Goal: Transaction & Acquisition: Book appointment/travel/reservation

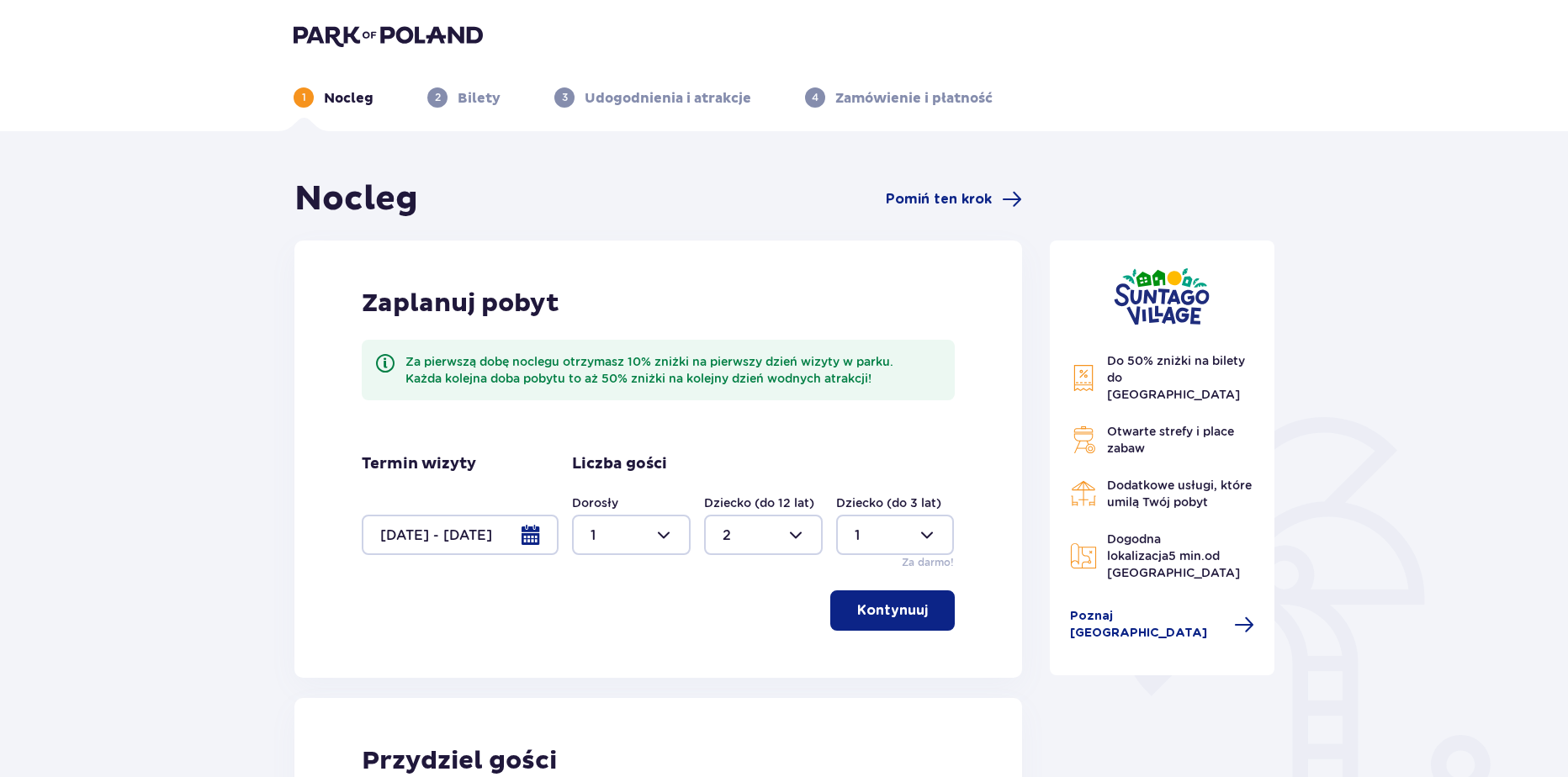
click at [494, 533] on div at bounding box center [460, 535] width 197 height 41
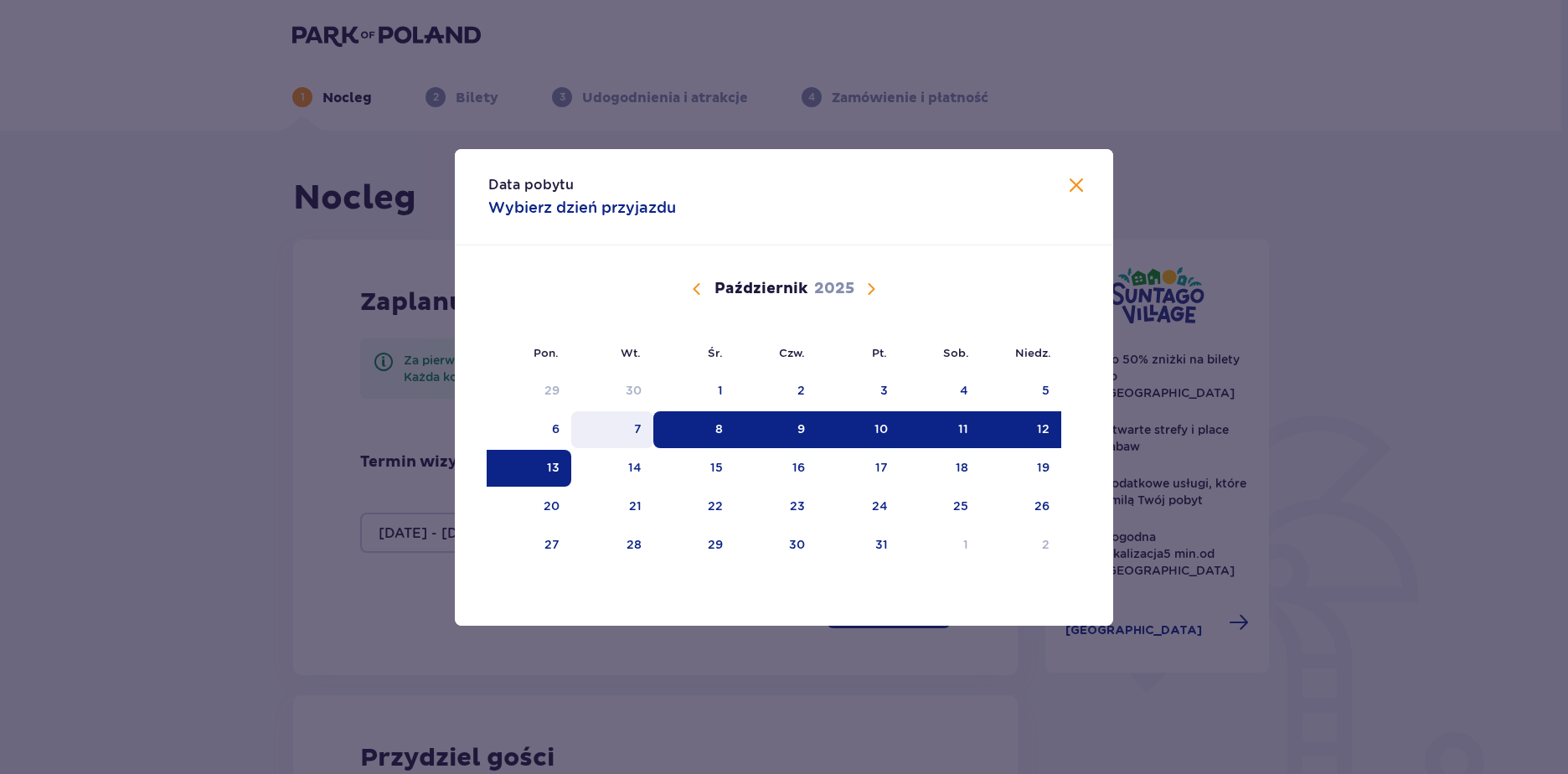
click at [622, 421] on div "7" at bounding box center [613, 429] width 83 height 37
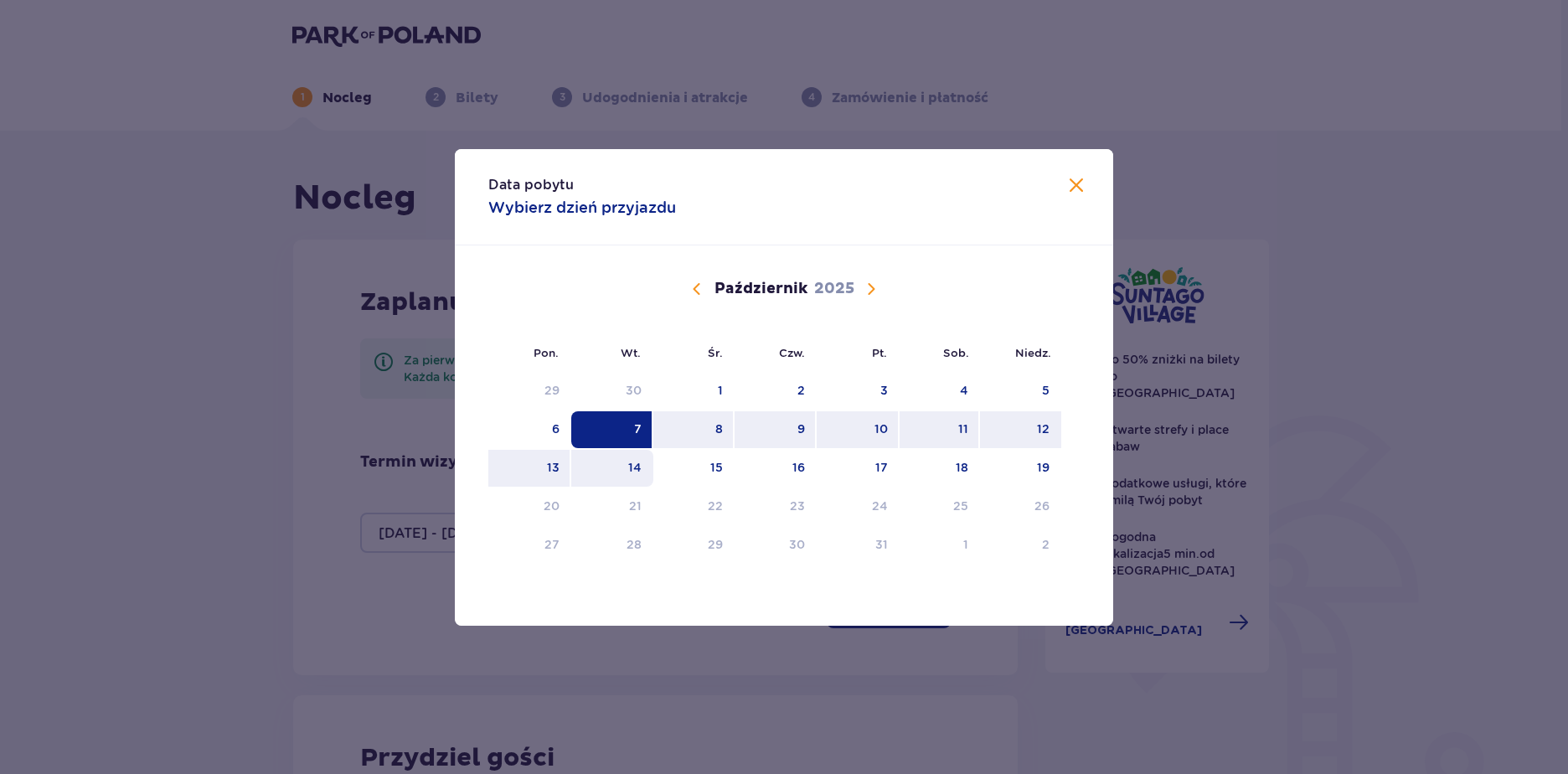
click at [619, 469] on div "14" at bounding box center [613, 468] width 83 height 37
type input "07.10.25 - 14.10.25"
type input "0"
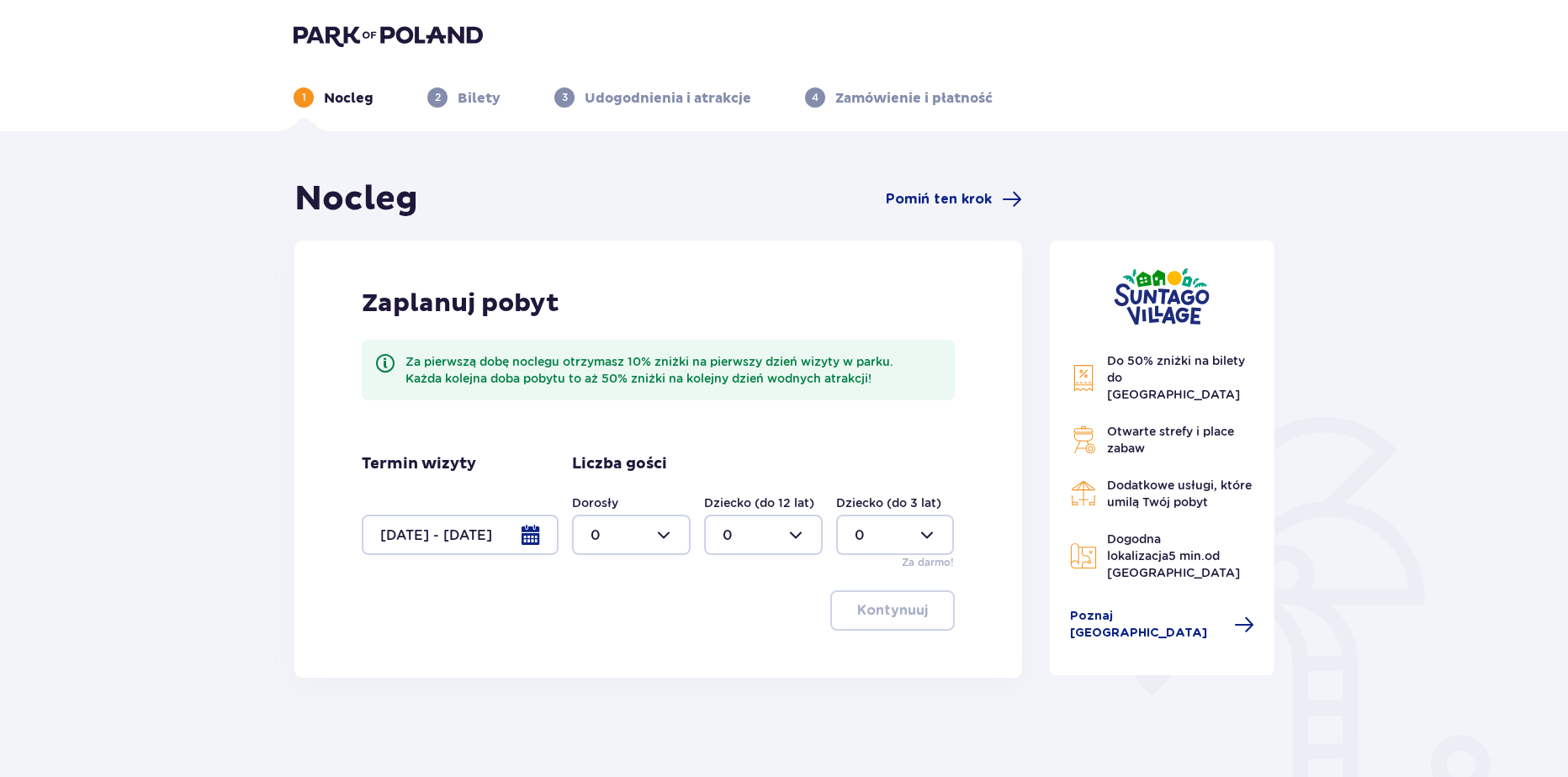
click at [642, 539] on div at bounding box center [631, 535] width 118 height 41
click at [602, 611] on span "1" at bounding box center [632, 621] width 116 height 35
type input "1"
click at [735, 536] on div at bounding box center [763, 535] width 118 height 41
click at [735, 657] on div "2" at bounding box center [763, 657] width 81 height 19
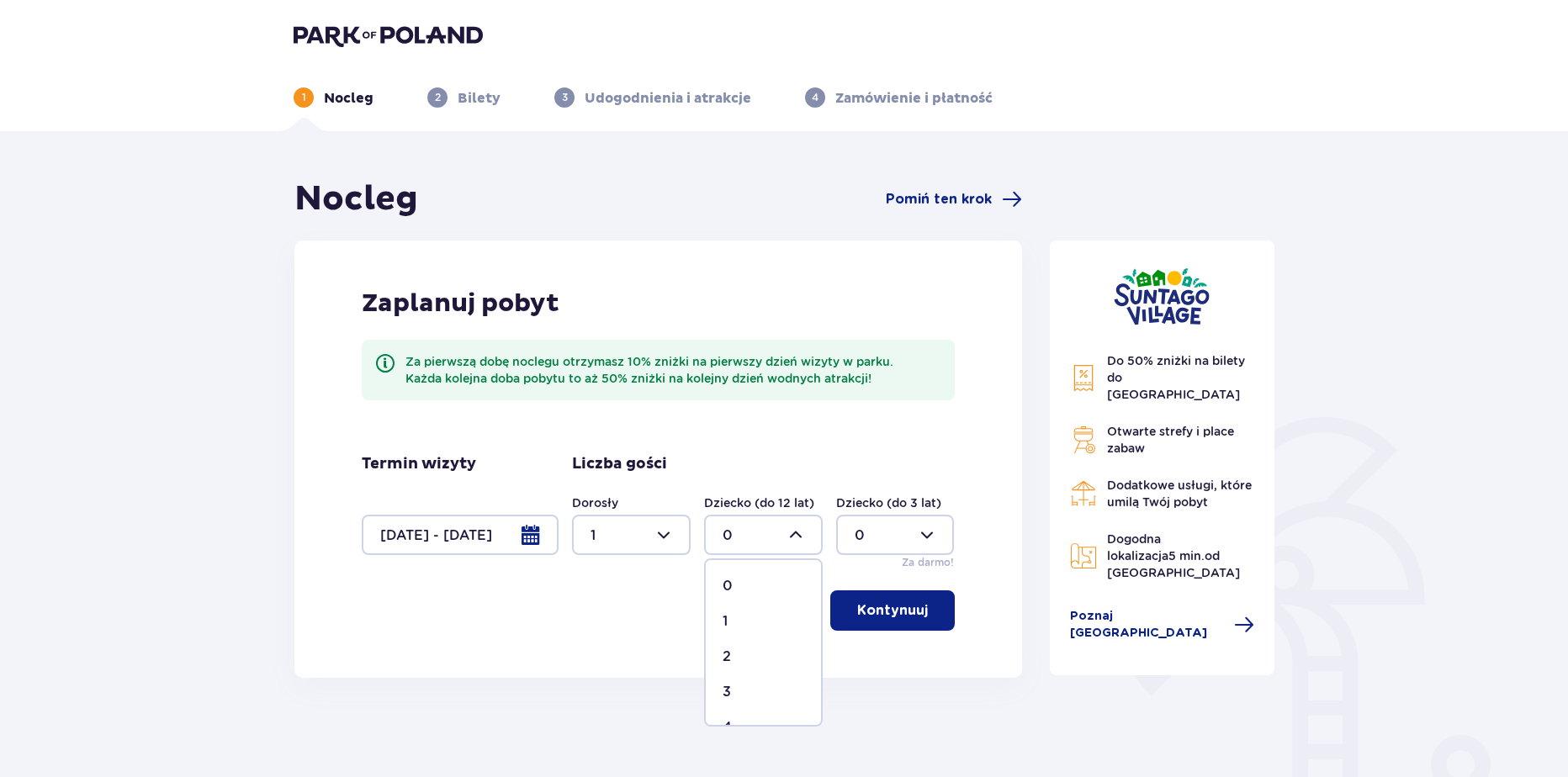
type input "2"
click at [878, 537] on div at bounding box center [895, 535] width 118 height 41
click at [860, 611] on span "1" at bounding box center [896, 621] width 116 height 35
type input "1"
click at [862, 613] on p "Kontynuuj" at bounding box center [892, 610] width 71 height 19
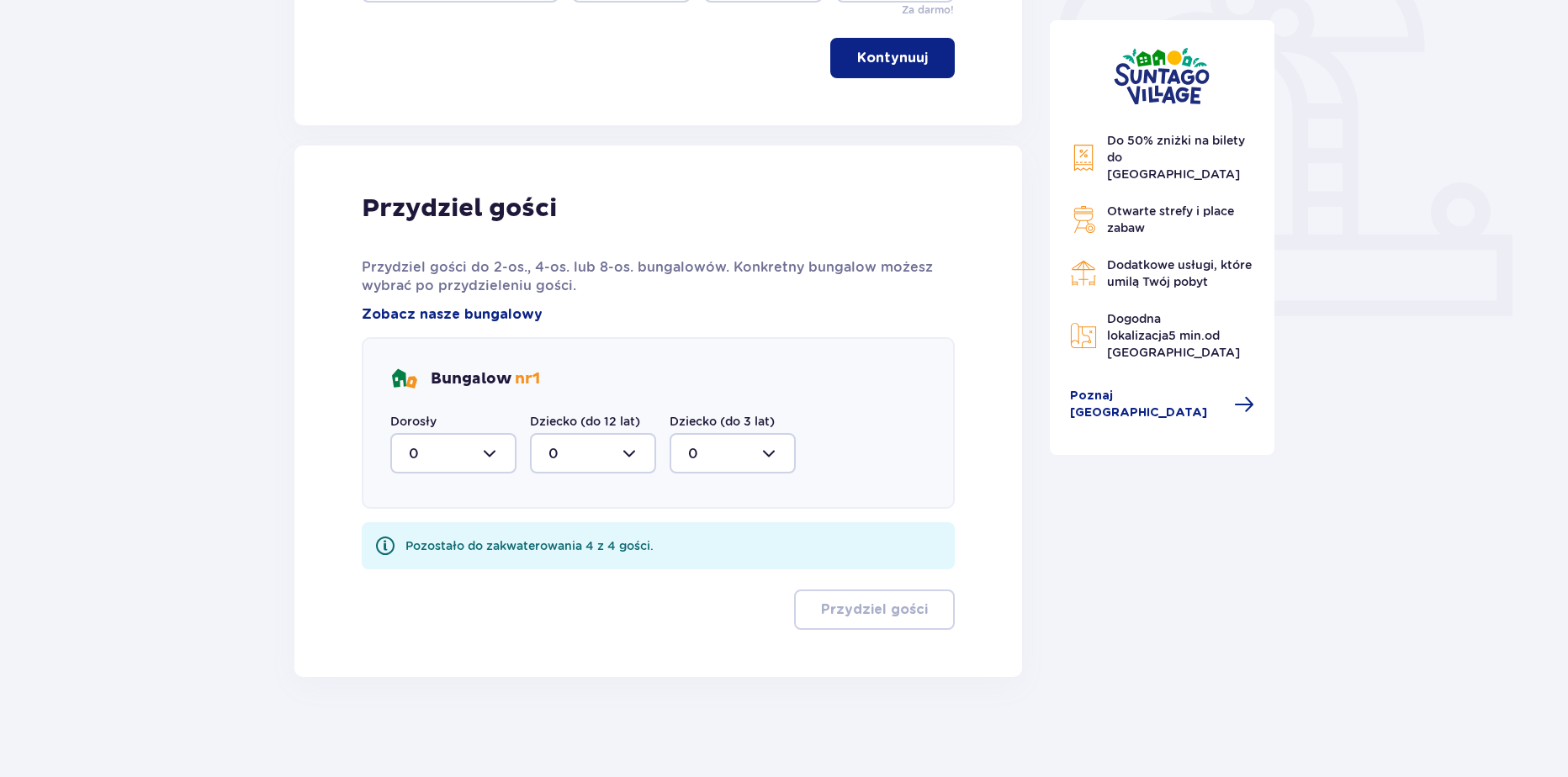
scroll to position [554, 0]
click at [450, 457] on div at bounding box center [453, 452] width 126 height 41
click at [411, 548] on p "1" at bounding box center [411, 539] width 5 height 19
type input "1"
click at [578, 479] on div "Bungalow nr 1 Dorosły 1 Dziecko (do 12 lat) 0 Dziecko (do 3 lat) 0" at bounding box center [658, 421] width 593 height 171
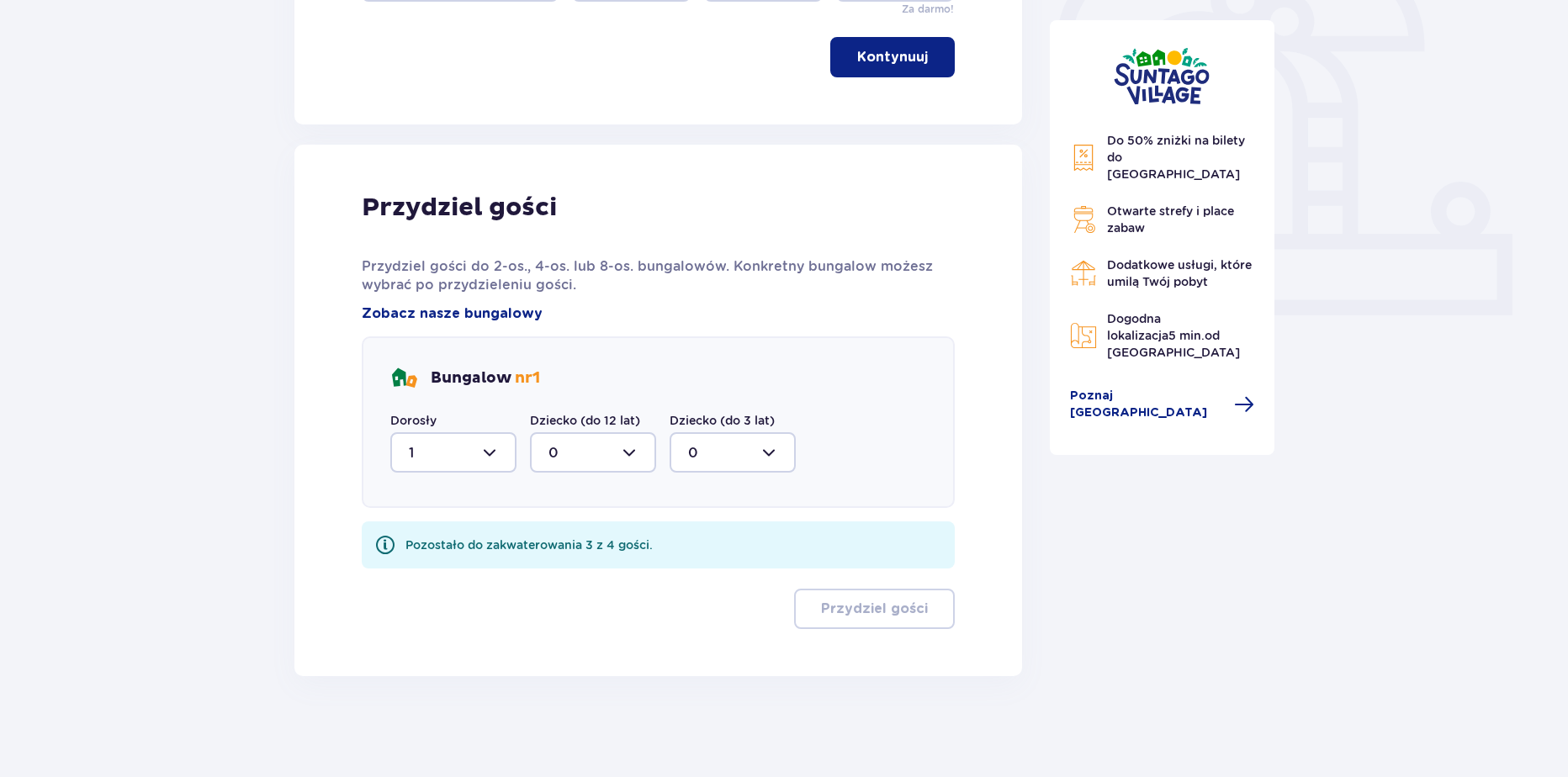
click at [577, 461] on div at bounding box center [593, 452] width 126 height 41
click at [562, 568] on div "2" at bounding box center [593, 574] width 89 height 19
type input "2"
click at [711, 446] on div at bounding box center [732, 452] width 126 height 41
click at [701, 541] on div "1" at bounding box center [733, 539] width 89 height 19
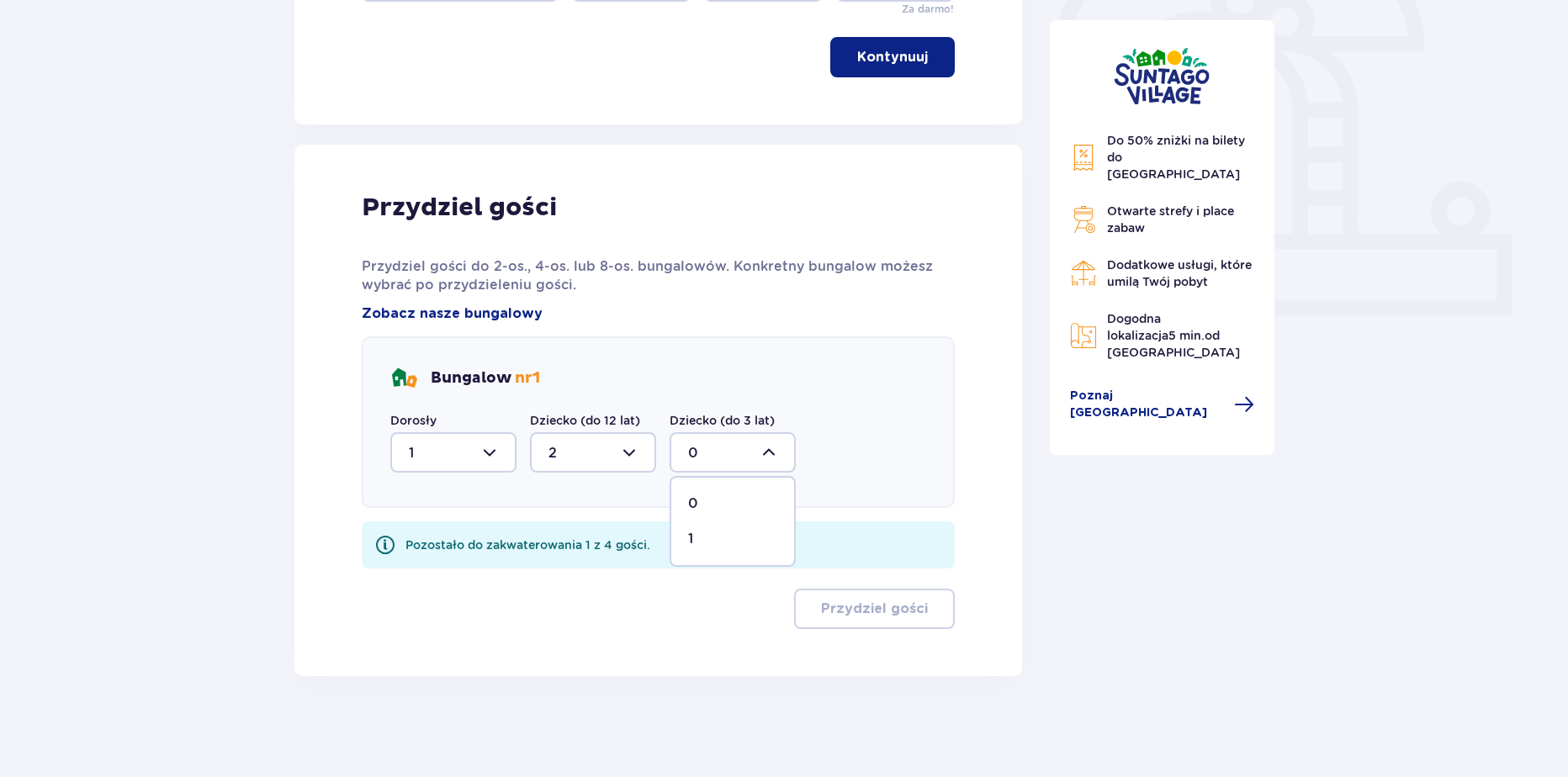
type input "1"
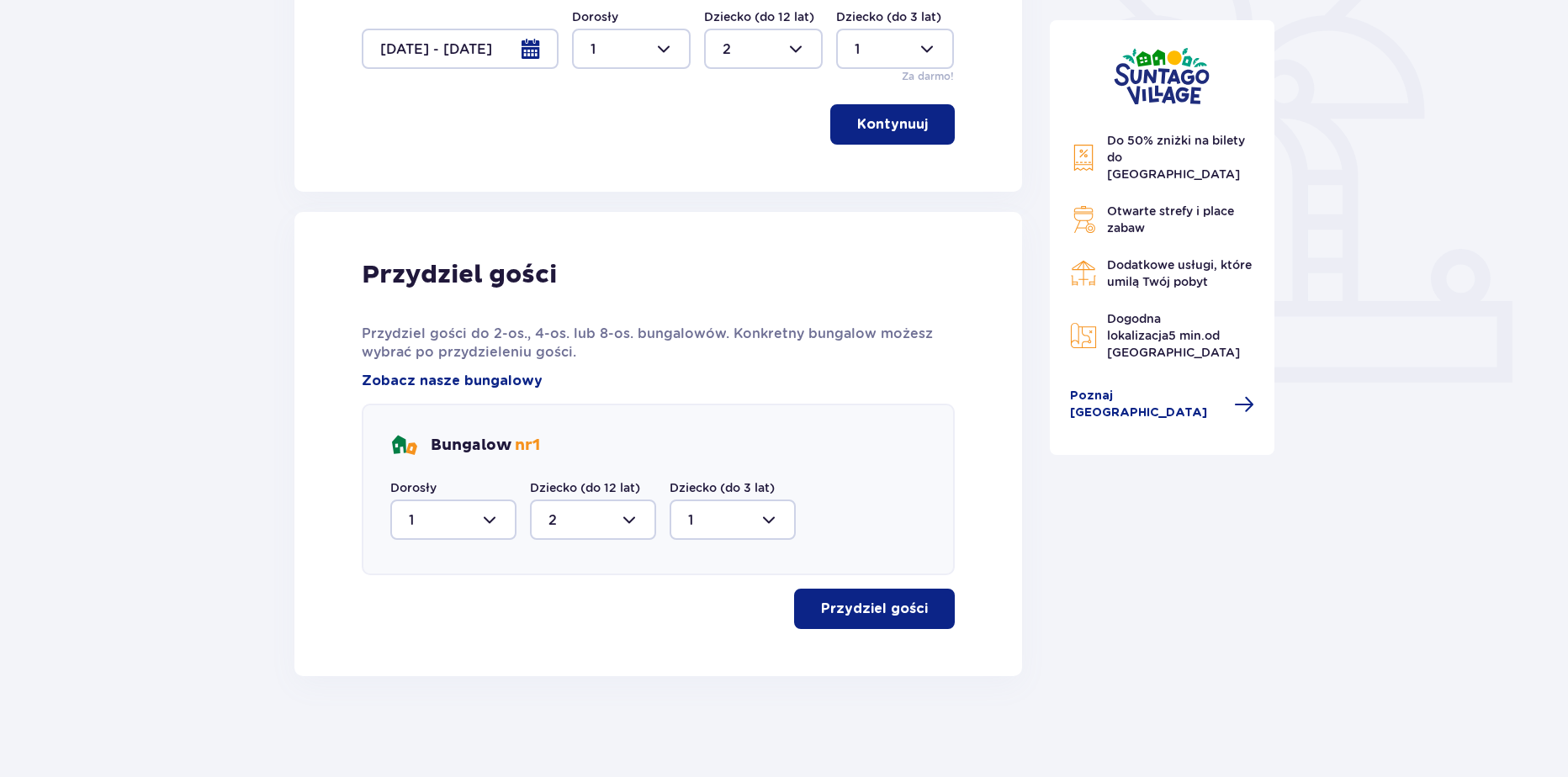
scroll to position [486, 0]
click at [894, 614] on p "Przydziel gości" at bounding box center [874, 609] width 107 height 19
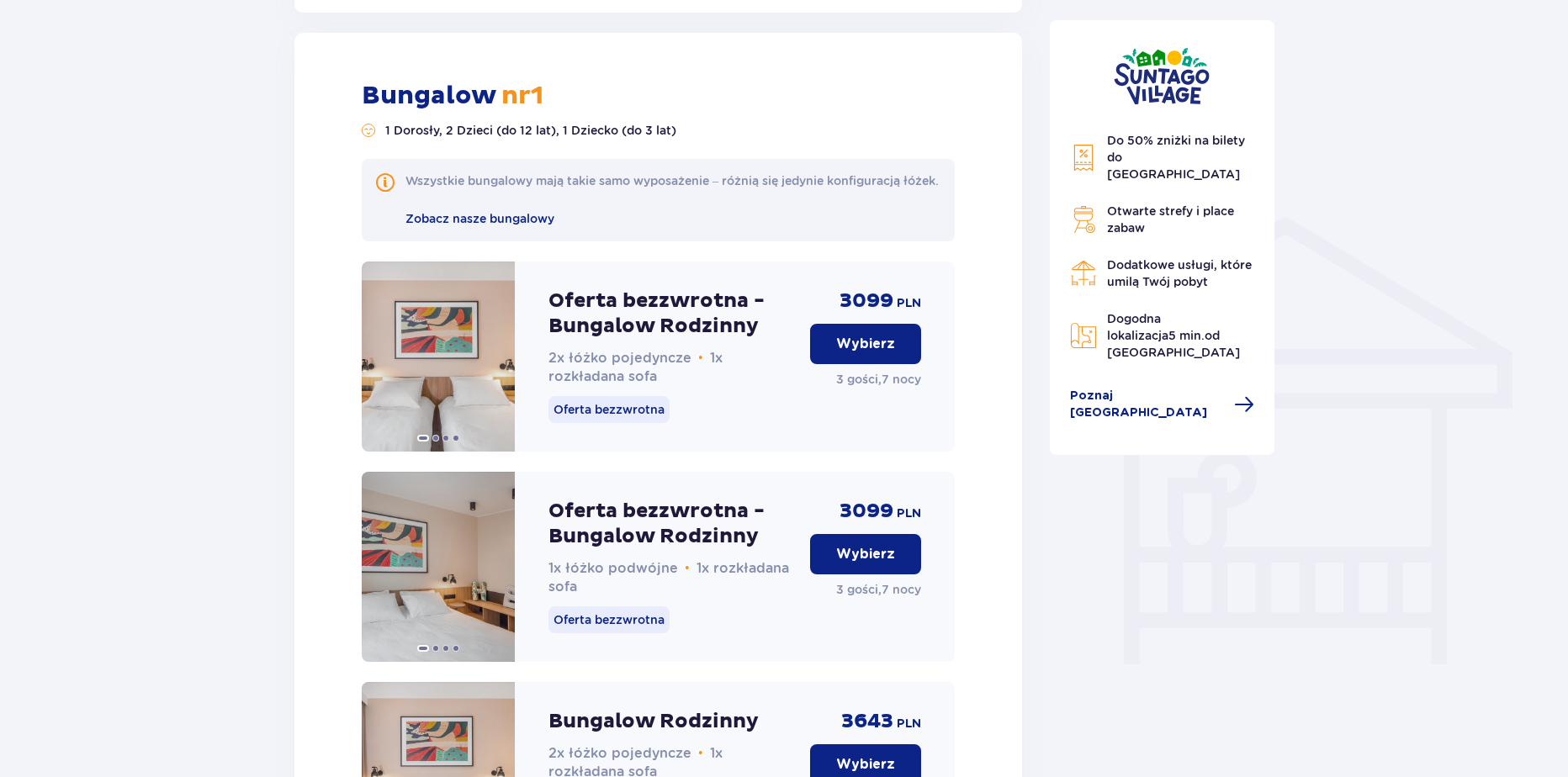
scroll to position [1162, 0]
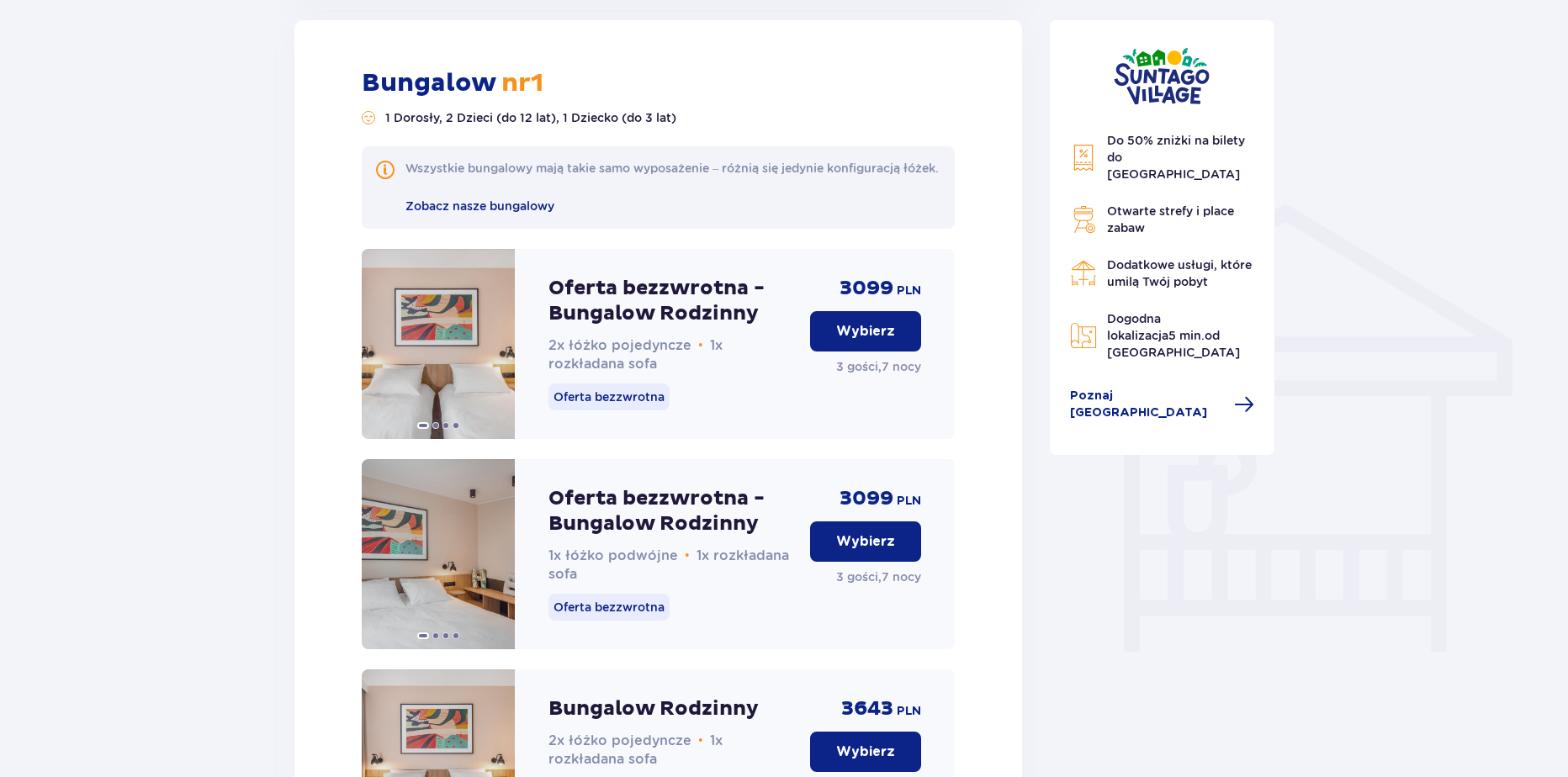
click at [863, 338] on button "Wybierz" at bounding box center [864, 331] width 111 height 41
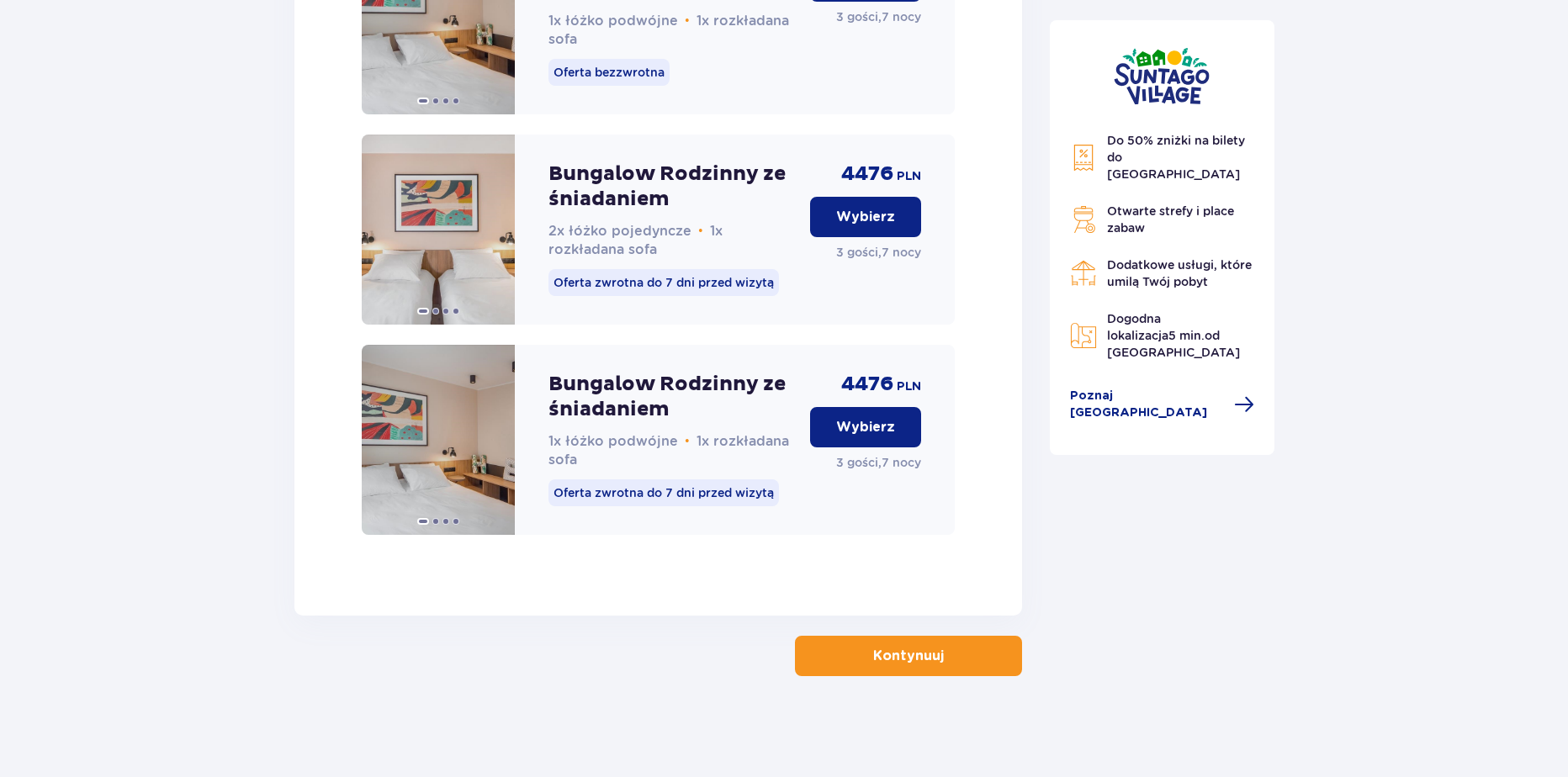
click at [857, 651] on button "Kontynuuj" at bounding box center [909, 656] width 227 height 41
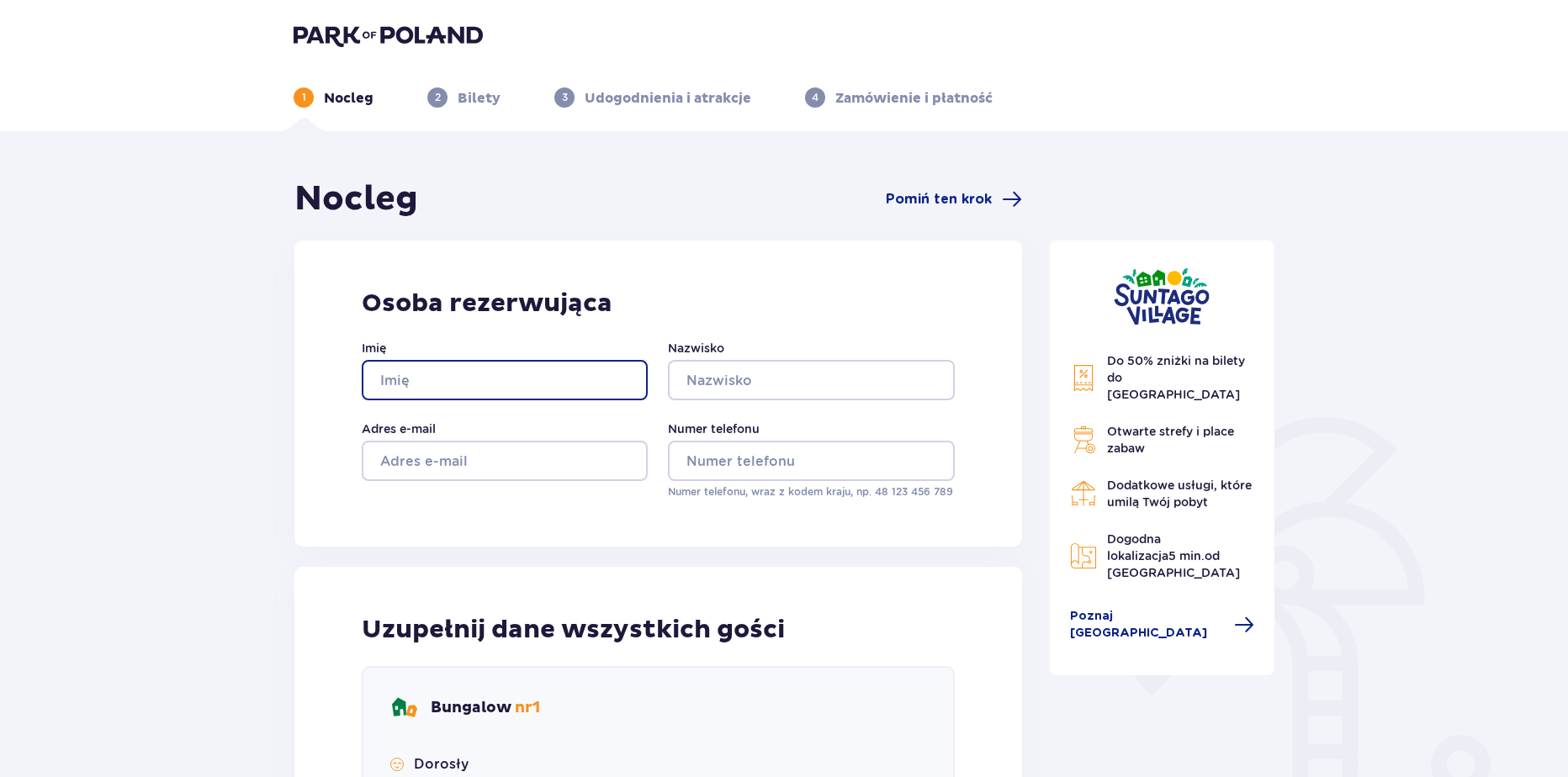
click at [438, 383] on input "Imię" at bounding box center [505, 380] width 286 height 41
type input "Wiktoria"
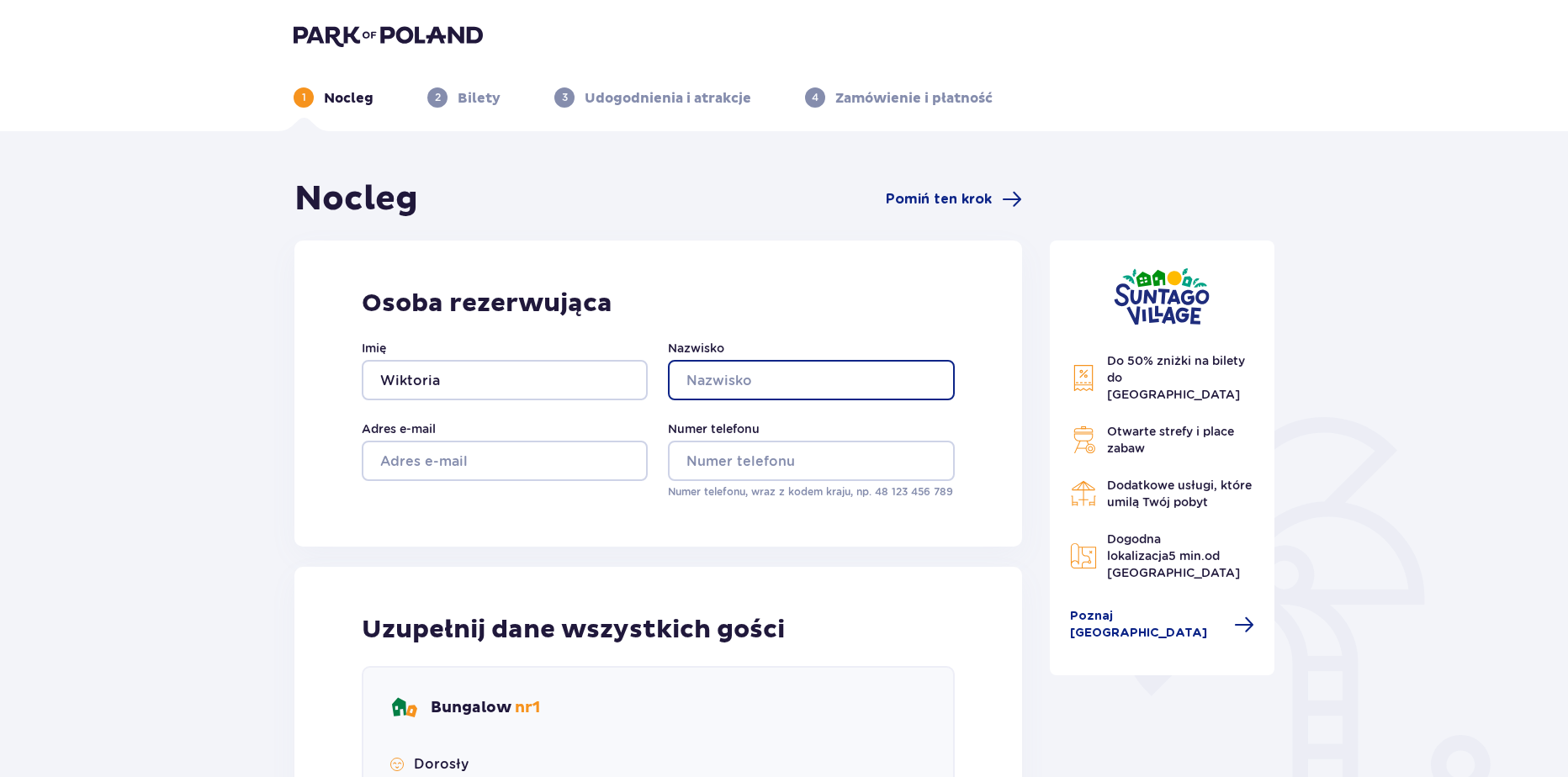
type input "Krakowiak"
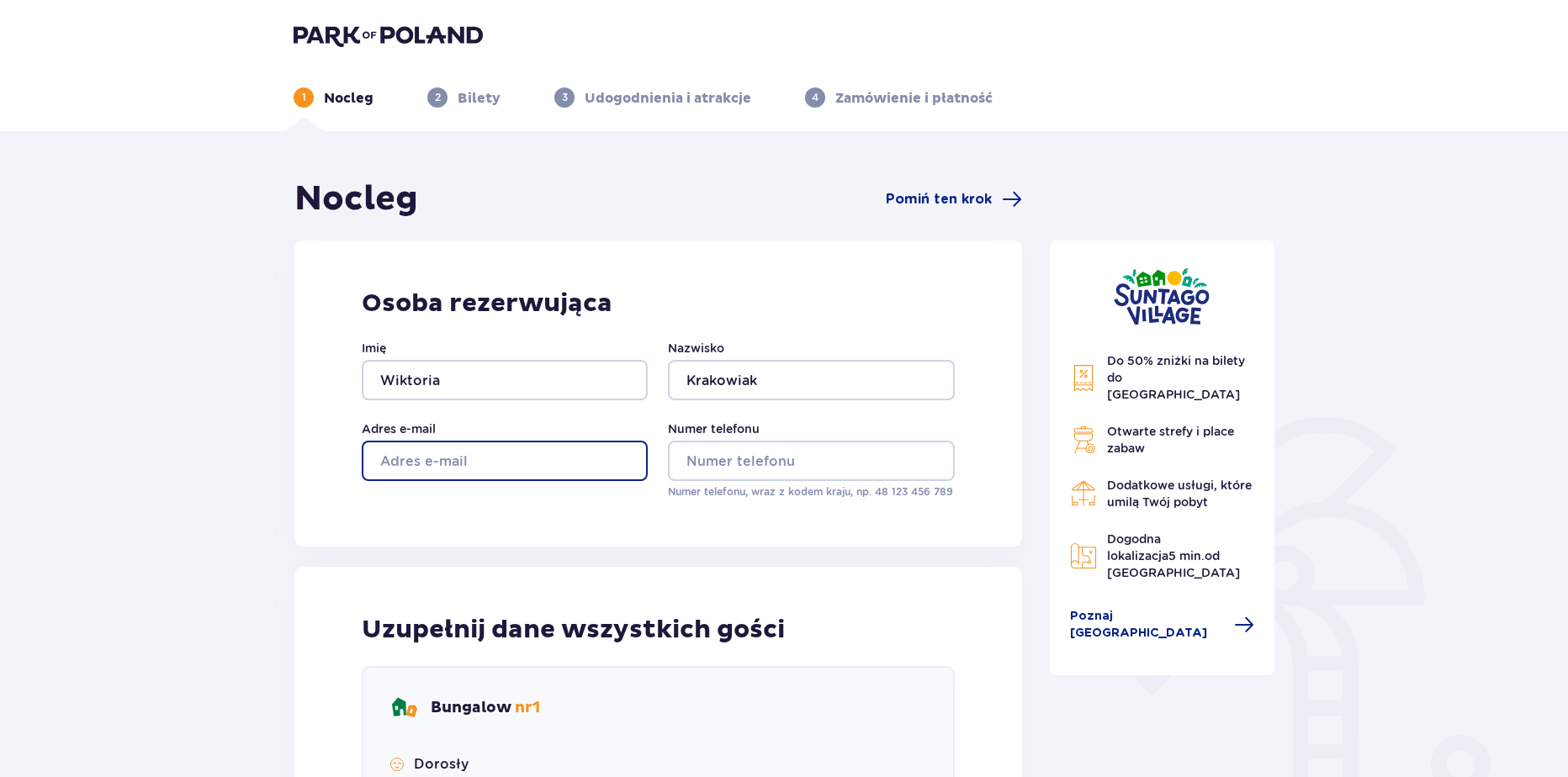
type input "wikoria.krakowiak@parkofpoland.com"
type input "aa"
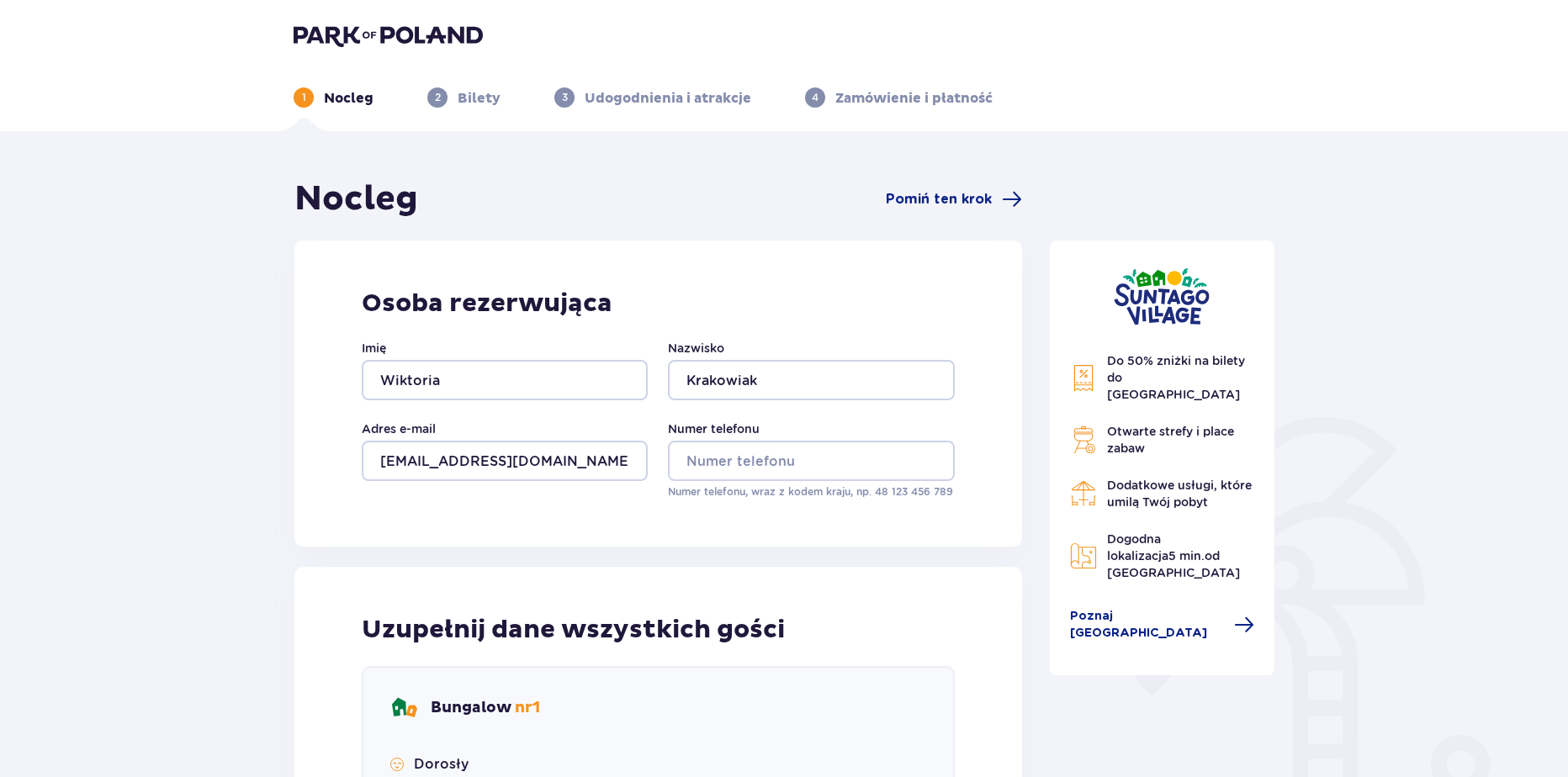
type input "aa"
click at [697, 463] on input "Numer telefonu" at bounding box center [811, 461] width 286 height 41
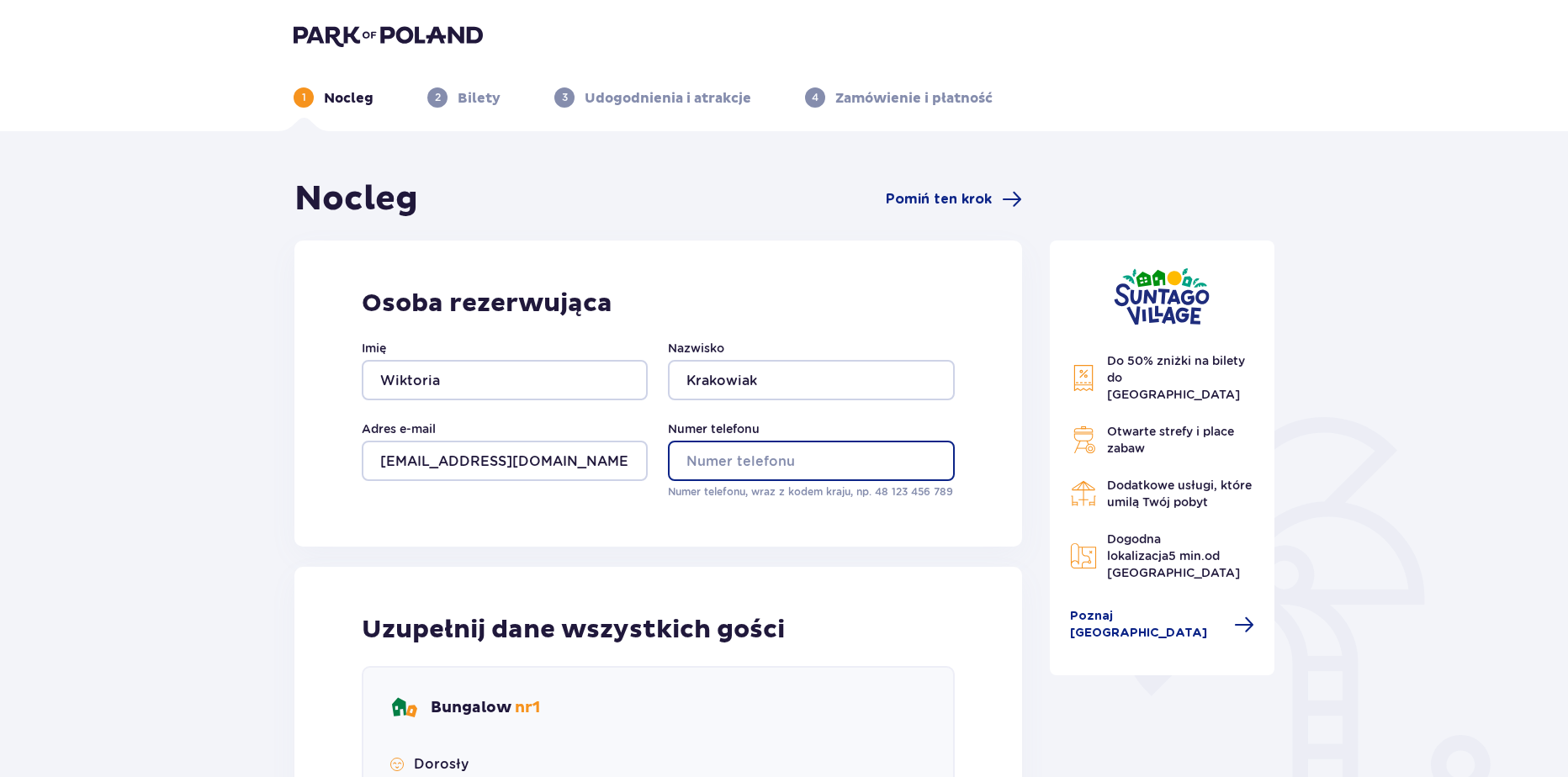
type input "669326651"
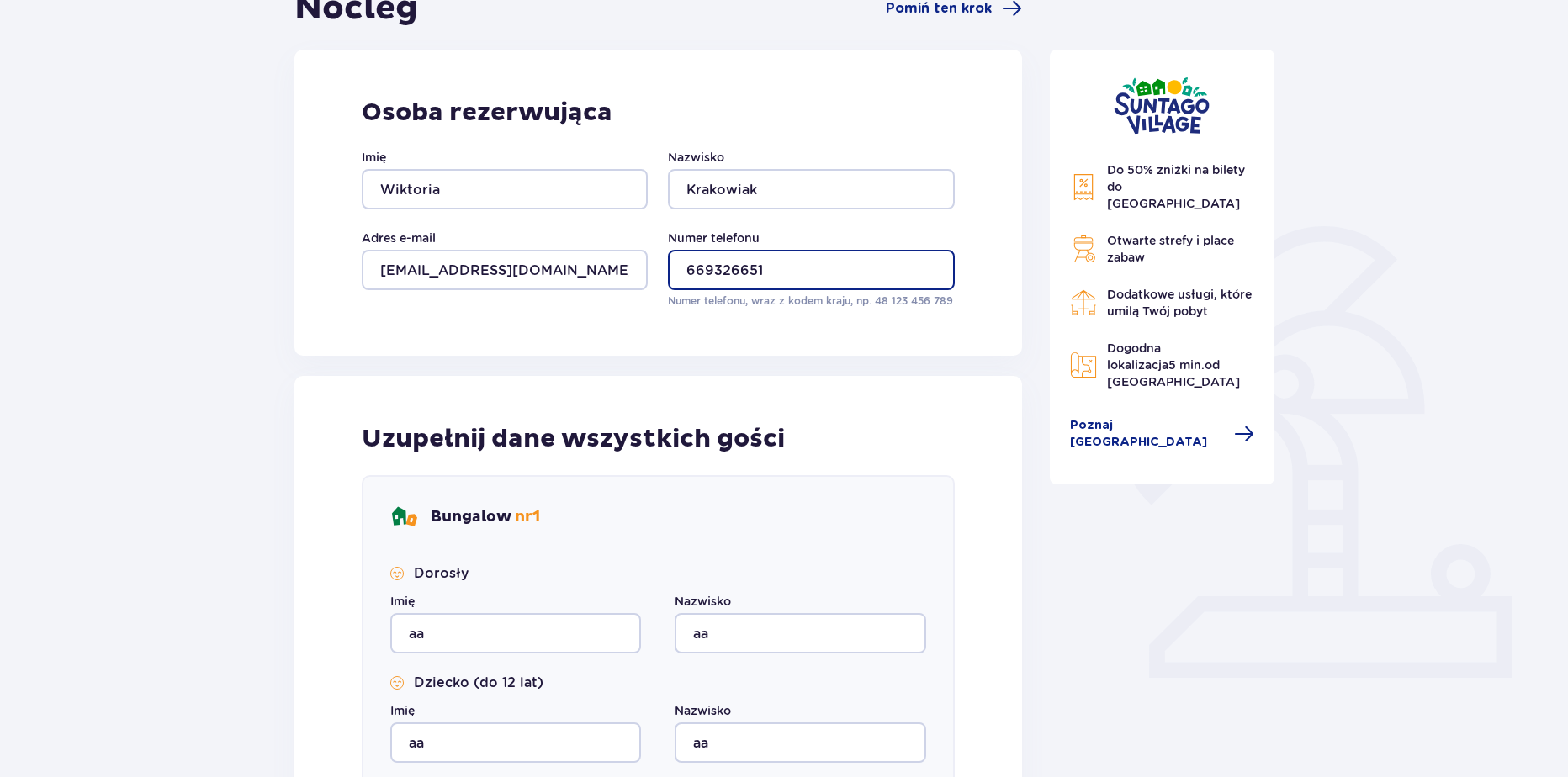
scroll to position [747, 0]
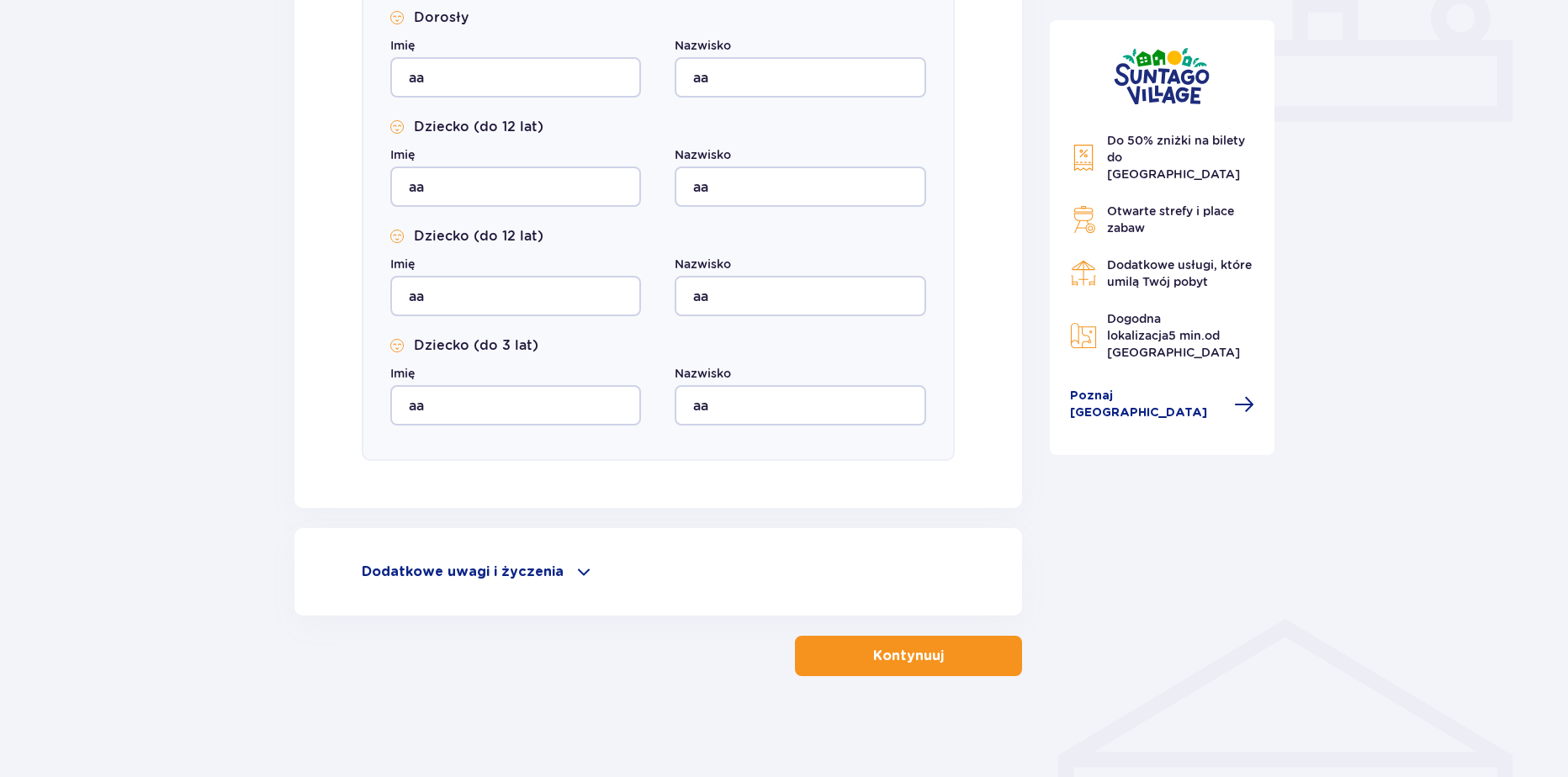
click at [897, 674] on button "Kontynuuj" at bounding box center [909, 656] width 227 height 41
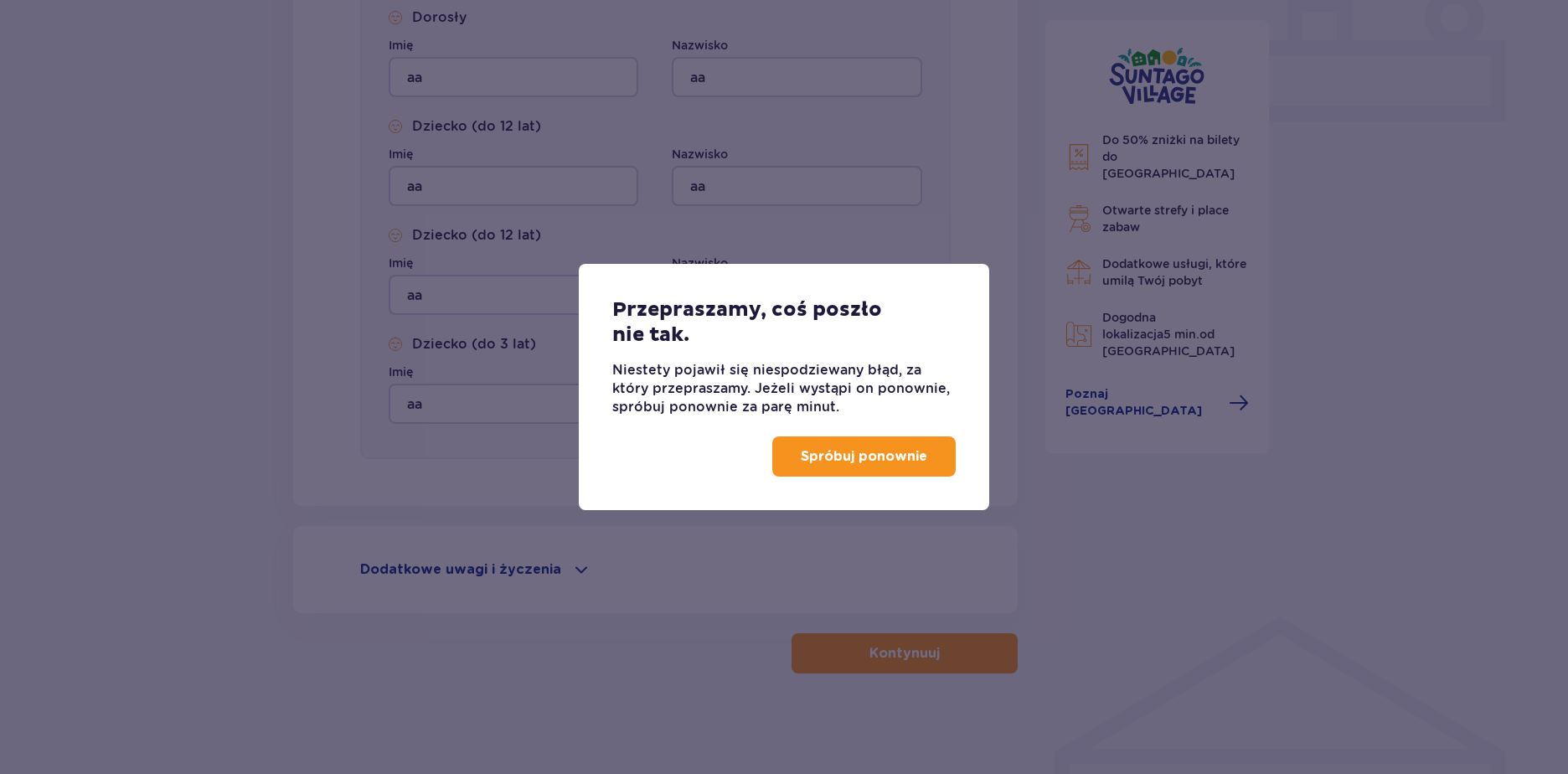
click at [855, 453] on p "Spróbuj ponownie" at bounding box center [864, 456] width 126 height 19
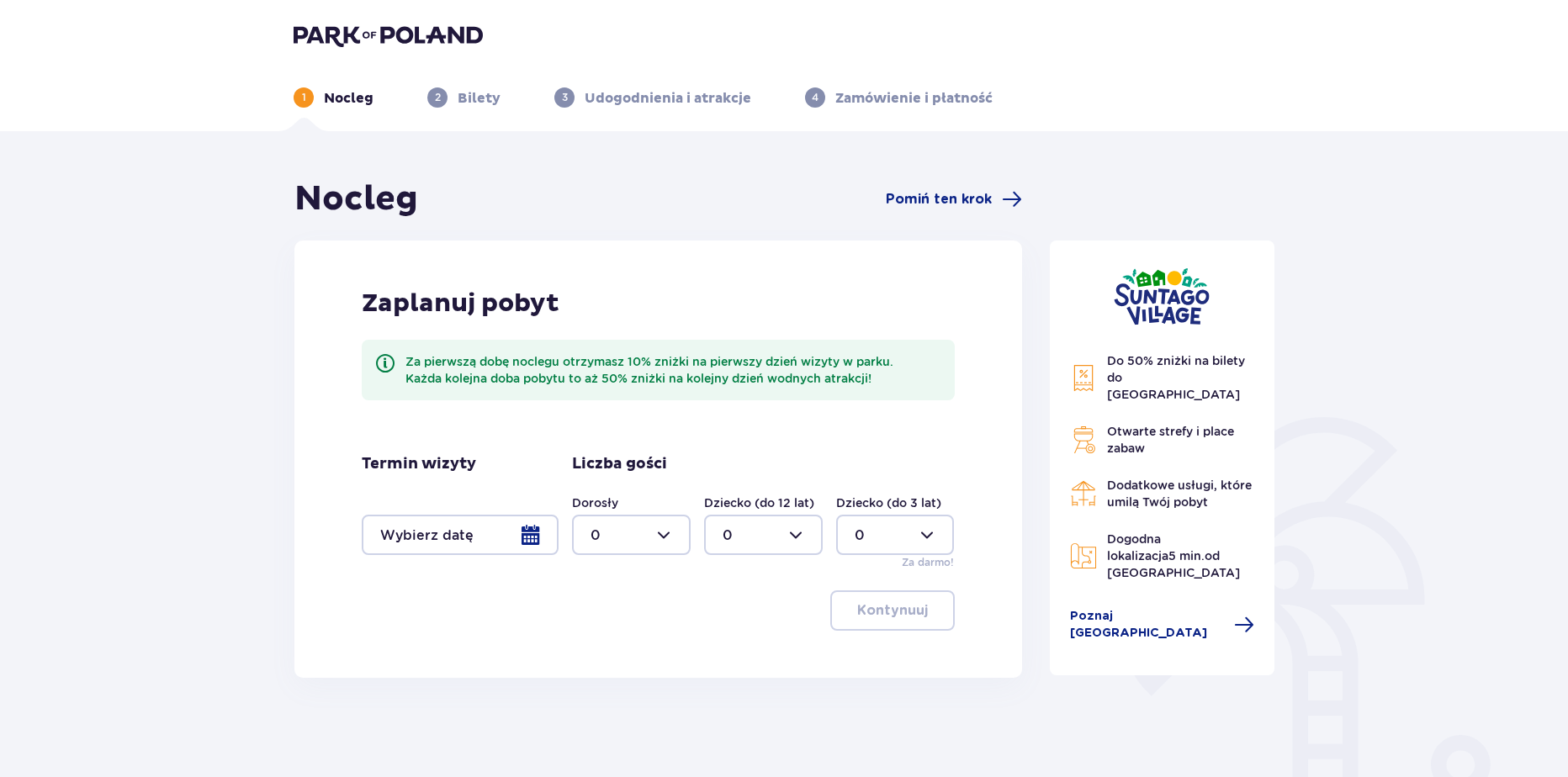
click at [477, 517] on div at bounding box center [460, 535] width 197 height 41
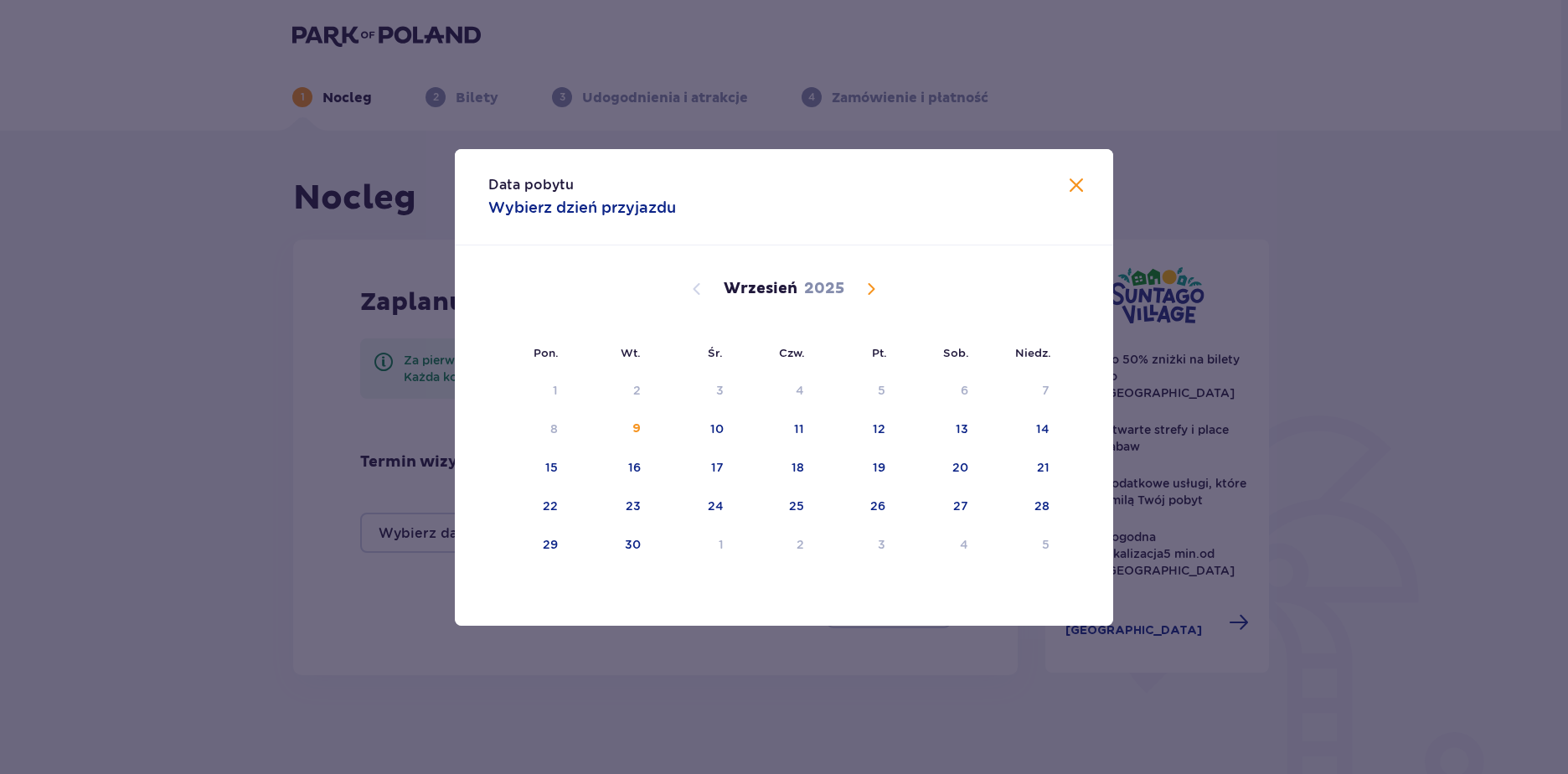
click at [867, 289] on span "Calendar" at bounding box center [870, 288] width 20 height 20
click at [630, 428] on div "7" at bounding box center [613, 429] width 83 height 37
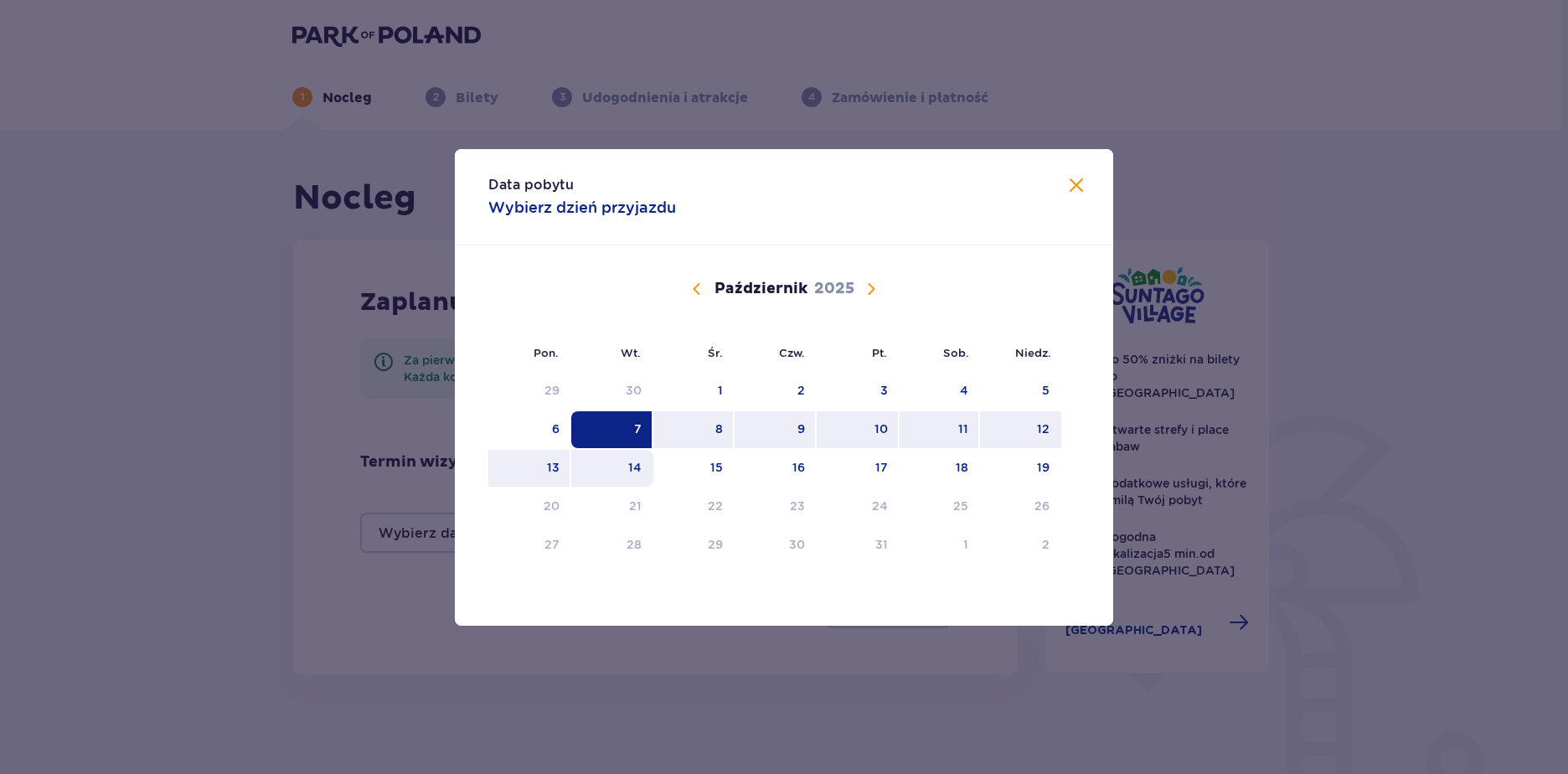
click at [625, 459] on div "14" at bounding box center [613, 468] width 83 height 37
type input "[DATE] - [DATE]"
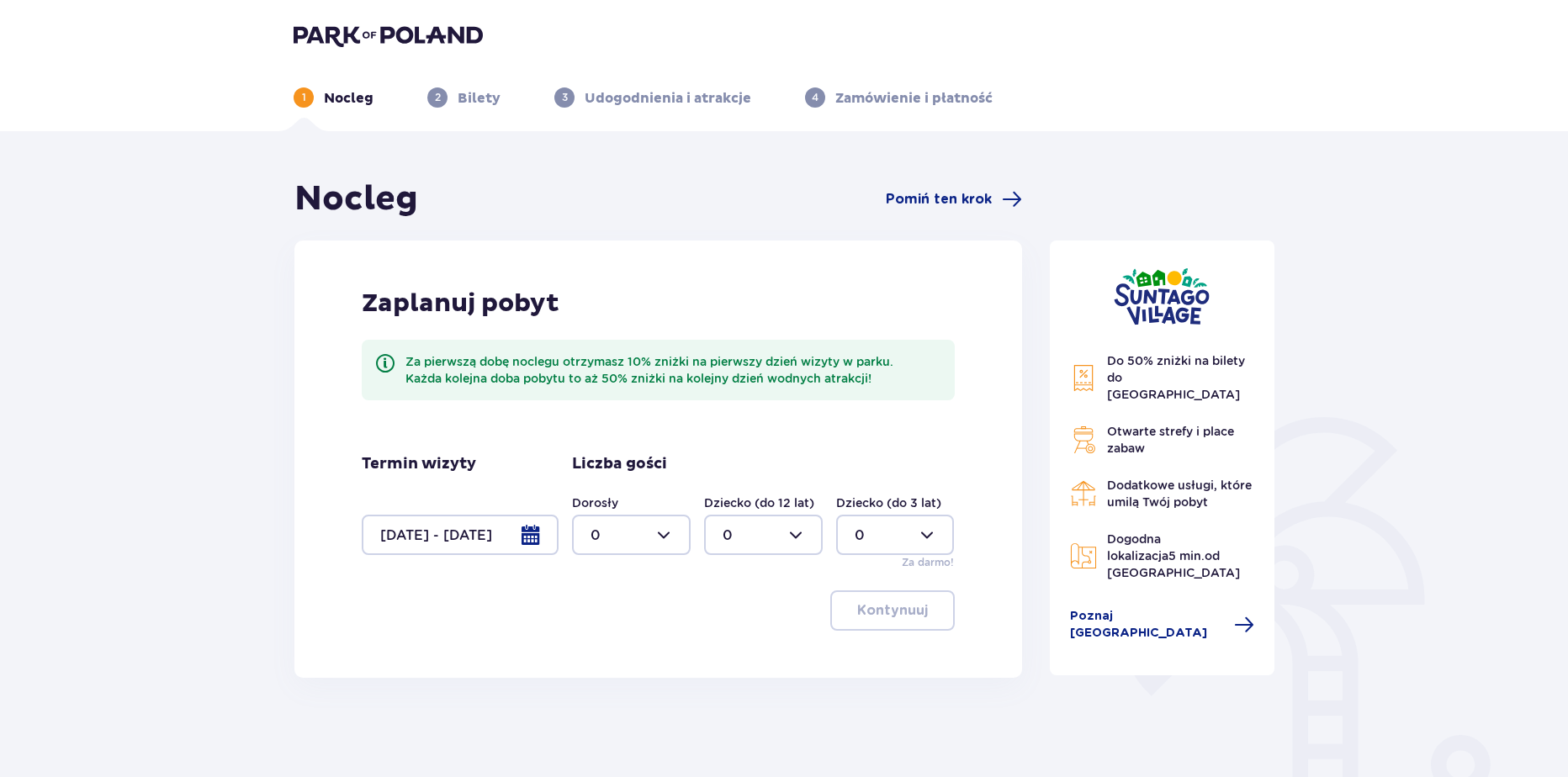
click at [639, 547] on div at bounding box center [631, 535] width 118 height 41
click at [604, 616] on div "1" at bounding box center [632, 622] width 81 height 19
type input "1"
click at [763, 531] on div at bounding box center [763, 535] width 118 height 41
click at [741, 647] on div "2" at bounding box center [763, 657] width 81 height 19
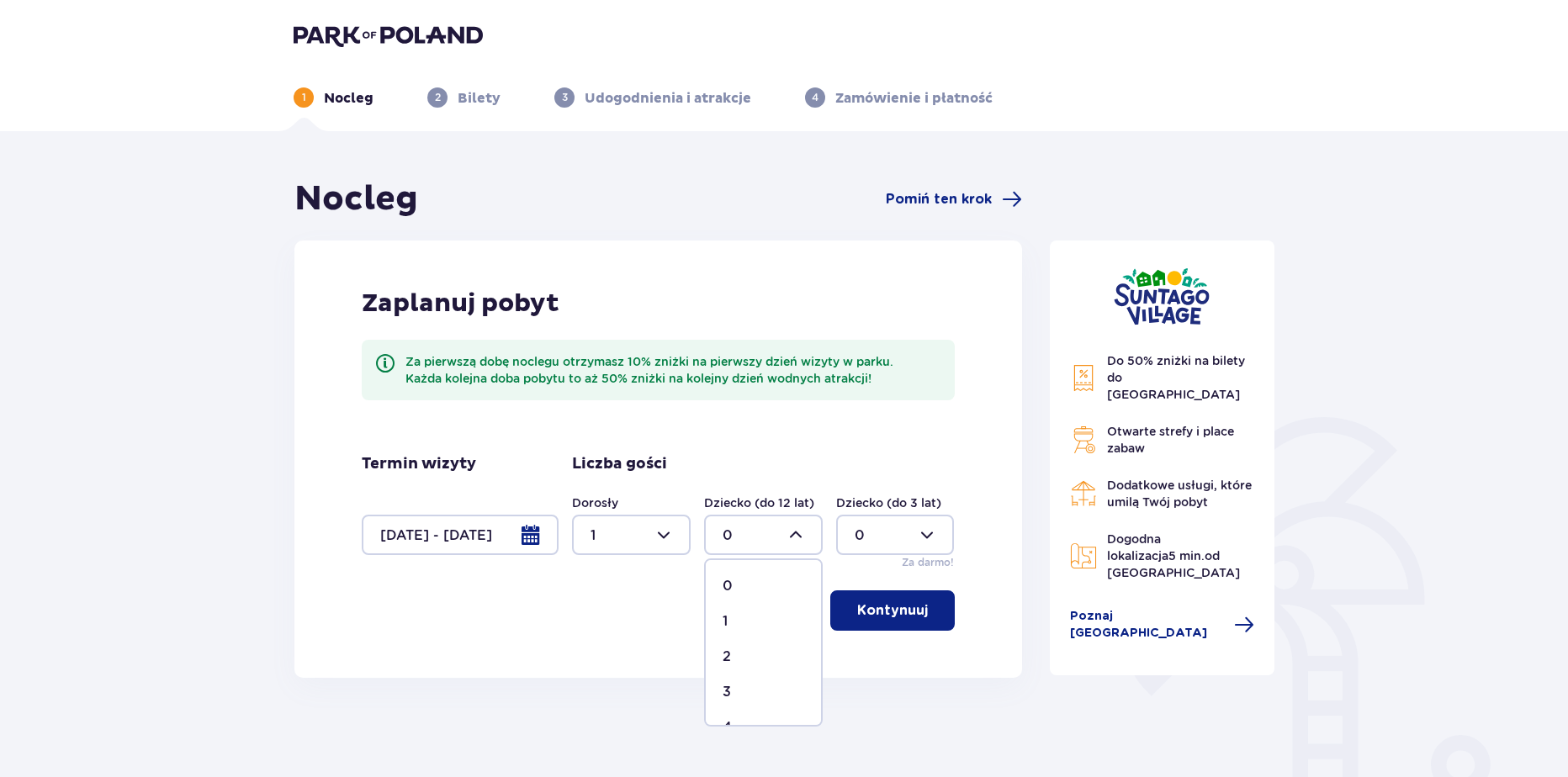
type input "2"
click at [860, 536] on div at bounding box center [895, 535] width 118 height 41
click at [844, 611] on span "1" at bounding box center [896, 621] width 116 height 35
type input "1"
click at [844, 611] on button "Kontynuuj" at bounding box center [892, 610] width 124 height 41
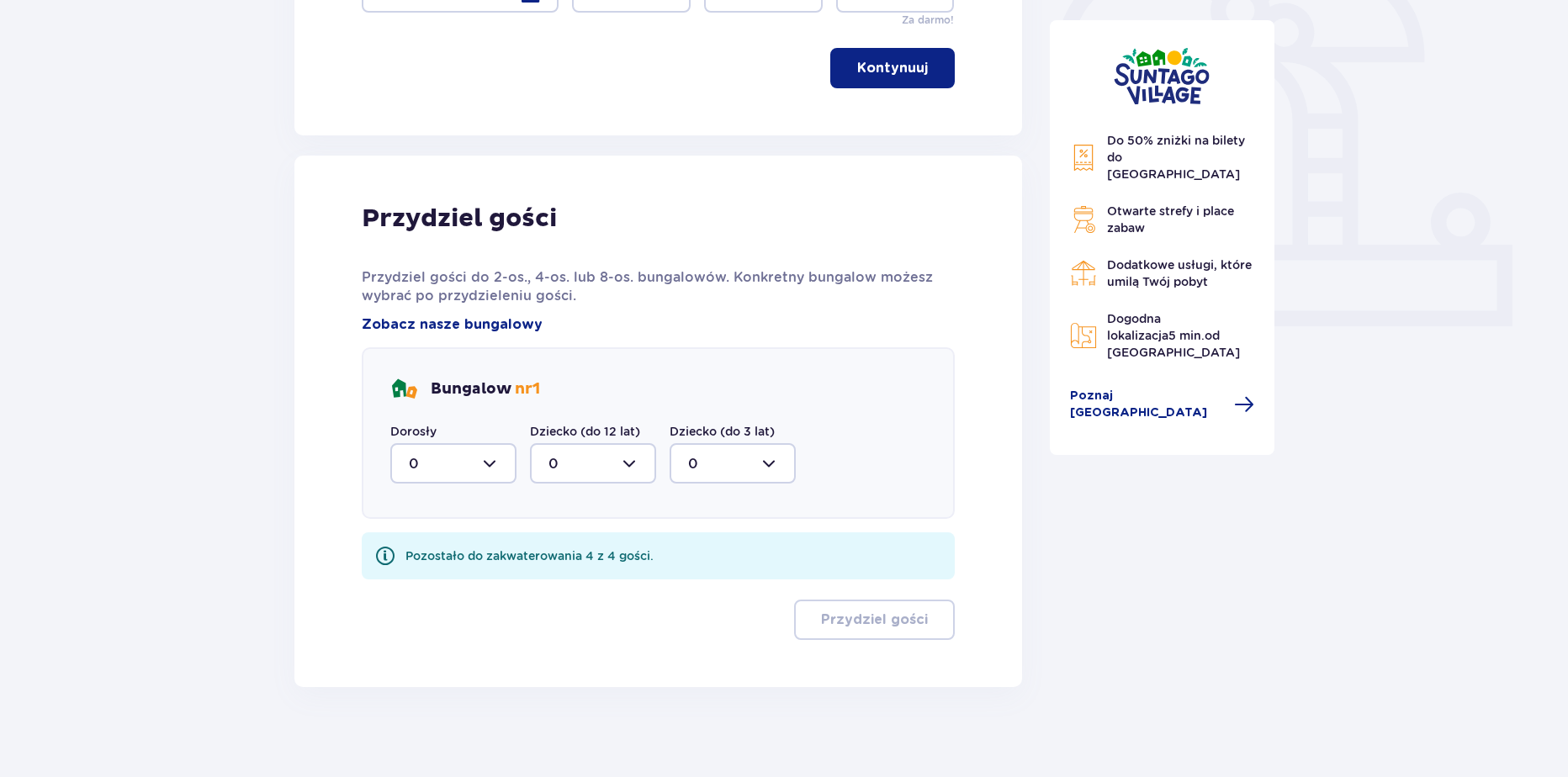
scroll to position [554, 0]
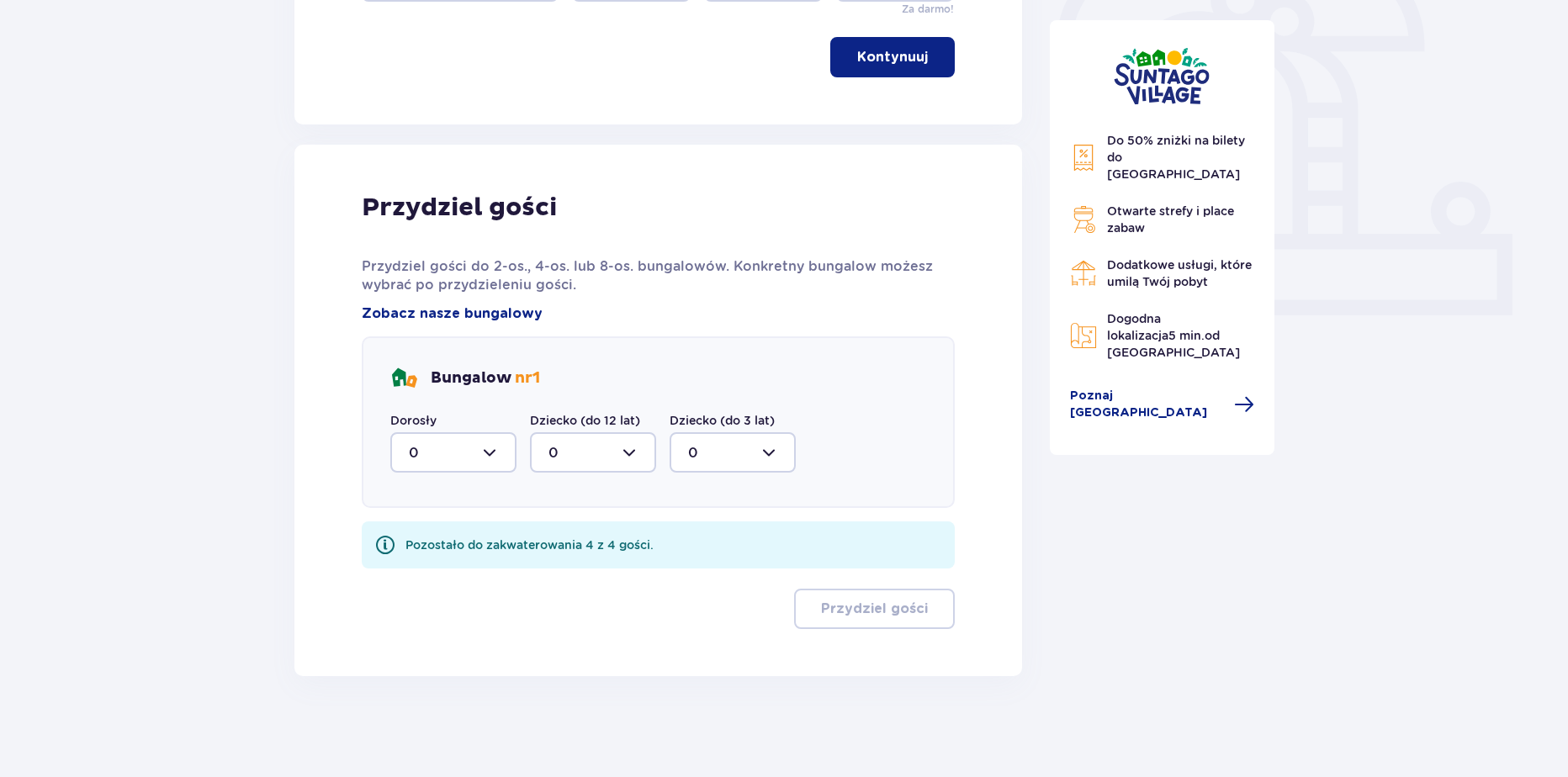
click at [441, 461] on div at bounding box center [453, 452] width 126 height 41
click at [433, 539] on div "1" at bounding box center [454, 539] width 89 height 19
type input "1"
click at [582, 463] on div at bounding box center [593, 452] width 126 height 41
click at [552, 573] on p "2" at bounding box center [552, 574] width 9 height 19
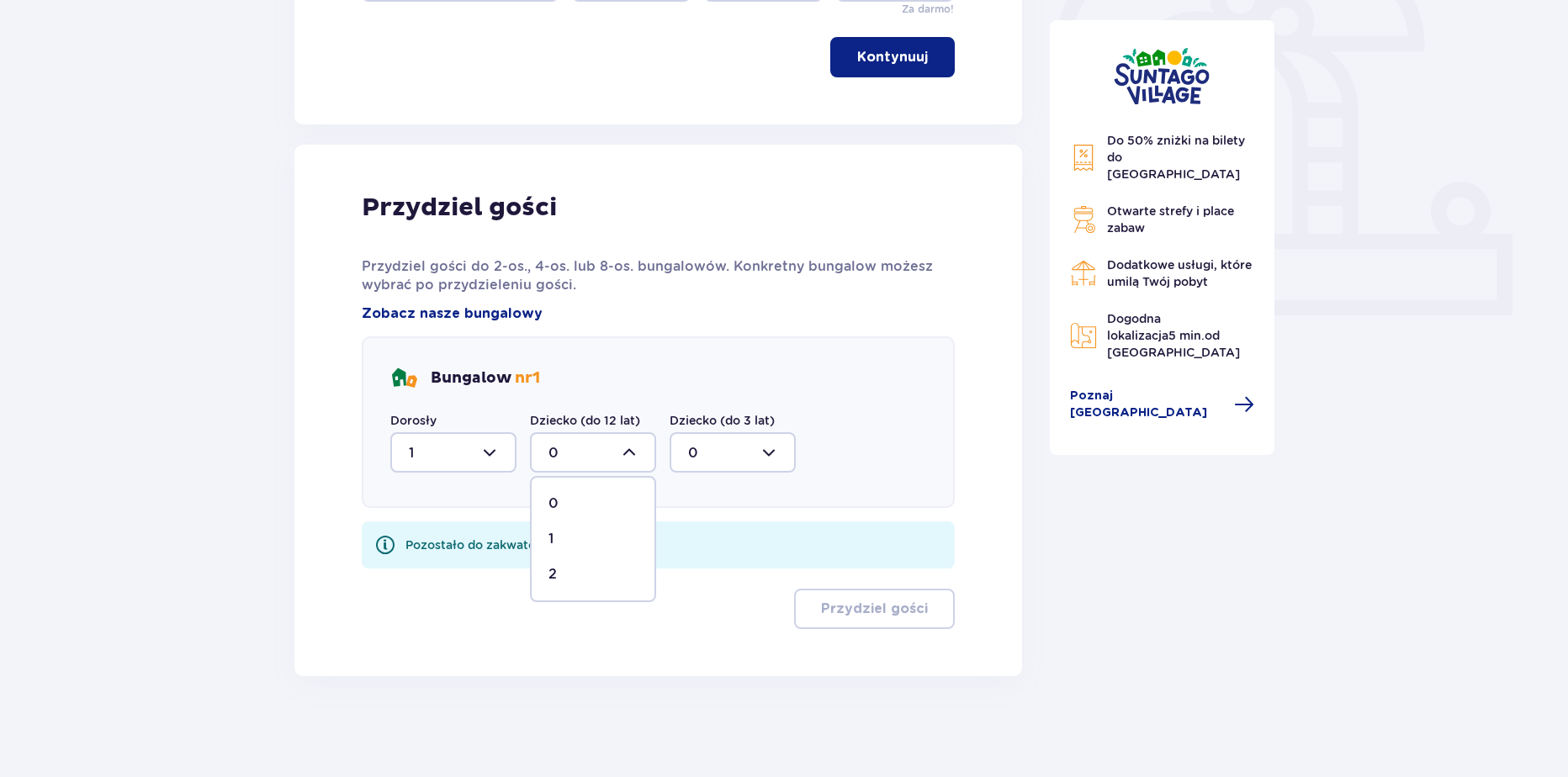
type input "2"
click at [683, 445] on div at bounding box center [732, 452] width 126 height 41
click at [679, 542] on span "1" at bounding box center [733, 539] width 123 height 35
type input "1"
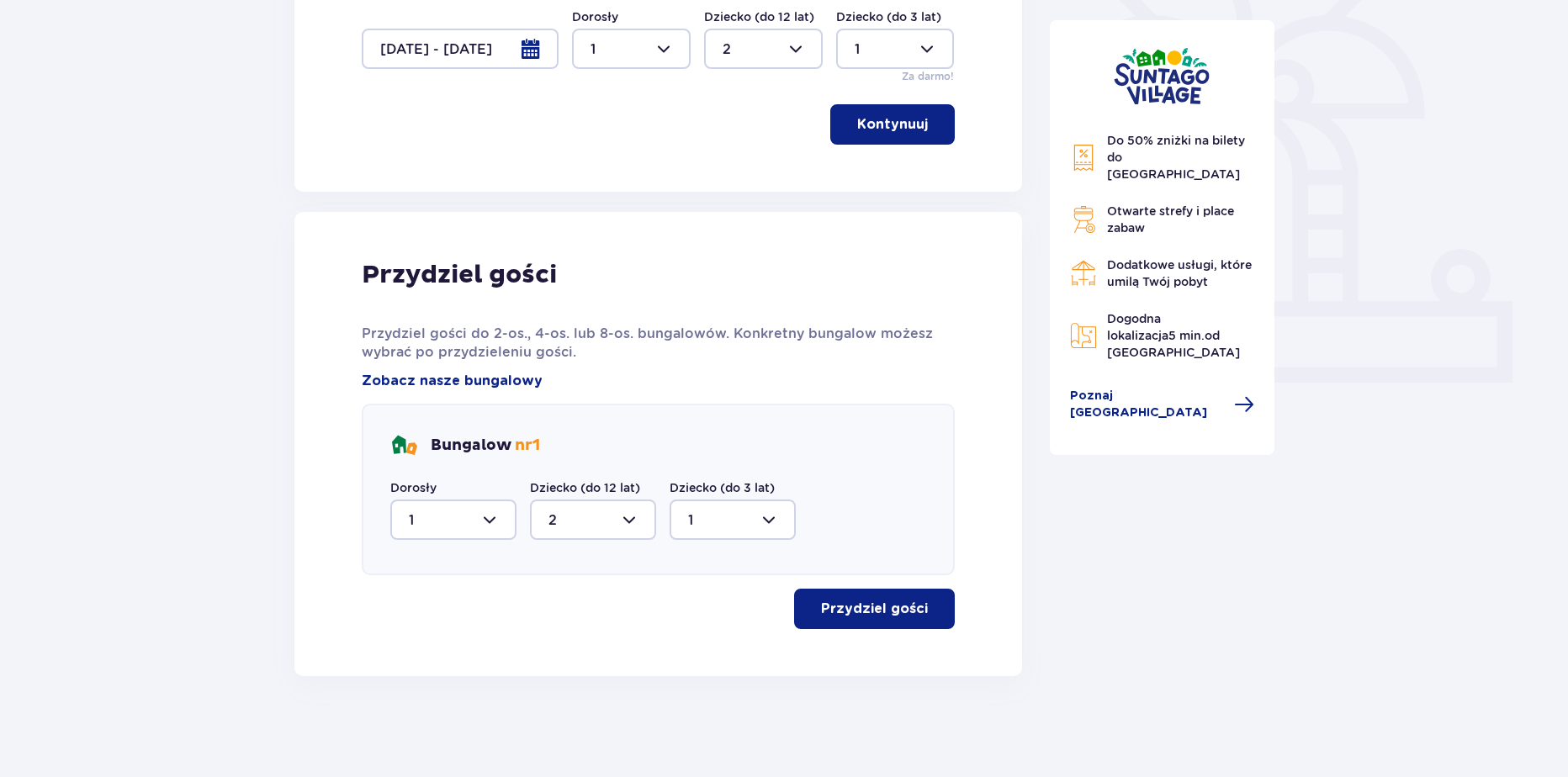
scroll to position [486, 0]
click at [856, 592] on button "Przydziel gości" at bounding box center [875, 609] width 161 height 41
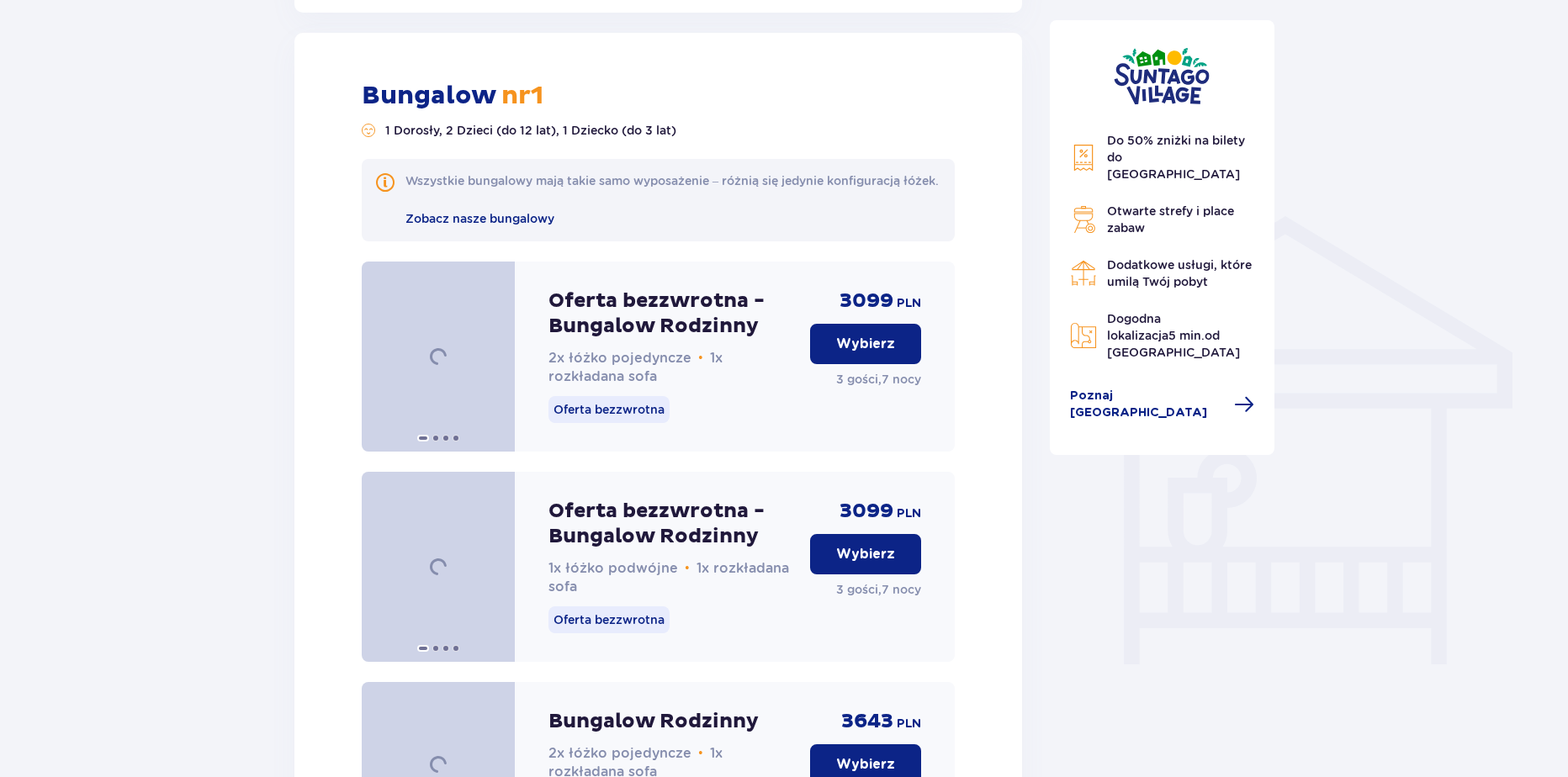
scroll to position [1162, 0]
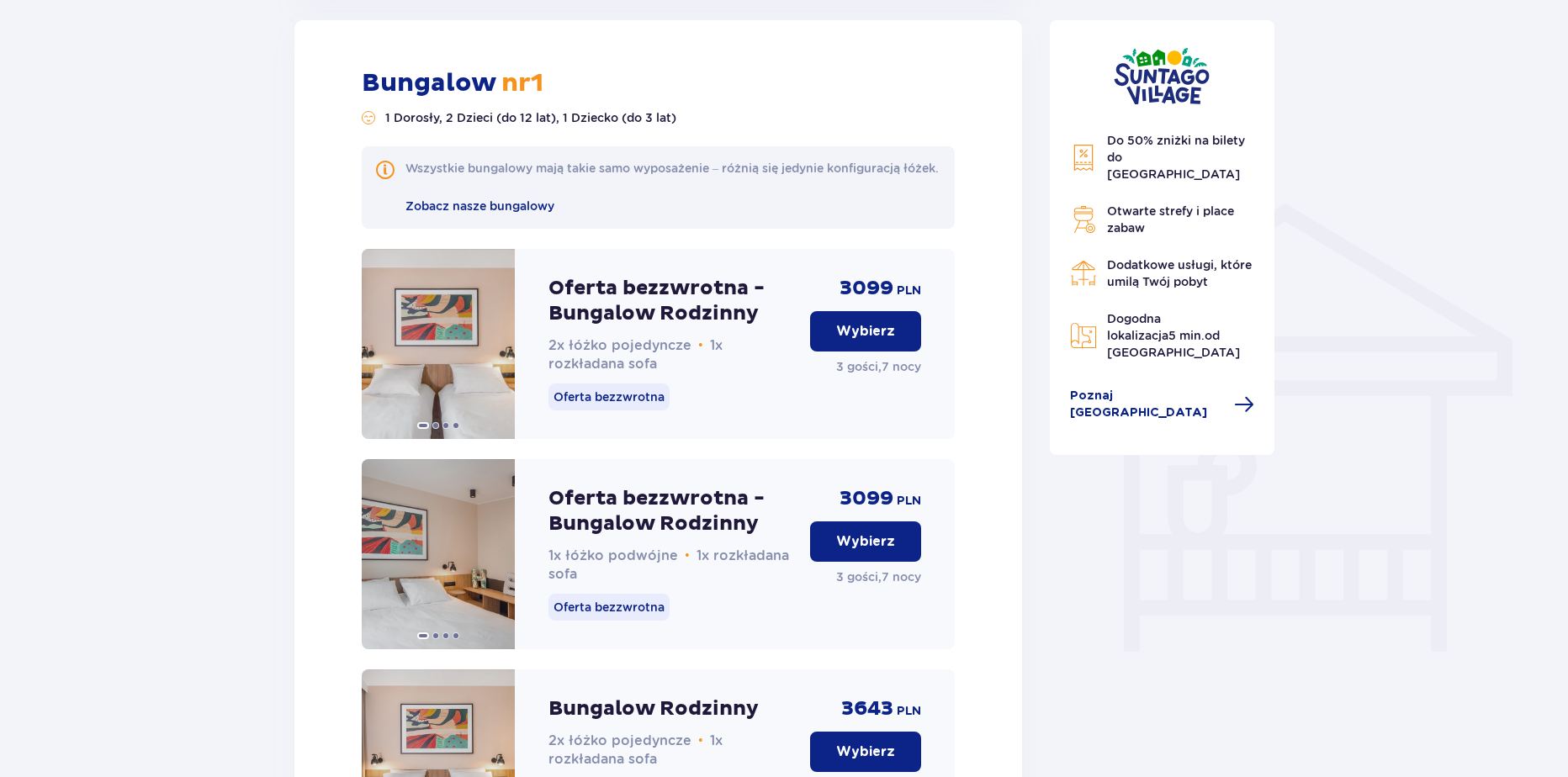
click at [904, 336] on button "Wybierz" at bounding box center [864, 331] width 111 height 41
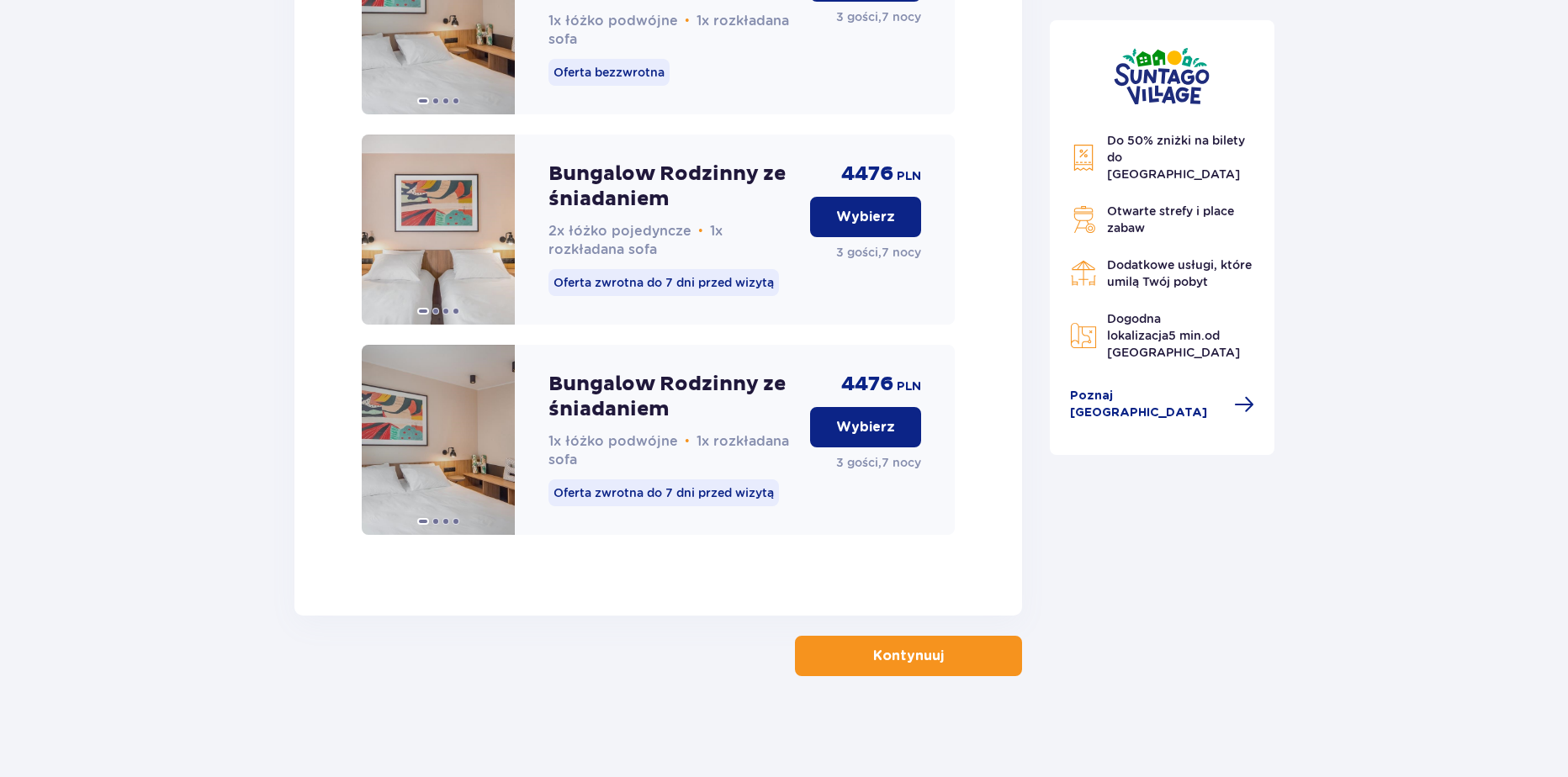
click at [908, 653] on p "Kontynuuj" at bounding box center [908, 656] width 71 height 19
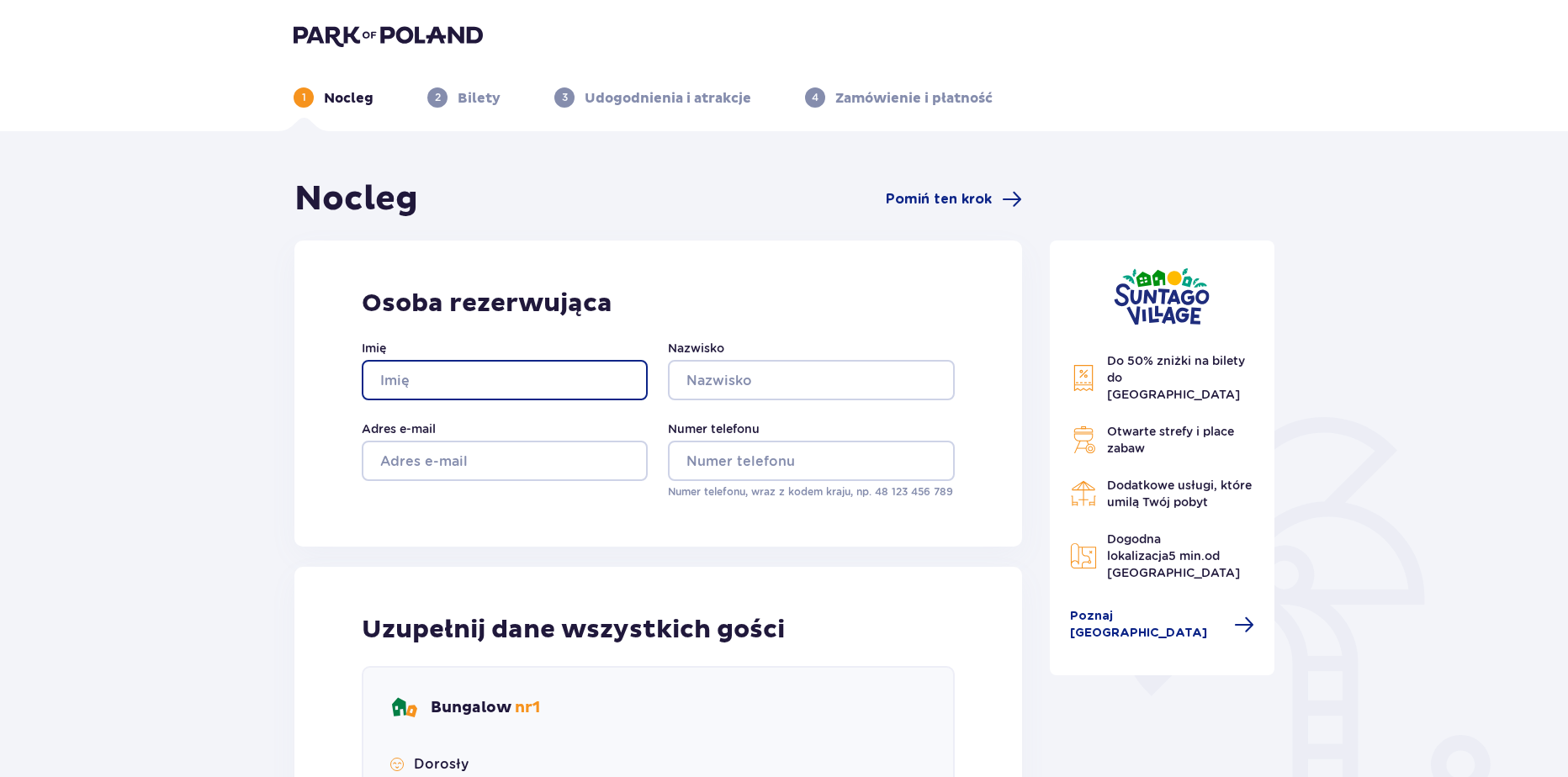
drag, startPoint x: 485, startPoint y: 378, endPoint x: 485, endPoint y: 392, distance: 14.0
click at [485, 378] on input "Imię" at bounding box center [505, 380] width 286 height 41
type input "Wiktoria"
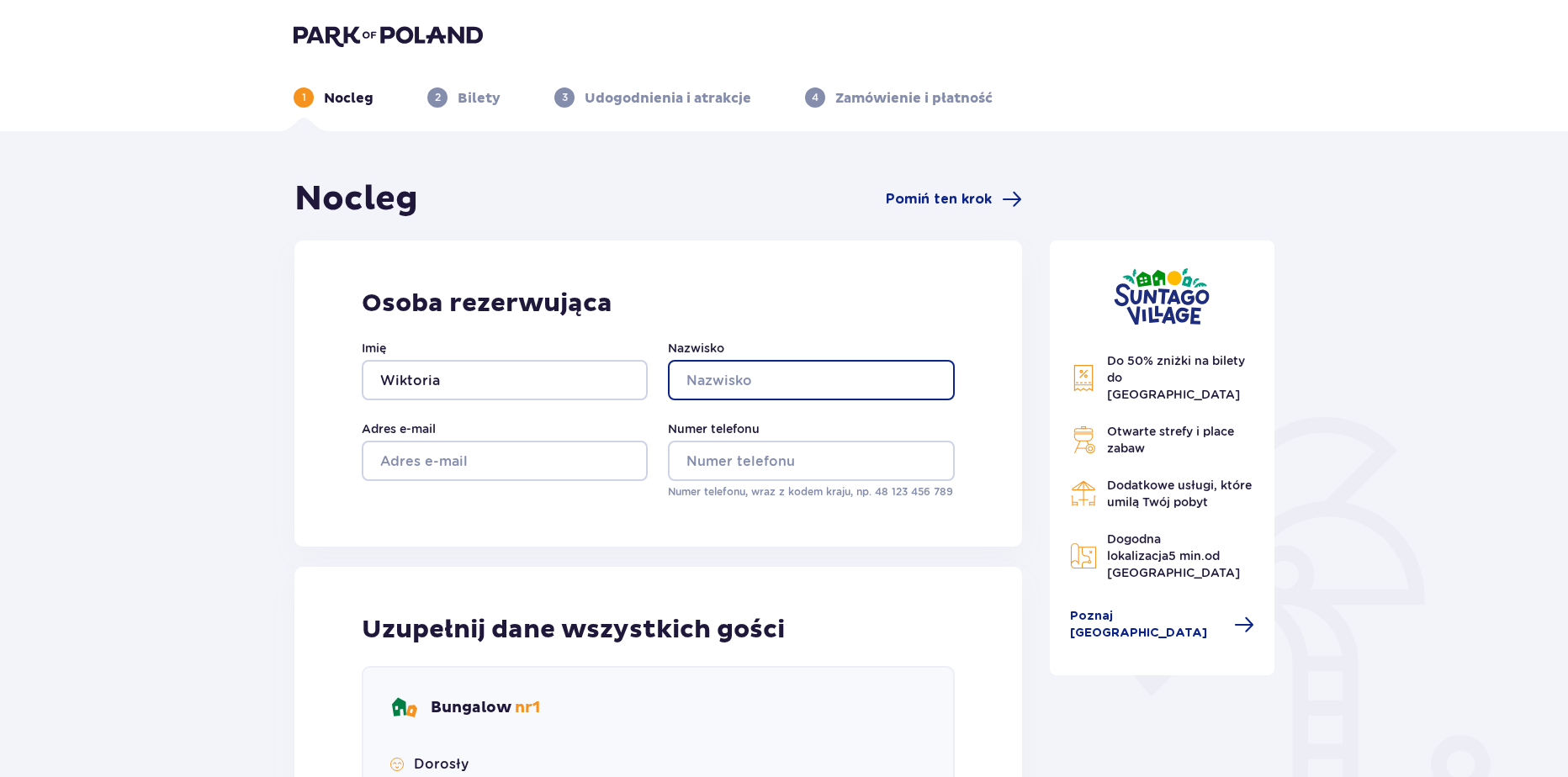
type input "Krakowiak"
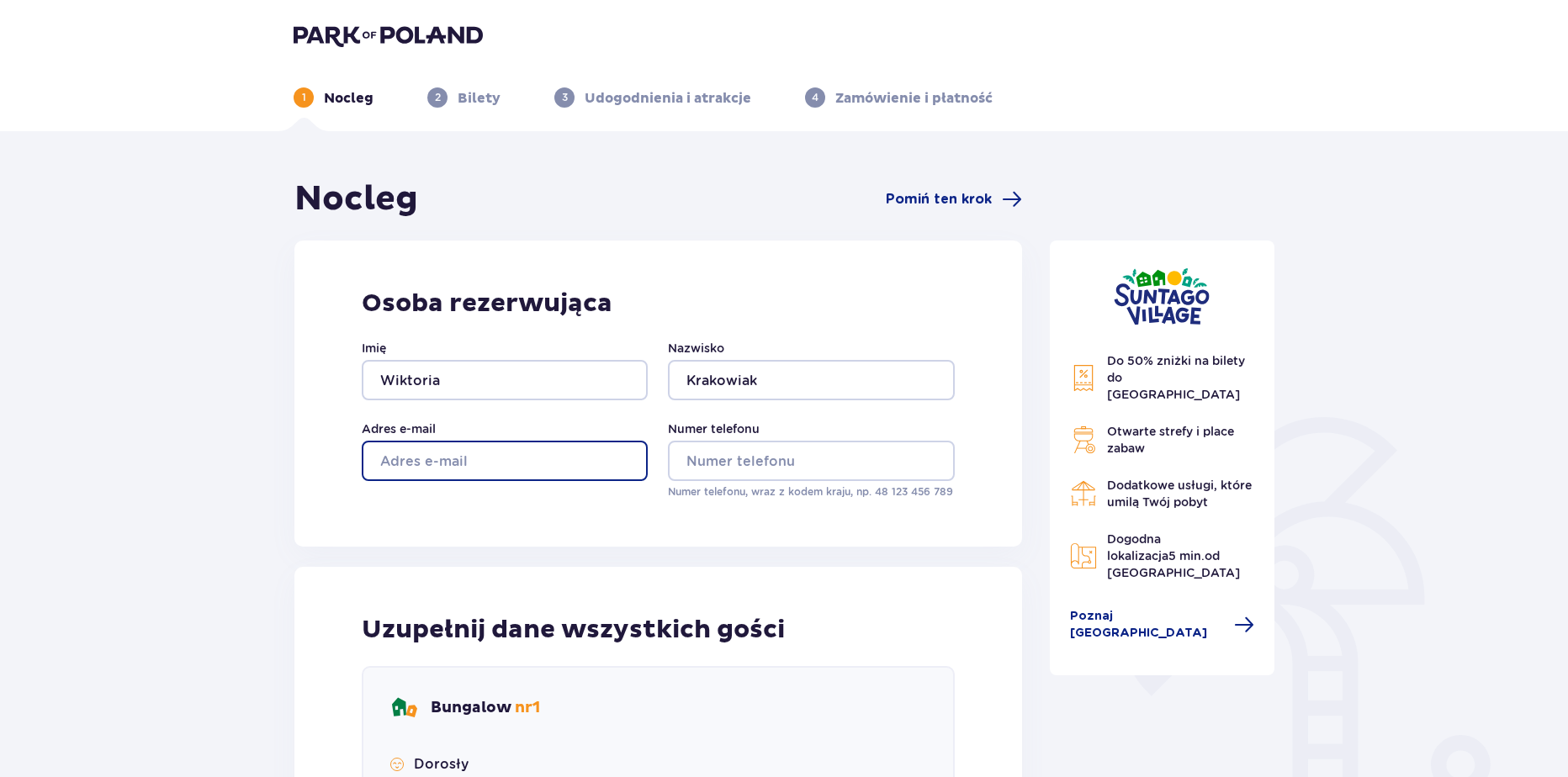
type input "[EMAIL_ADDRESS][DOMAIN_NAME]"
type input "aa"
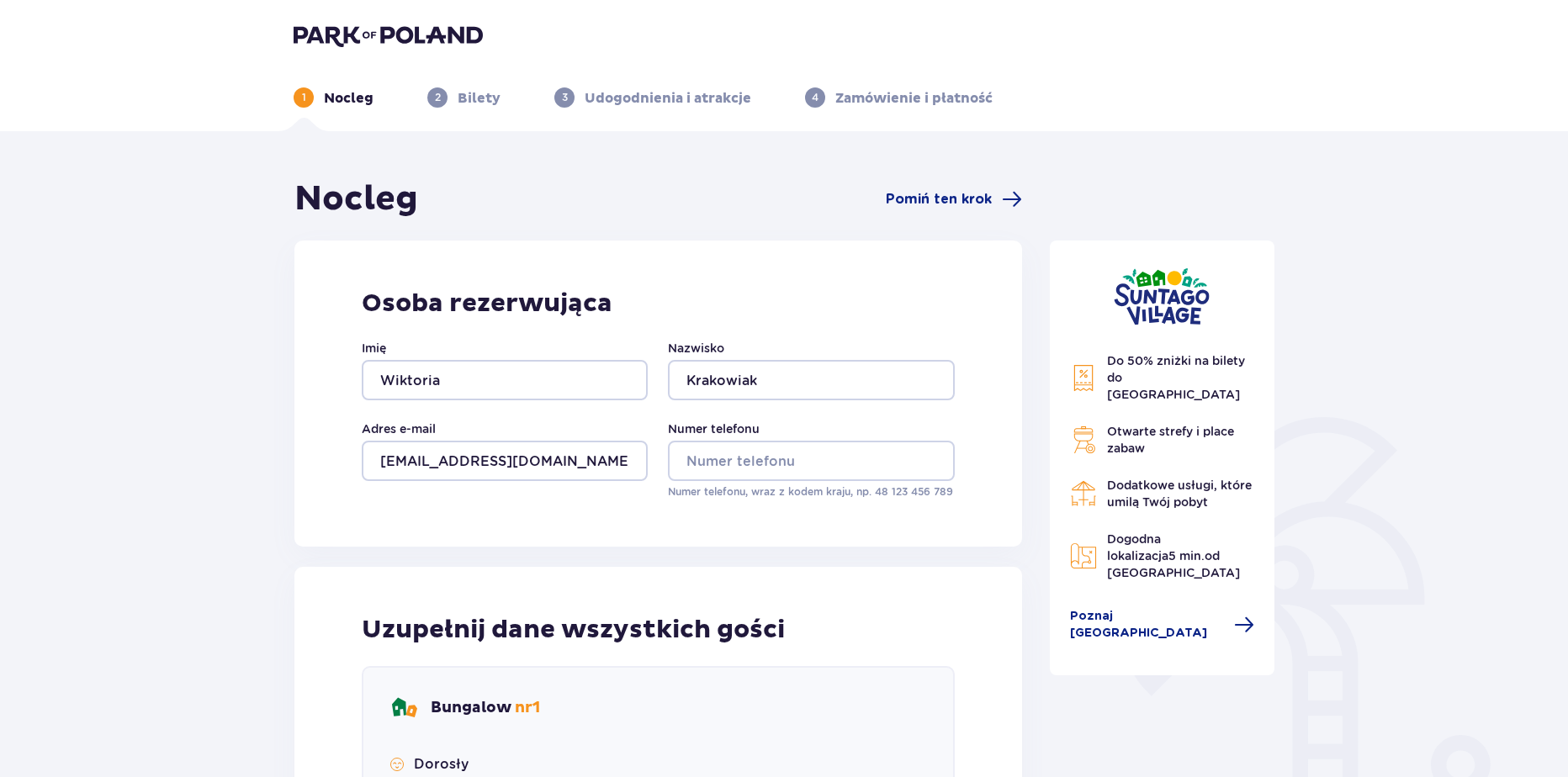
type input "aa"
drag, startPoint x: 738, startPoint y: 451, endPoint x: 735, endPoint y: 470, distance: 19.2
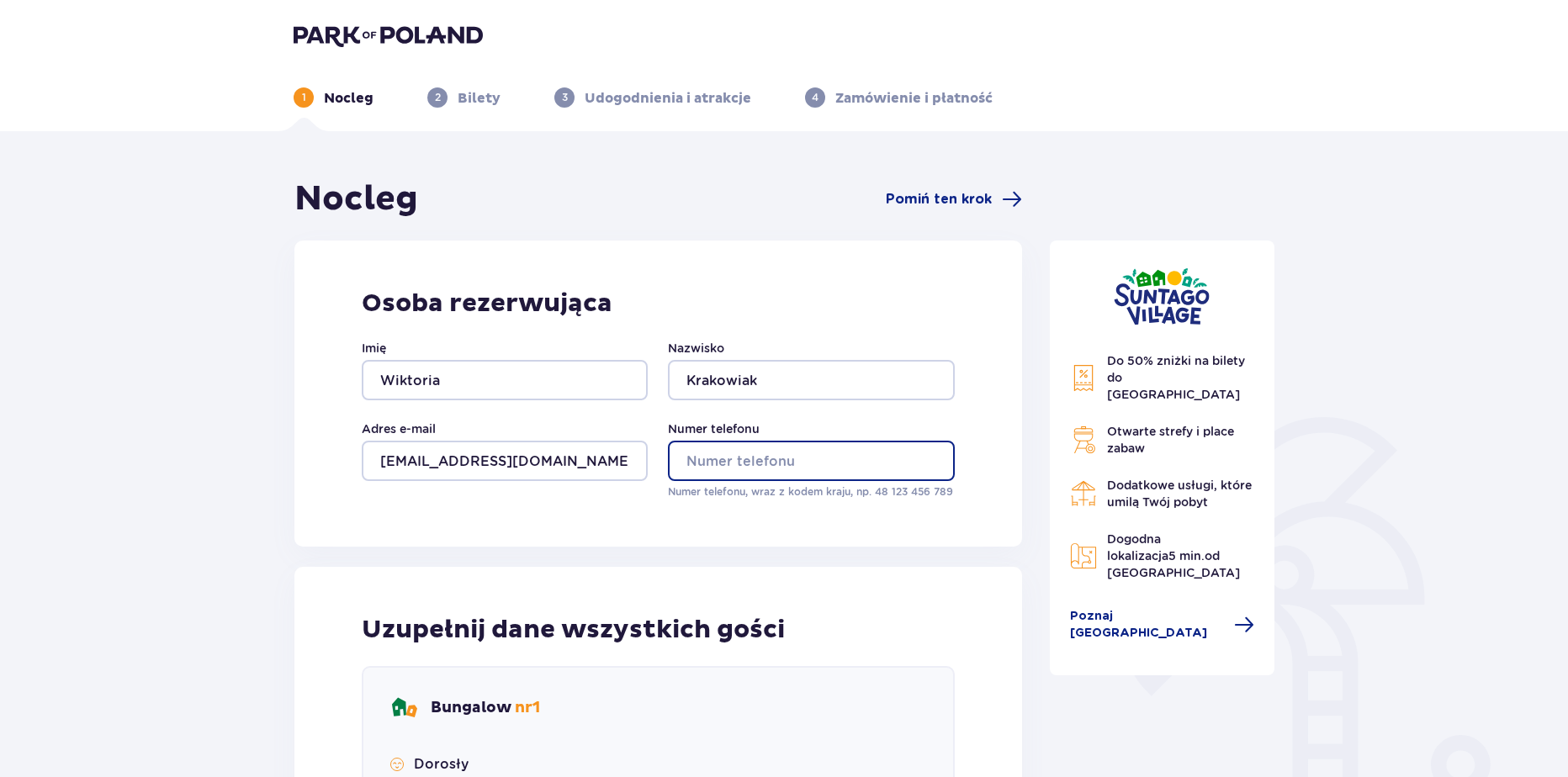
click at [738, 451] on input "Numer telefonu" at bounding box center [811, 461] width 286 height 41
type input "669326651"
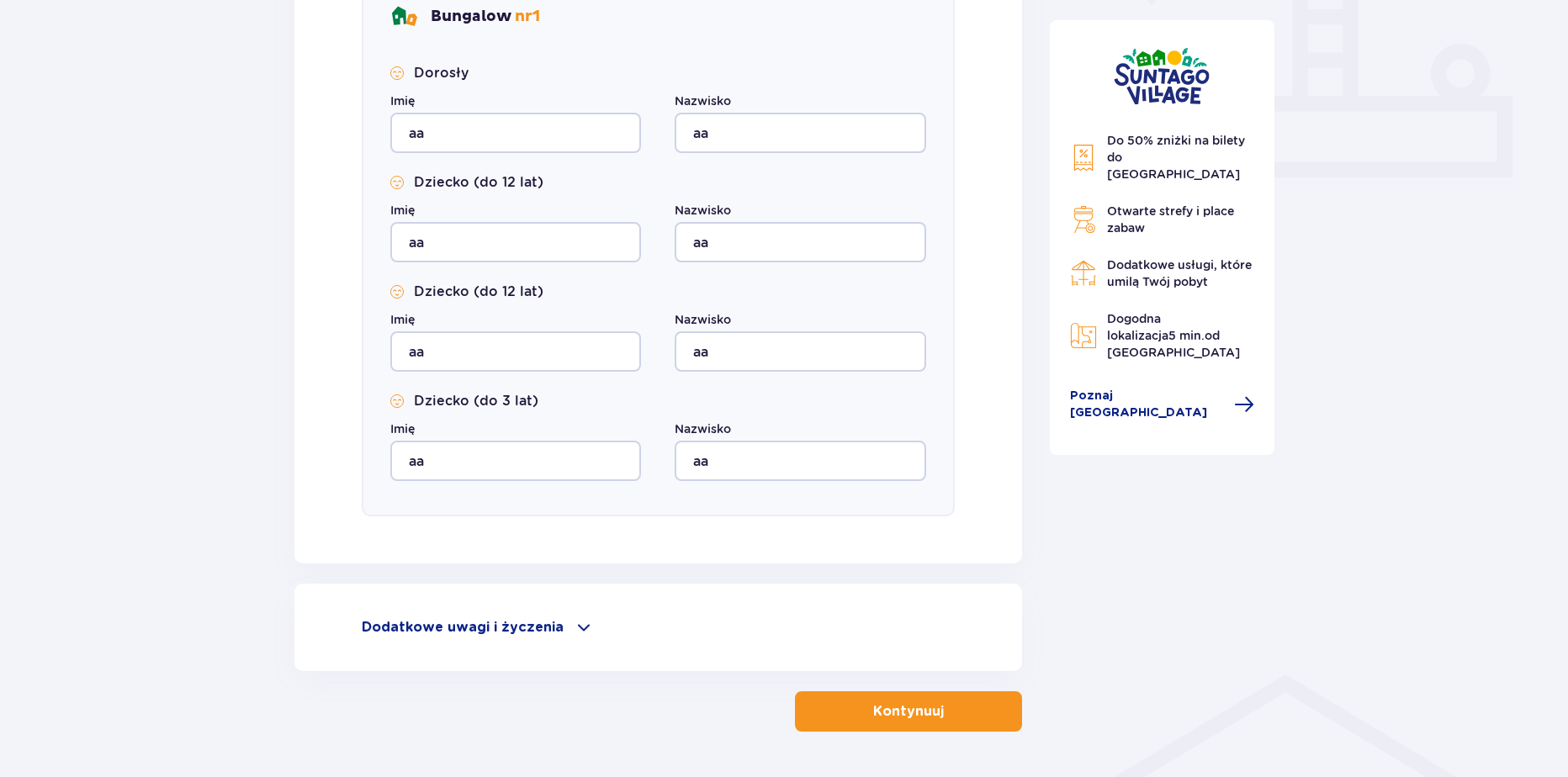
scroll to position [747, 0]
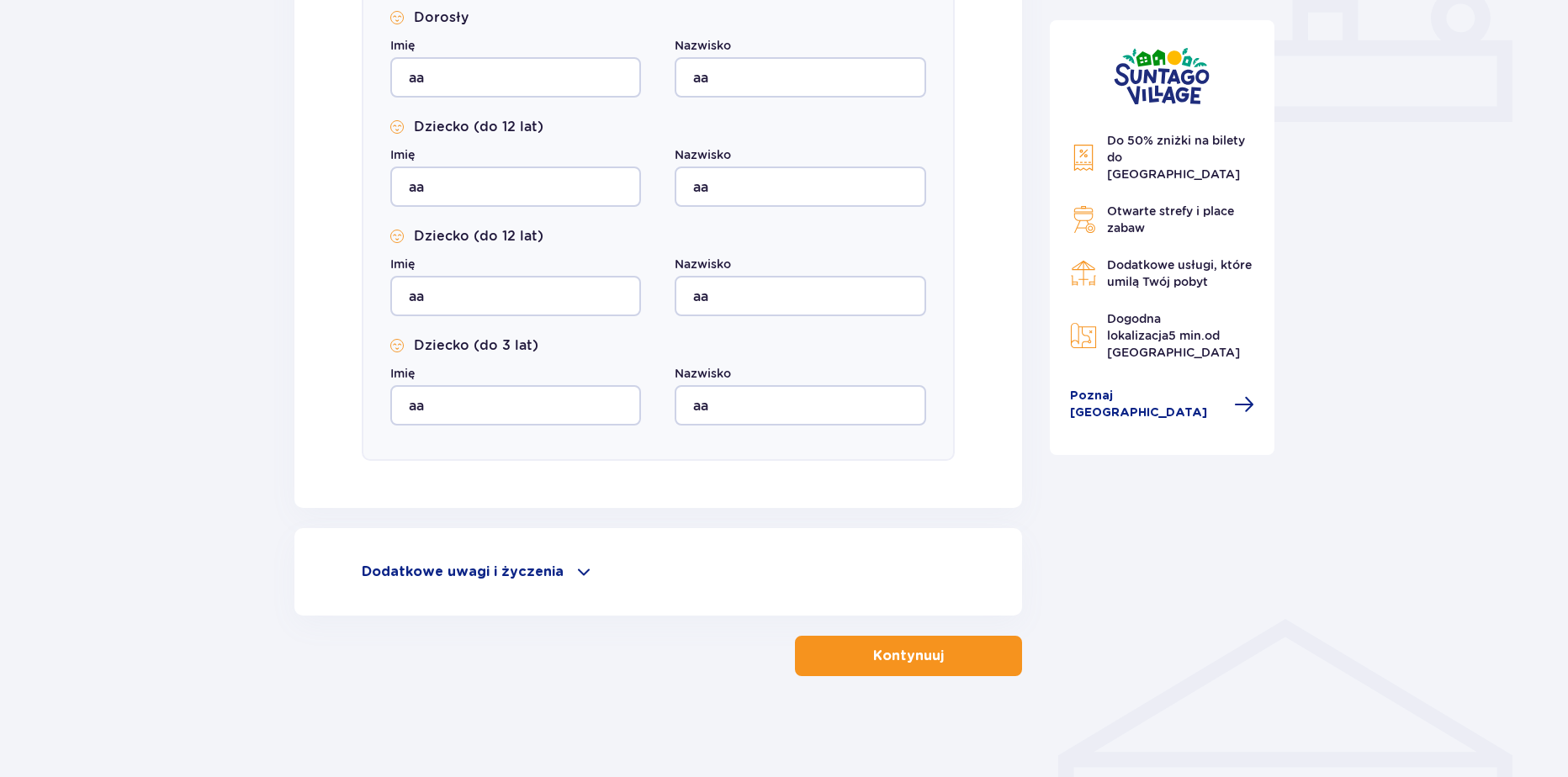
click at [840, 652] on button "Kontynuuj" at bounding box center [909, 656] width 227 height 41
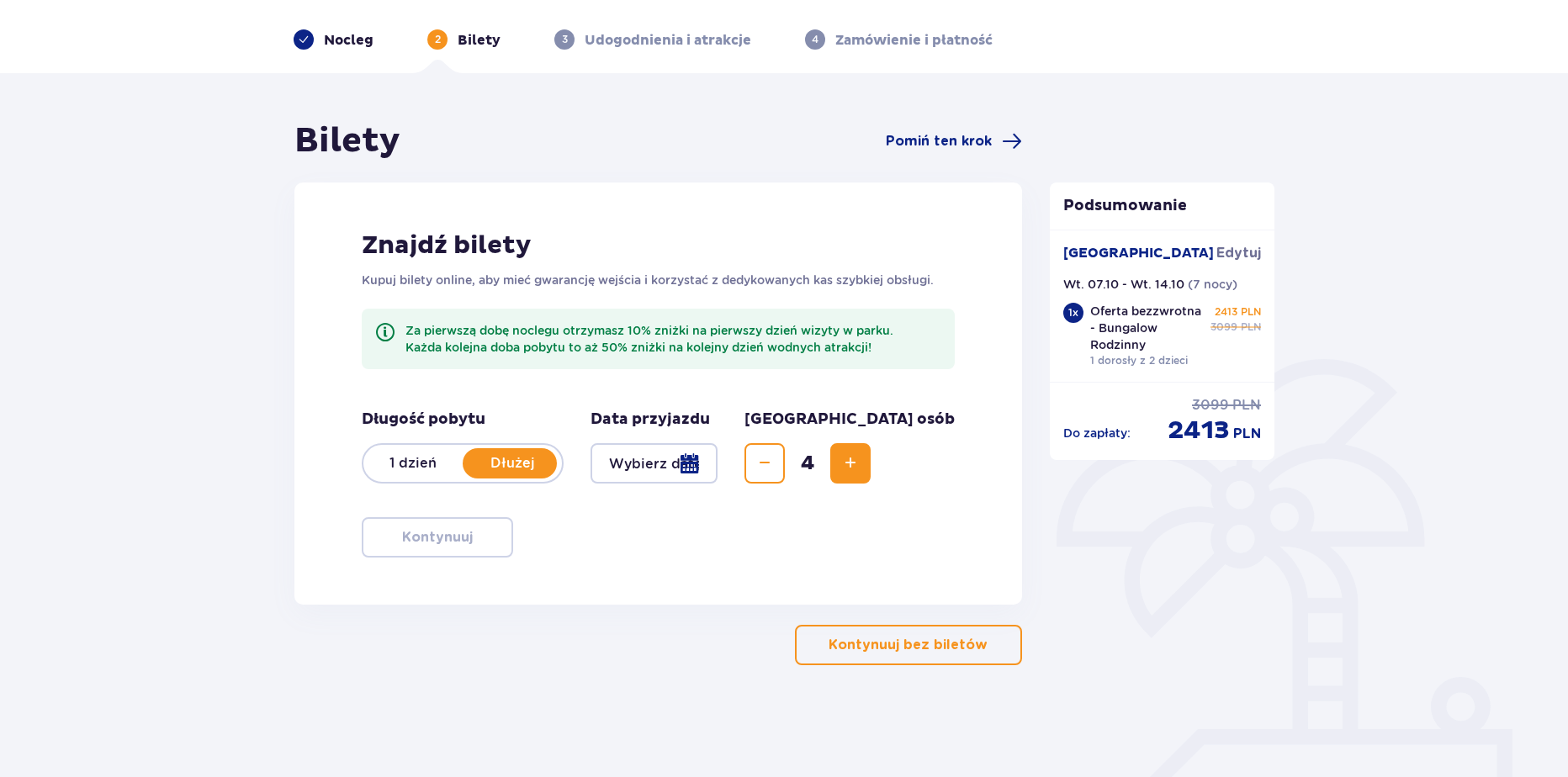
scroll to position [61, 0]
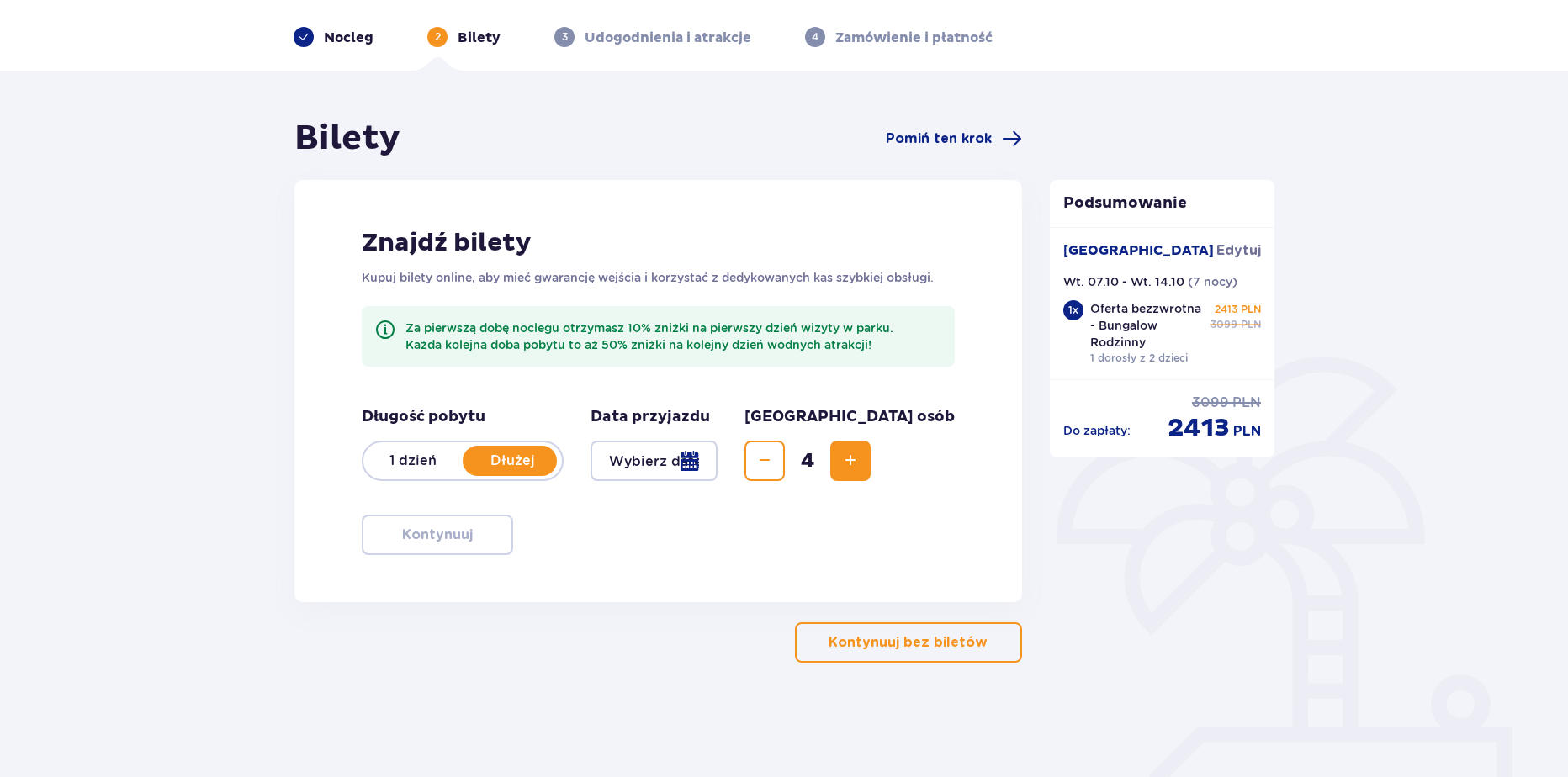
click at [367, 39] on p "Nocleg" at bounding box center [348, 38] width 49 height 19
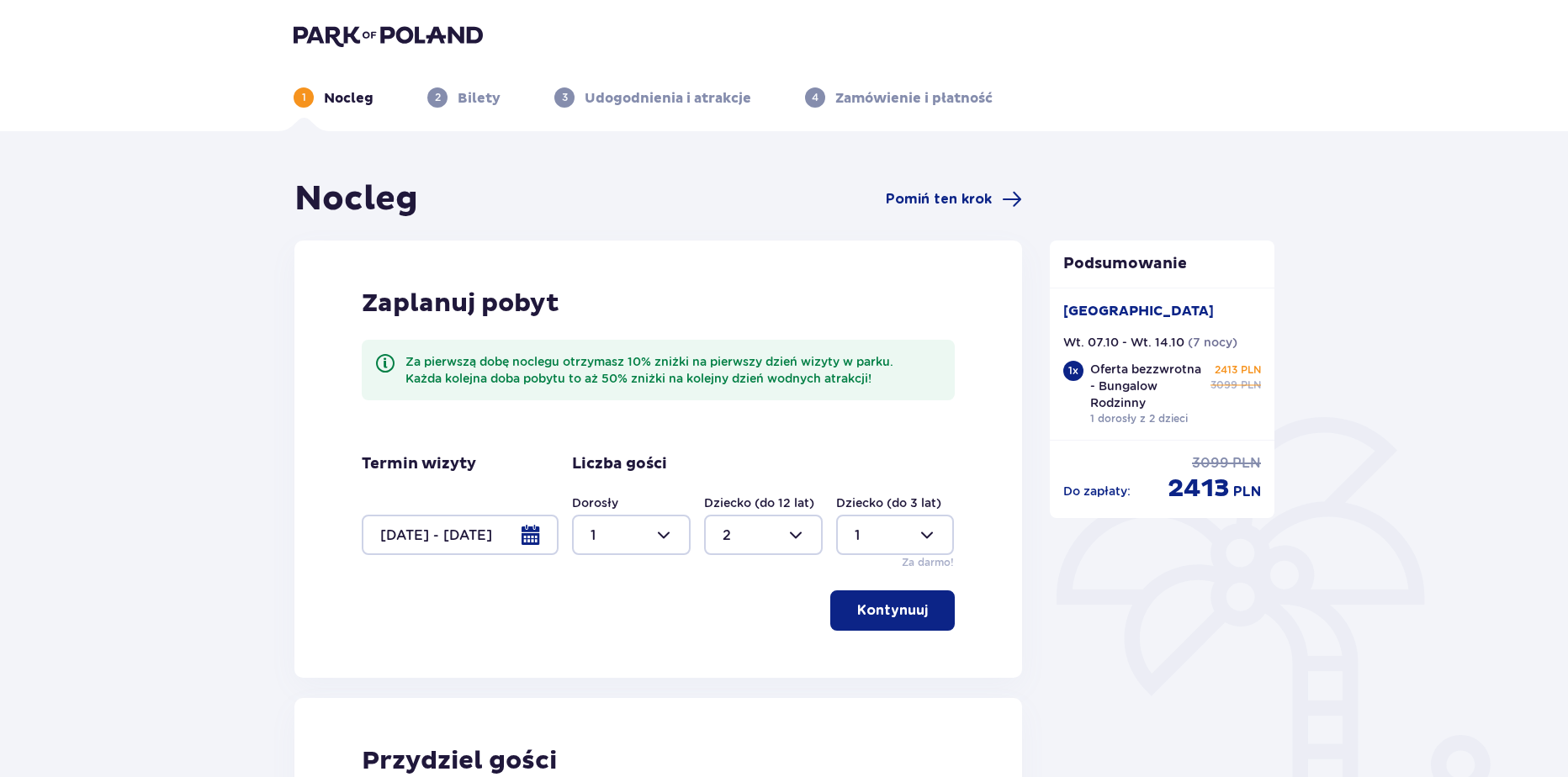
click at [361, 42] on img at bounding box center [388, 35] width 189 height 24
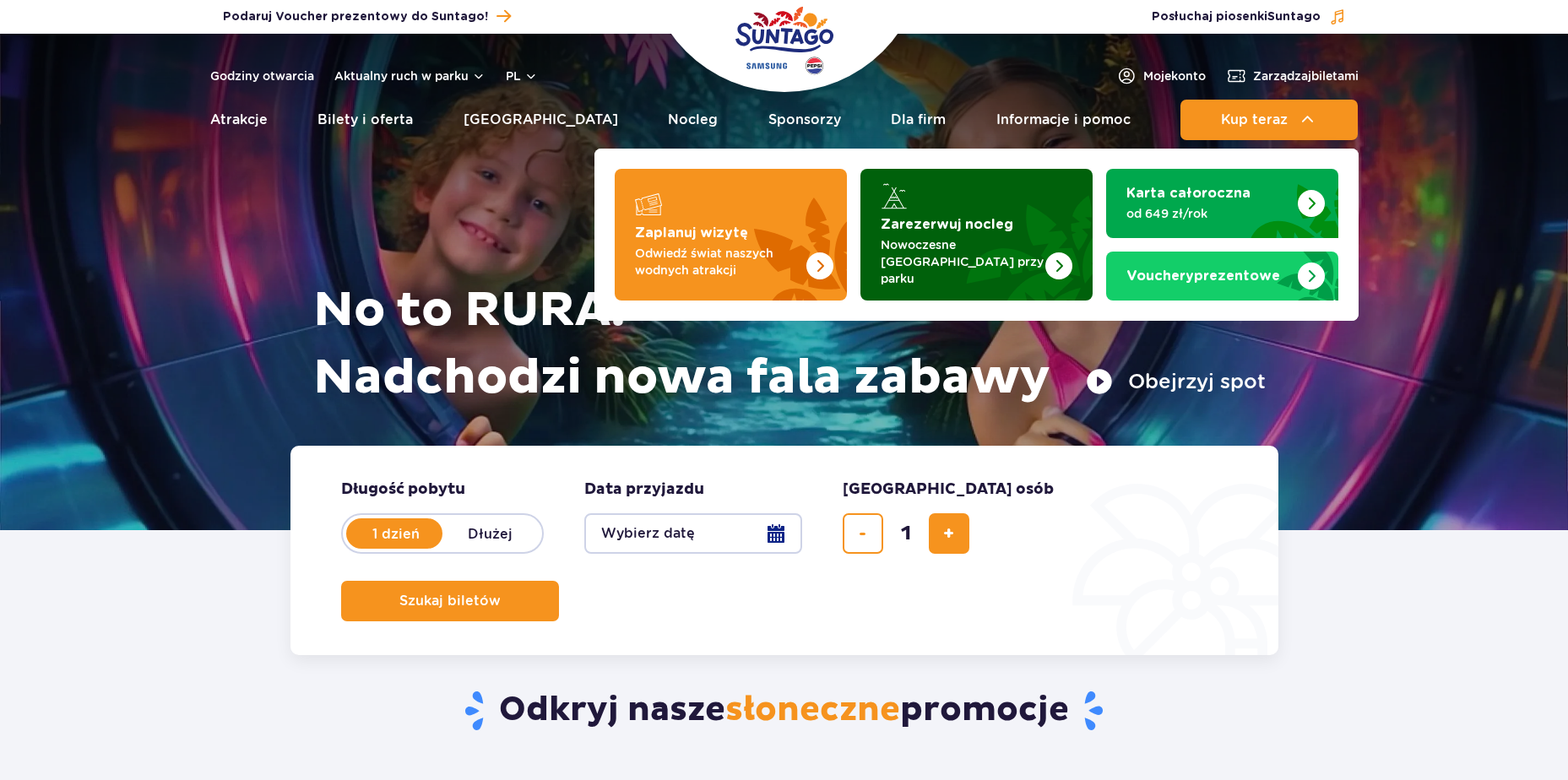
click at [995, 256] on p "Nowoczesne osiedle domków przy parku" at bounding box center [963, 261] width 164 height 50
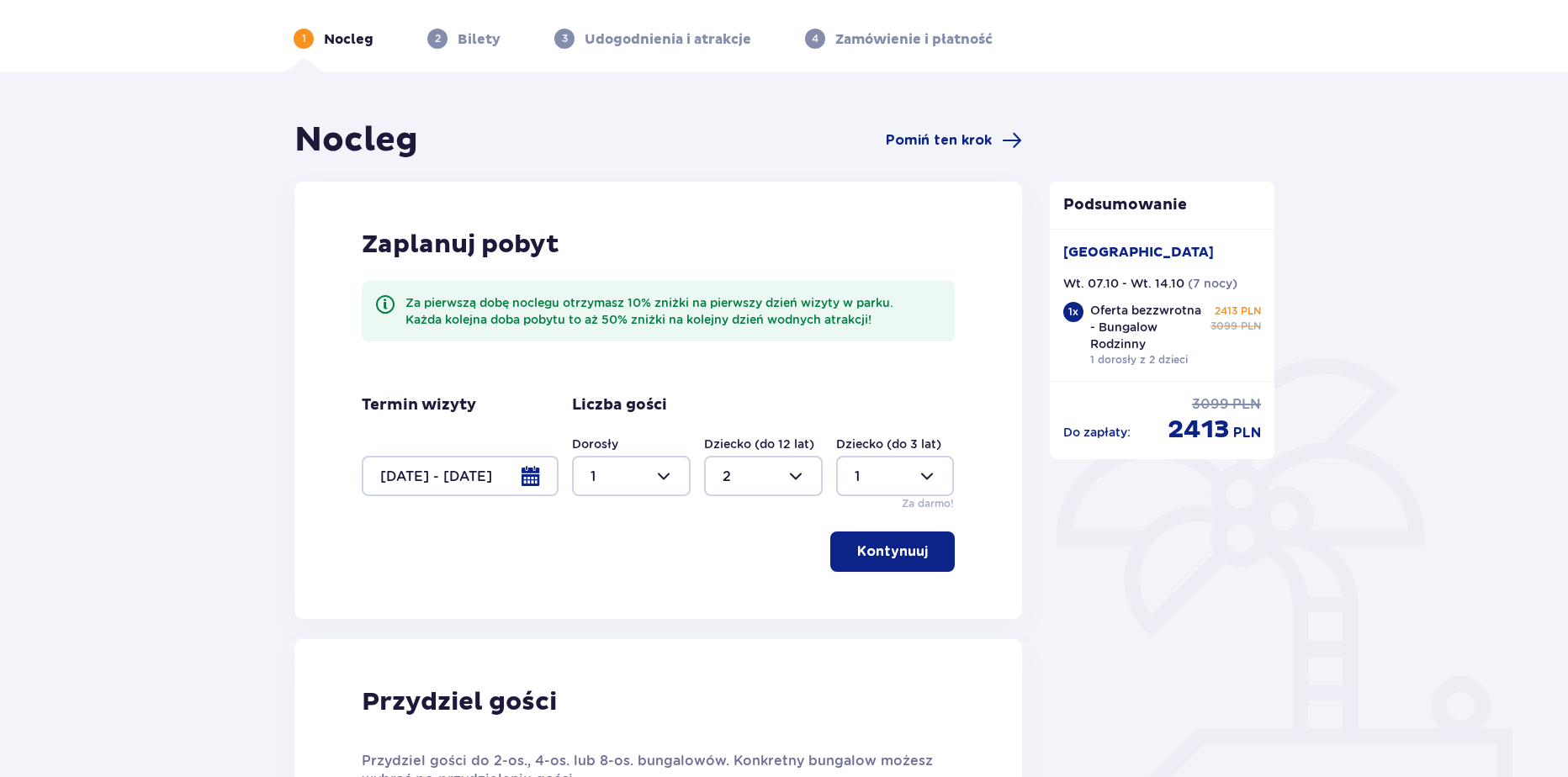
click at [501, 487] on div at bounding box center [460, 475] width 197 height 41
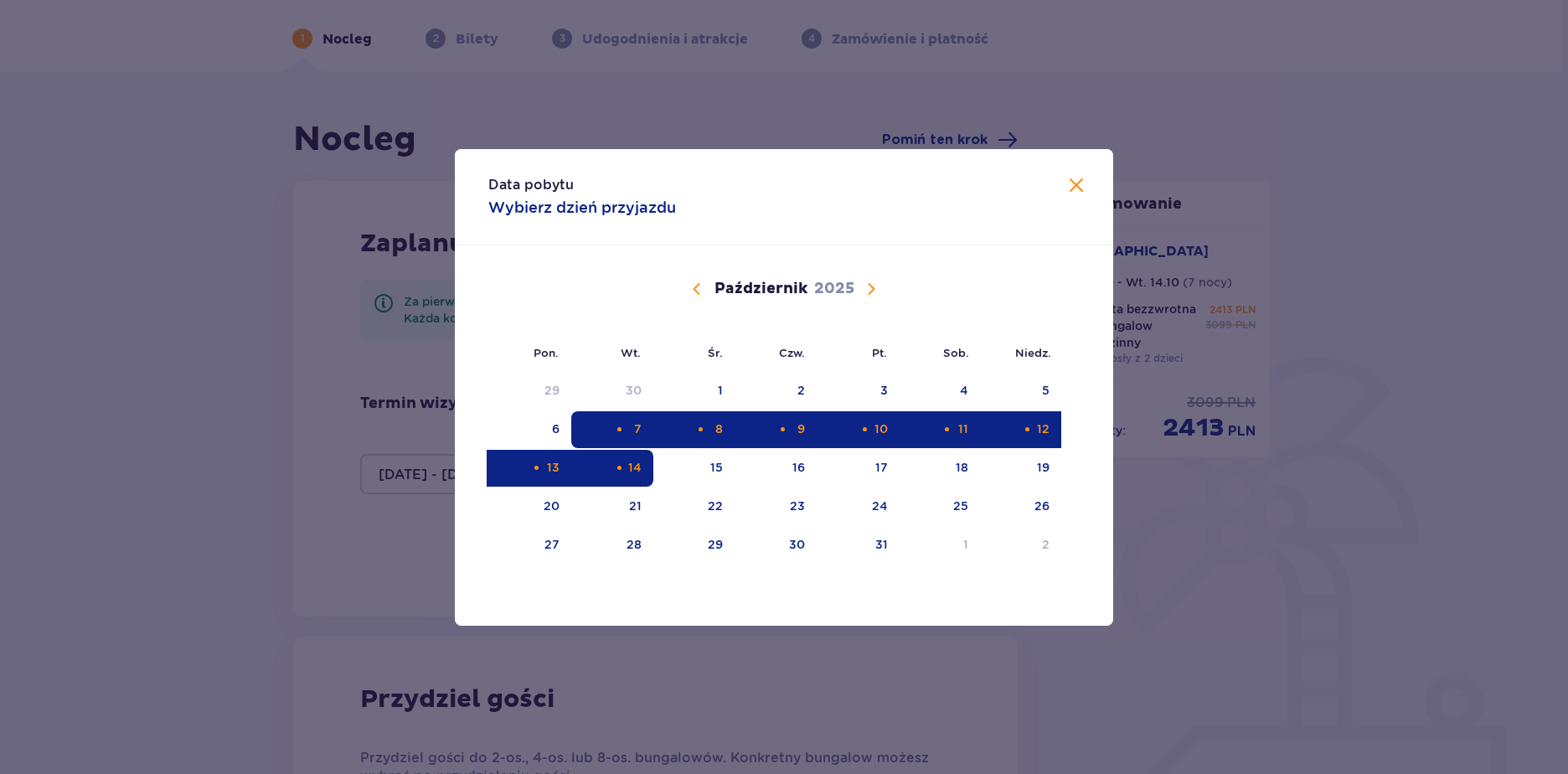
click at [701, 432] on div "Selected. środa, 8 października 2025" at bounding box center [701, 430] width 11 height 11
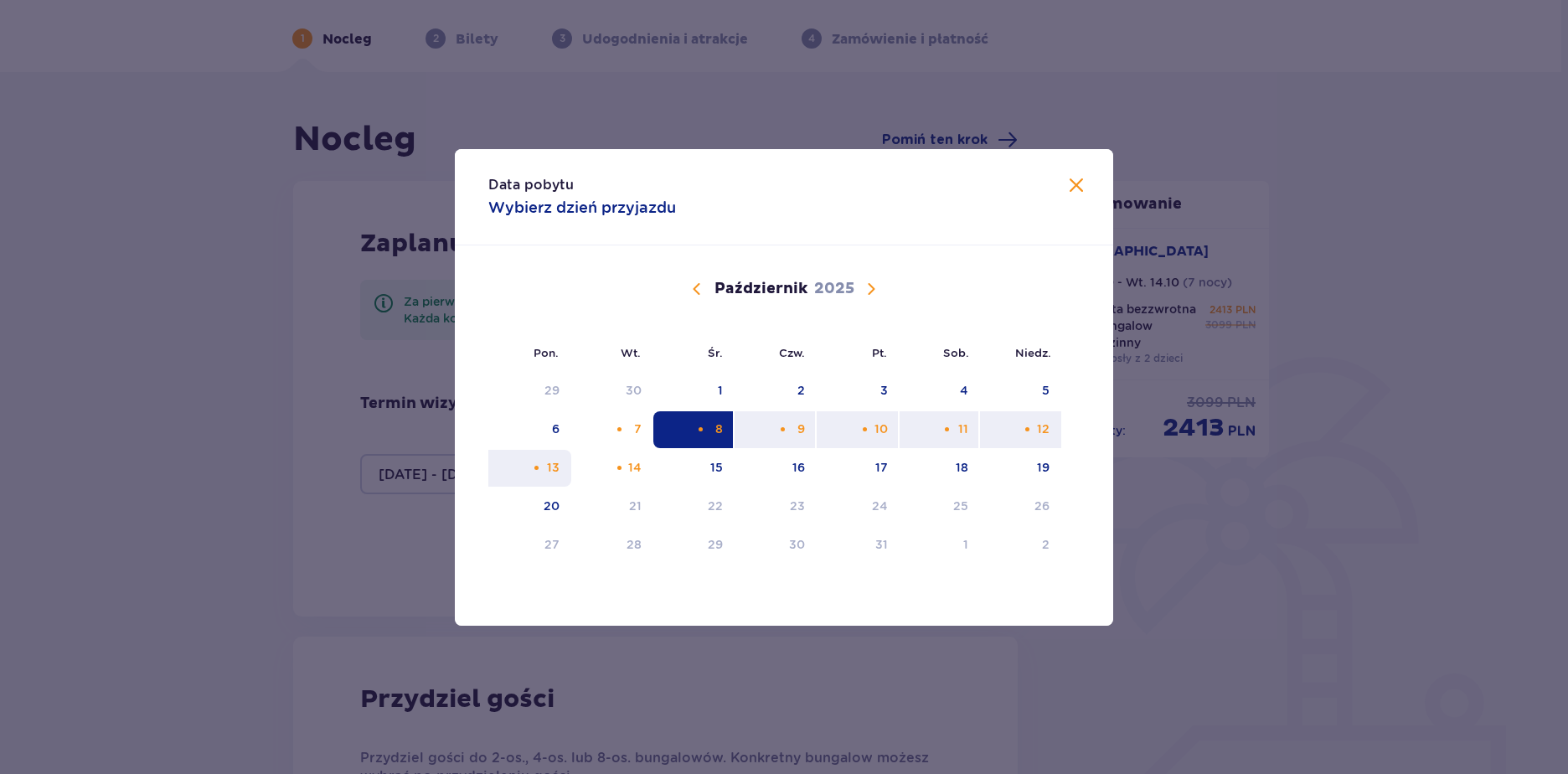
click at [552, 471] on div "13" at bounding box center [553, 468] width 12 height 17
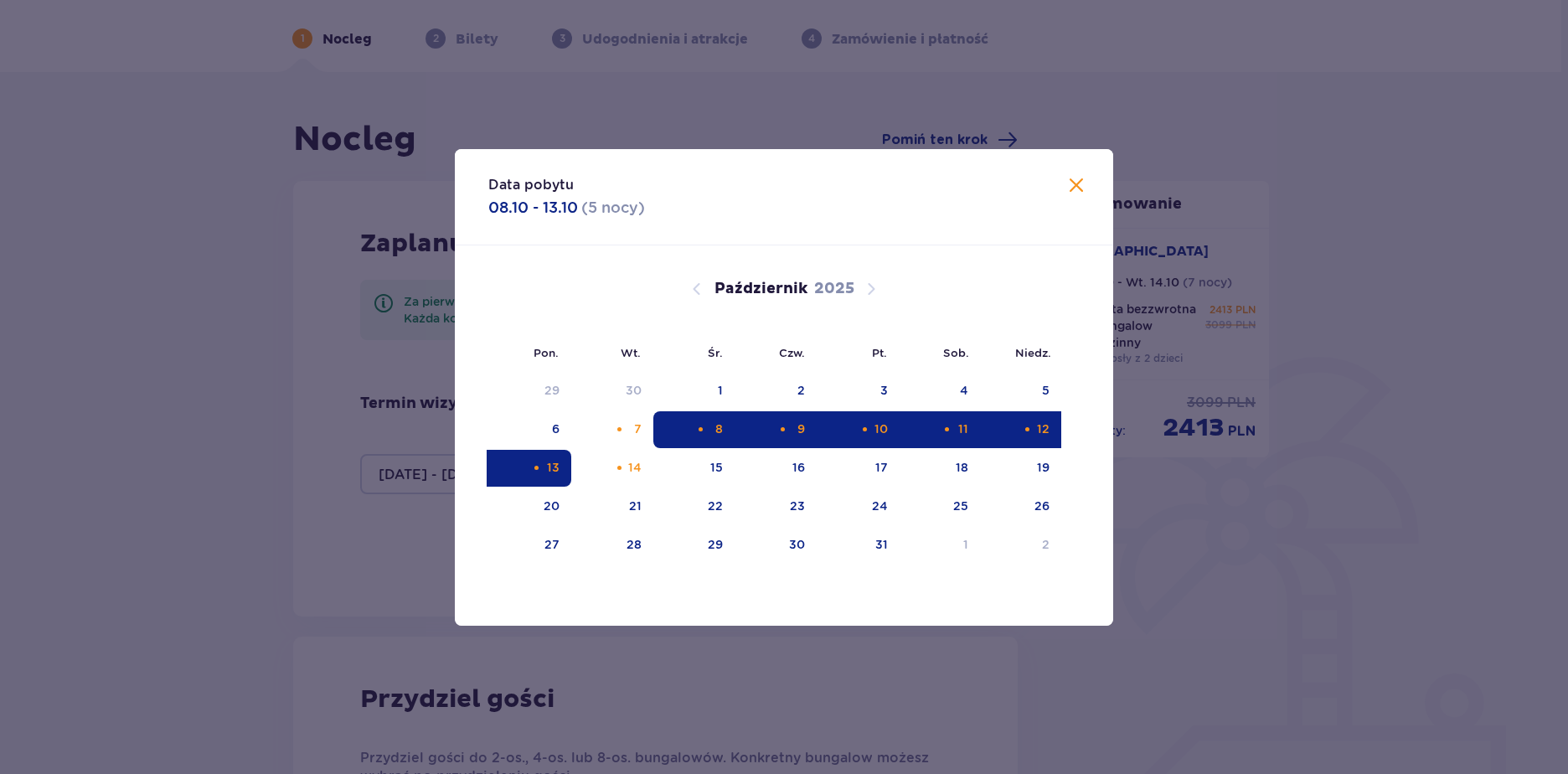
type input "08.10.25 - 13.10.25"
type input "0"
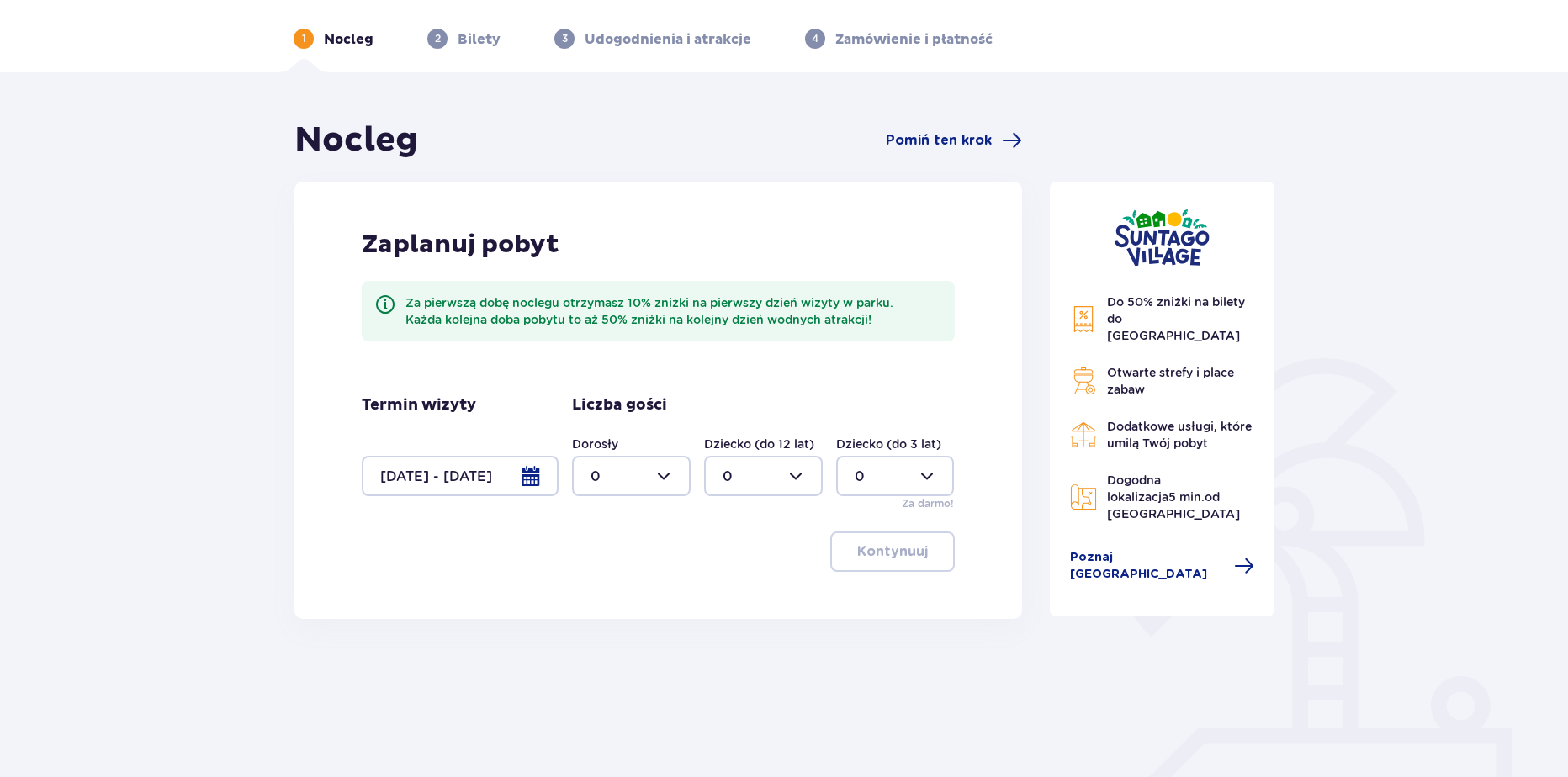
click at [622, 461] on div at bounding box center [631, 475] width 118 height 41
click at [601, 563] on div "1" at bounding box center [632, 563] width 81 height 19
type input "1"
click at [722, 488] on div at bounding box center [763, 475] width 118 height 41
drag, startPoint x: 732, startPoint y: 591, endPoint x: 764, endPoint y: 560, distance: 44.6
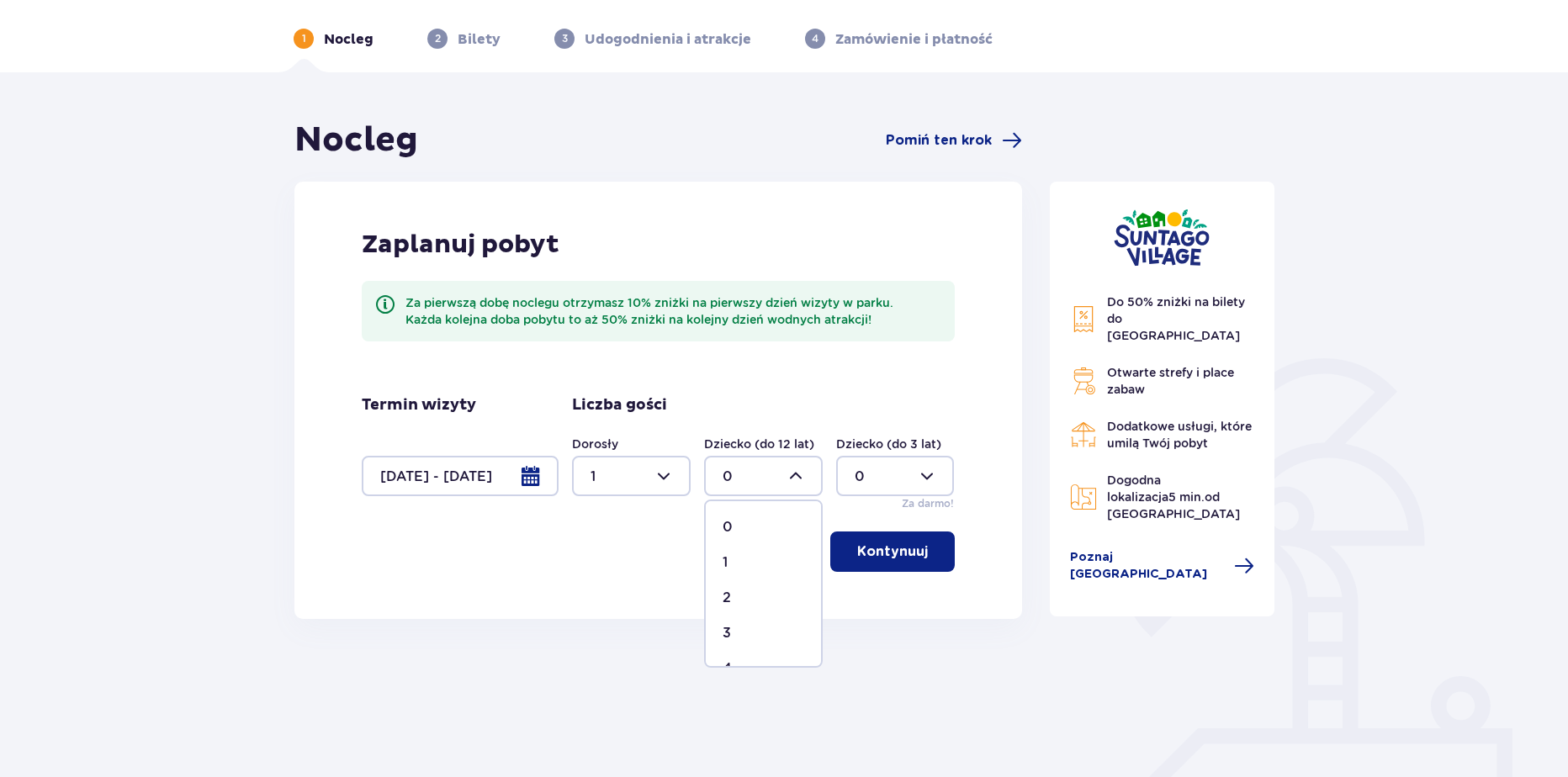
click at [732, 592] on div "2" at bounding box center [763, 598] width 81 height 19
type input "2"
click at [863, 480] on div at bounding box center [895, 475] width 118 height 41
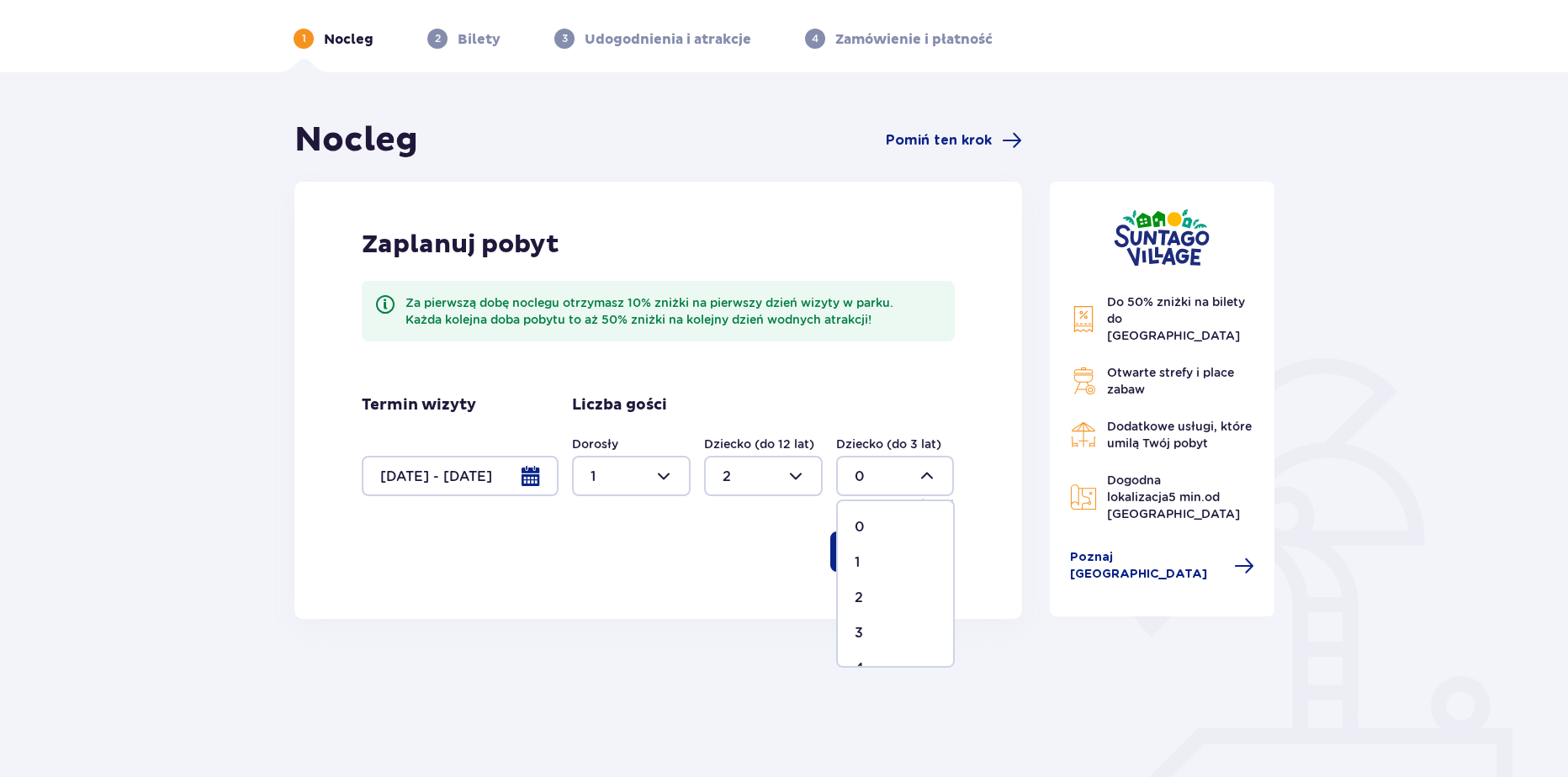
click at [850, 552] on span "1" at bounding box center [896, 562] width 116 height 35
type input "1"
click at [857, 552] on p "Kontynuuj" at bounding box center [892, 552] width 71 height 19
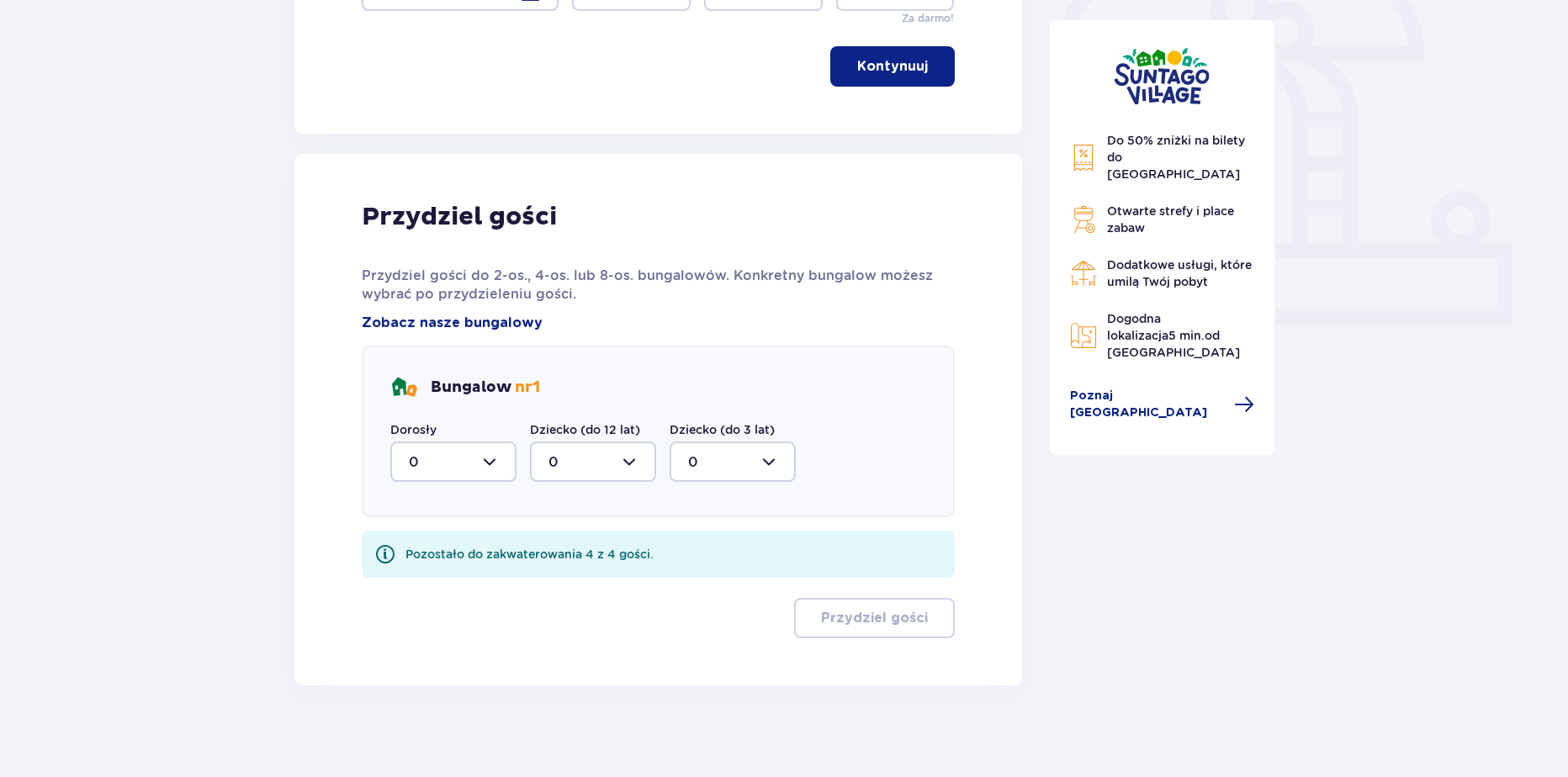
scroll to position [554, 0]
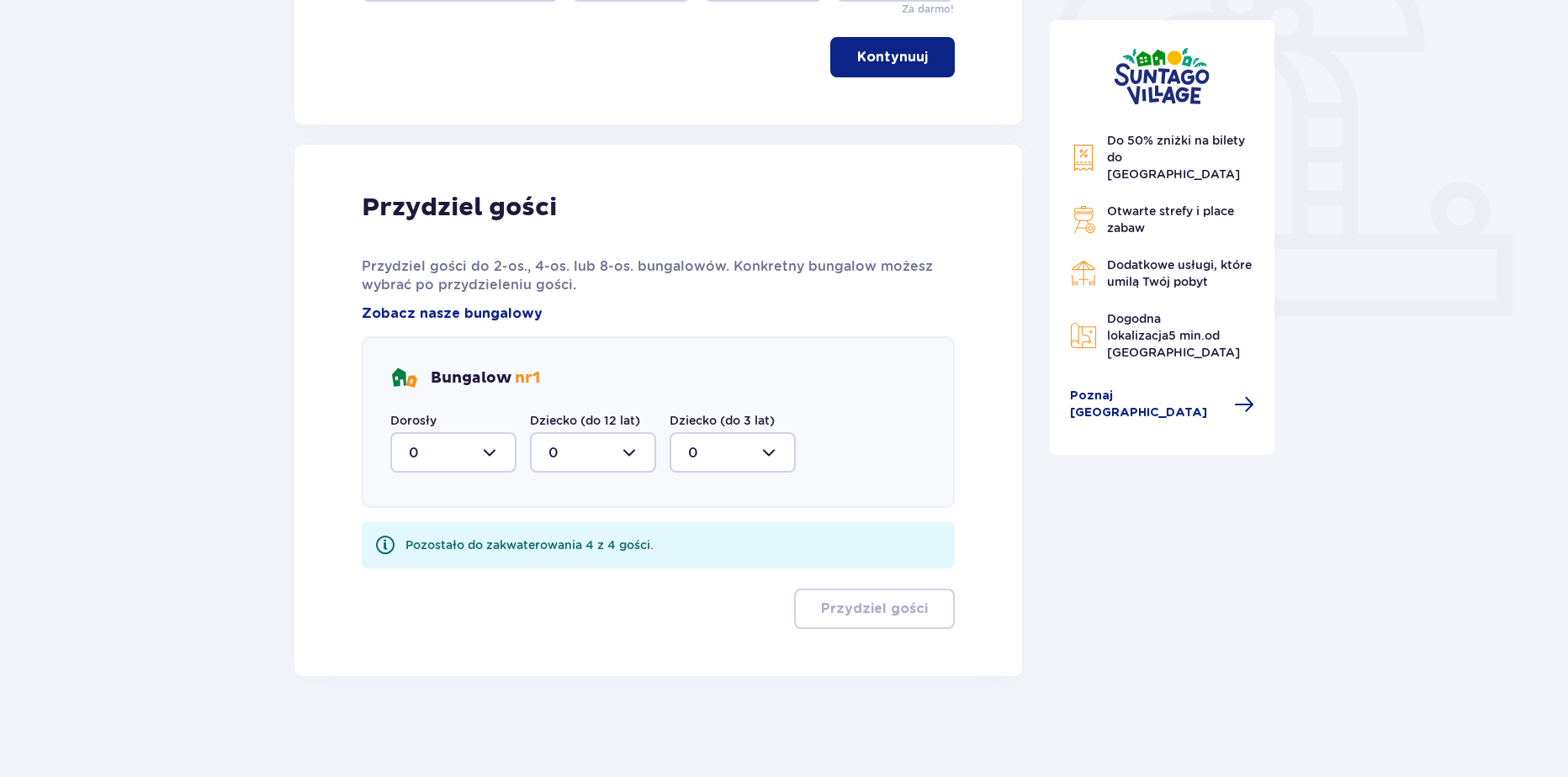
click at [420, 501] on div "Bungalow nr 1 Dorosły 0 Dziecko (do 12 lat) 0 Dziecko (do 3 lat) 0" at bounding box center [658, 421] width 593 height 171
click at [426, 467] on div at bounding box center [453, 452] width 126 height 41
click at [408, 548] on span "1" at bounding box center [454, 539] width 123 height 35
type input "1"
click at [615, 459] on div at bounding box center [593, 452] width 126 height 41
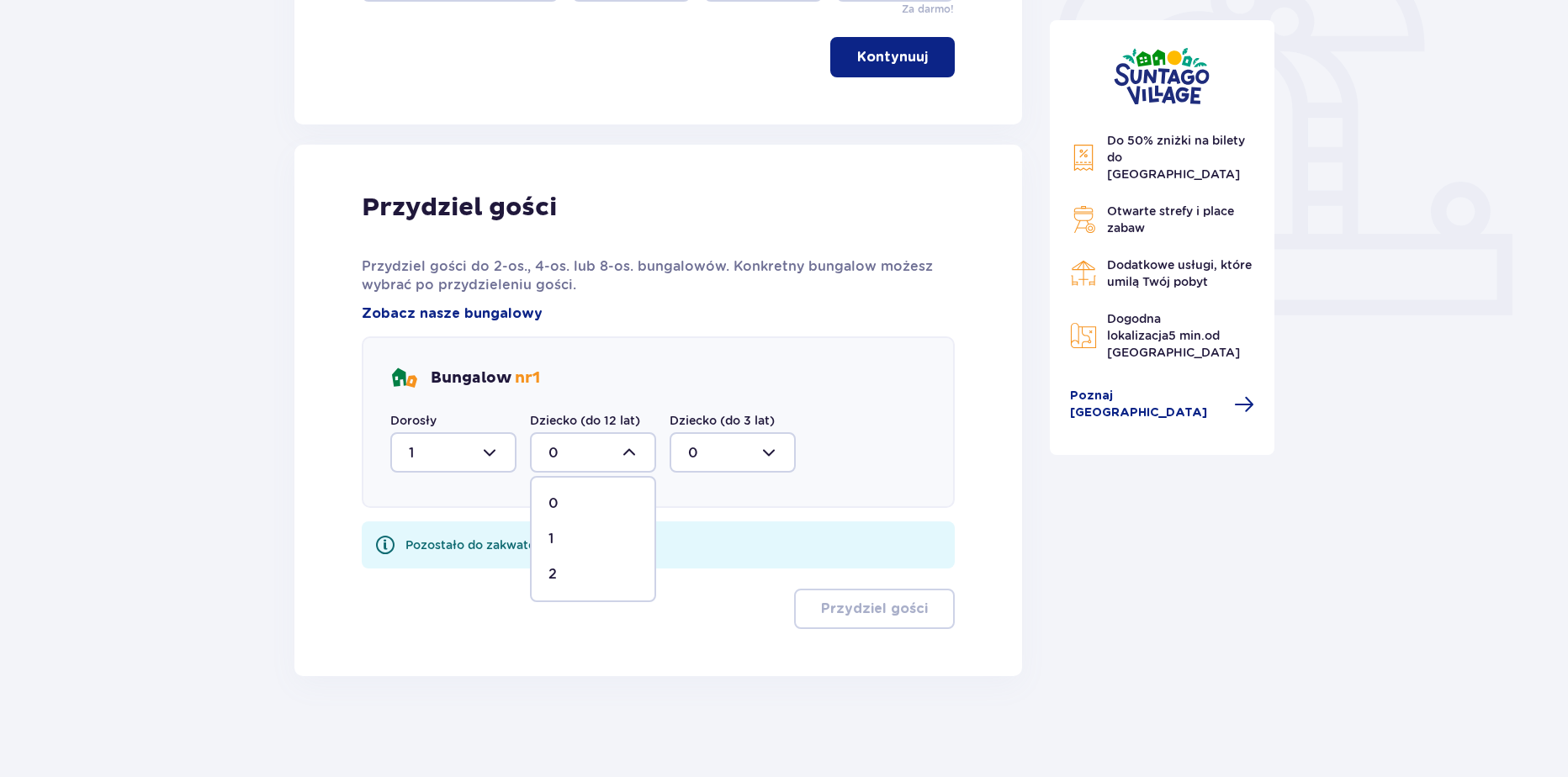
click at [567, 569] on div "2" at bounding box center [593, 574] width 89 height 19
type input "2"
click at [742, 455] on div at bounding box center [732, 452] width 126 height 41
click at [700, 539] on div "1" at bounding box center [733, 539] width 89 height 19
type input "1"
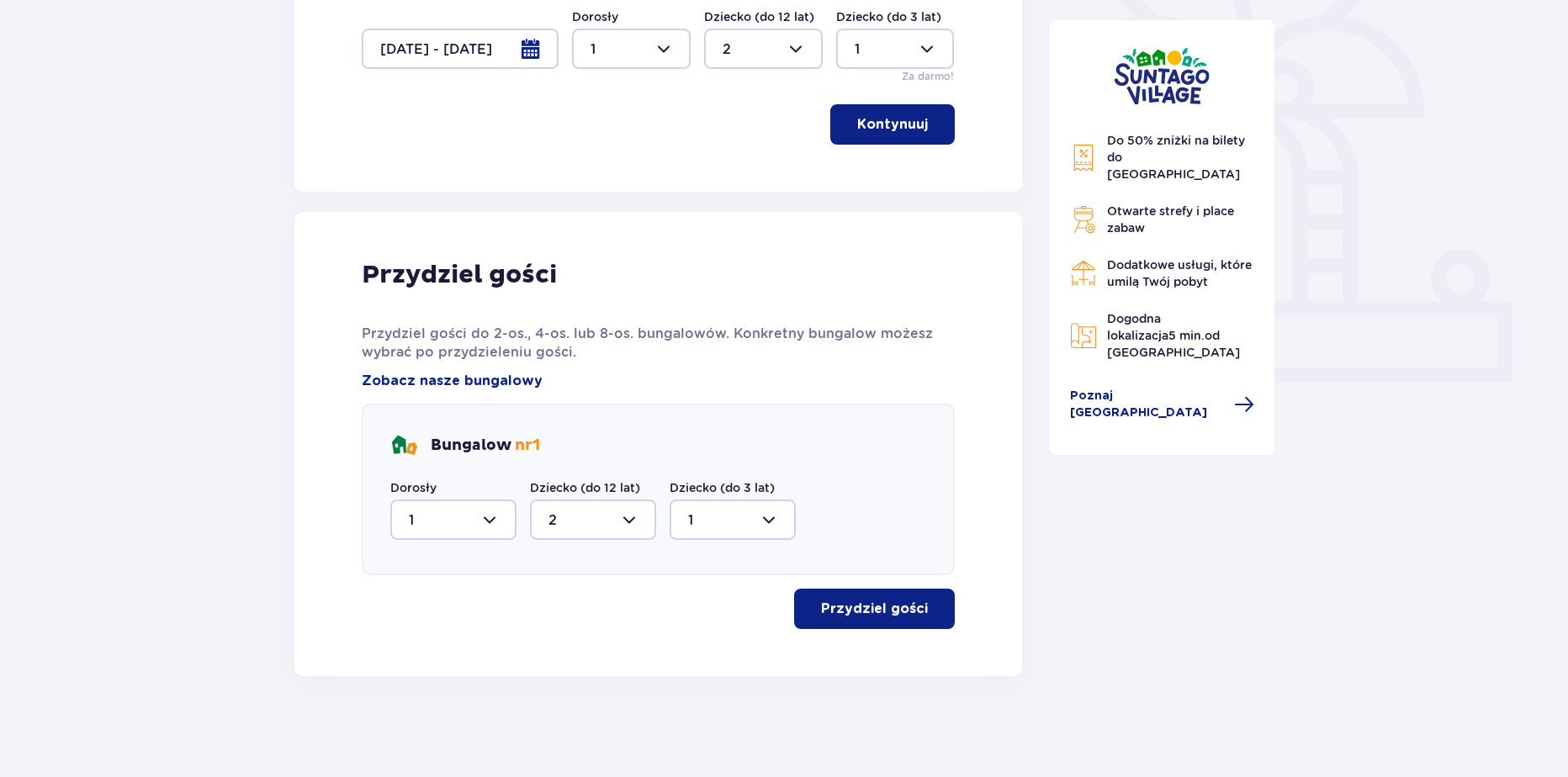
scroll to position [486, 0]
click at [844, 607] on p "Przydziel gości" at bounding box center [874, 609] width 107 height 19
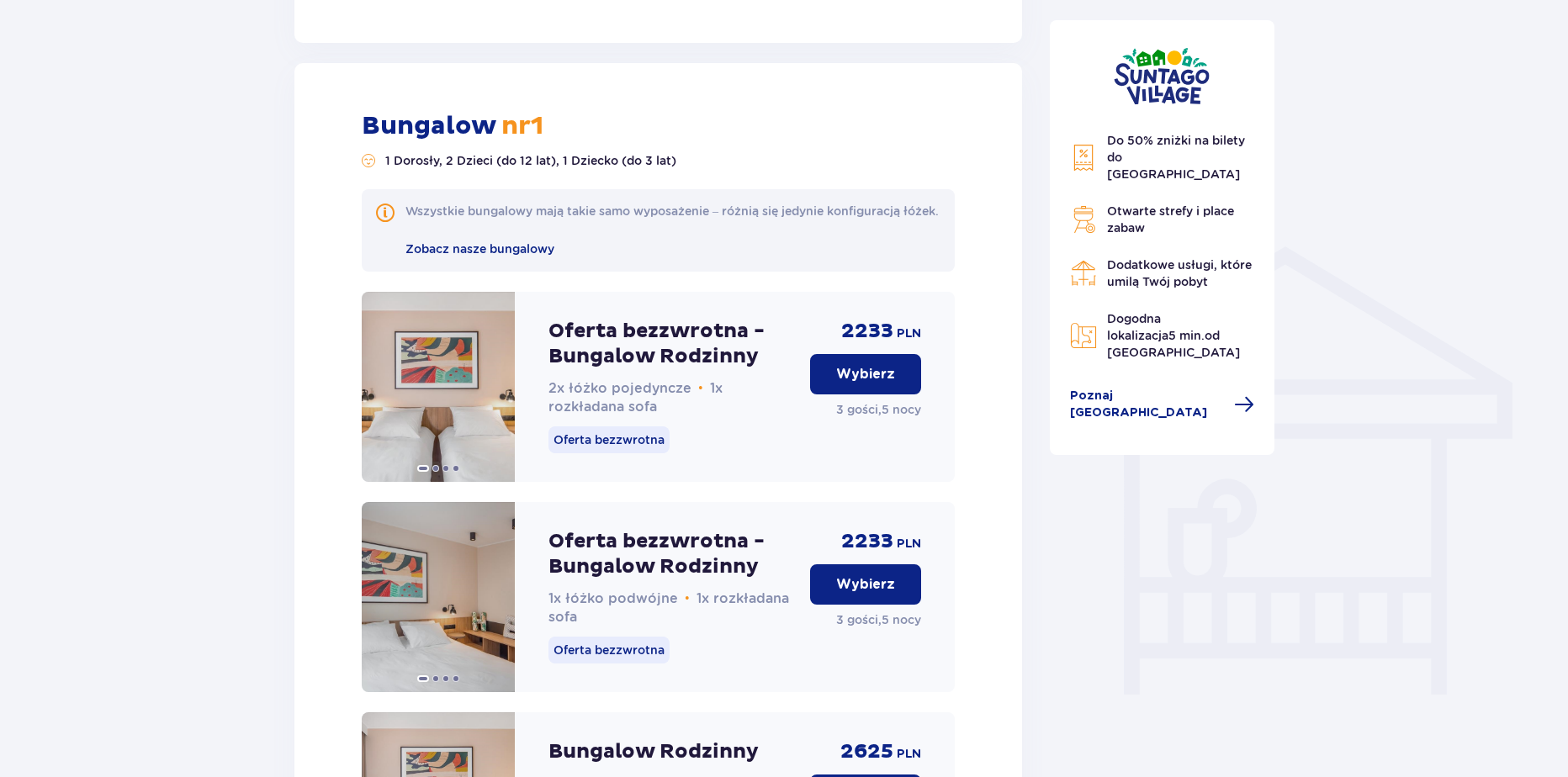
scroll to position [1162, 0]
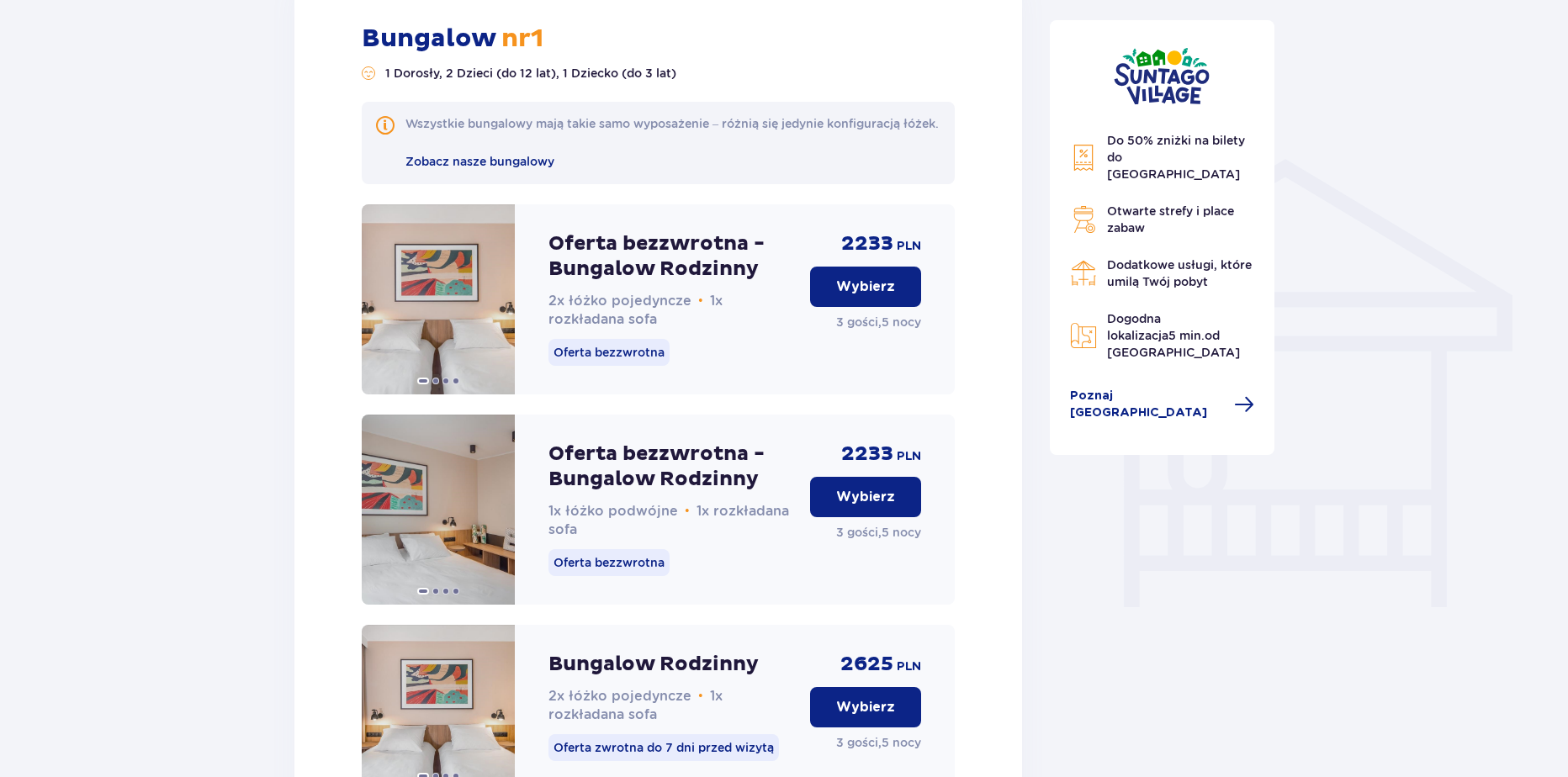
click at [855, 296] on p "Wybierz" at bounding box center [865, 287] width 59 height 19
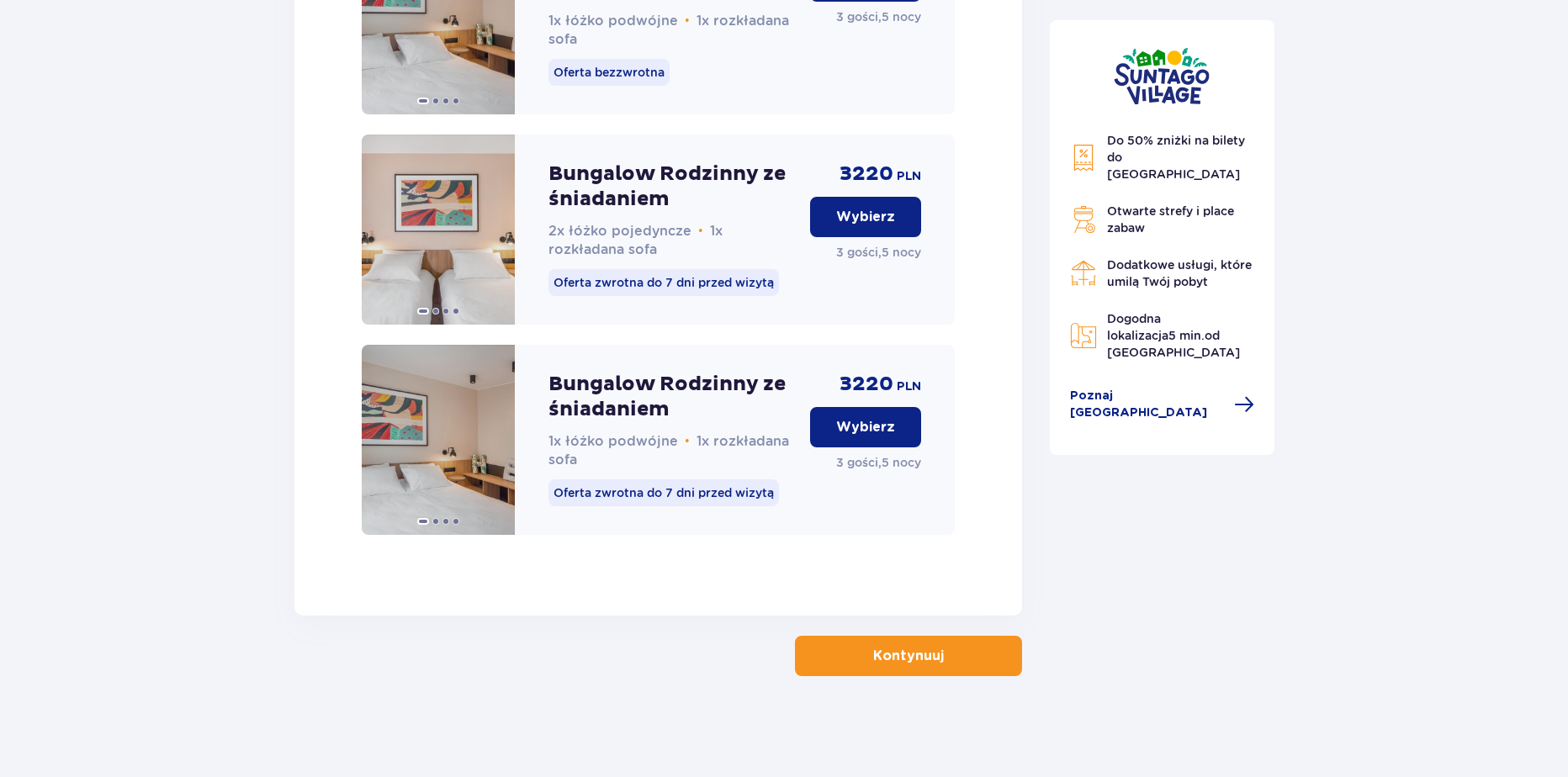
click at [891, 654] on p "Kontynuuj" at bounding box center [908, 656] width 71 height 19
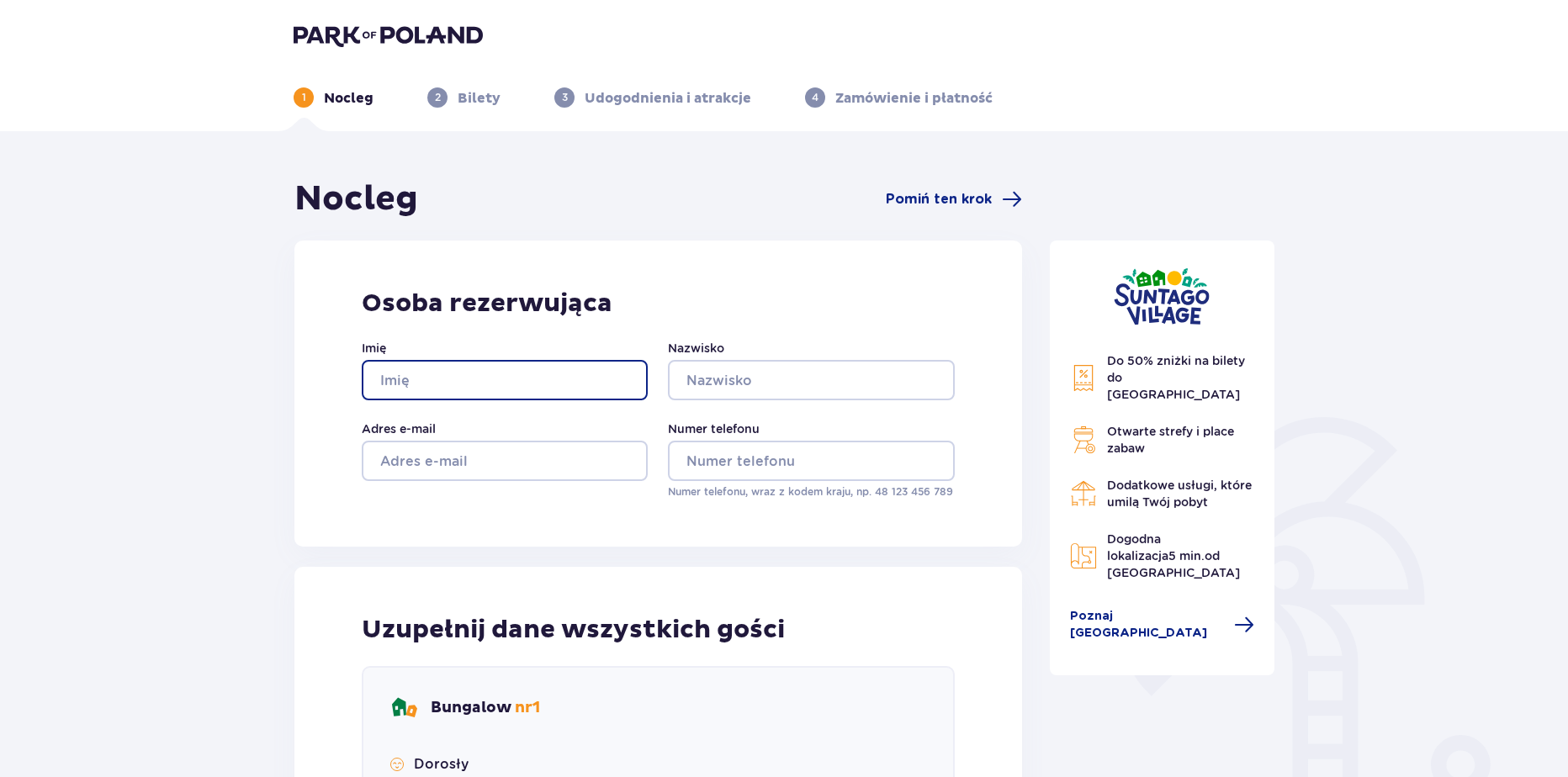
drag, startPoint x: 481, startPoint y: 380, endPoint x: 471, endPoint y: 395, distance: 18.0
click at [481, 380] on input "Imię" at bounding box center [505, 380] width 286 height 41
type input "Wiktoria"
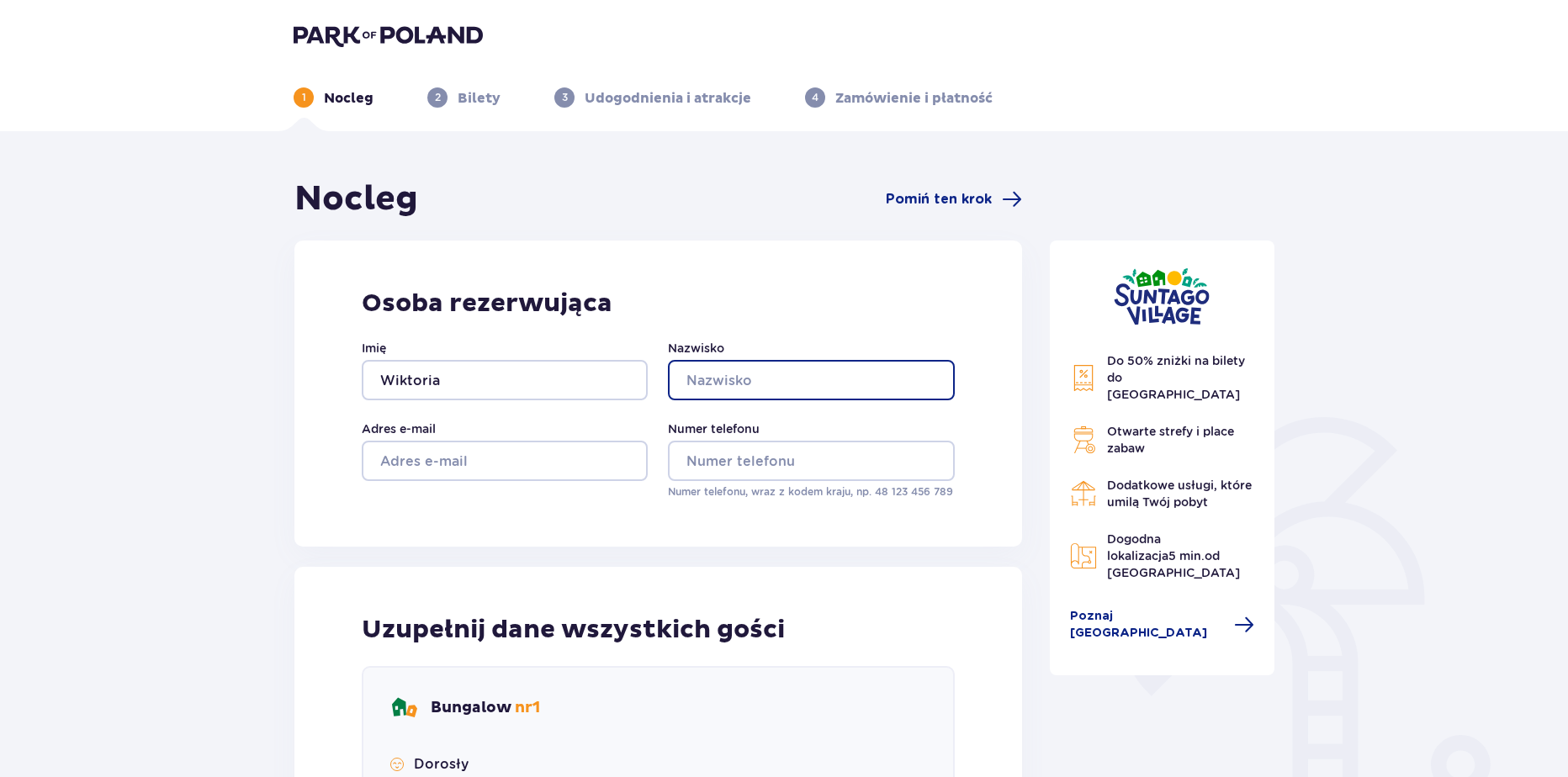
type input "Krakowiak"
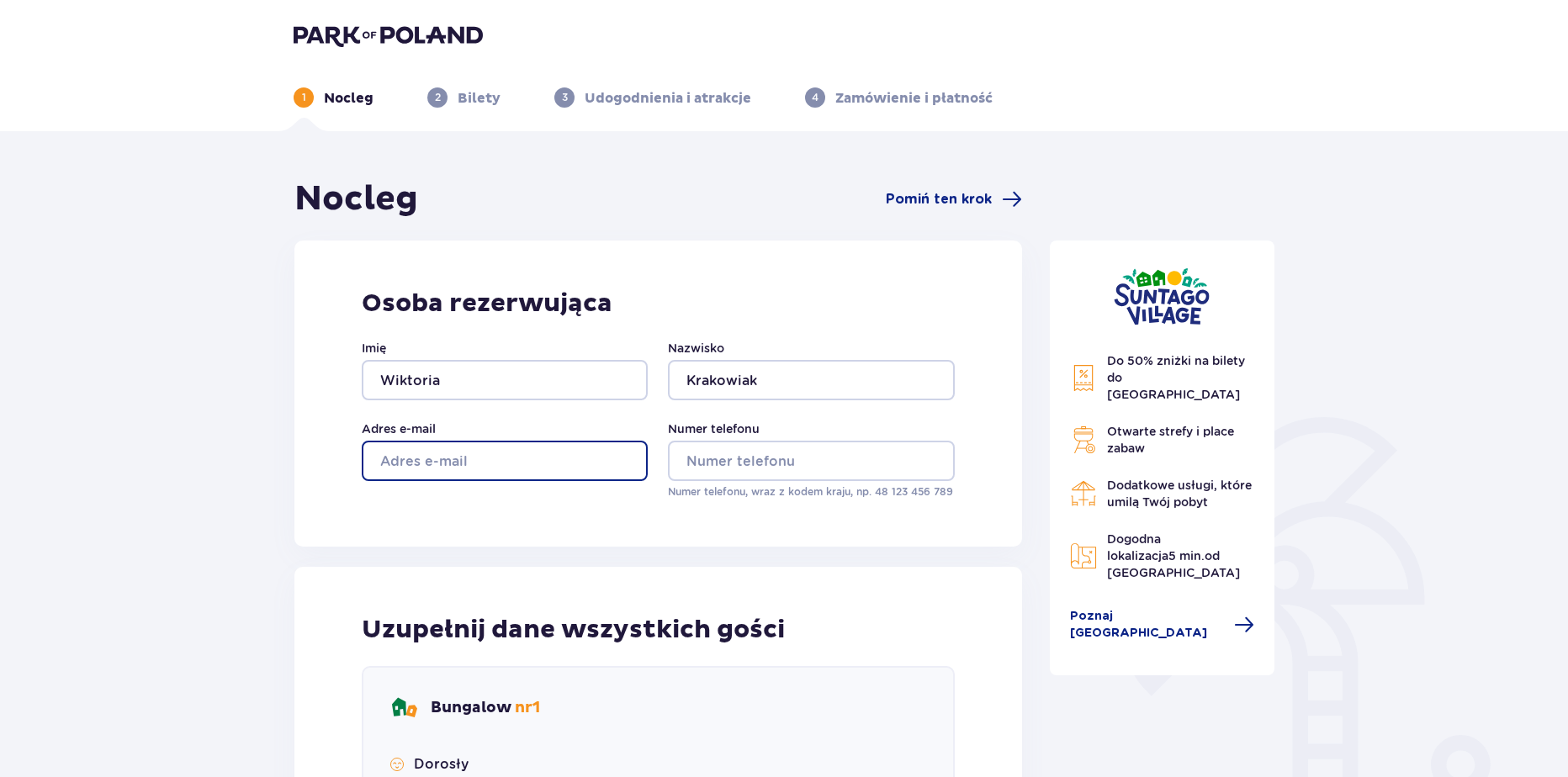
type input "wikoria.krakowiak@parkofpoland.com"
type input "aa"
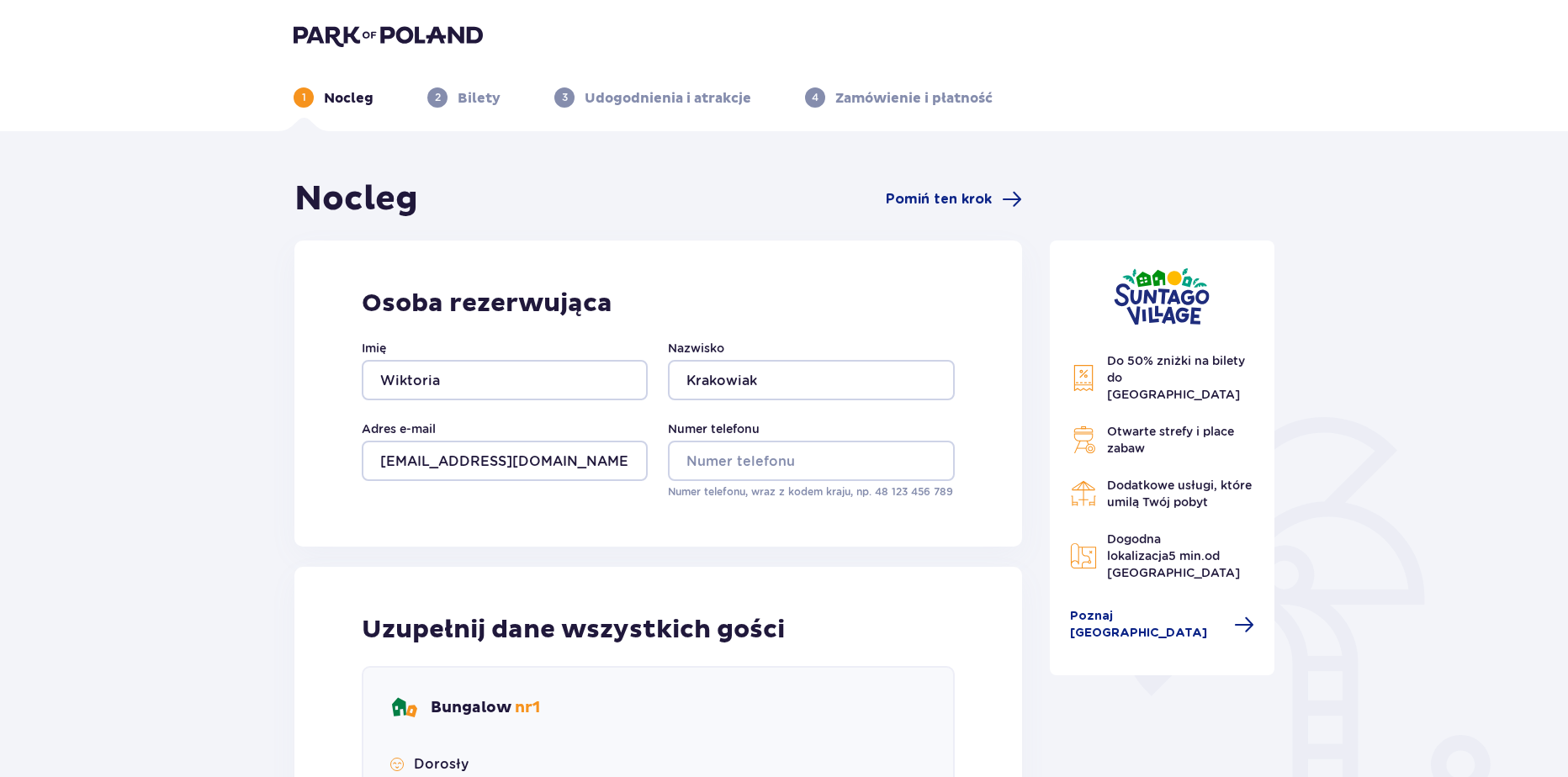
type input "aa"
click at [705, 464] on input "Numer telefonu" at bounding box center [811, 461] width 286 height 41
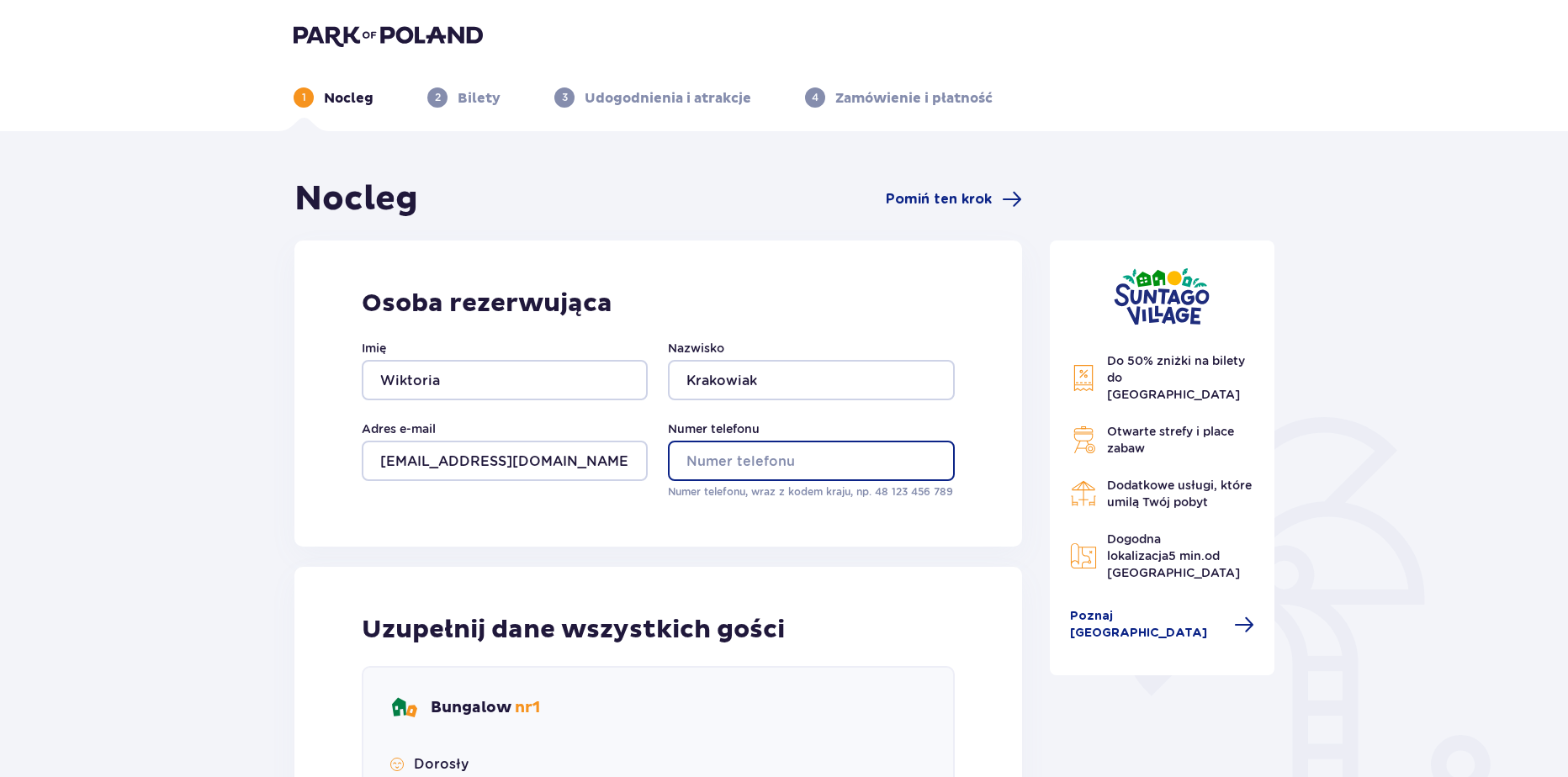
type input "669326651"
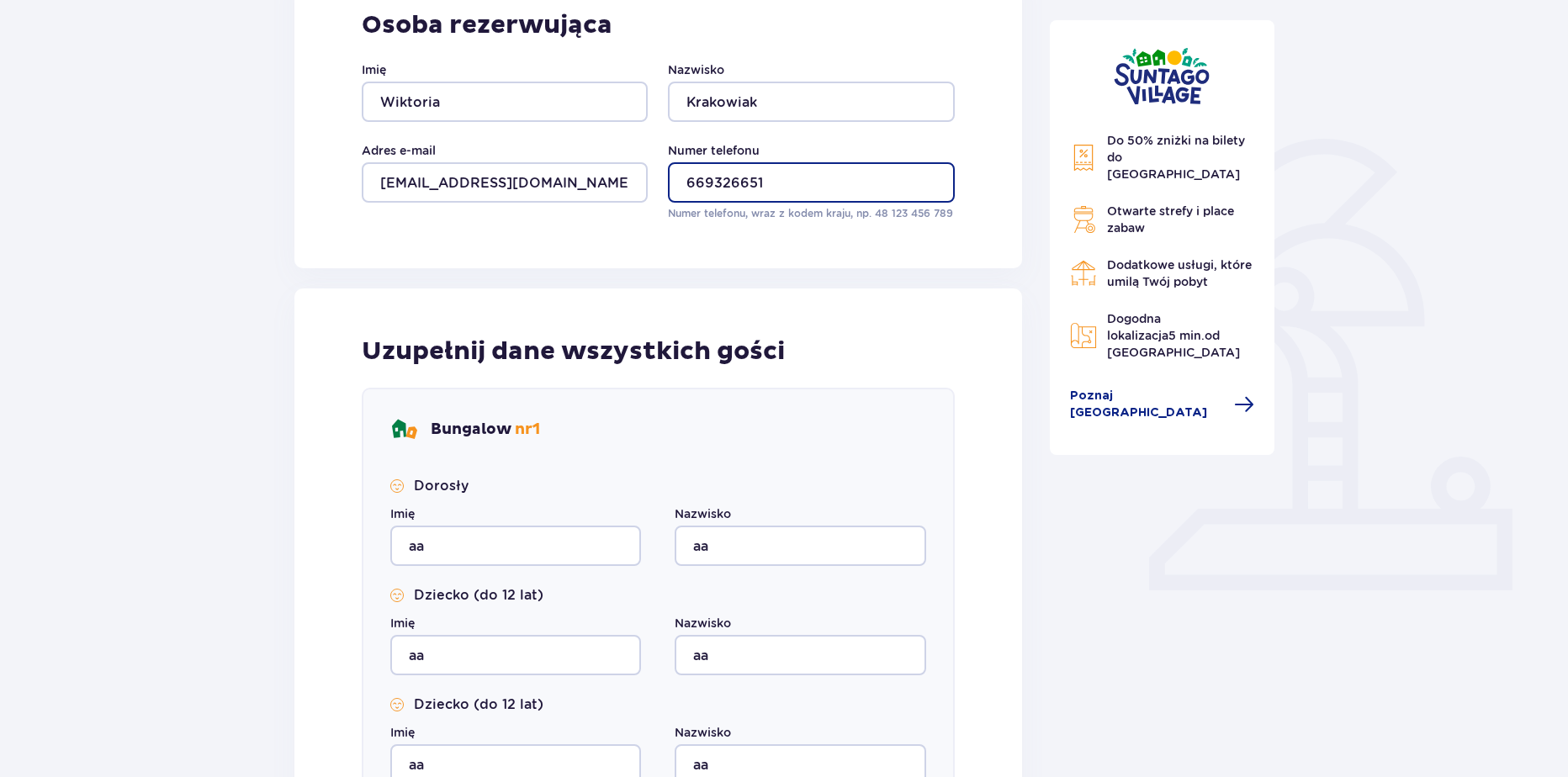
scroll to position [747, 0]
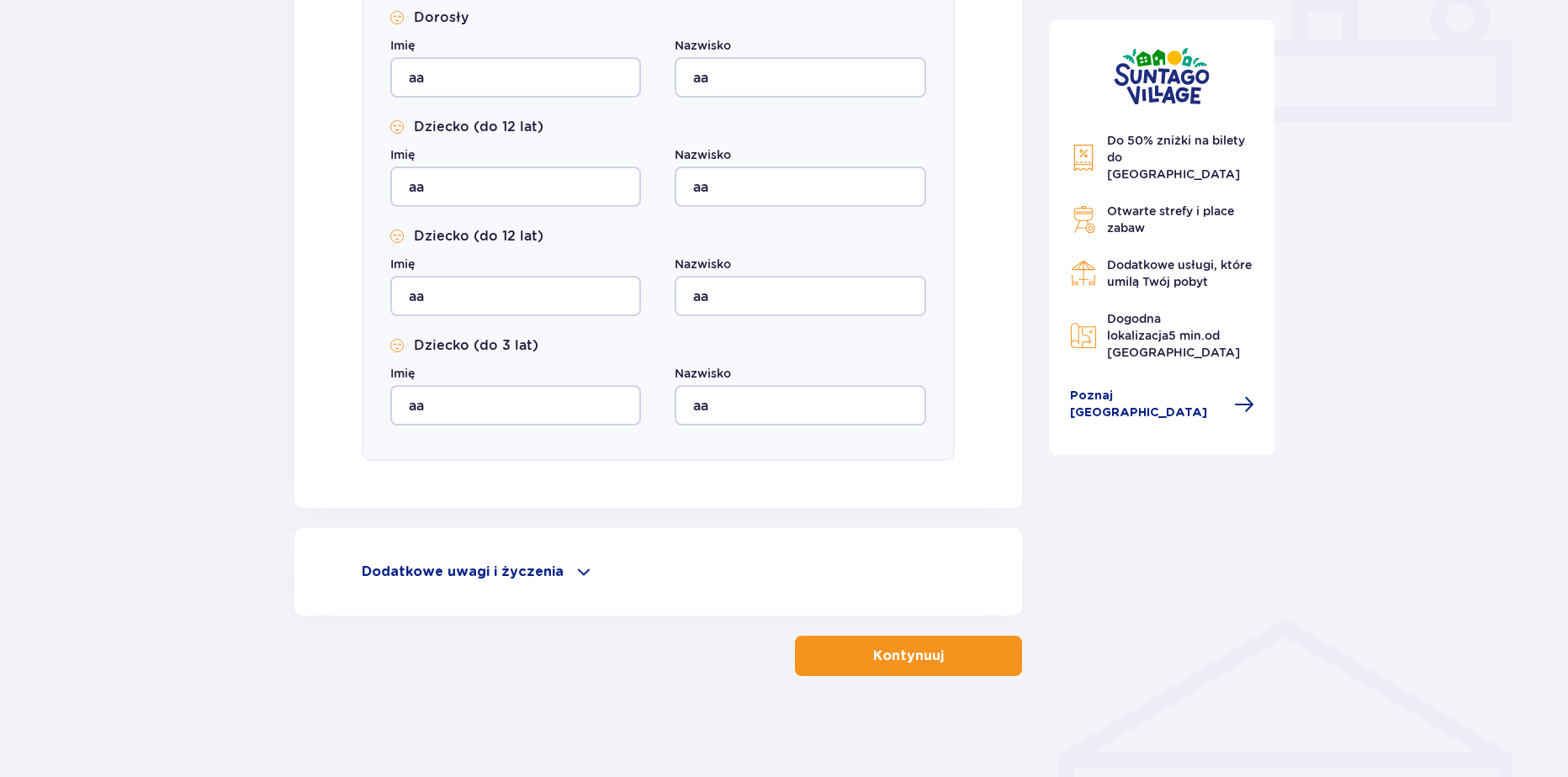
click at [855, 651] on button "Kontynuuj" at bounding box center [909, 656] width 227 height 41
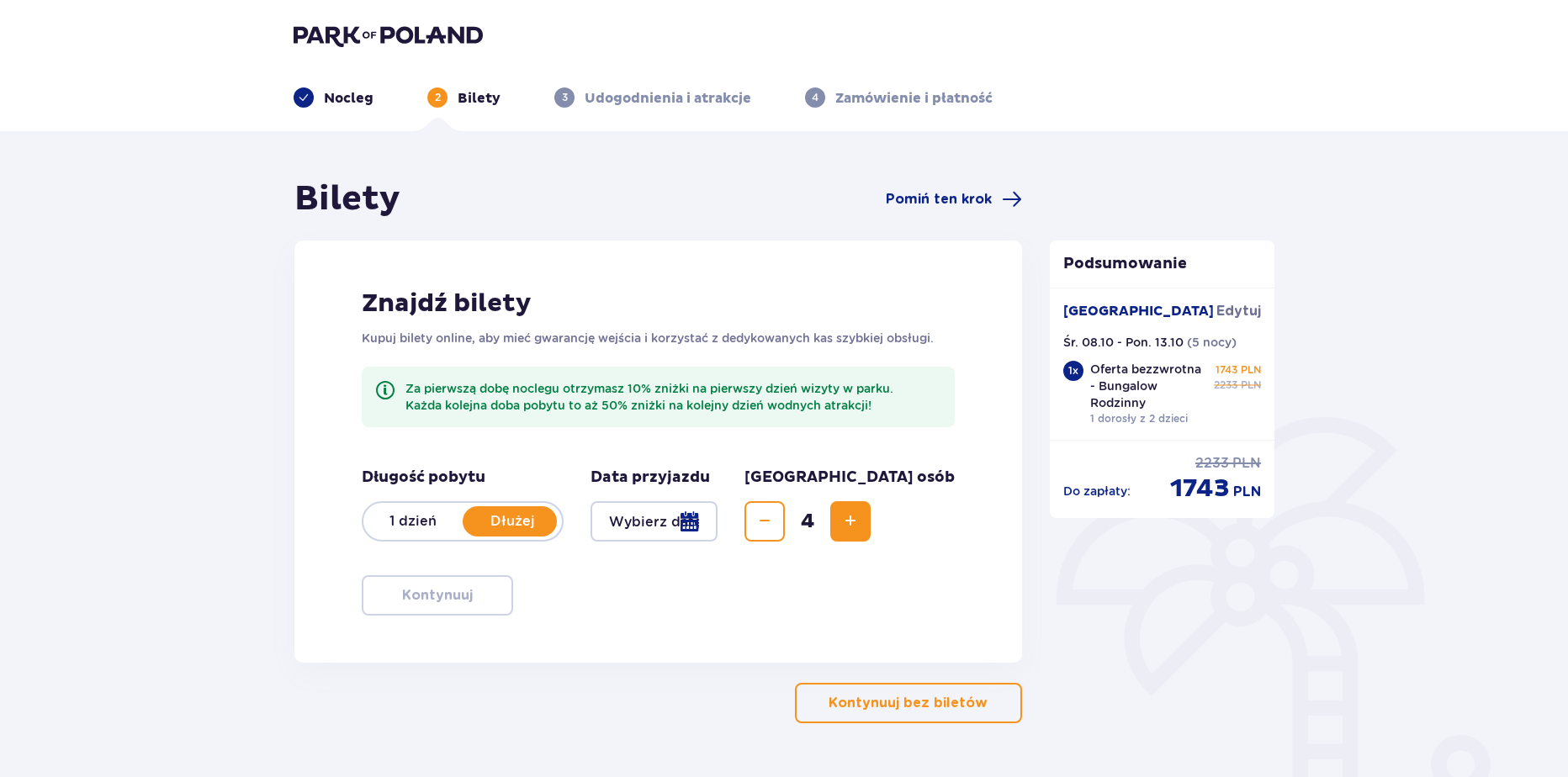
click at [356, 93] on p "Nocleg" at bounding box center [348, 98] width 49 height 19
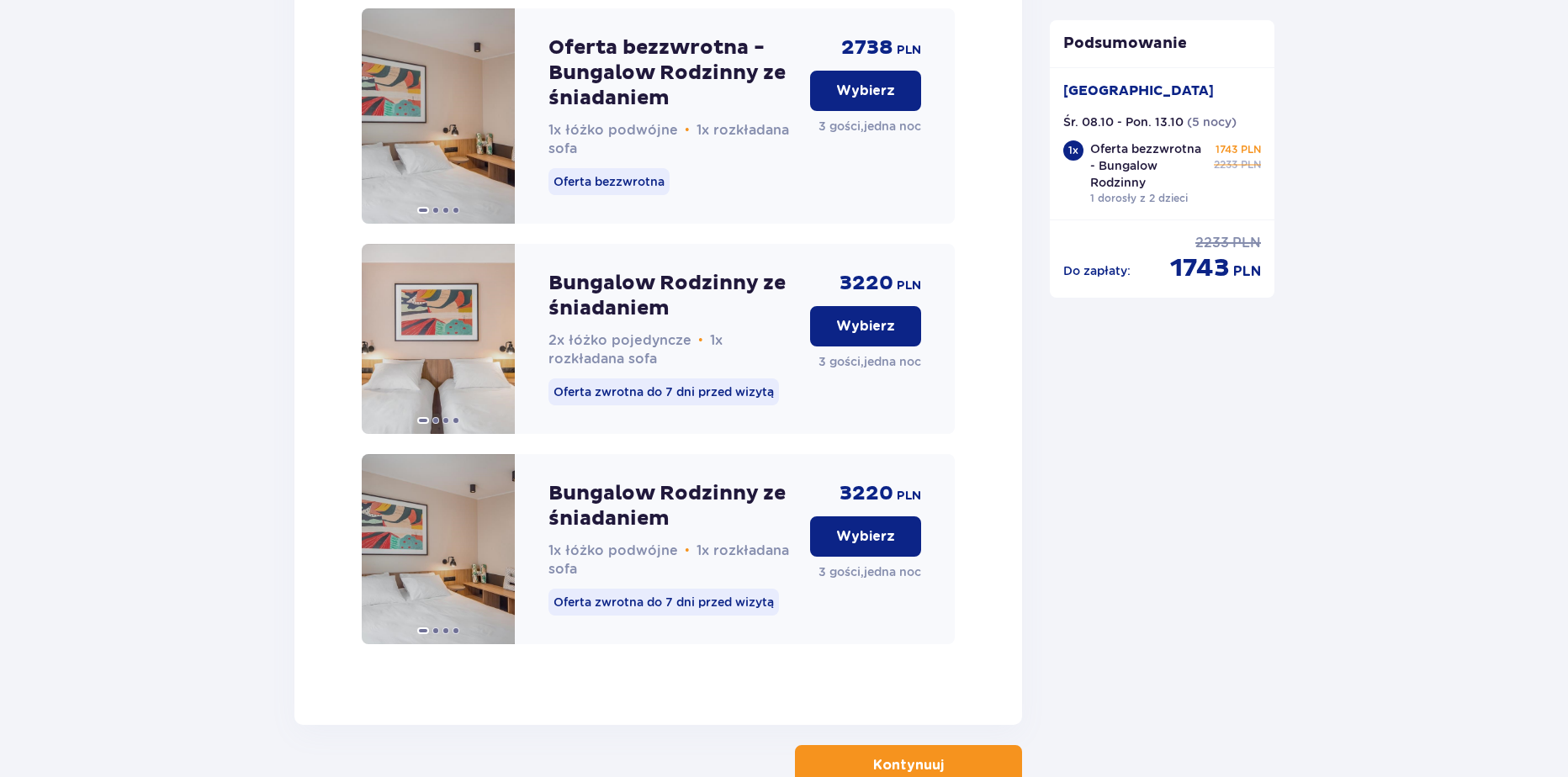
scroll to position [2450, 0]
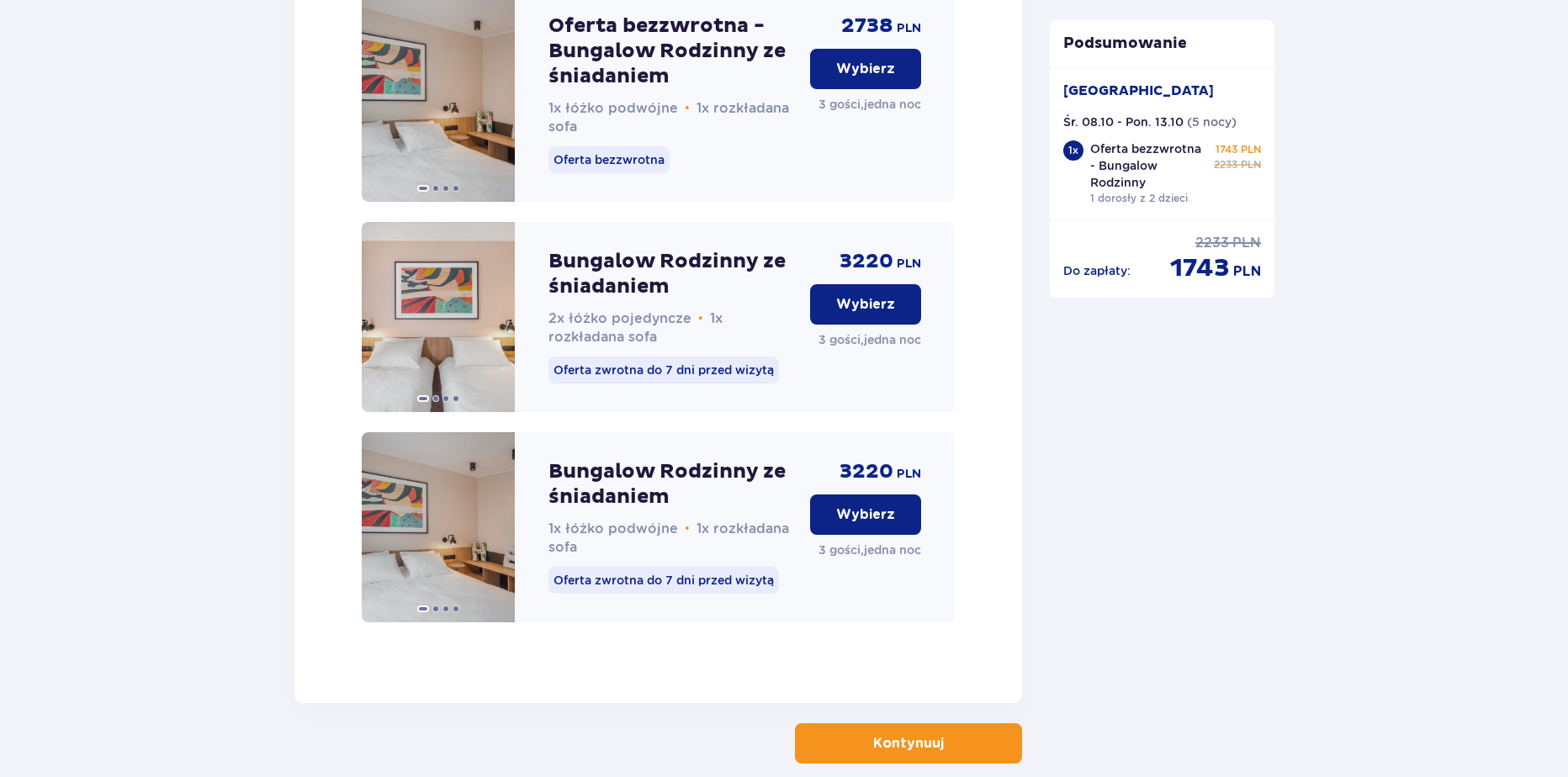
click at [885, 313] on p "Wybierz" at bounding box center [865, 305] width 59 height 19
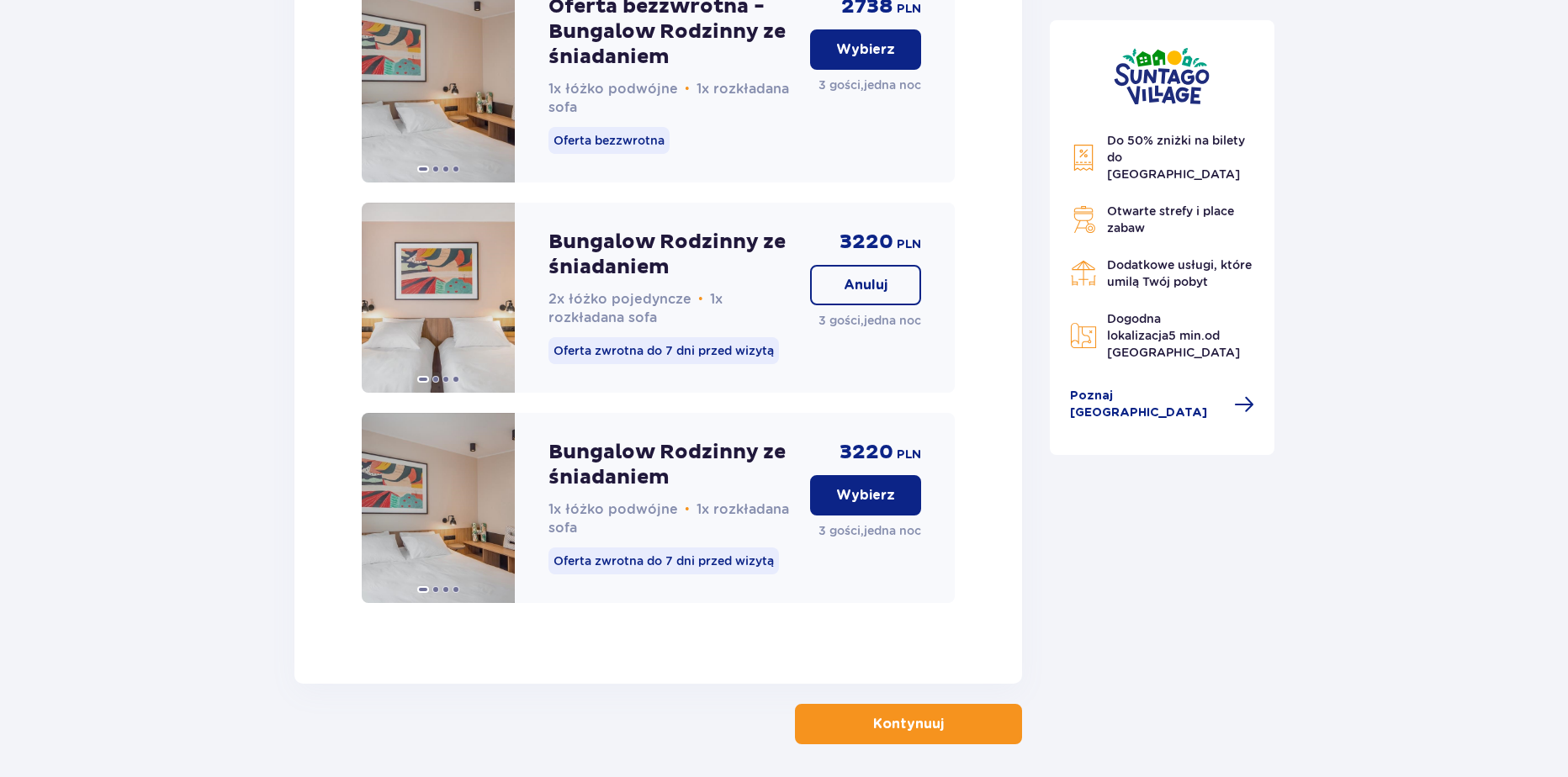
scroll to position [2554, 0]
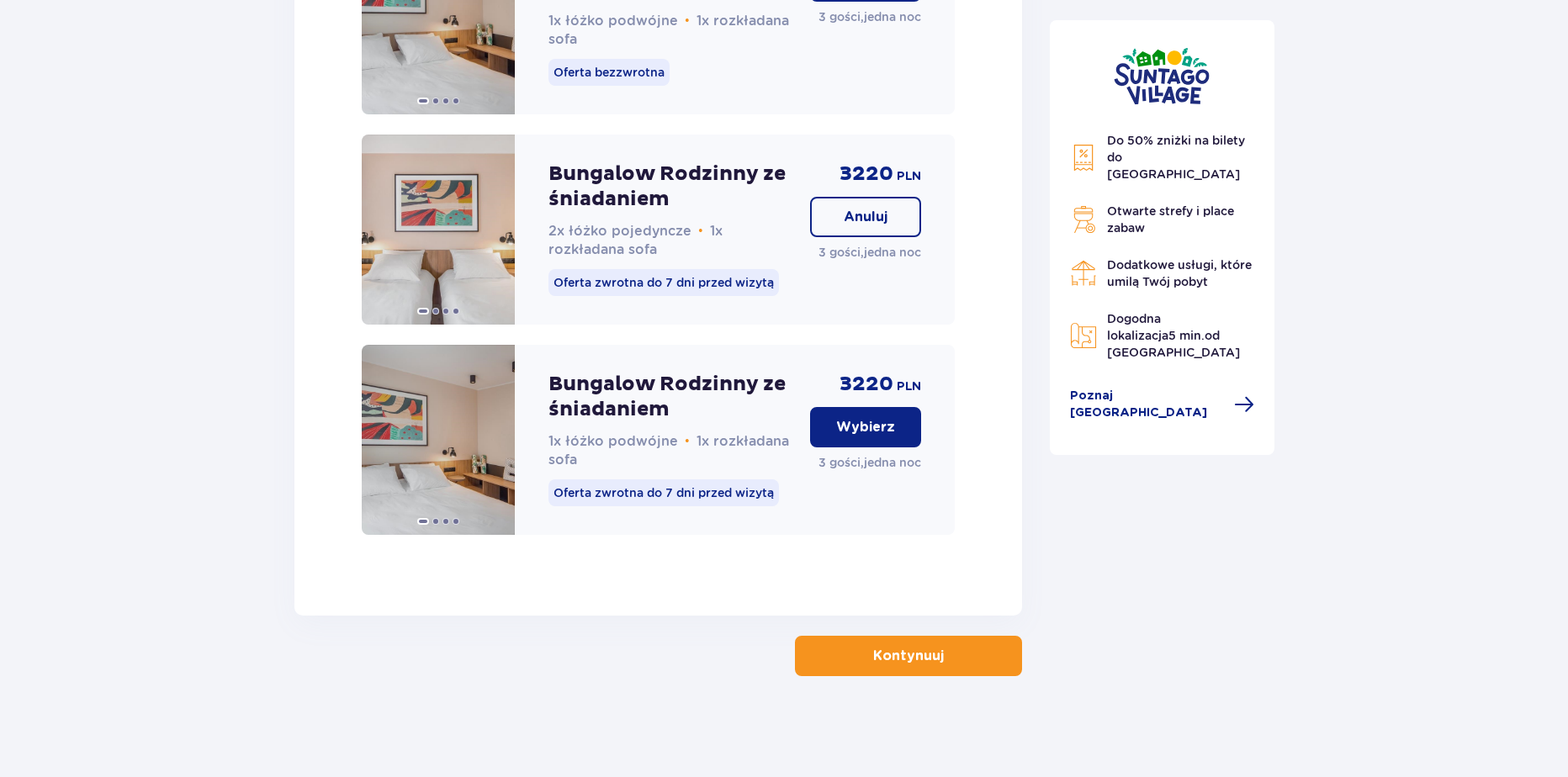
click at [902, 667] on button "Kontynuuj" at bounding box center [909, 656] width 227 height 41
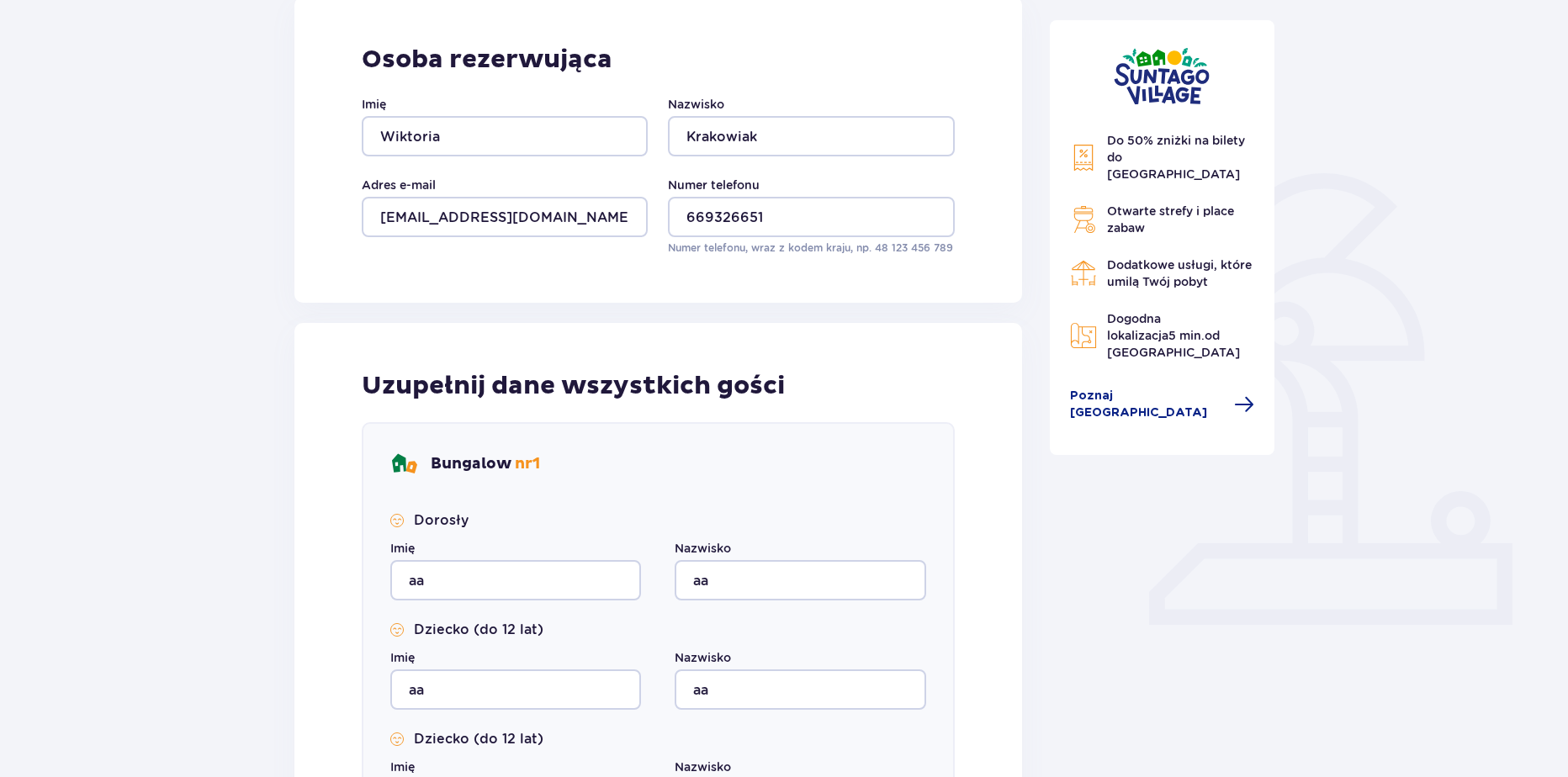
scroll to position [747, 0]
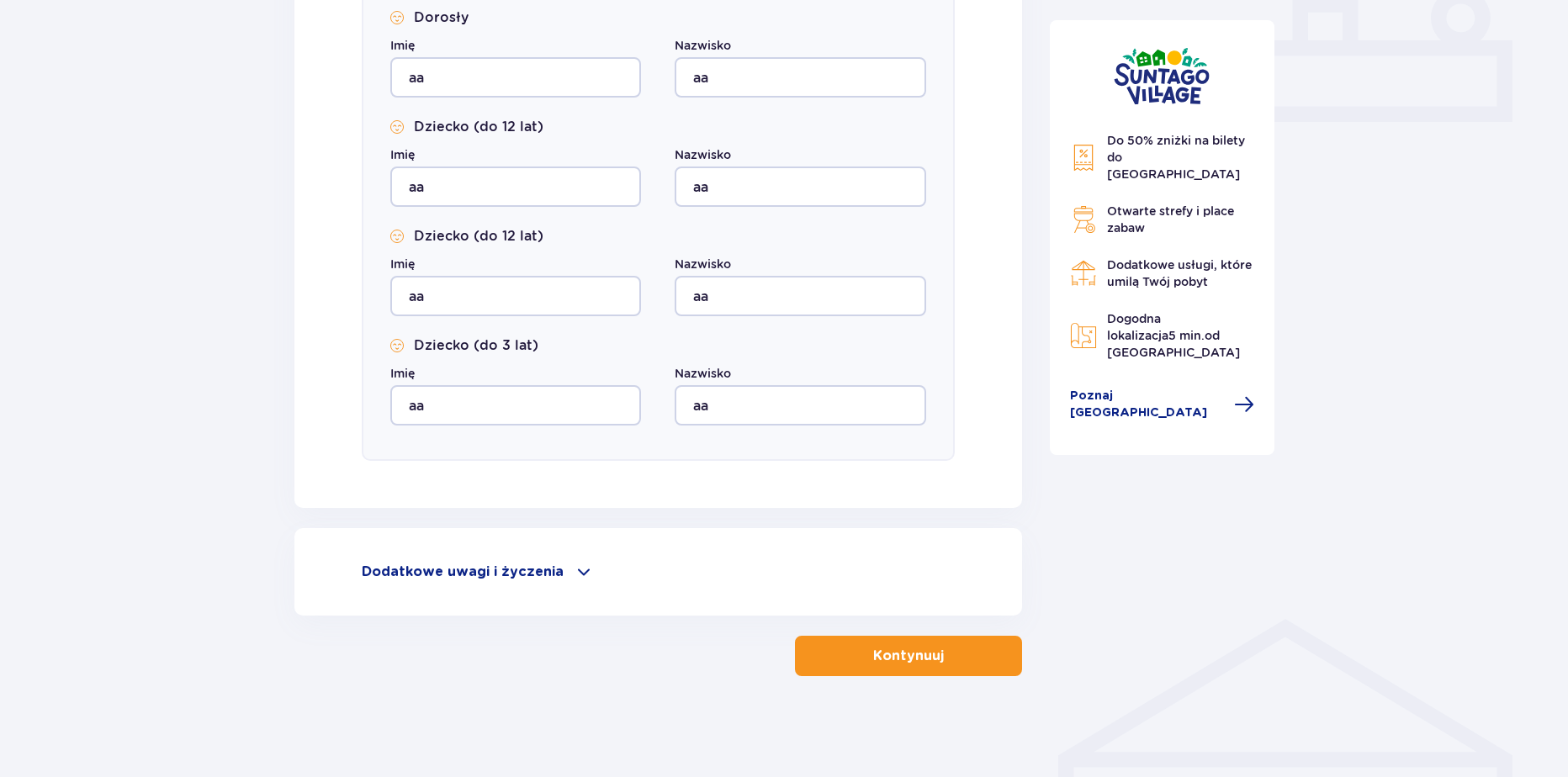
click at [776, 628] on div "Nocleg Pomiń ten krok Osoba rezerwująca Imię Wiktoria Nazwisko Krakowiak Adres …" at bounding box center [658, 53] width 727 height 1245
click at [817, 654] on button "Kontynuuj" at bounding box center [909, 656] width 227 height 41
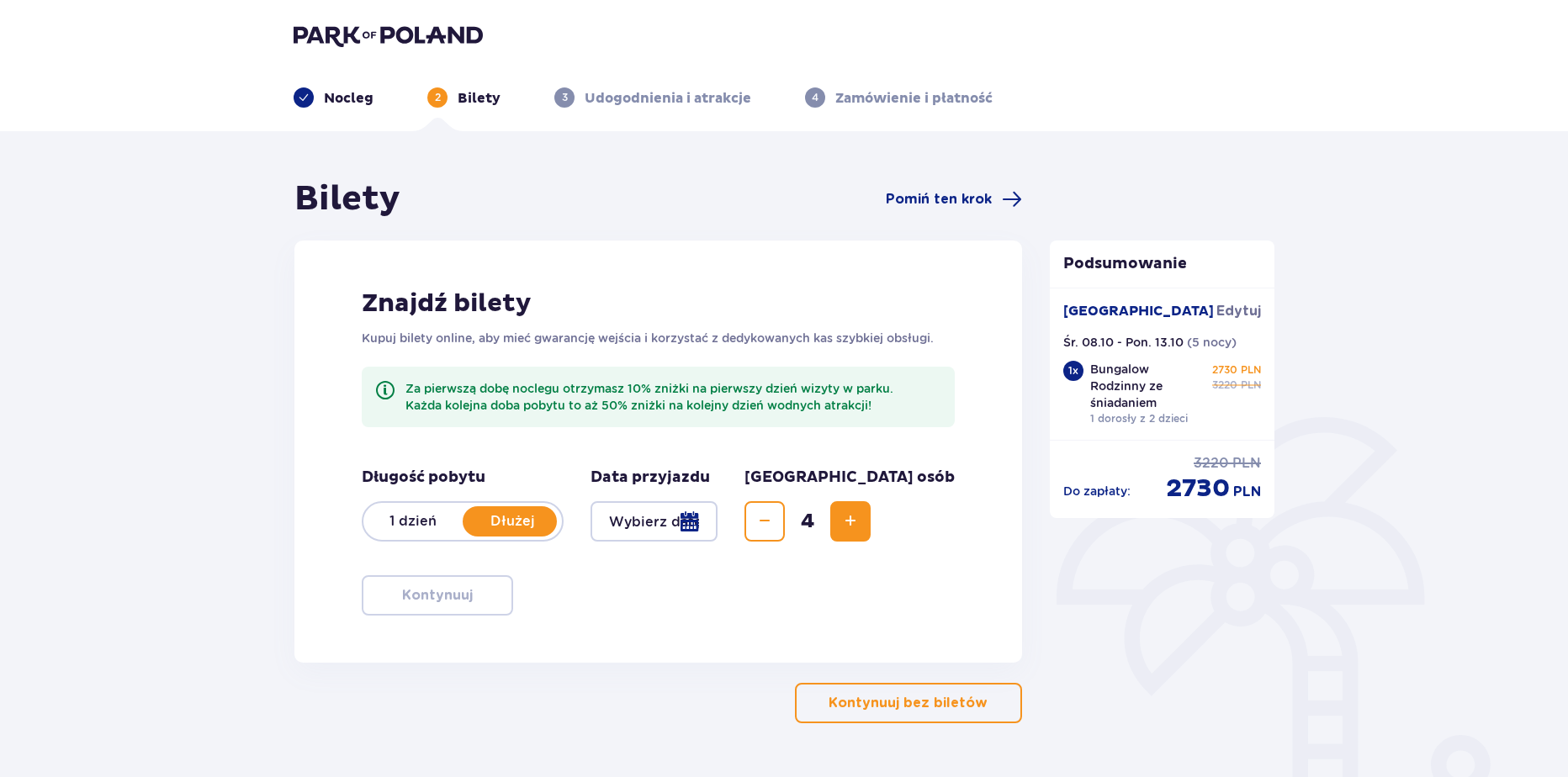
click at [330, 89] on div "Nocleg" at bounding box center [333, 97] width 80 height 20
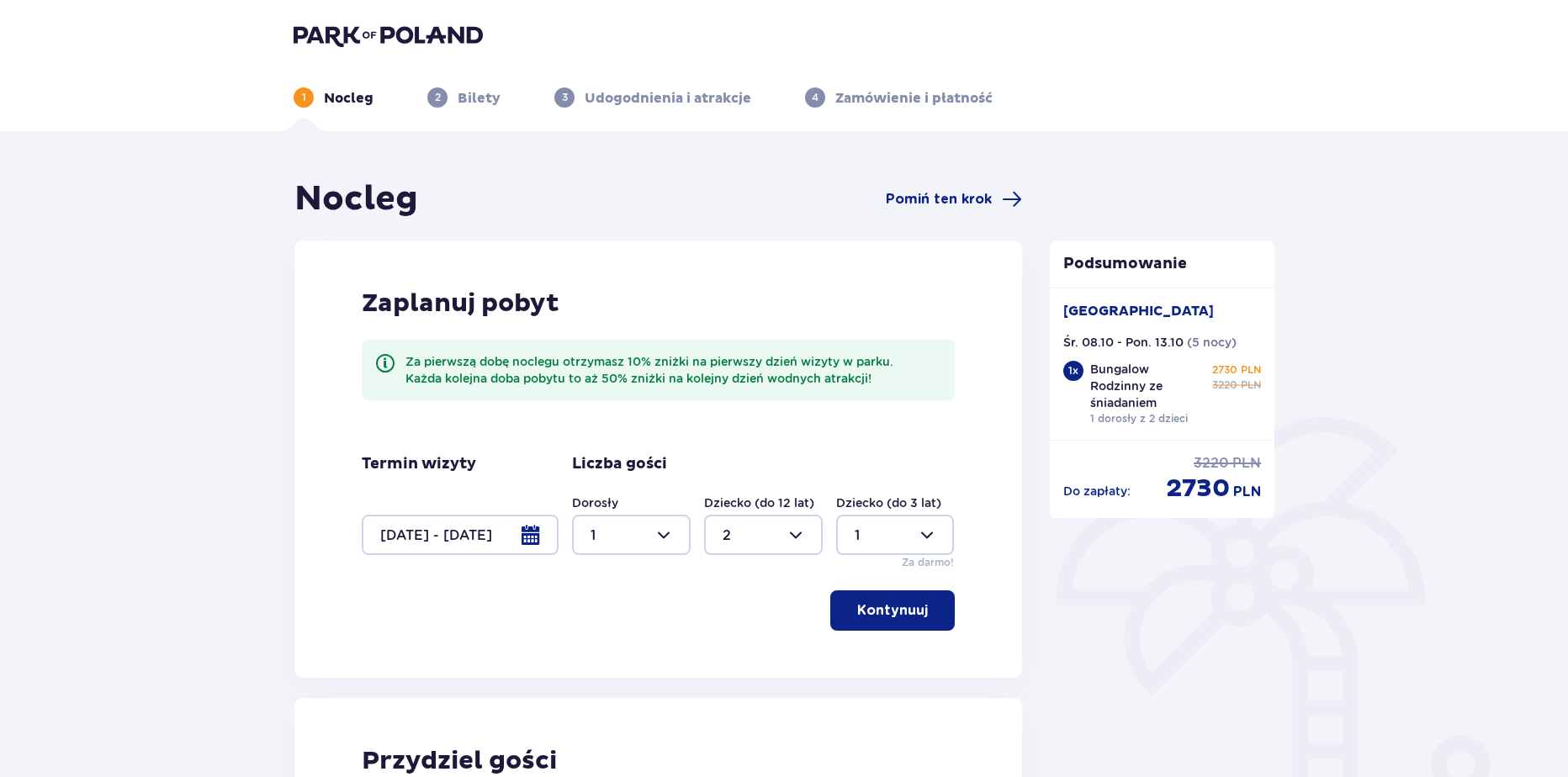
click at [507, 539] on div at bounding box center [460, 535] width 197 height 41
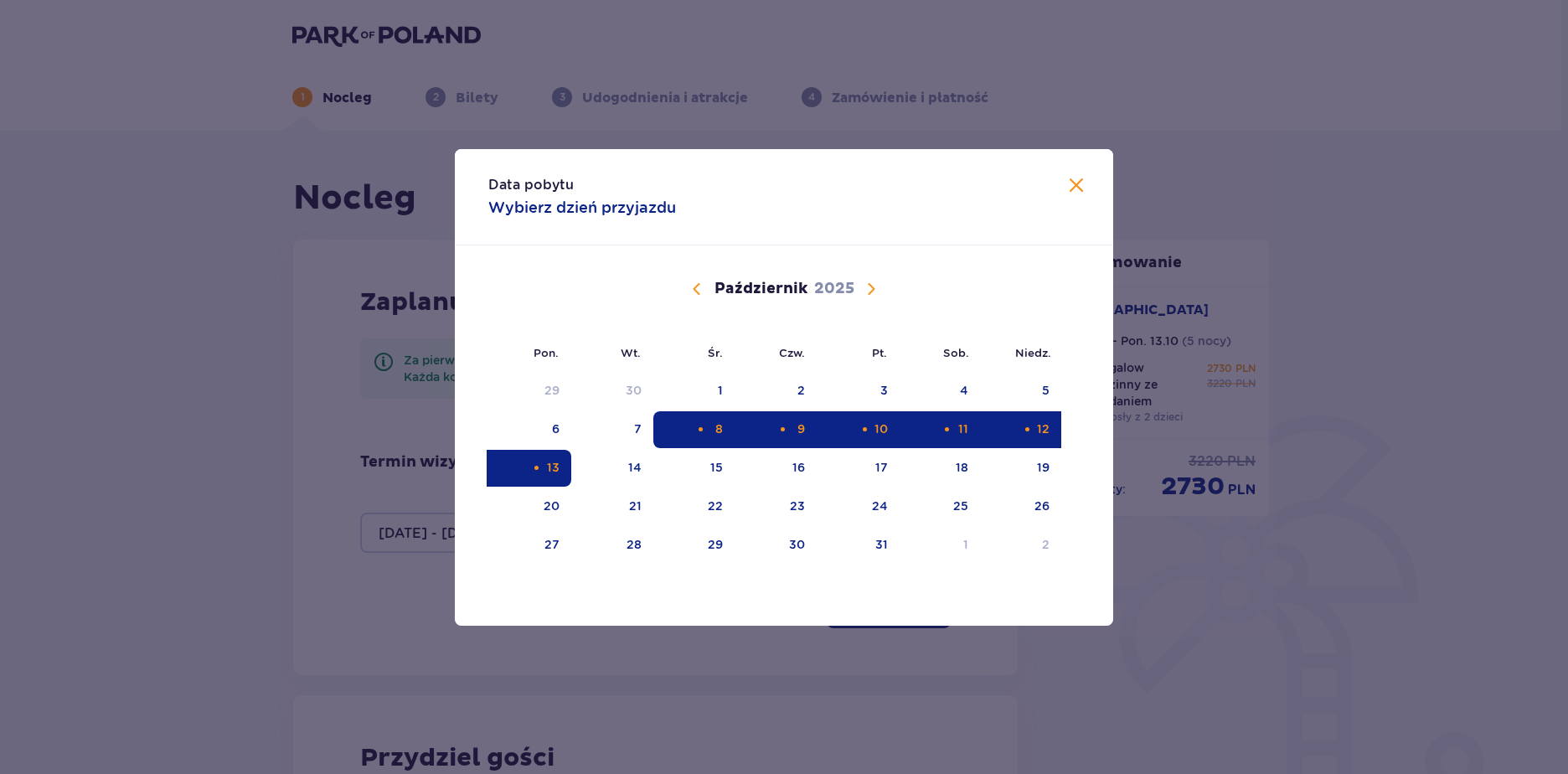
click at [703, 436] on div "8" at bounding box center [694, 429] width 81 height 37
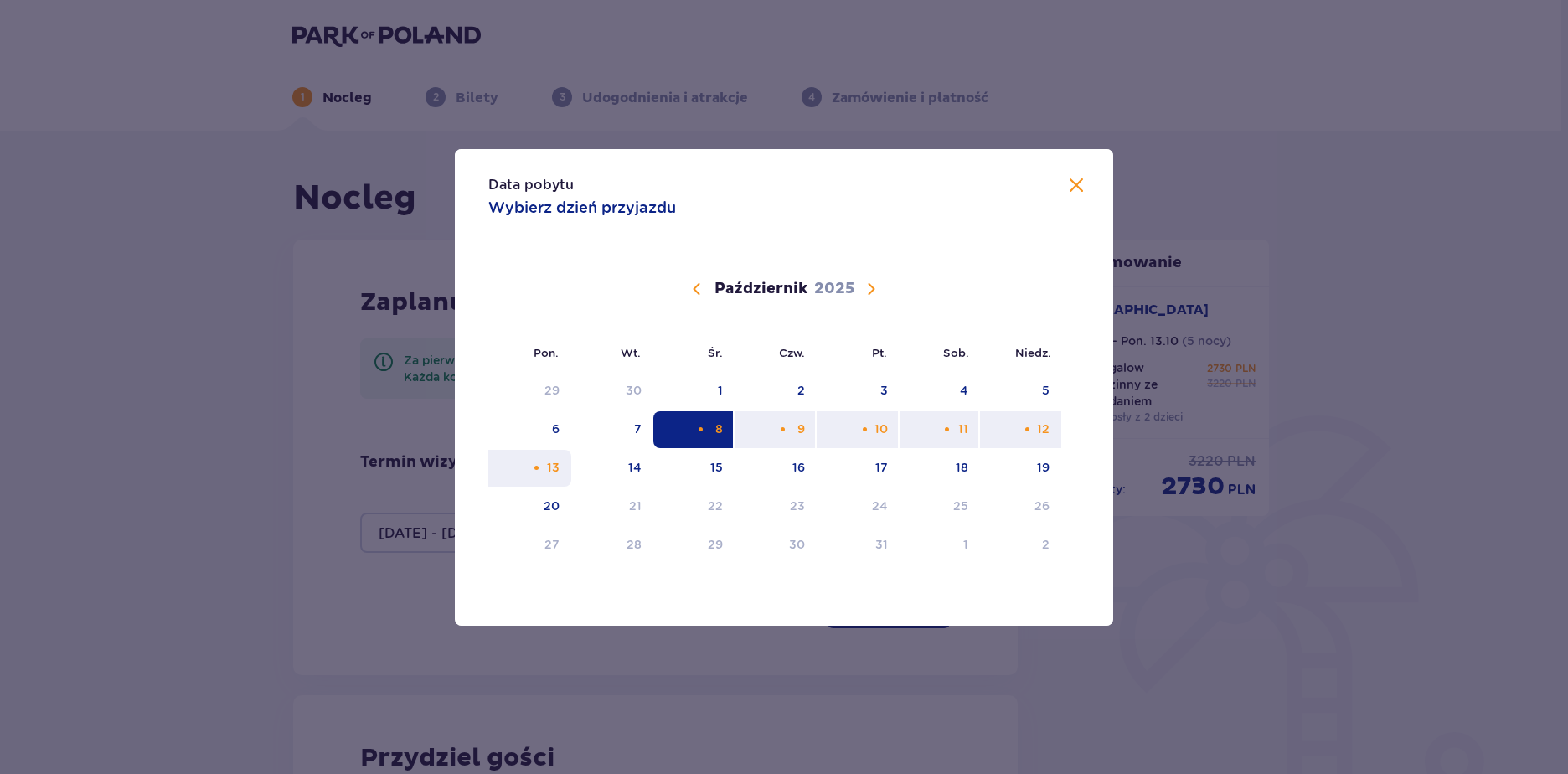
click at [525, 482] on div "13" at bounding box center [530, 468] width 83 height 37
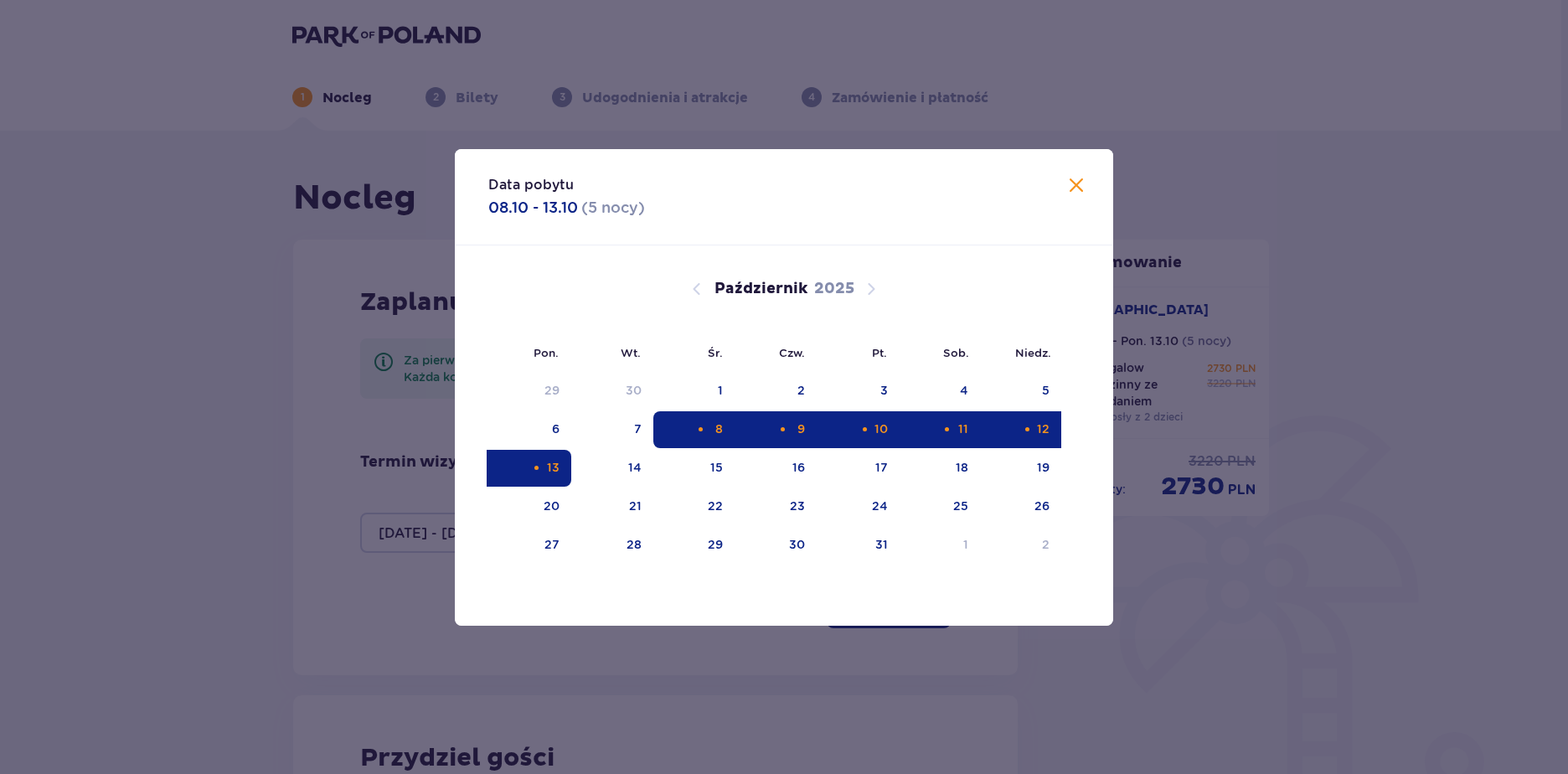
type input "08.10.25 - 13.10.25"
type input "0"
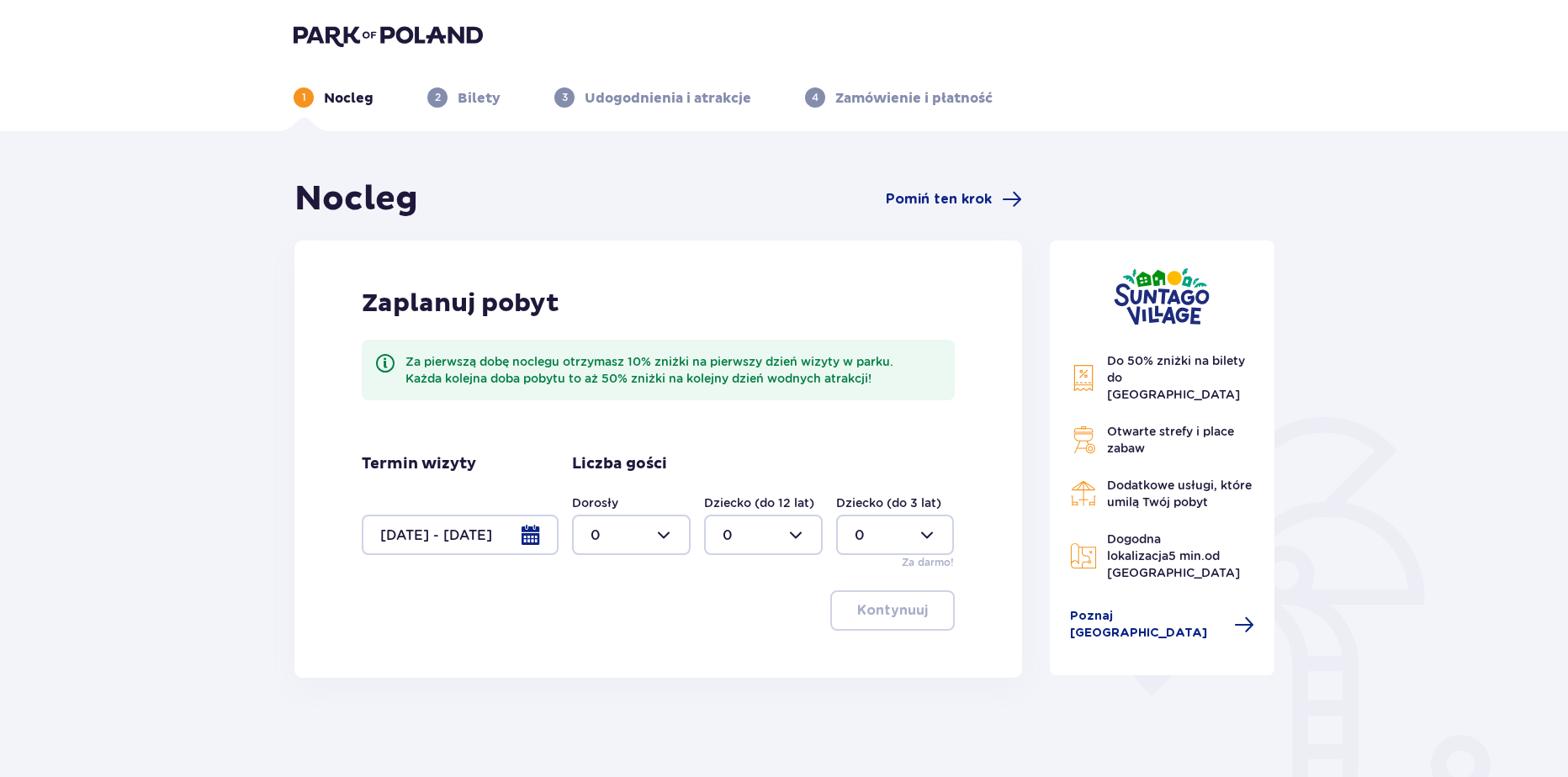
click at [588, 535] on div at bounding box center [631, 535] width 118 height 41
click at [589, 666] on span "2" at bounding box center [632, 656] width 116 height 35
type input "2"
click at [726, 548] on div at bounding box center [763, 535] width 118 height 41
click at [734, 644] on span "2" at bounding box center [763, 656] width 116 height 35
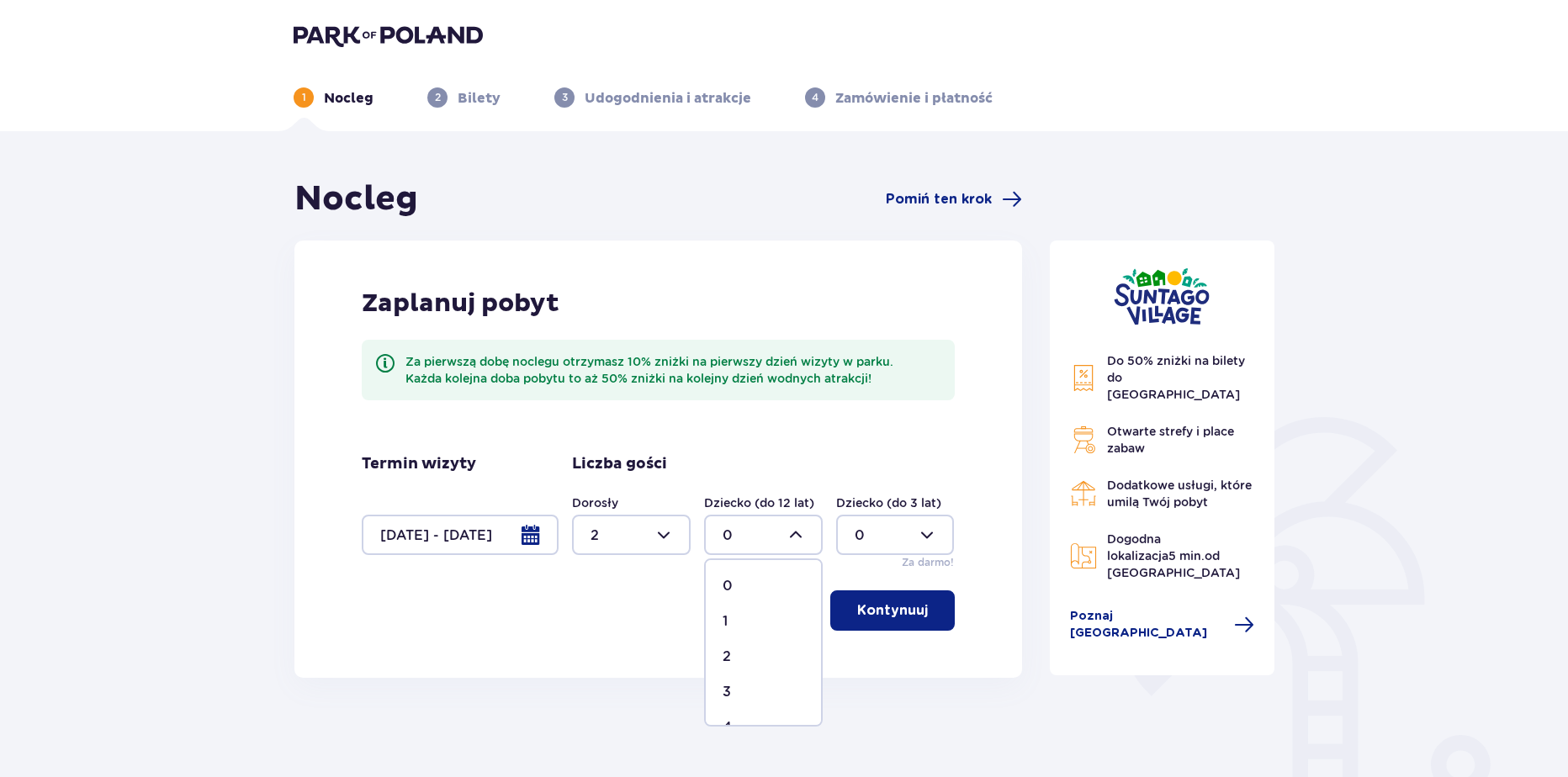
type input "2"
click at [873, 542] on div at bounding box center [895, 535] width 118 height 41
click at [861, 618] on div "1" at bounding box center [896, 622] width 81 height 19
type input "1"
click at [867, 612] on p "Kontynuuj" at bounding box center [892, 610] width 71 height 19
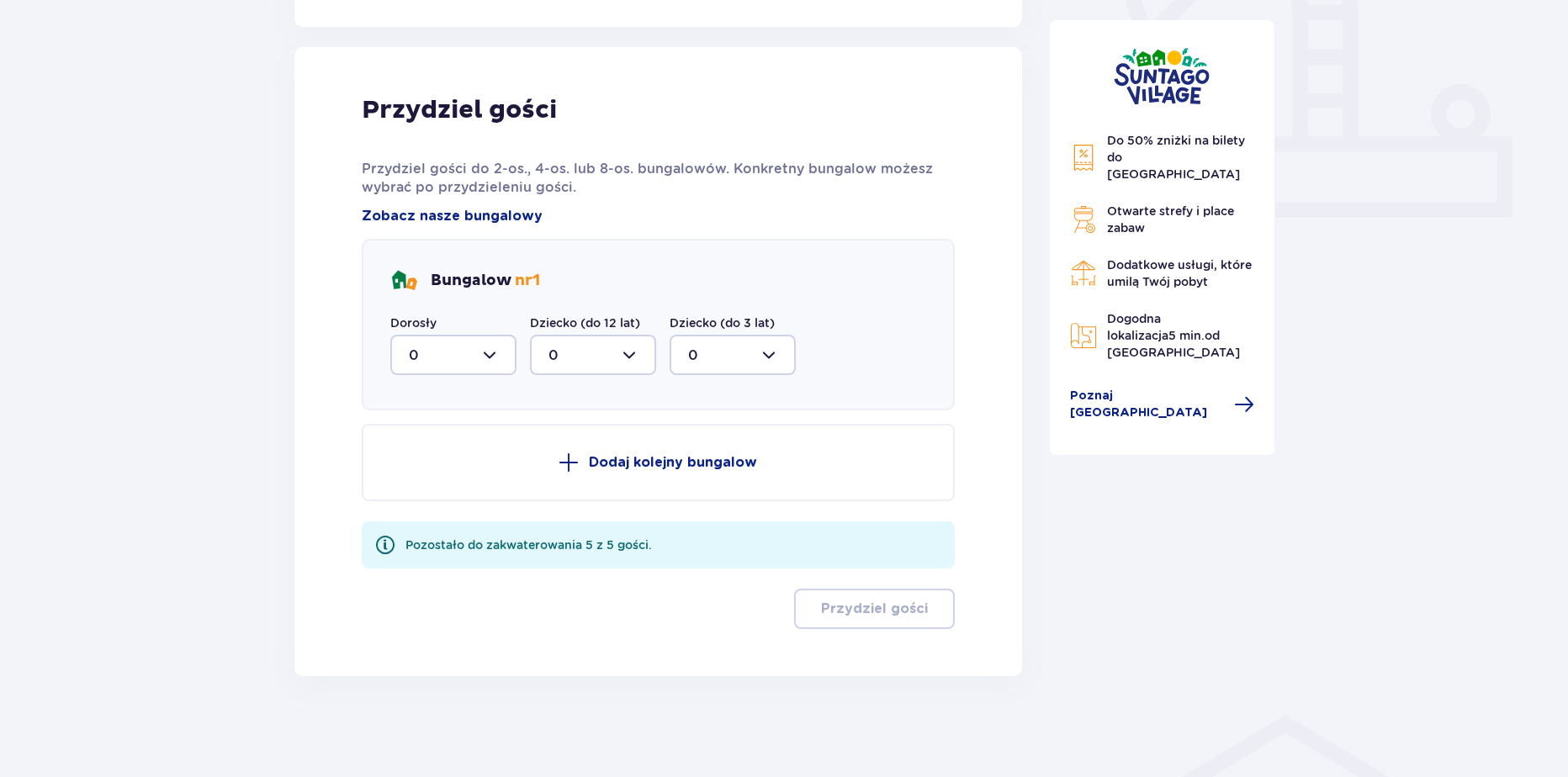
click at [453, 365] on div at bounding box center [453, 355] width 126 height 41
click at [416, 480] on p "2" at bounding box center [413, 477] width 9 height 19
type input "2"
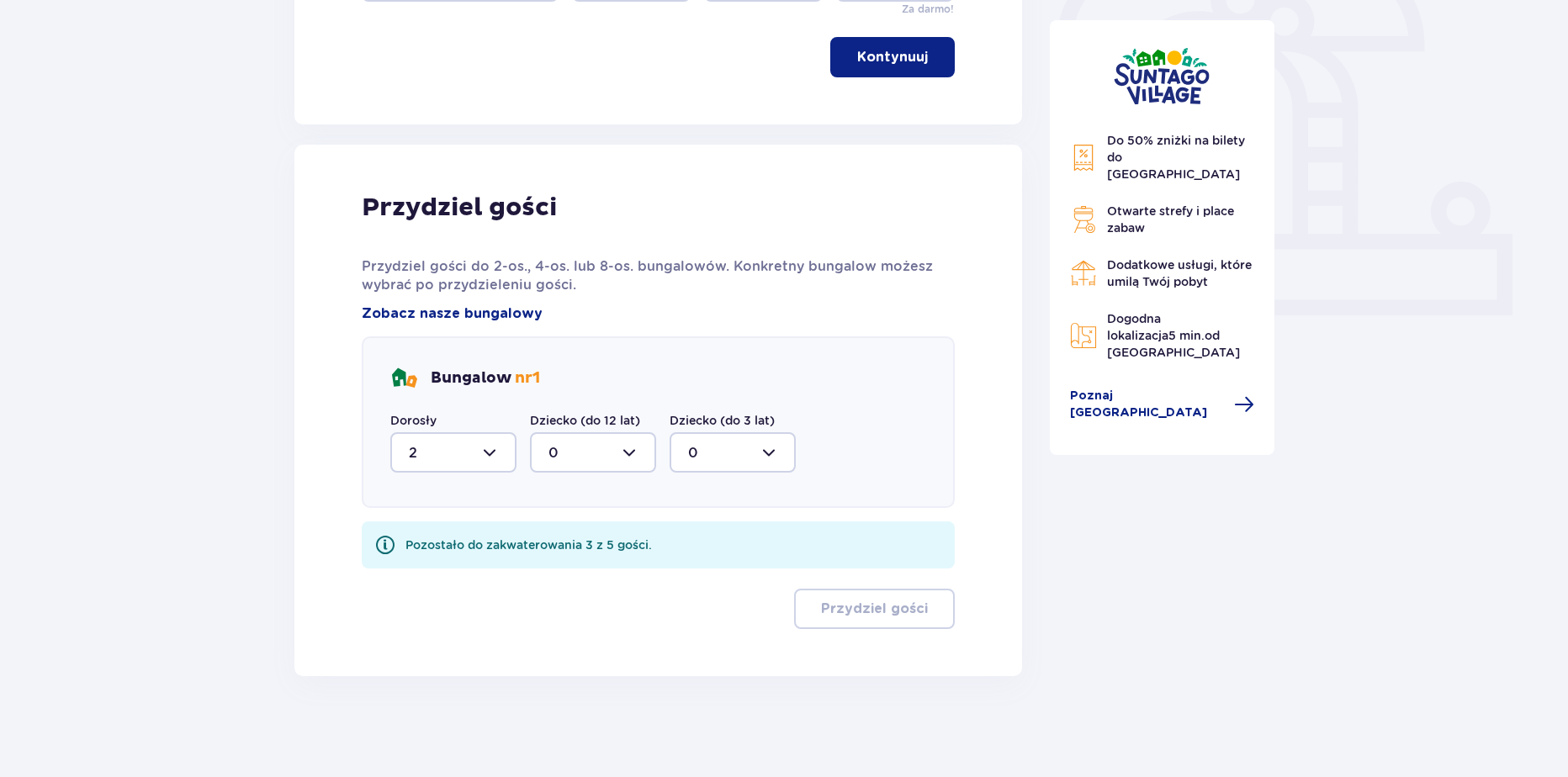
scroll to position [554, 0]
click at [592, 463] on div at bounding box center [593, 452] width 126 height 41
drag, startPoint x: 550, startPoint y: 574, endPoint x: 633, endPoint y: 529, distance: 94.4
click at [563, 570] on div "2" at bounding box center [593, 574] width 89 height 19
type input "2"
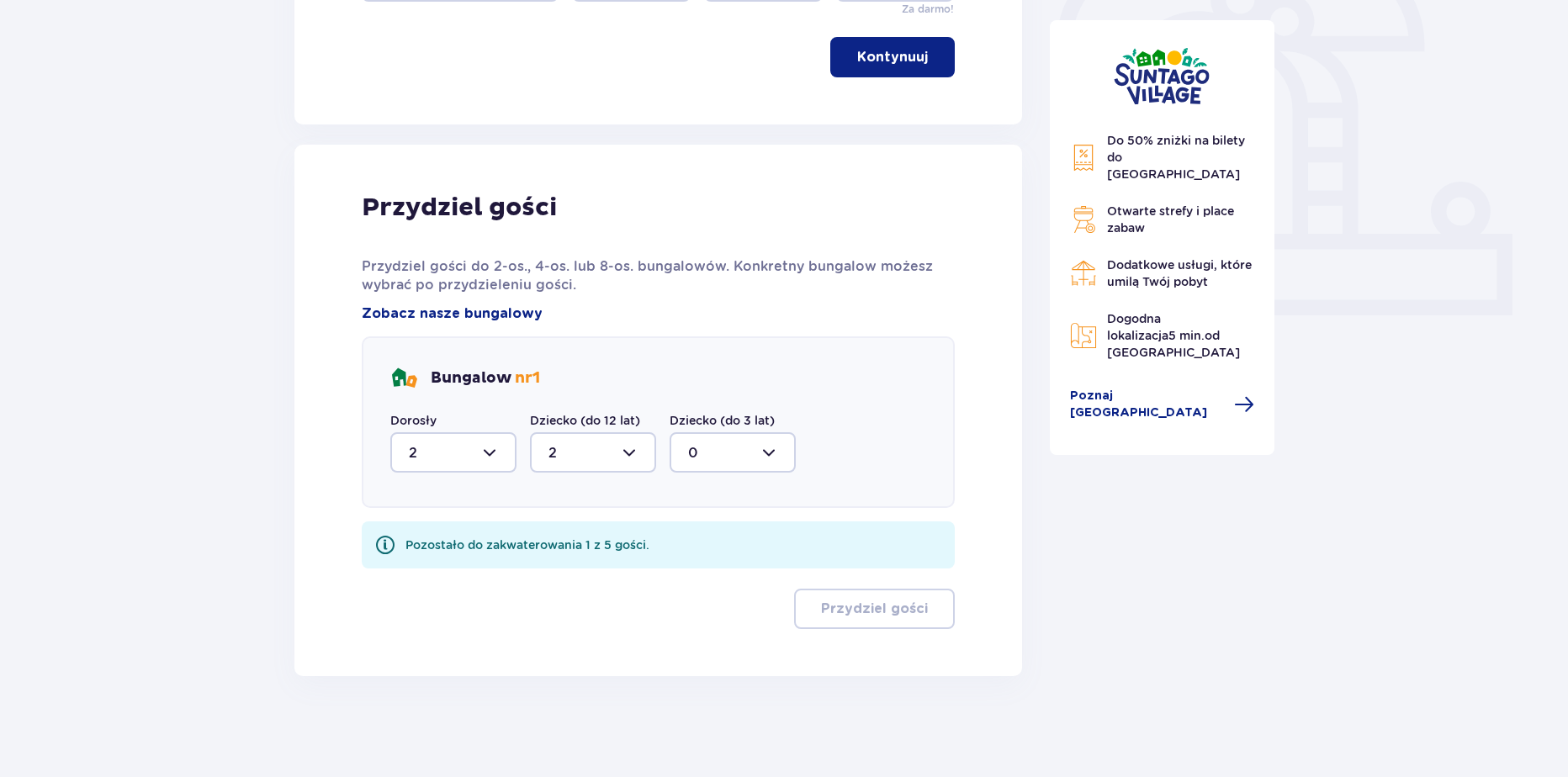
click at [718, 463] on div at bounding box center [732, 452] width 126 height 41
click at [702, 547] on span "1" at bounding box center [733, 539] width 123 height 35
type input "1"
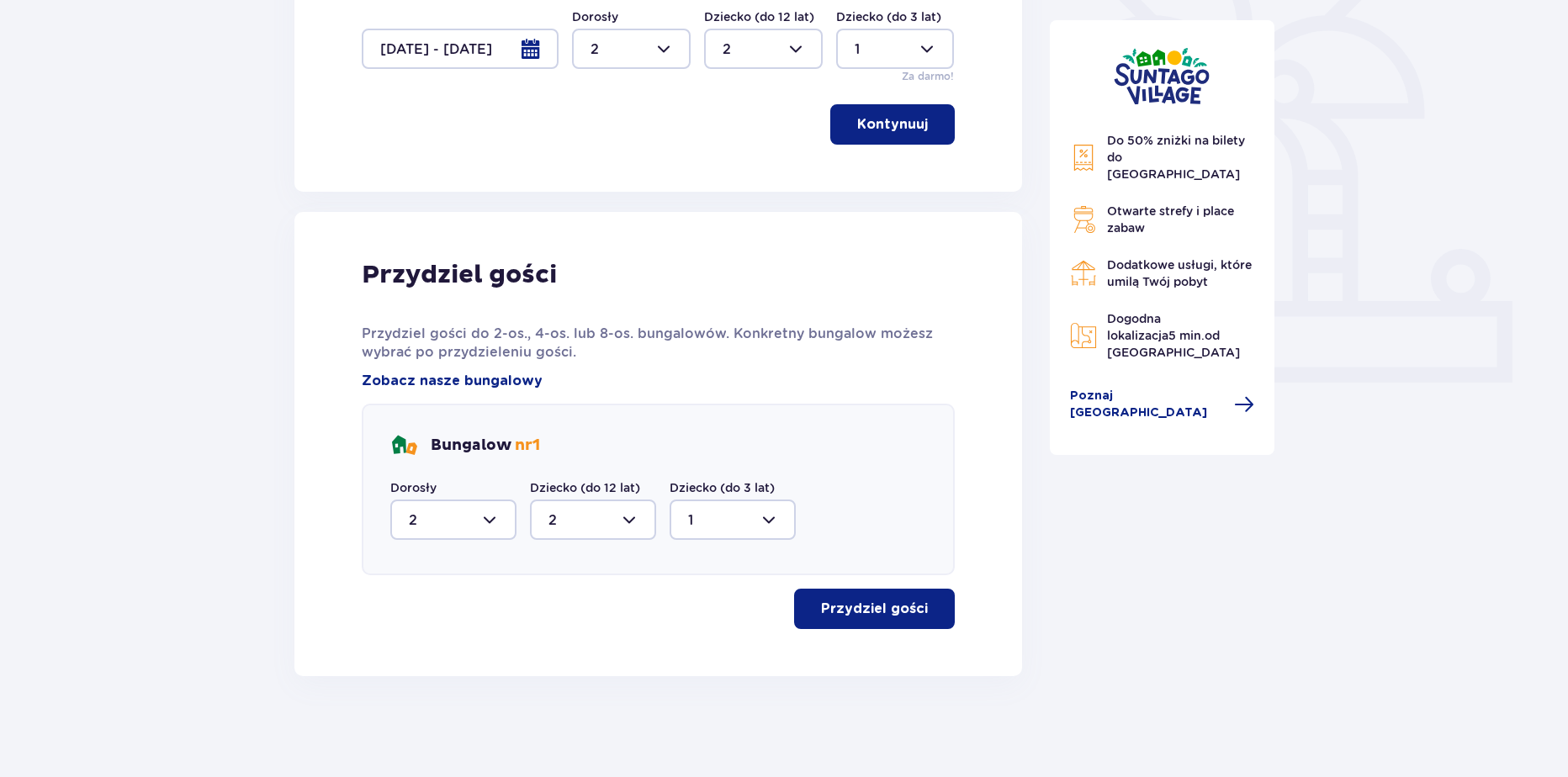
scroll to position [486, 0]
click at [872, 612] on p "Przydziel gości" at bounding box center [874, 609] width 107 height 19
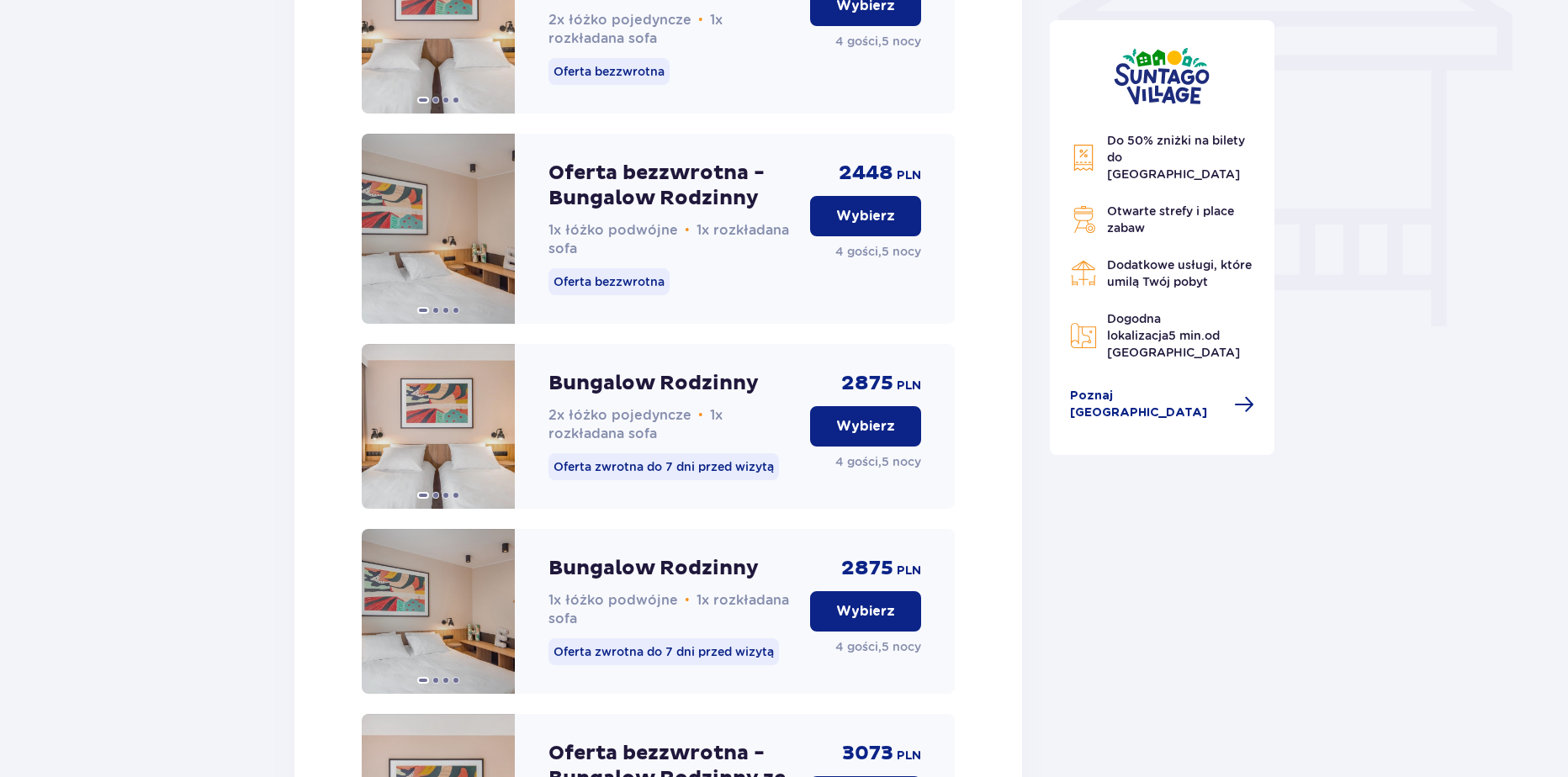
click at [852, 447] on button "Wybierz" at bounding box center [864, 426] width 111 height 41
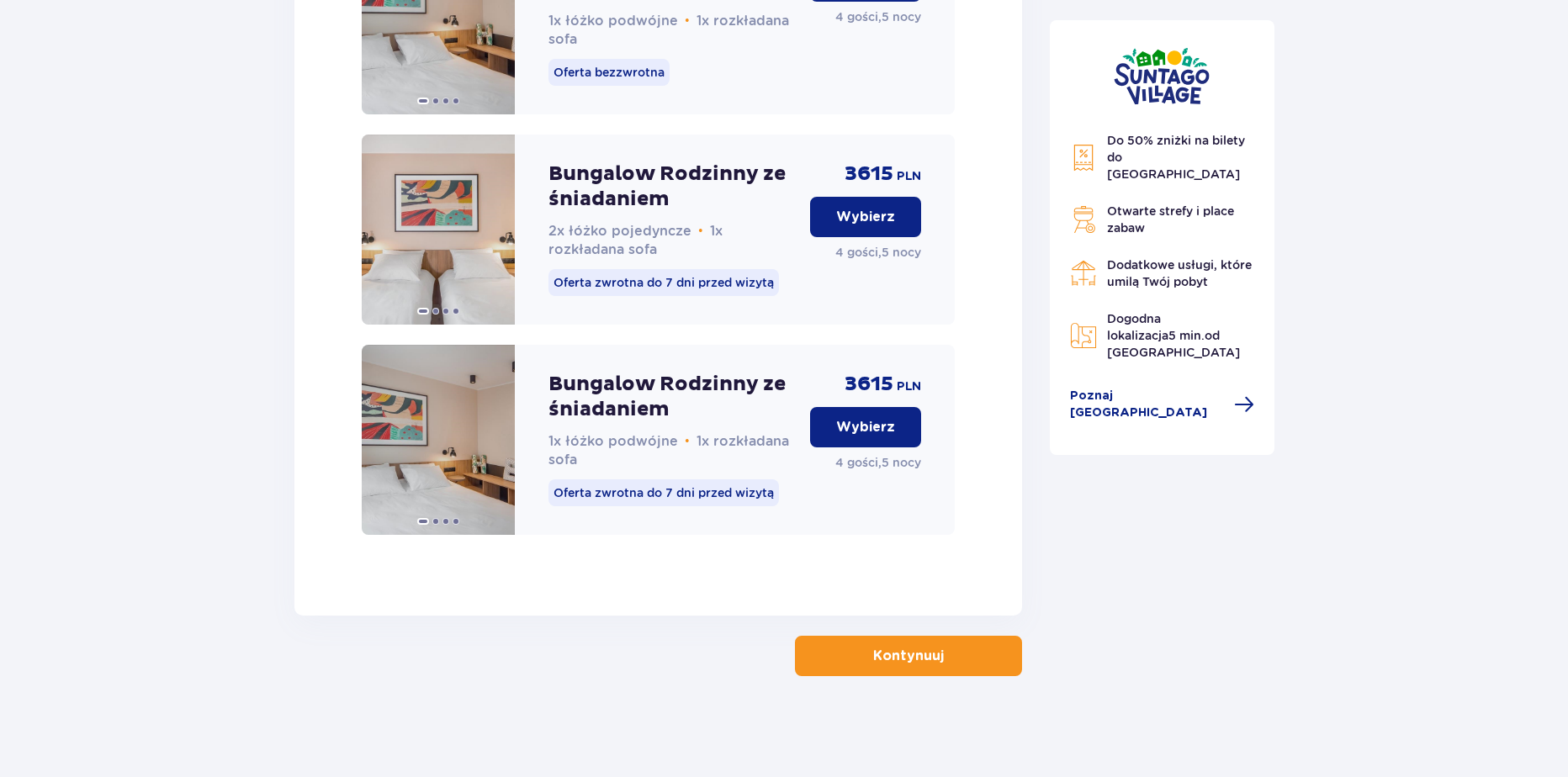
click at [882, 665] on p "Kontynuuj" at bounding box center [908, 656] width 71 height 19
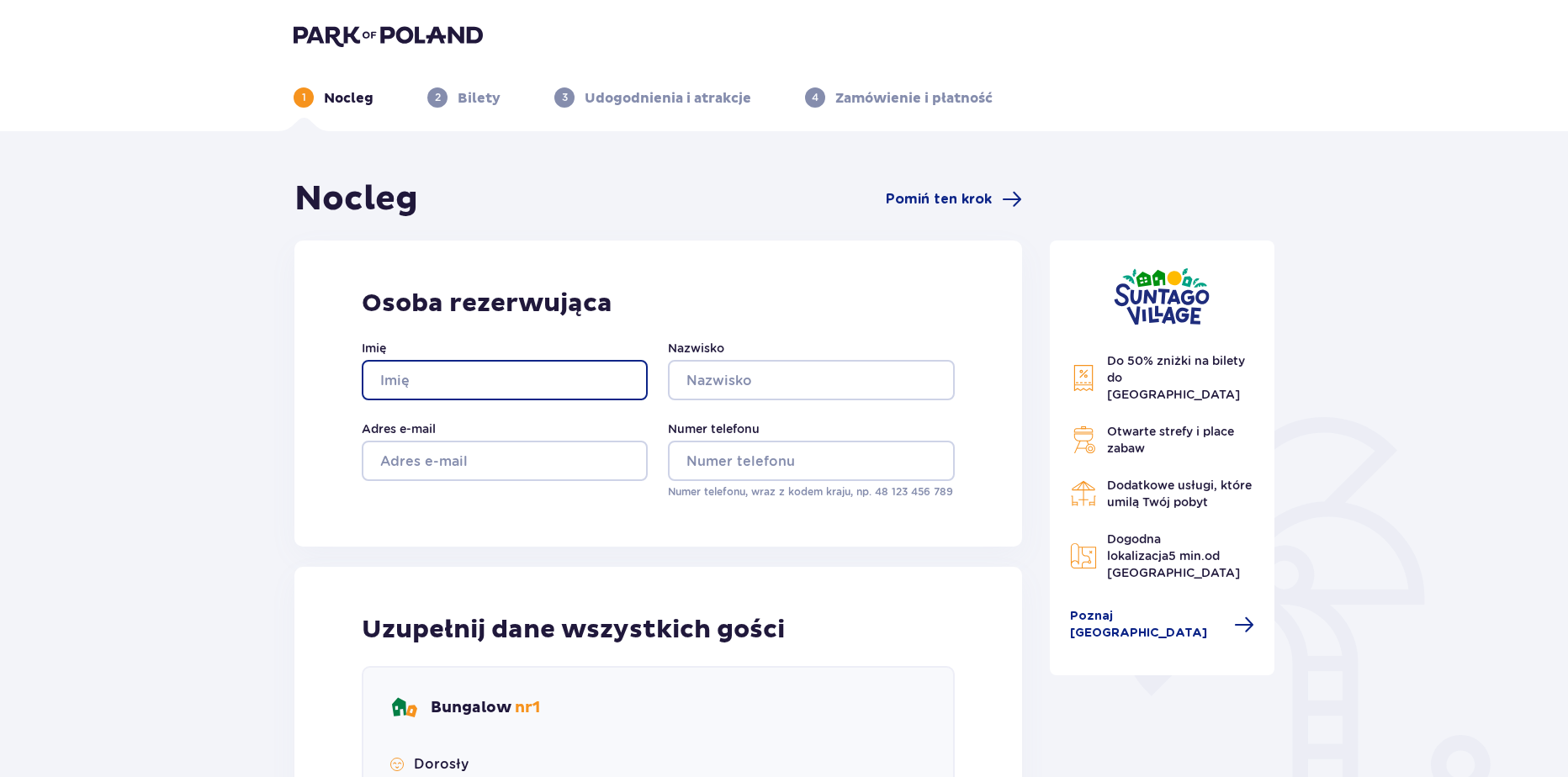
click at [463, 373] on input "Imię" at bounding box center [505, 380] width 286 height 41
type input "Wiktoria"
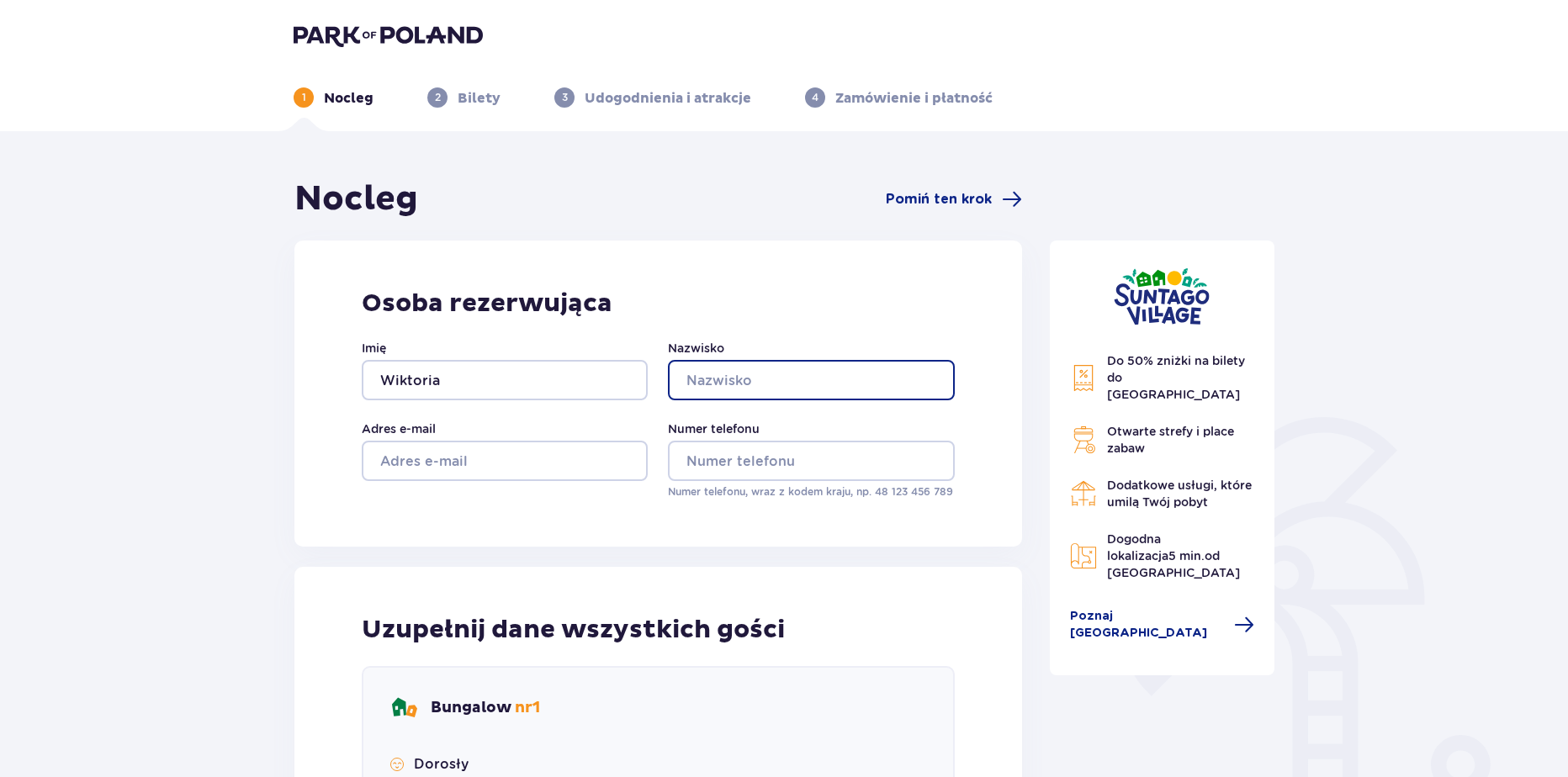
type input "Krakowiak"
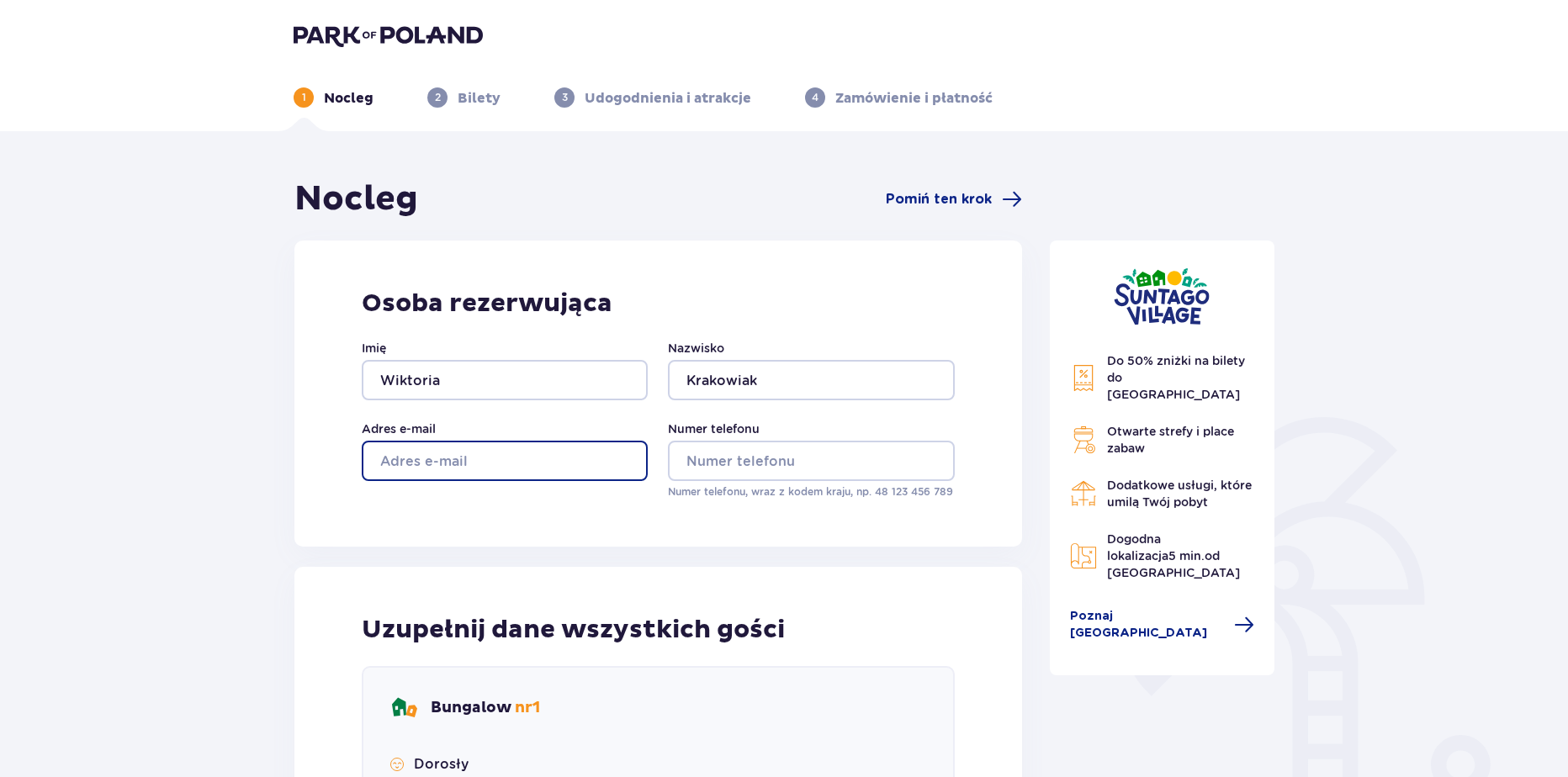
type input "x@gamil.com"
type input "aa"
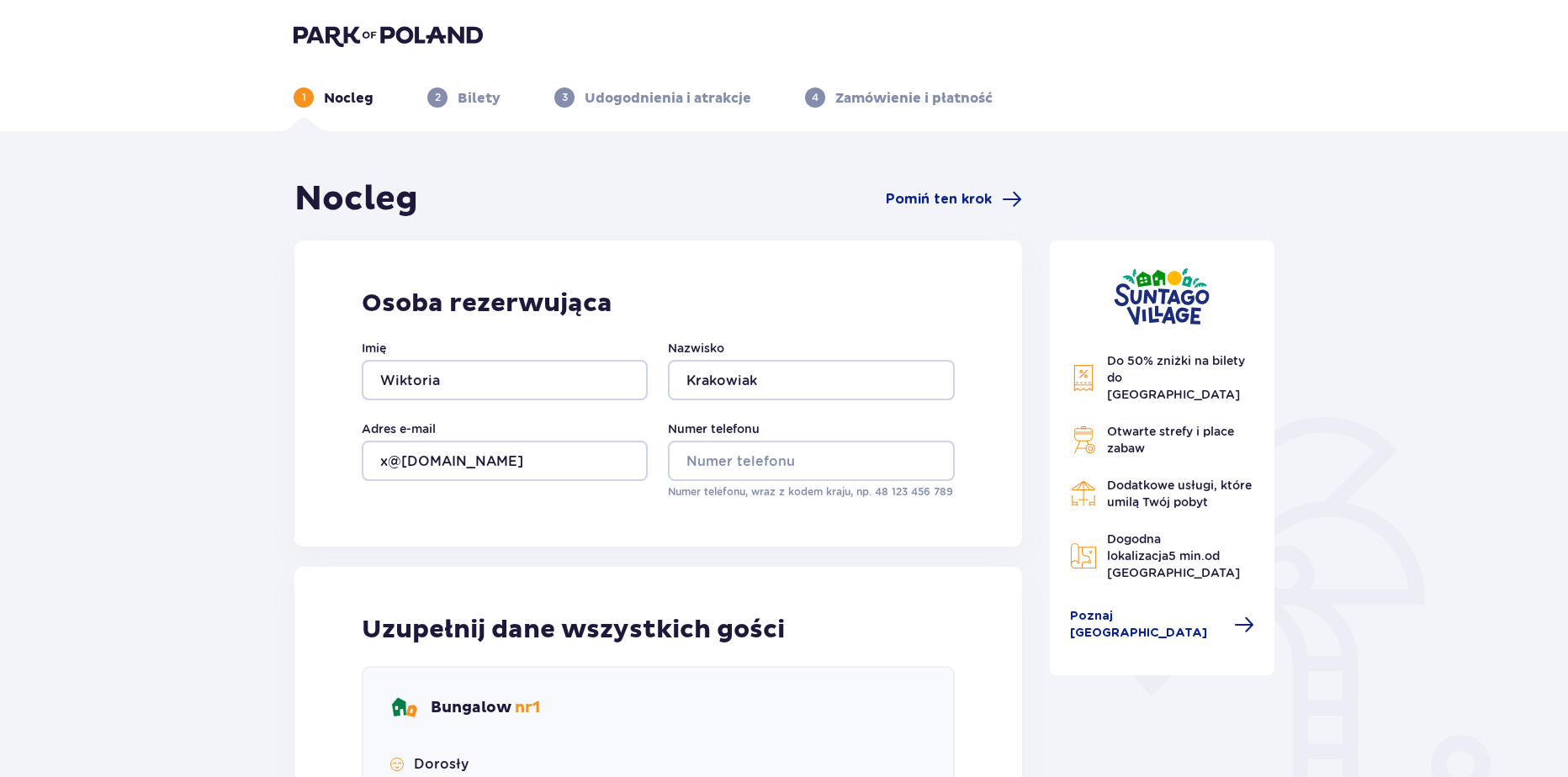
type input "aa"
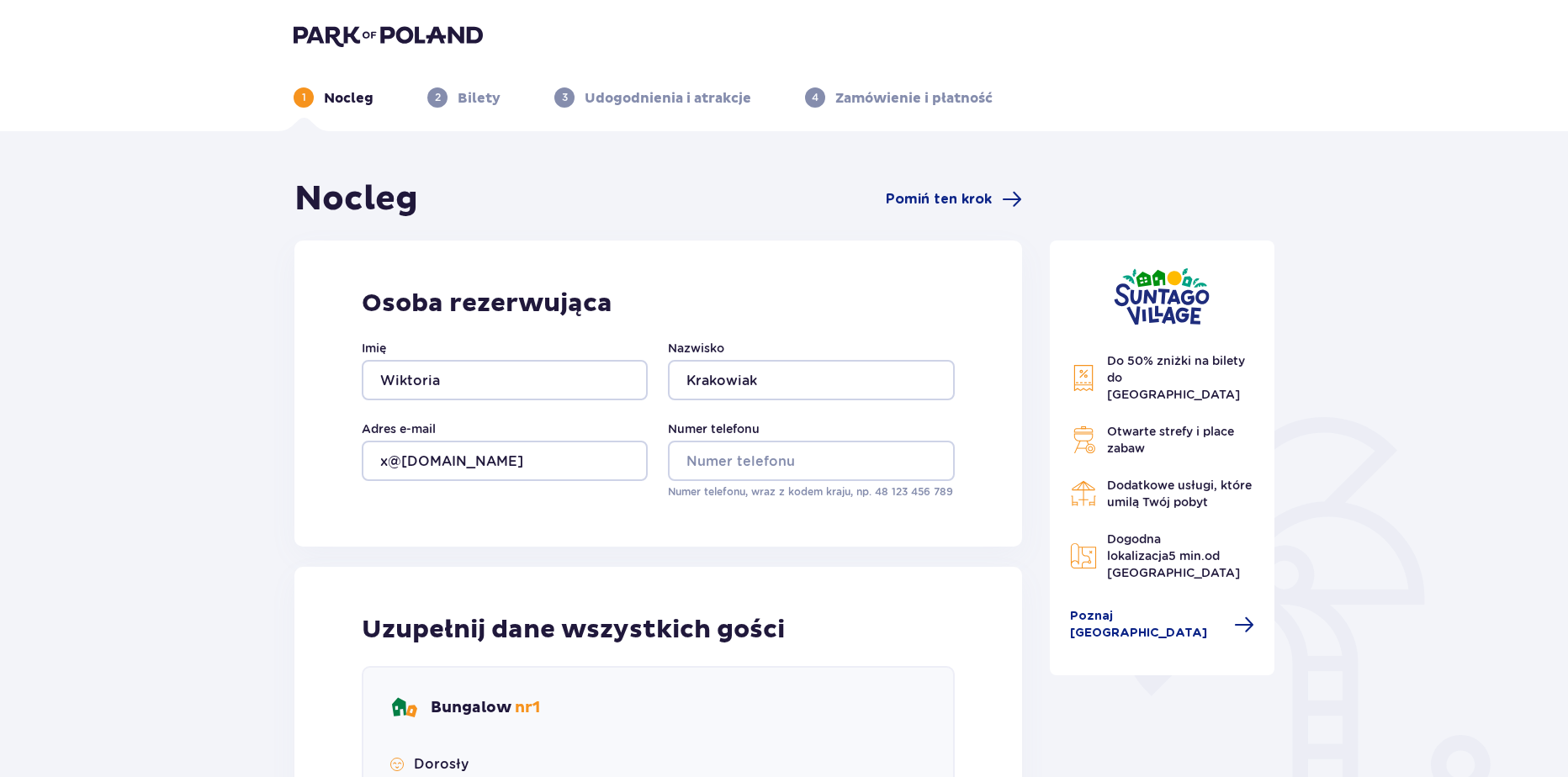
type input "aa"
click at [781, 466] on input "Numer telefonu" at bounding box center [811, 461] width 286 height 41
type input "669326651"
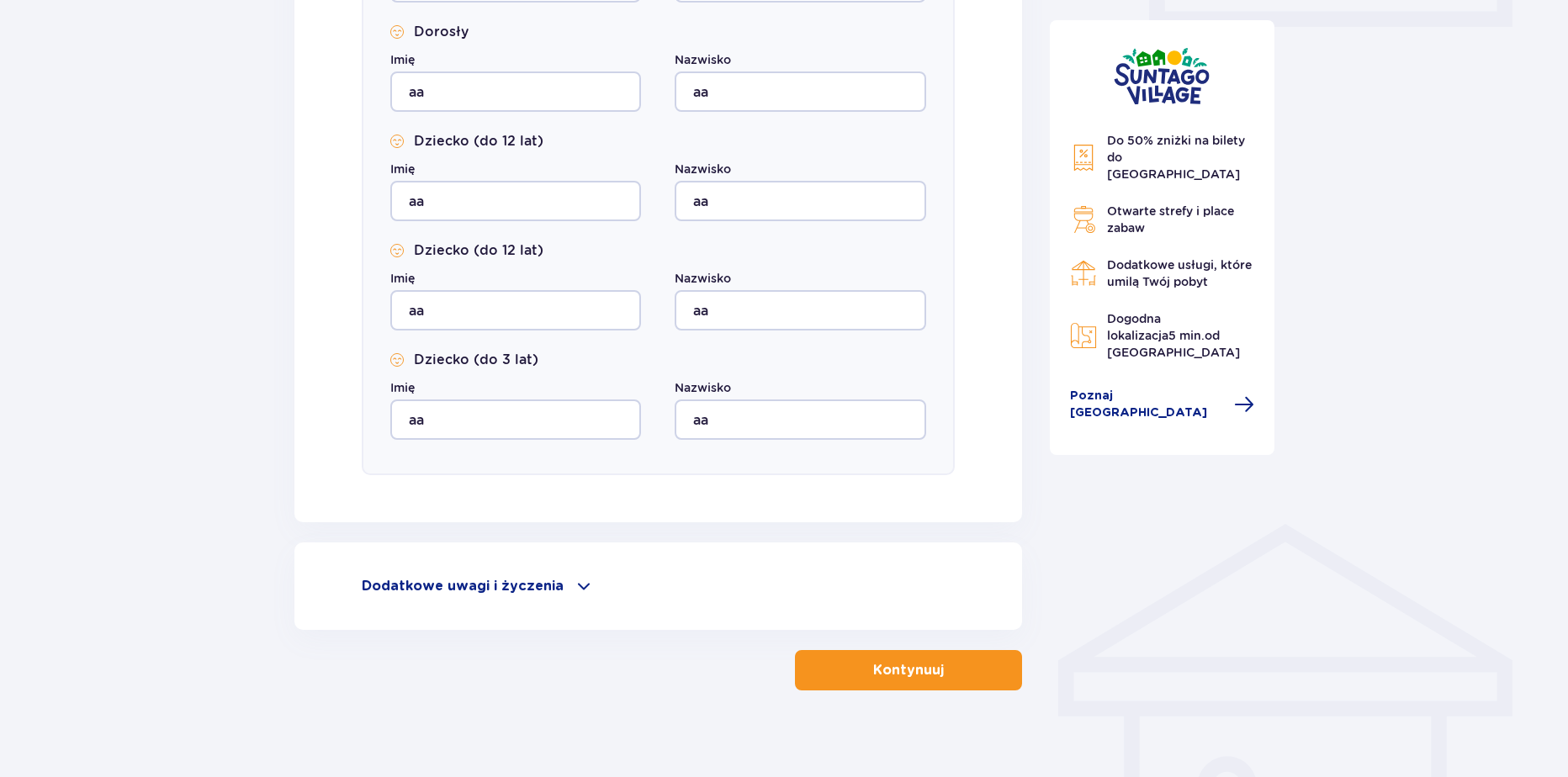
scroll to position [856, 0]
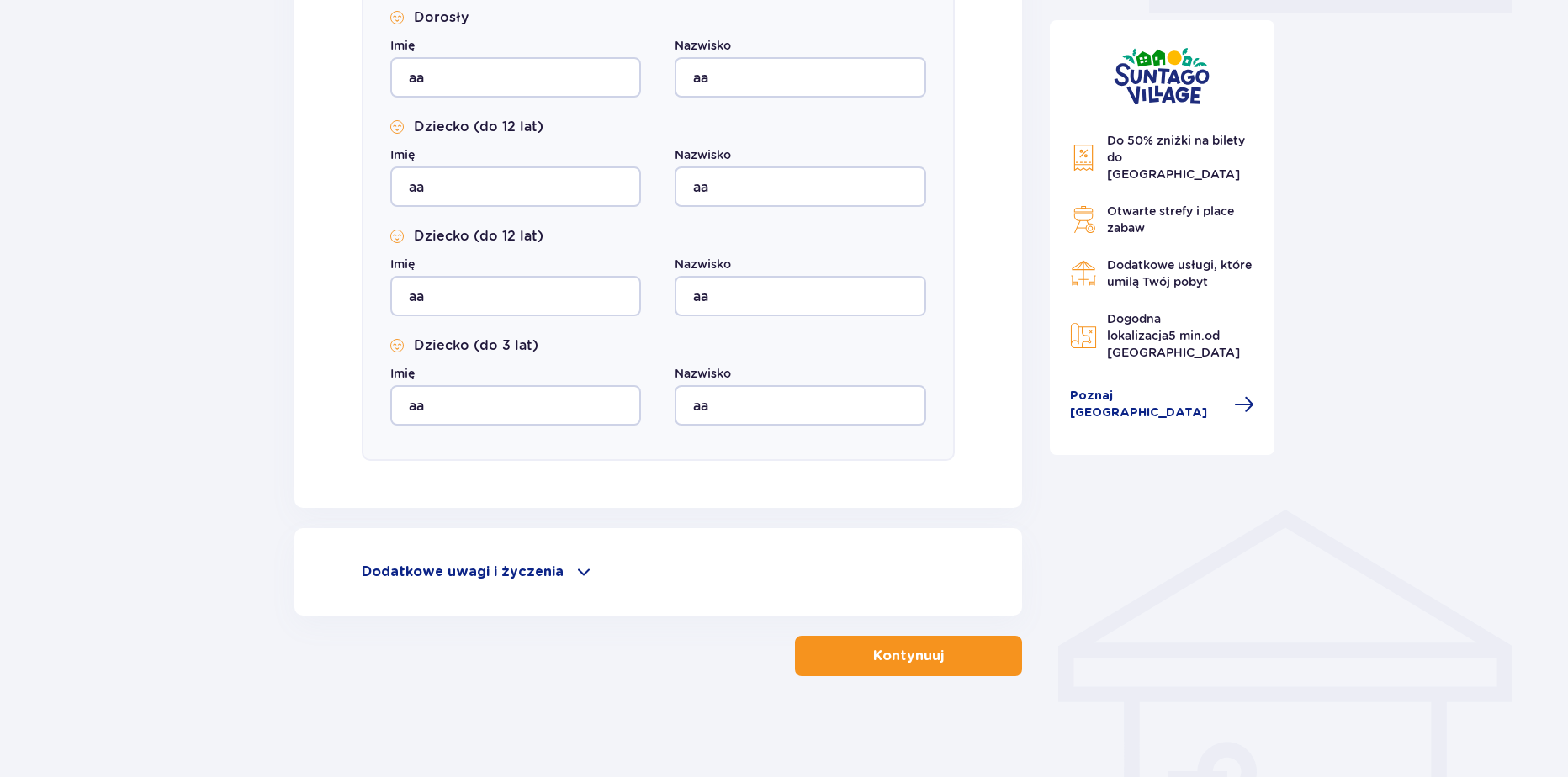
click at [1005, 656] on button "Kontynuuj" at bounding box center [909, 656] width 227 height 41
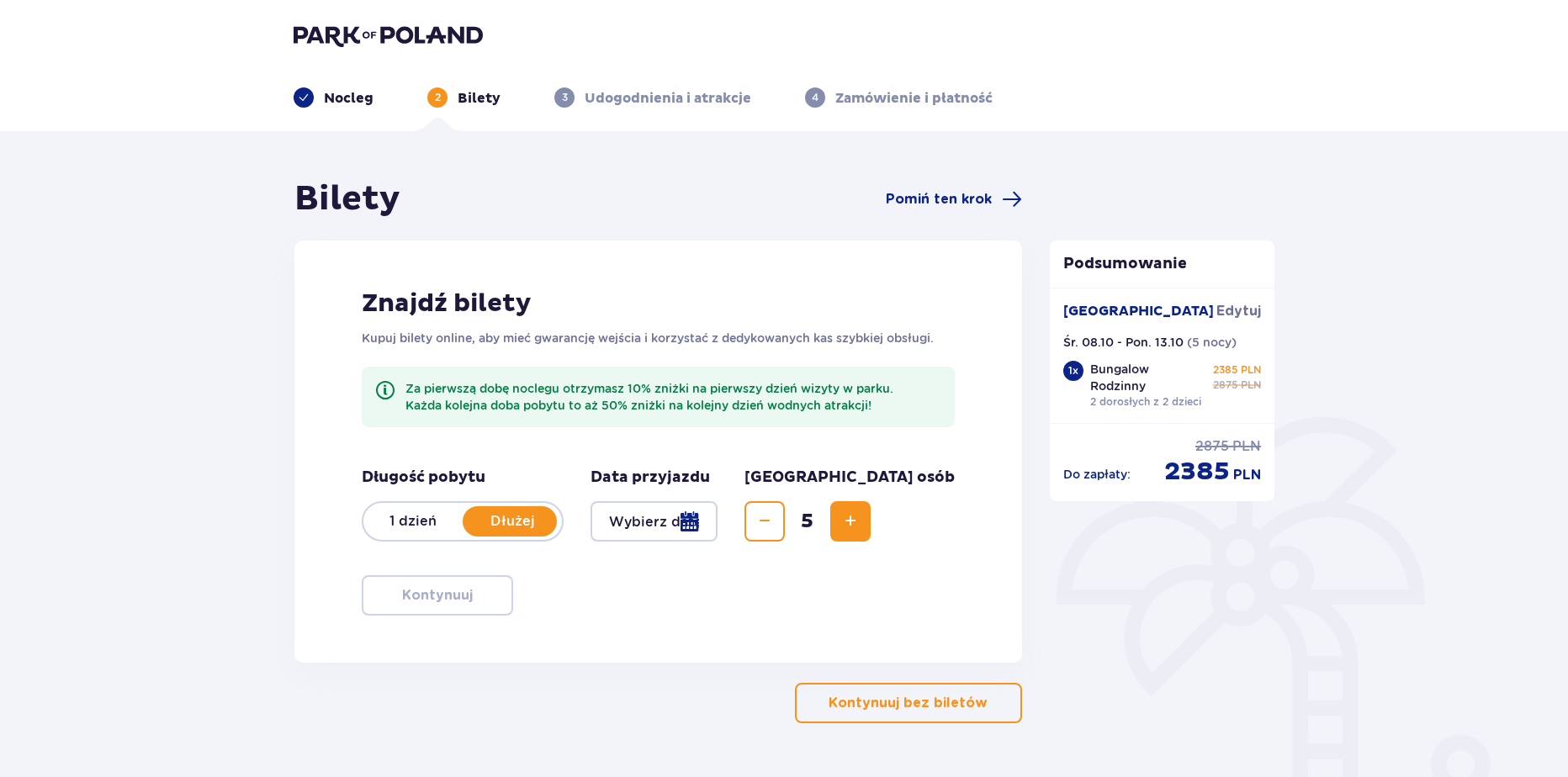
click at [320, 110] on header "Nocleg 2 Bilety 3 Udogodnienia i atrakcje 4 Zamówienie i płatność" at bounding box center [784, 65] width 1568 height 132
click at [328, 102] on p "Nocleg" at bounding box center [348, 98] width 49 height 19
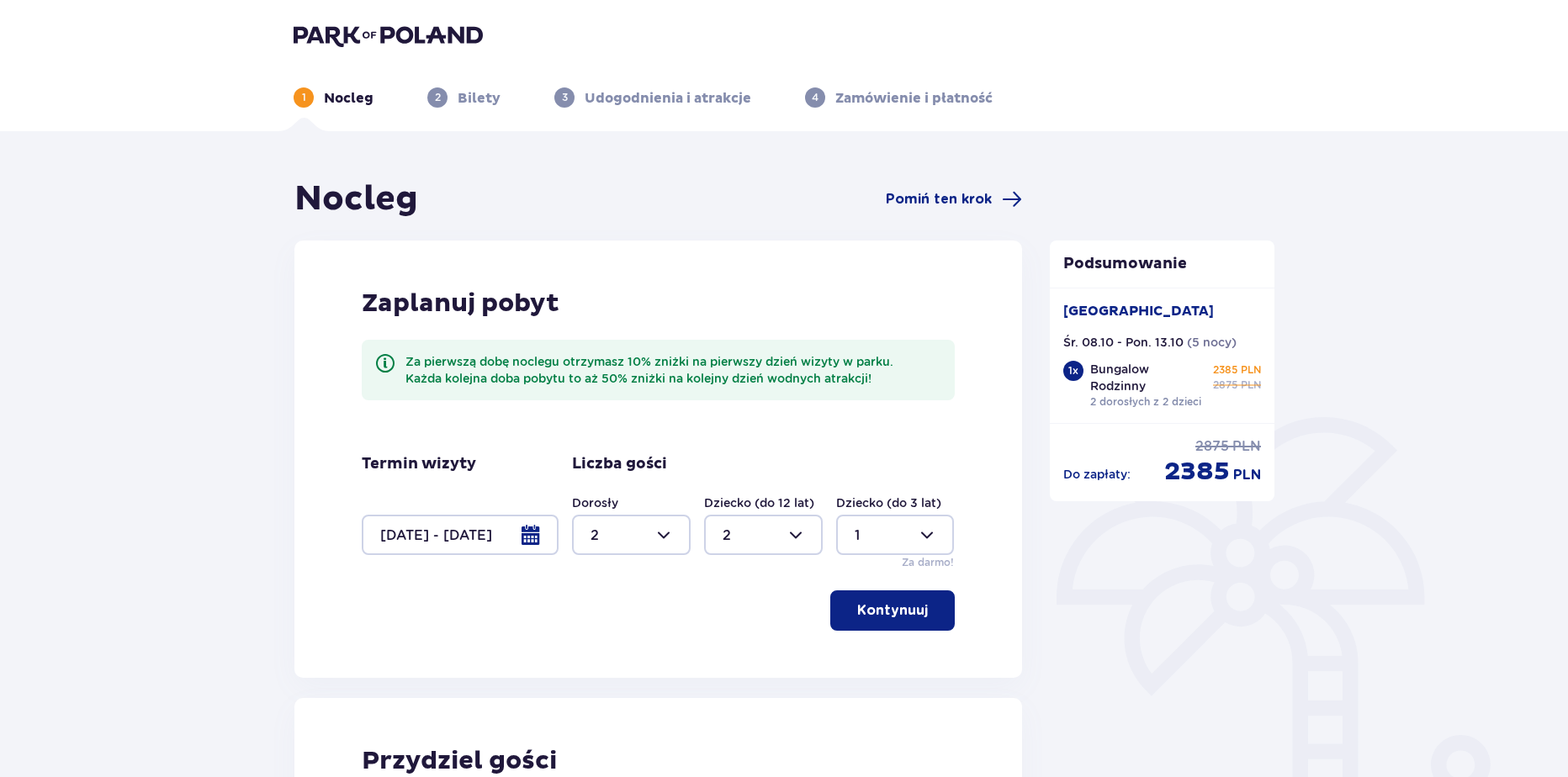
click at [526, 544] on div at bounding box center [460, 535] width 197 height 41
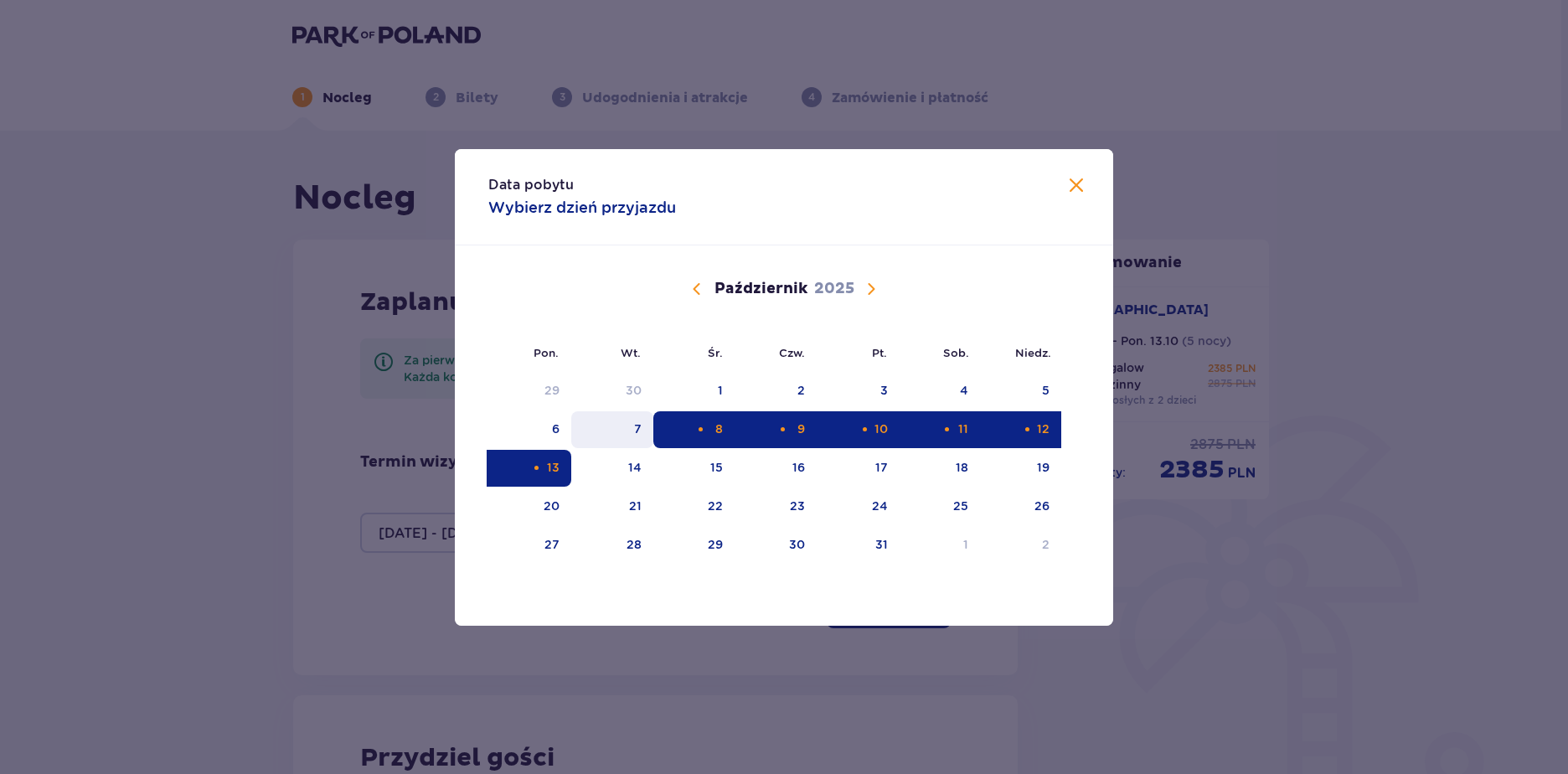
click at [619, 423] on div "7" at bounding box center [613, 429] width 83 height 37
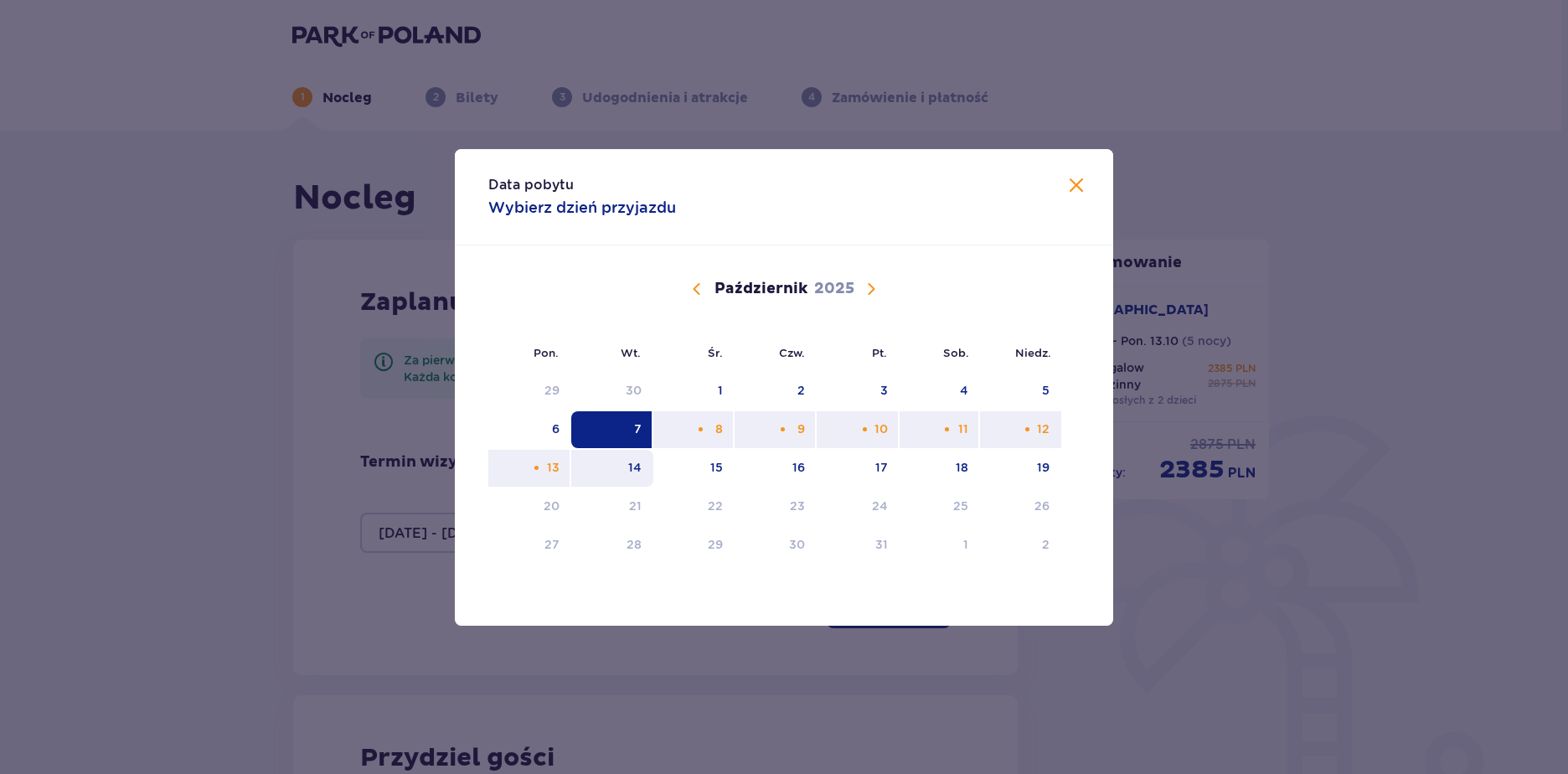
click at [616, 467] on div "14" at bounding box center [613, 468] width 83 height 37
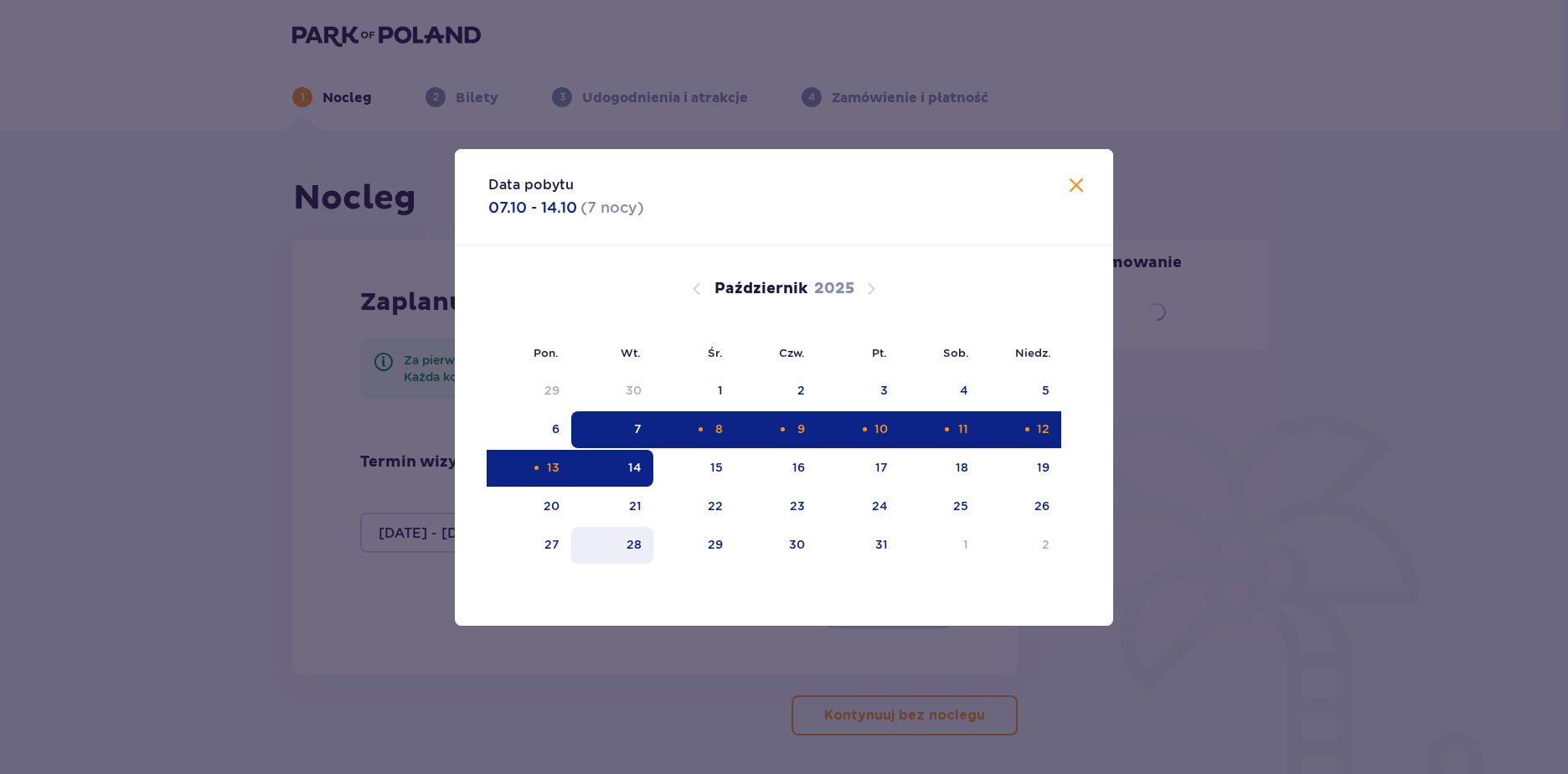
type input "07.10.25 - 14.10.25"
type input "0"
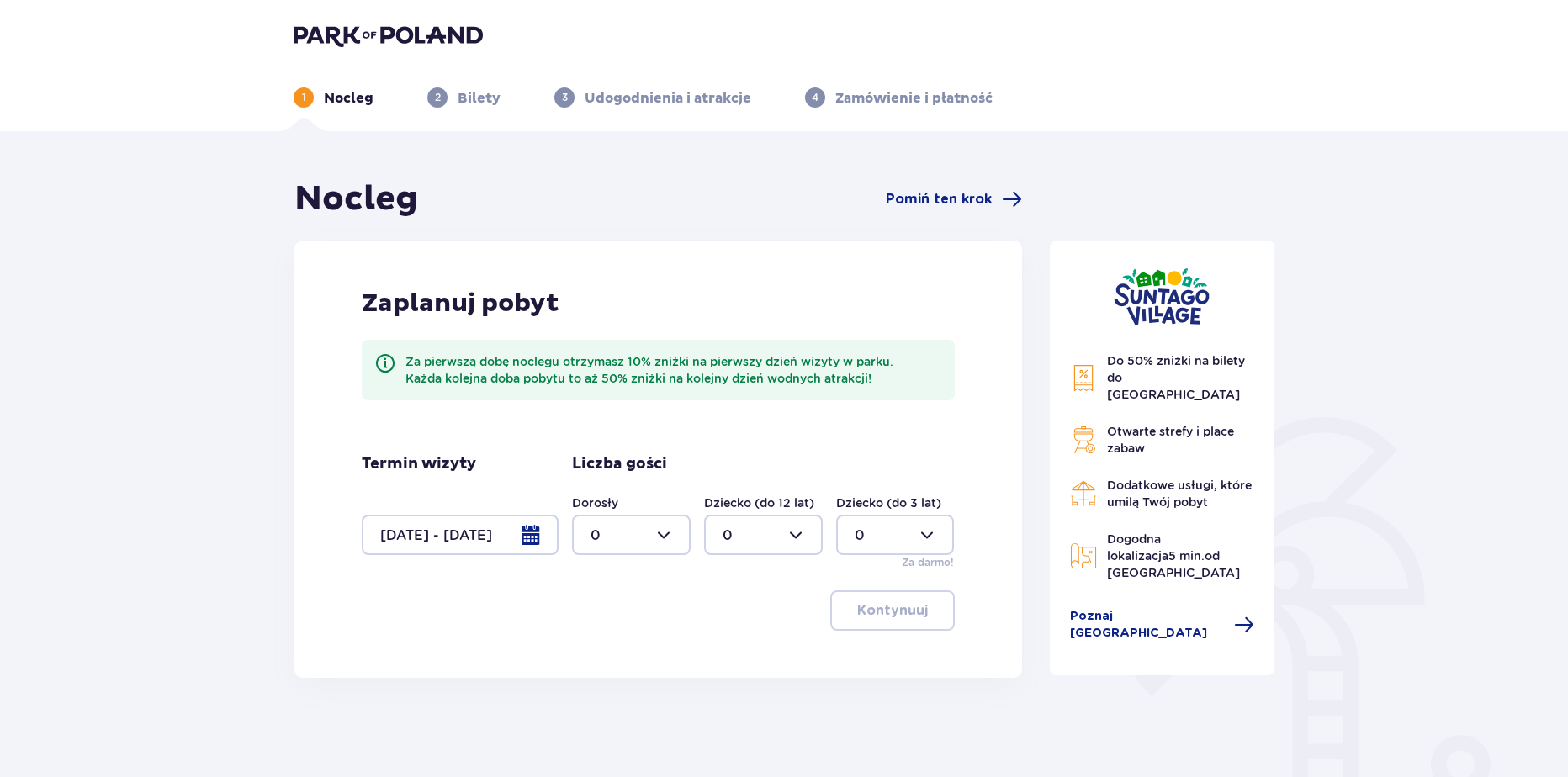
click at [599, 535] on div at bounding box center [631, 535] width 118 height 41
click at [612, 648] on div "2" at bounding box center [632, 657] width 81 height 19
type input "2"
click at [735, 539] on div at bounding box center [763, 535] width 118 height 41
click at [730, 651] on p "2" at bounding box center [726, 657] width 9 height 19
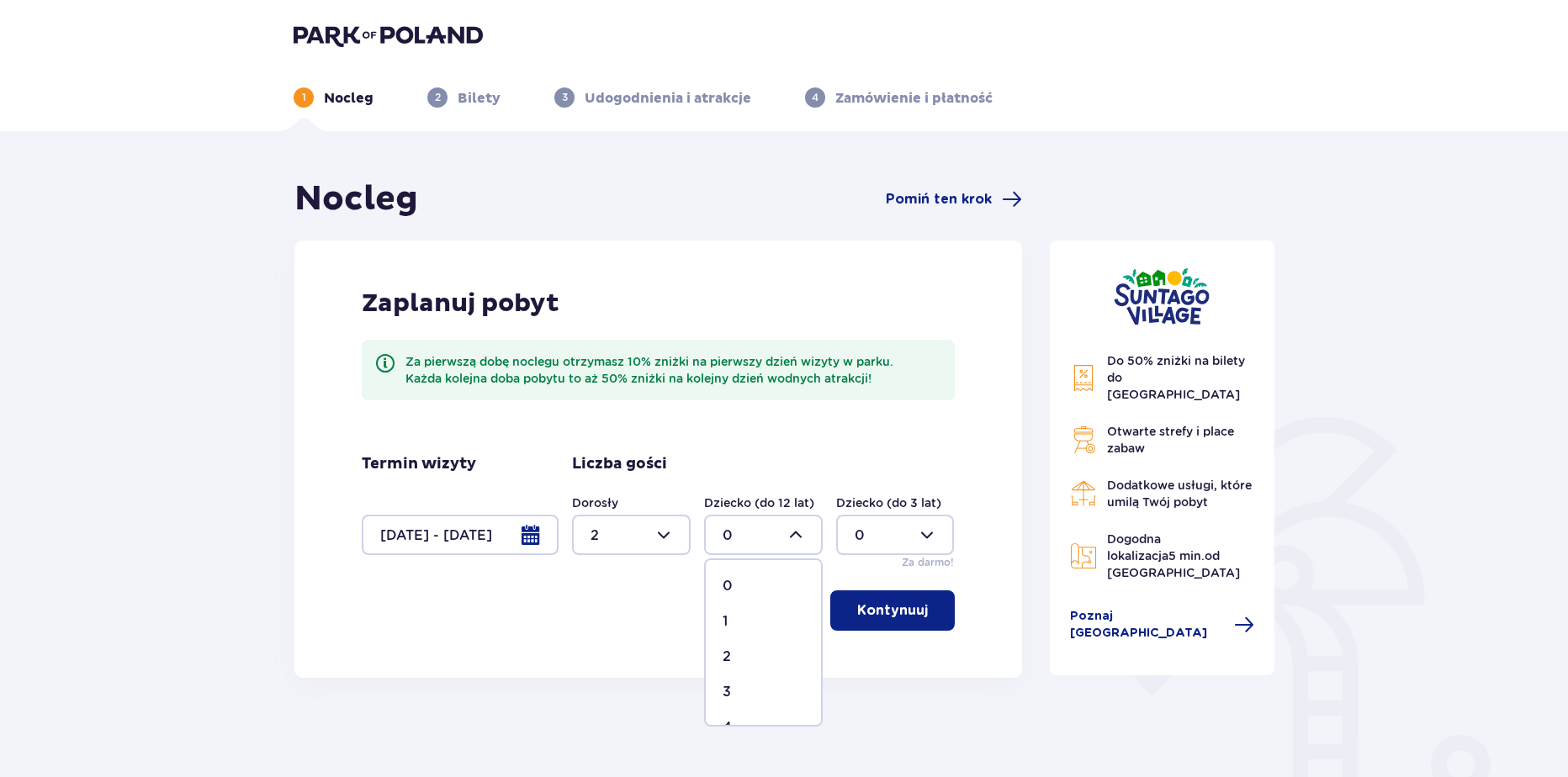
type input "2"
click at [874, 539] on div at bounding box center [895, 535] width 118 height 41
click at [869, 613] on div "1" at bounding box center [896, 622] width 81 height 19
type input "1"
click at [872, 609] on p "Kontynuuj" at bounding box center [892, 610] width 71 height 19
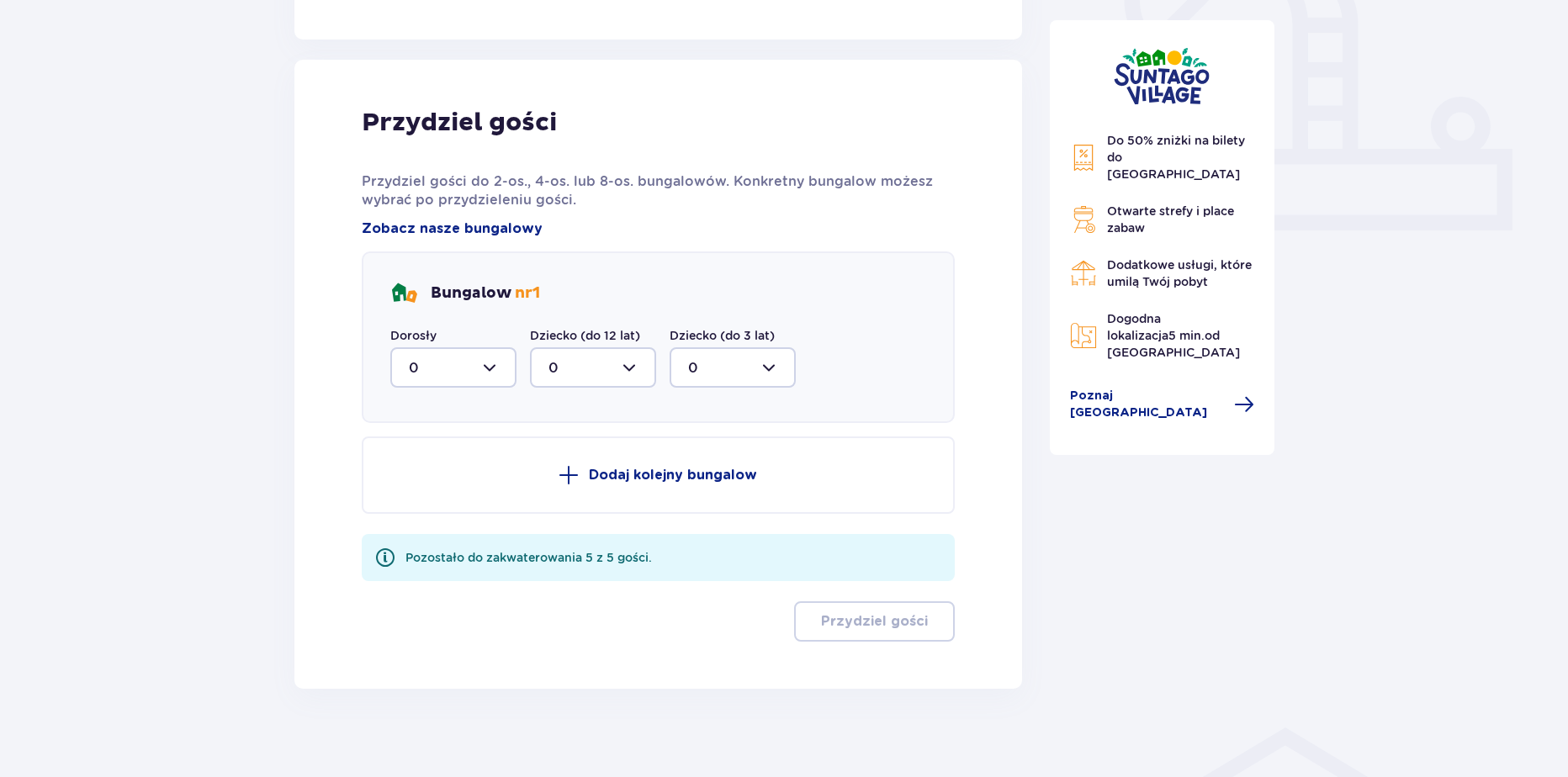
scroll to position [651, 0]
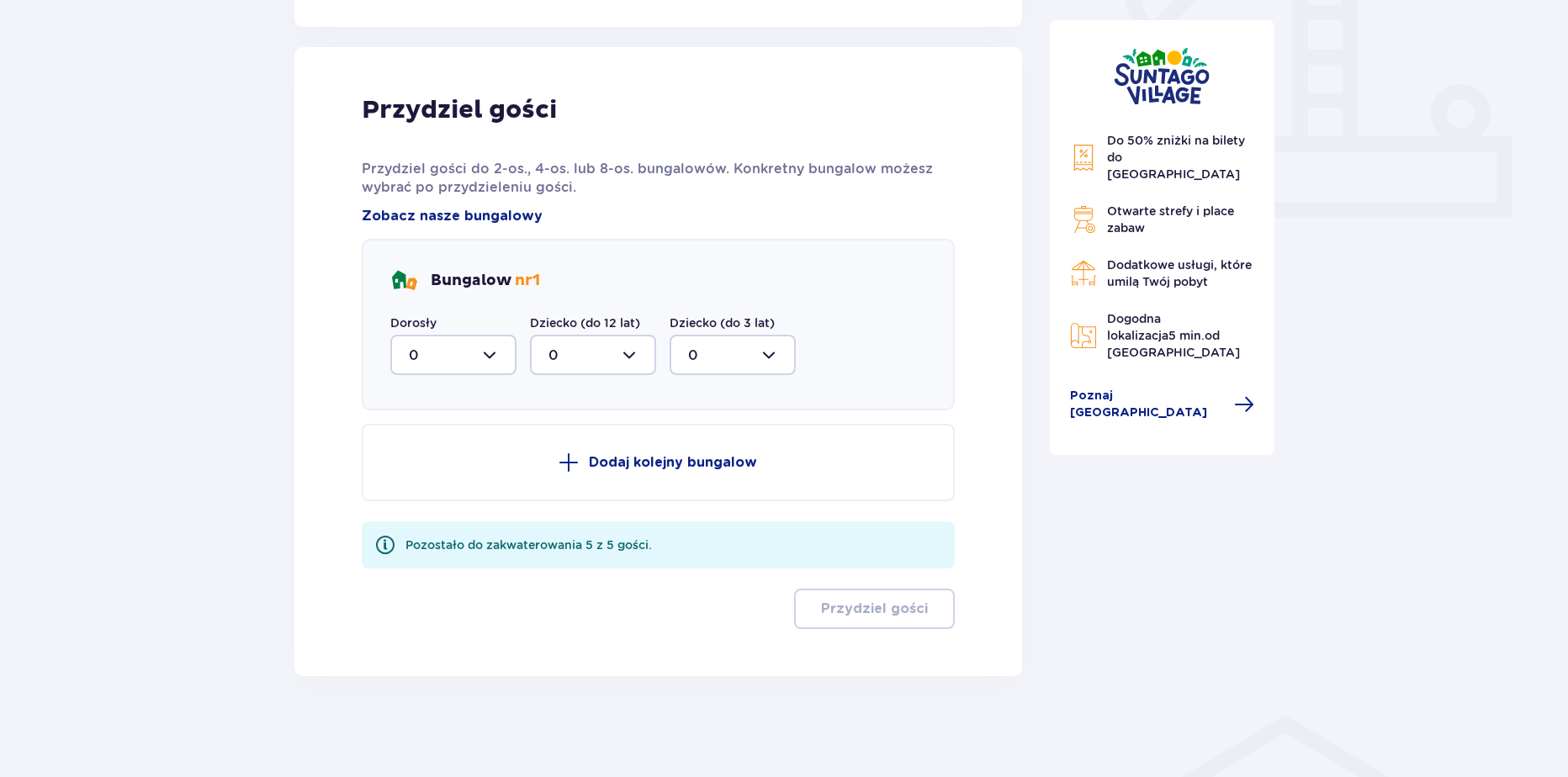
drag, startPoint x: 463, startPoint y: 357, endPoint x: 457, endPoint y: 365, distance: 10.0
click at [461, 359] on div at bounding box center [453, 355] width 126 height 41
click at [427, 472] on div "2" at bounding box center [454, 477] width 89 height 19
type input "2"
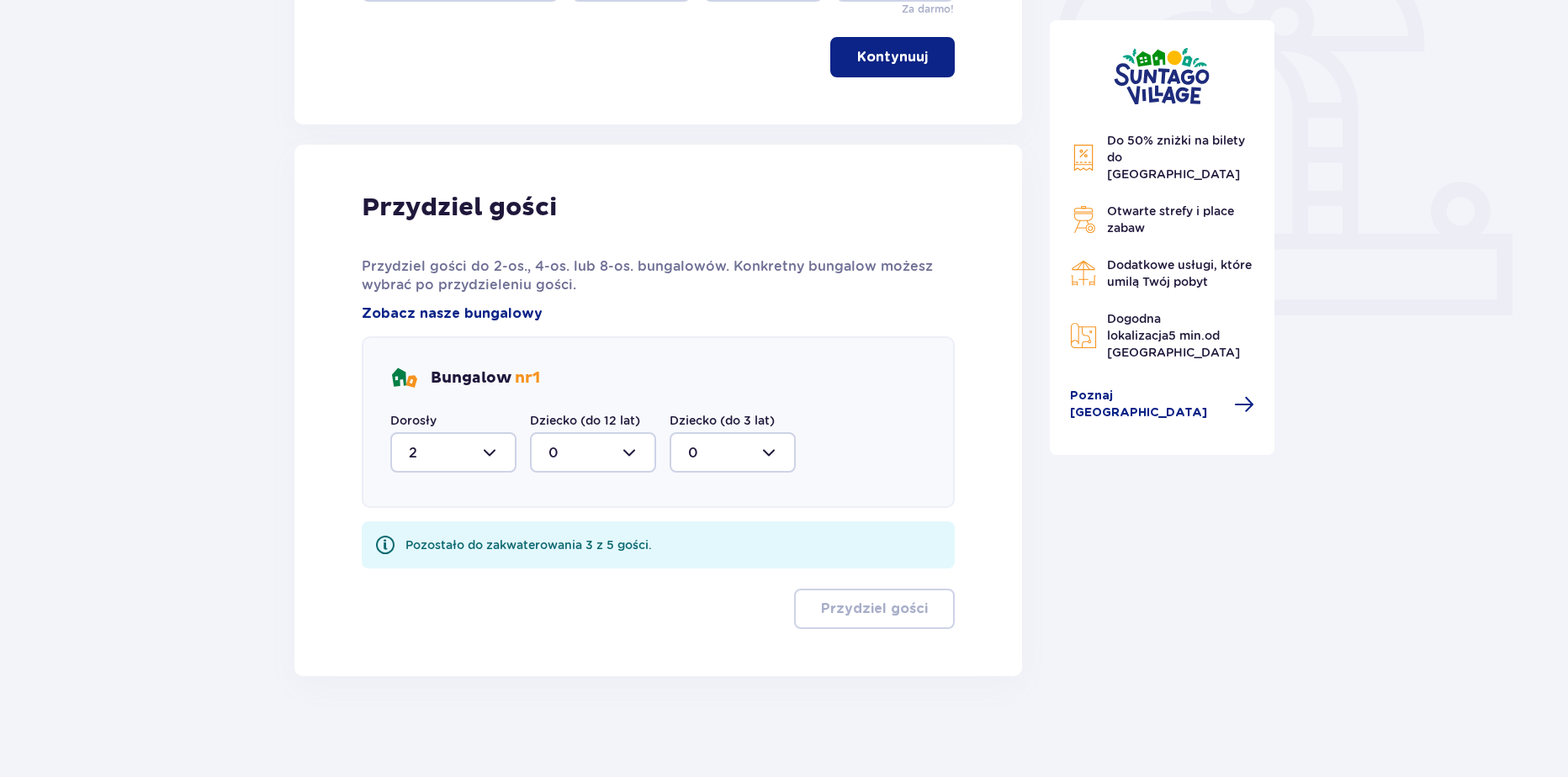
scroll to position [554, 0]
click at [561, 418] on label "Dziecko (do 12 lat)" at bounding box center [585, 420] width 110 height 17
click at [583, 463] on div at bounding box center [593, 452] width 126 height 41
drag, startPoint x: 546, startPoint y: 561, endPoint x: 551, endPoint y: 569, distance: 9.4
click at [546, 563] on span "2" at bounding box center [593, 574] width 123 height 35
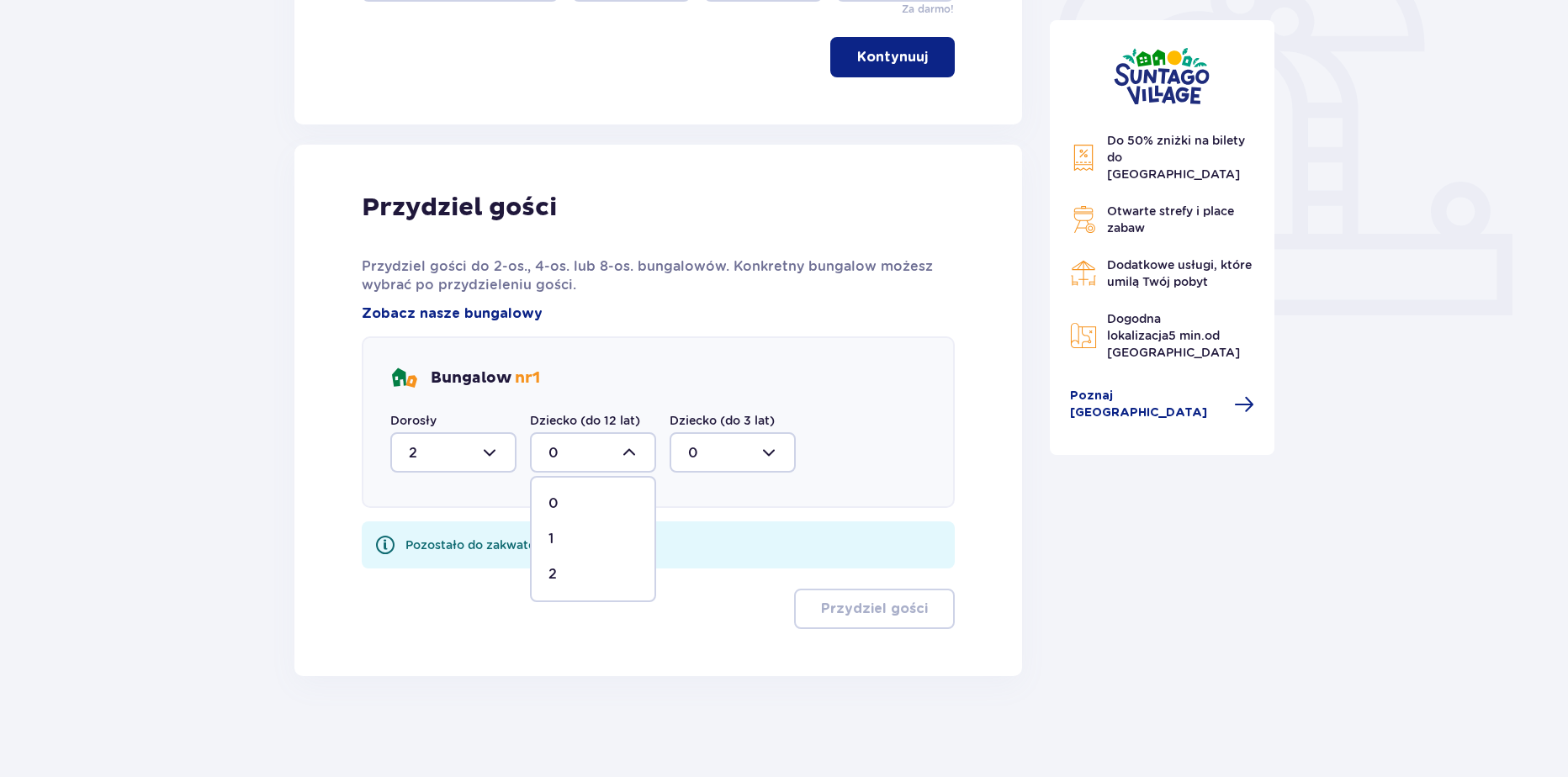
type input "2"
click at [696, 454] on div at bounding box center [732, 452] width 126 height 41
click at [680, 567] on span "0 1" at bounding box center [732, 521] width 126 height 91
drag, startPoint x: 696, startPoint y: 534, endPoint x: 720, endPoint y: 556, distance: 32.6
click at [697, 537] on div "1" at bounding box center [733, 539] width 89 height 19
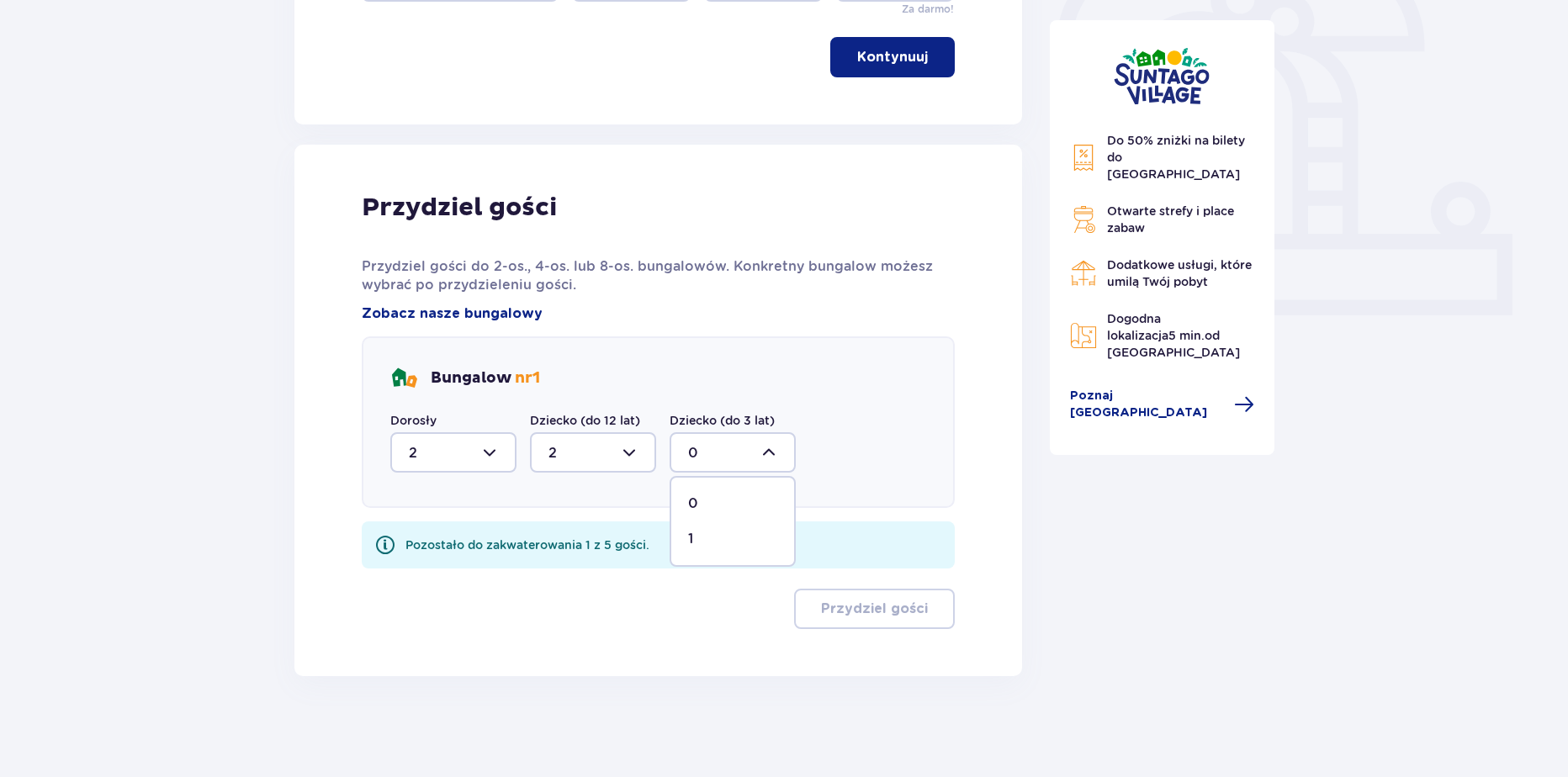
type input "1"
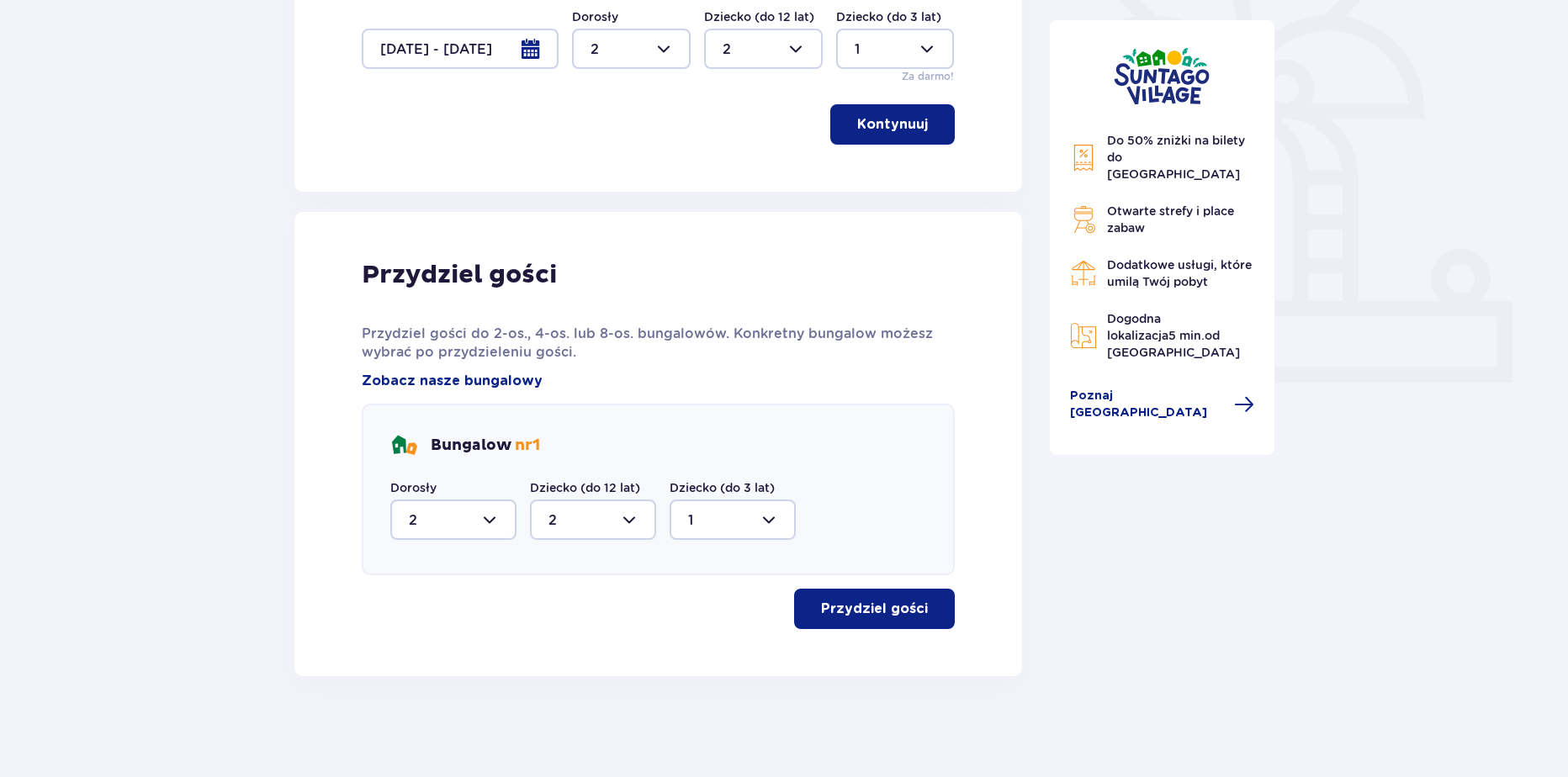
scroll to position [486, 0]
click at [806, 602] on button "Przydziel gości" at bounding box center [875, 609] width 161 height 41
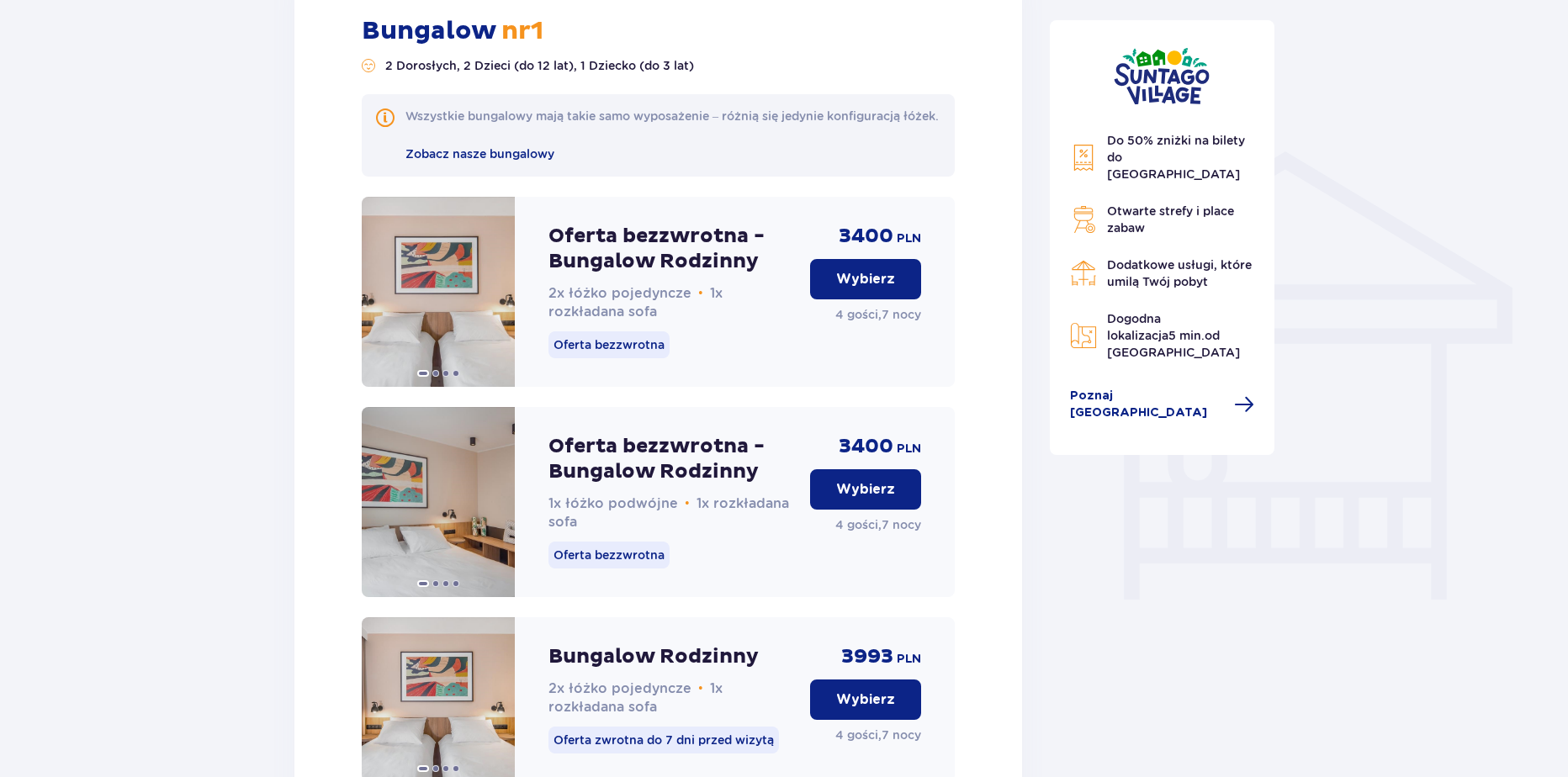
scroll to position [1221, 0]
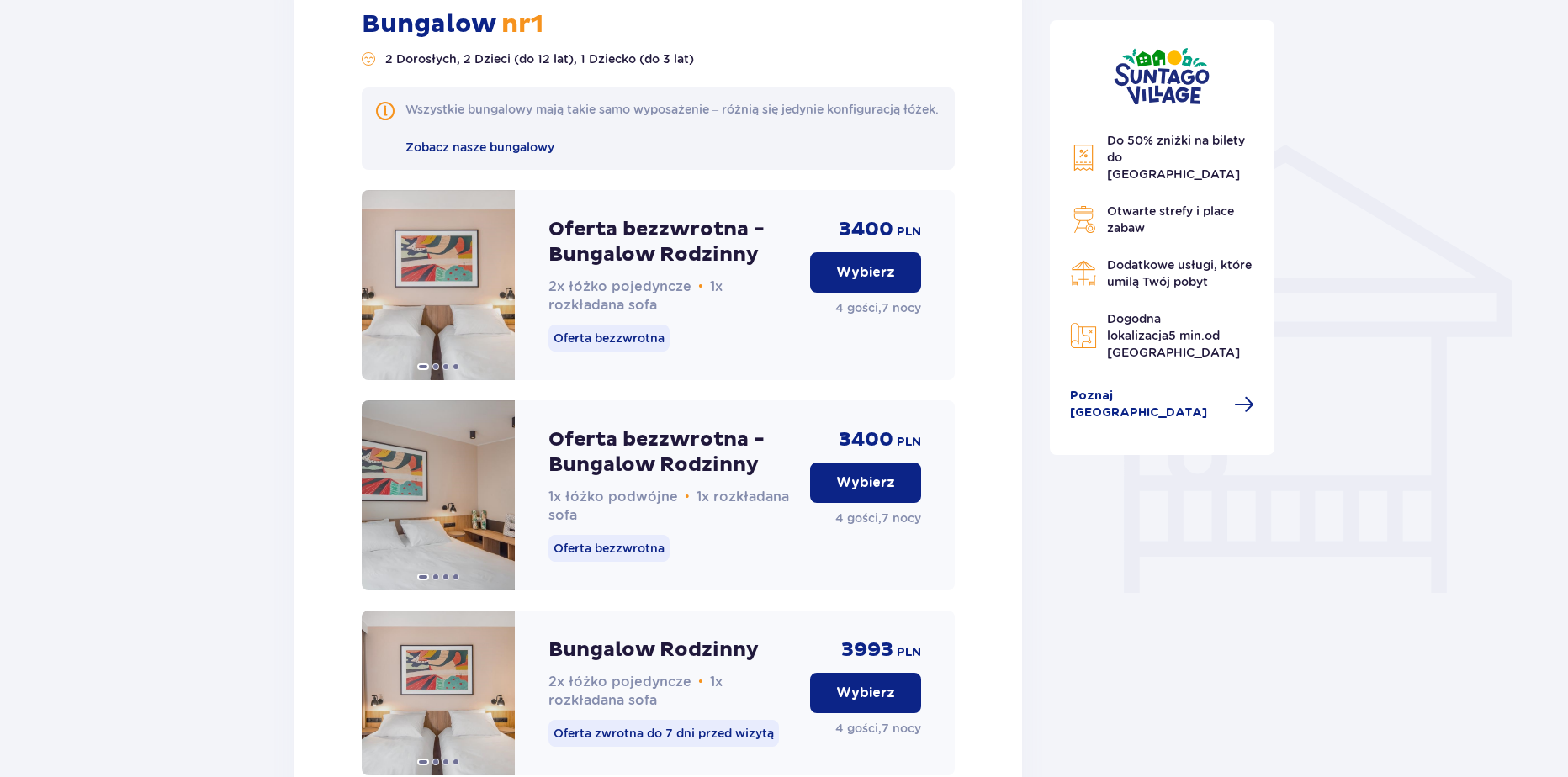
click at [883, 292] on button "Wybierz" at bounding box center [864, 273] width 111 height 41
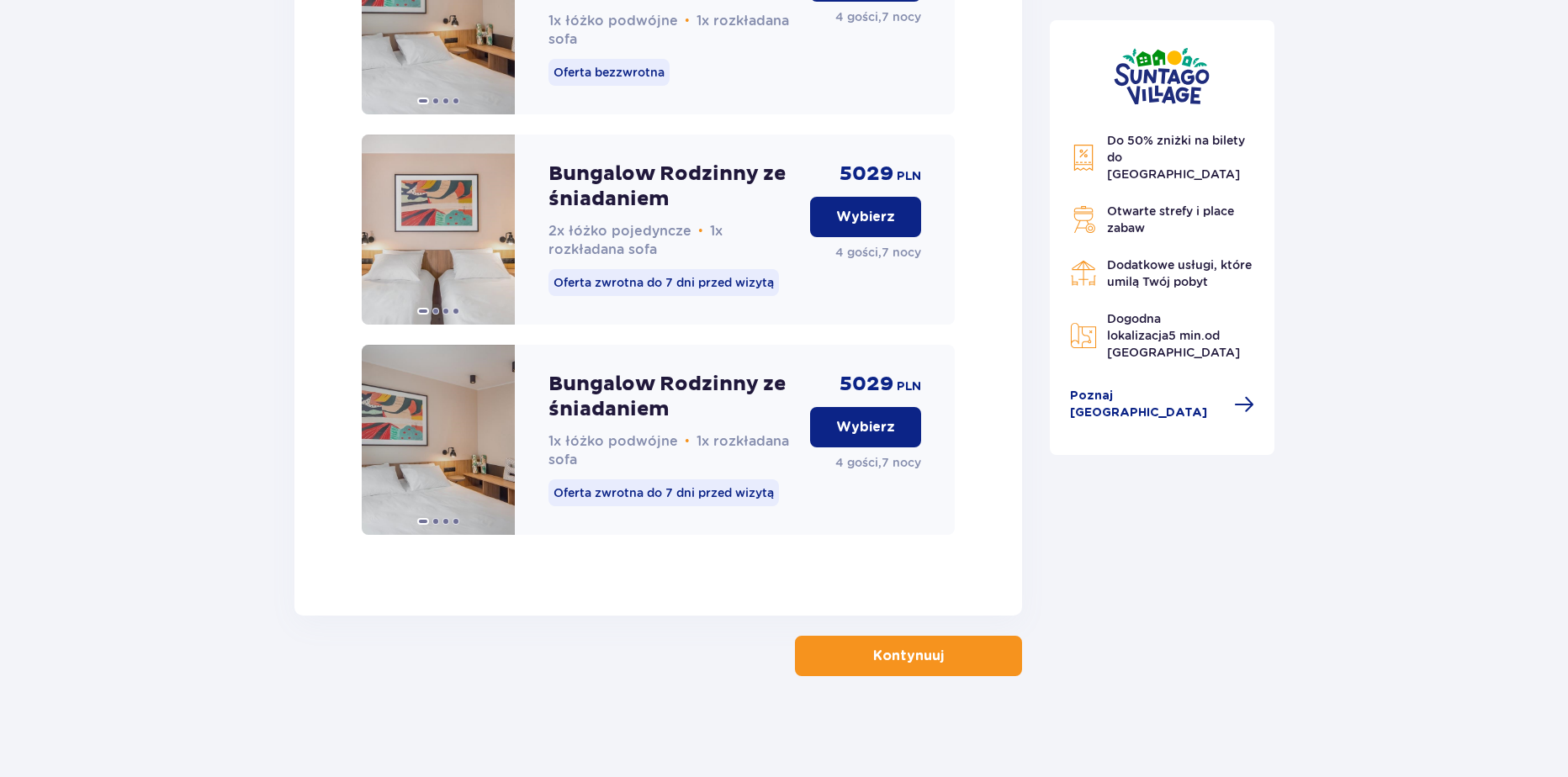
click at [952, 639] on button "Kontynuuj" at bounding box center [909, 656] width 227 height 41
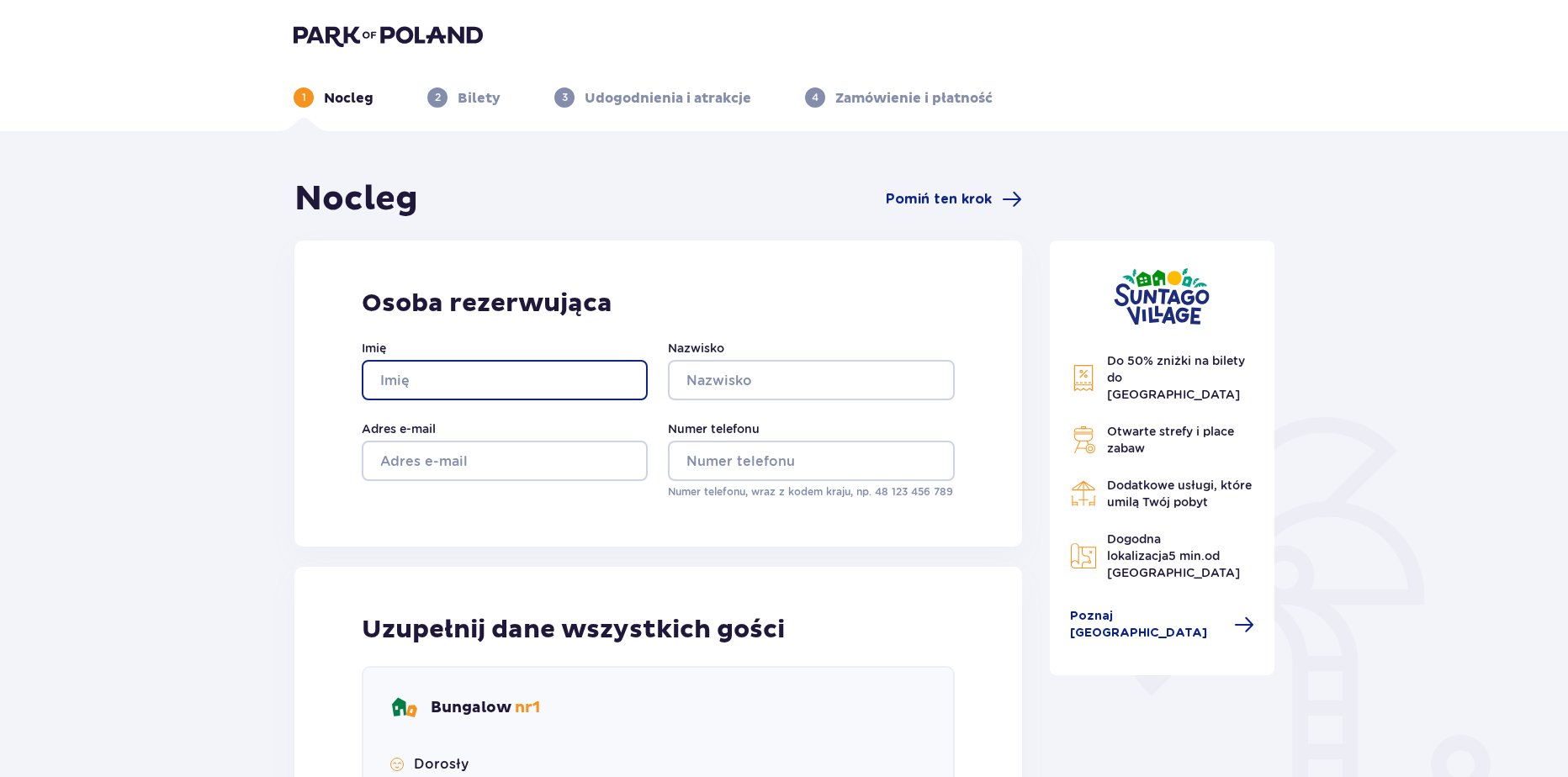
click at [458, 384] on input "Imię" at bounding box center [505, 380] width 286 height 41
type input "Wiktoria"
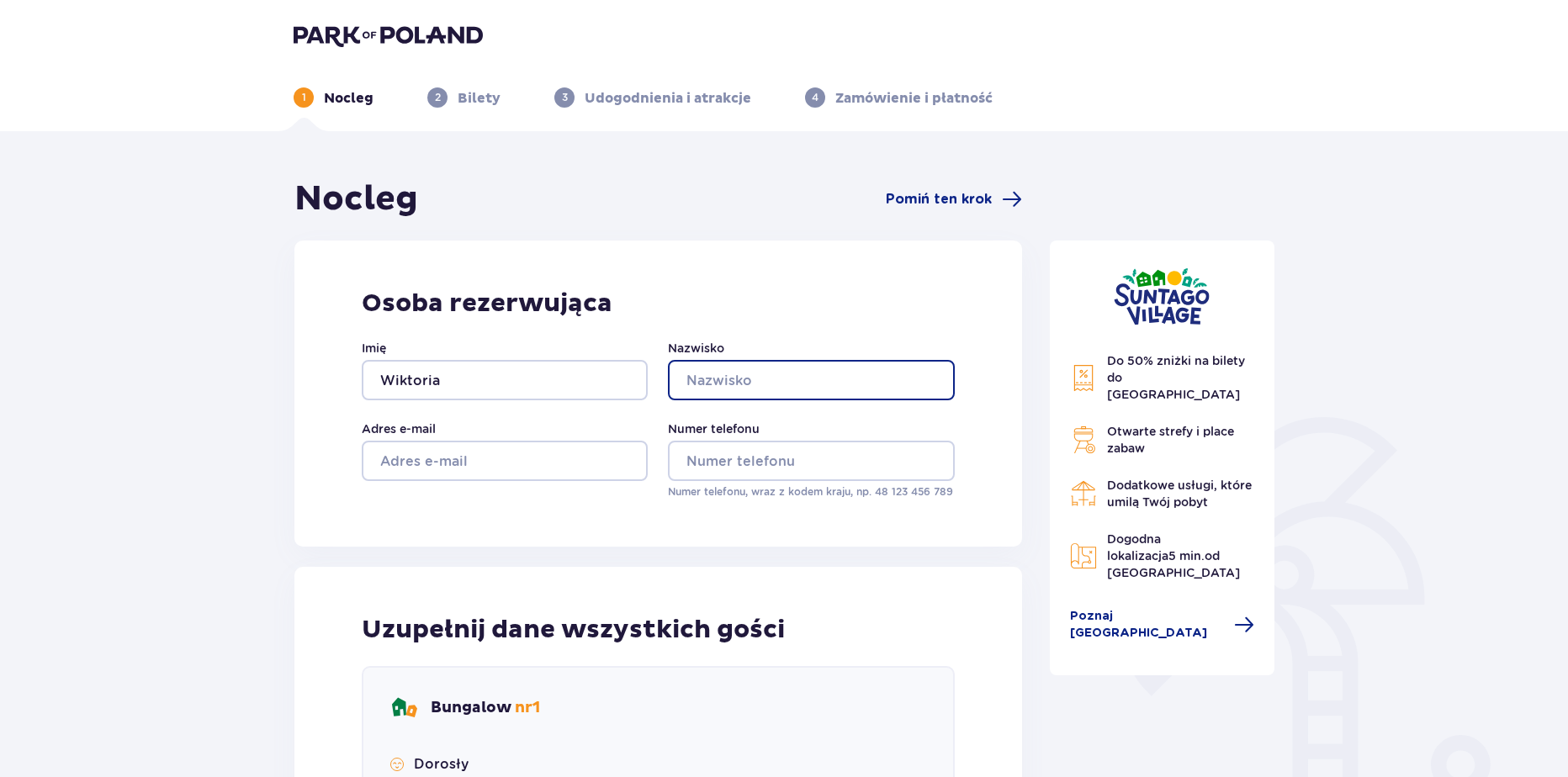
type input "Krakowiak"
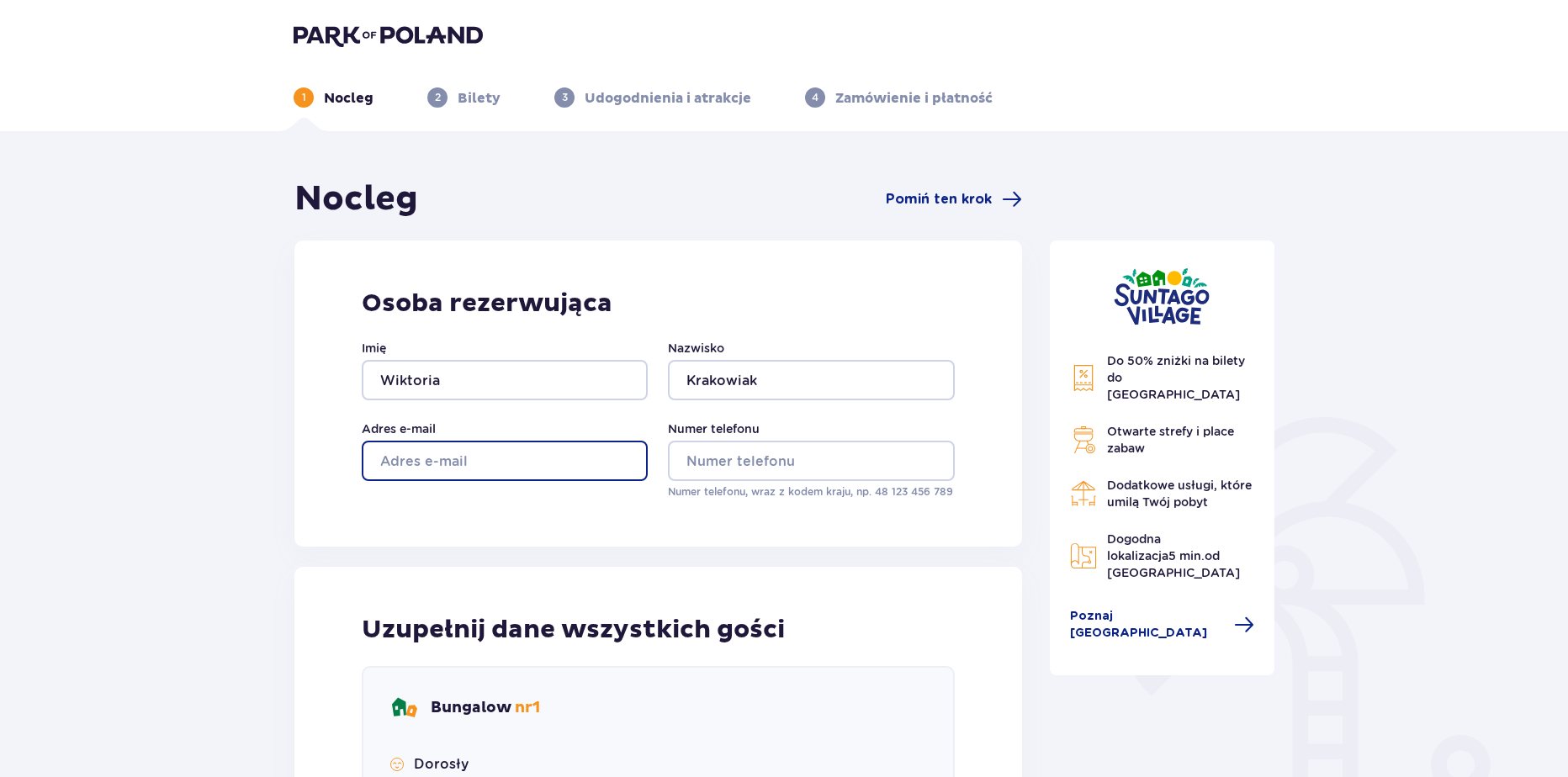
type input "wikoria.krakowiak@parkofpoland.com"
type input "aa"
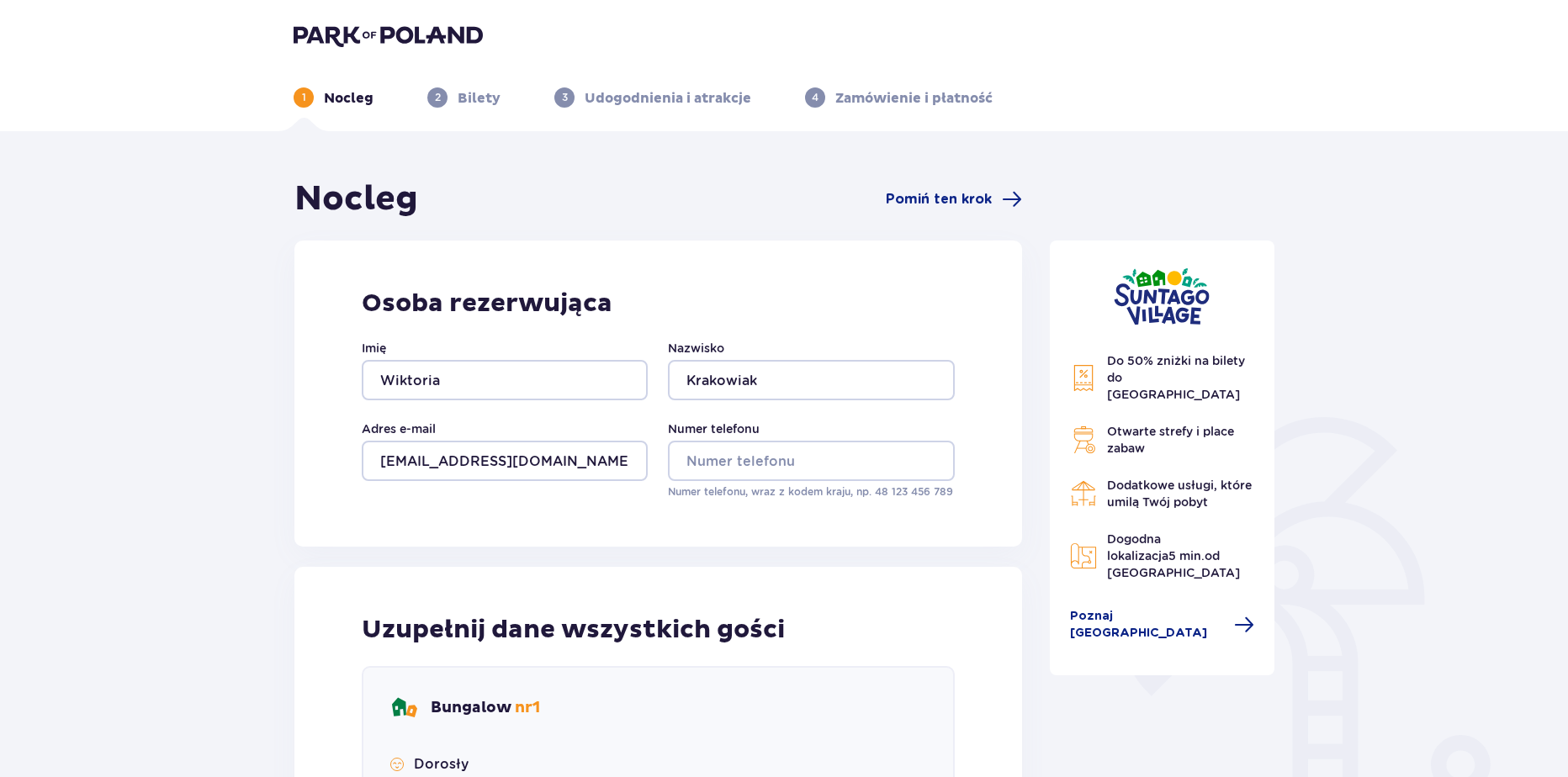
type input "aa"
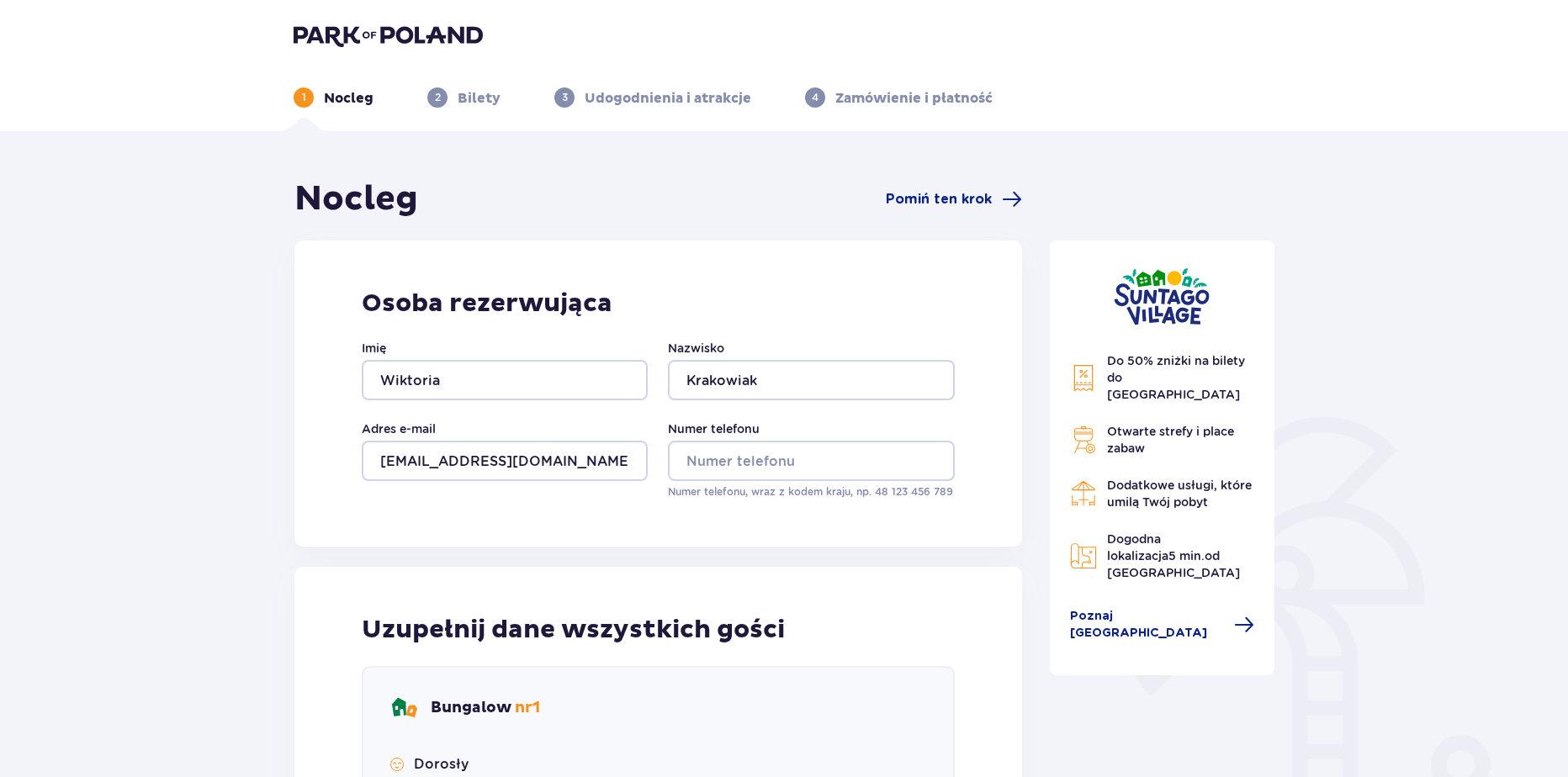
type input "aa"
click at [794, 458] on input "Numer telefonu" at bounding box center [811, 461] width 286 height 41
type input "669326651"
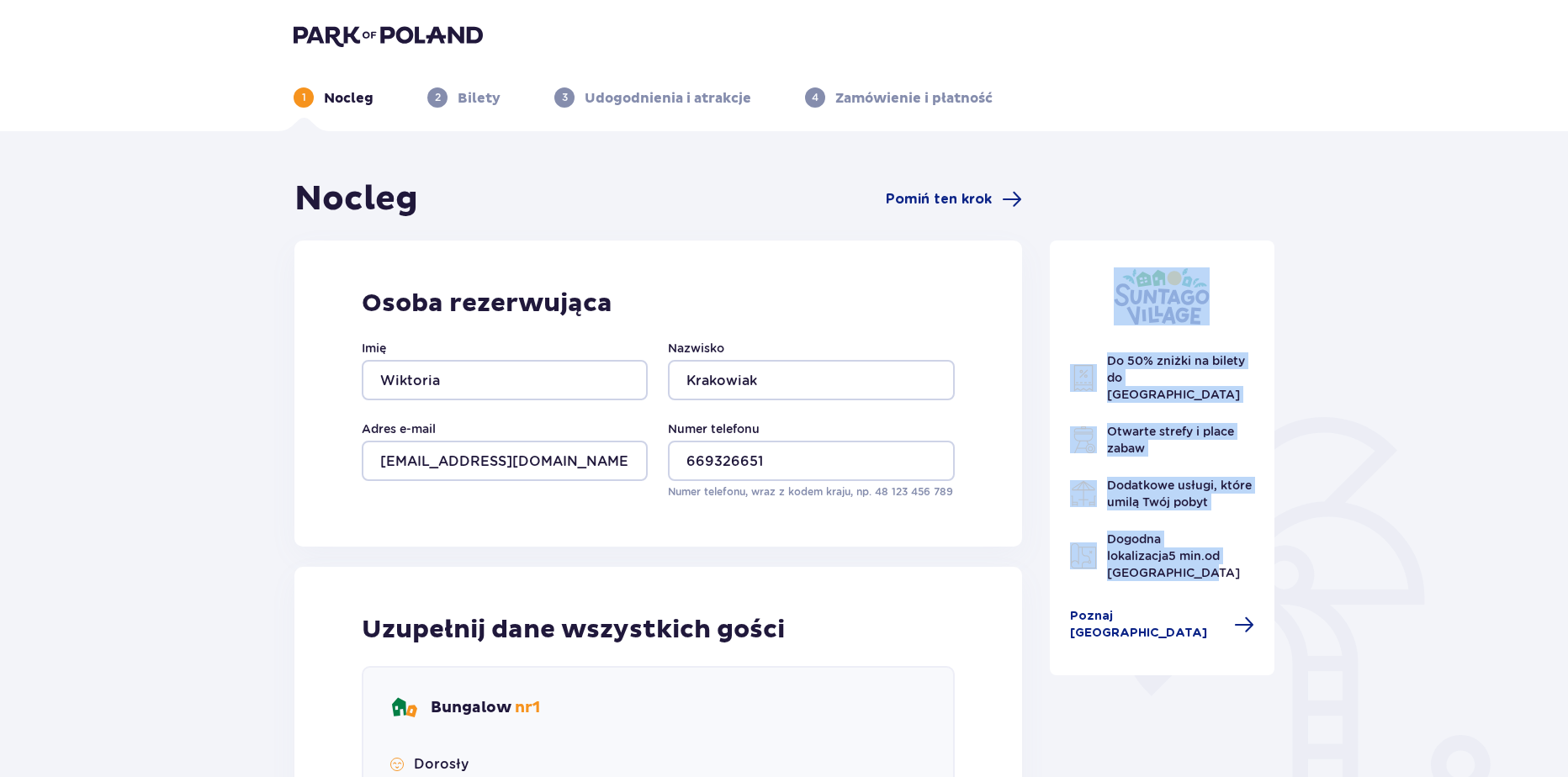
drag, startPoint x: 1566, startPoint y: 192, endPoint x: 1541, endPoint y: 563, distance: 371.8
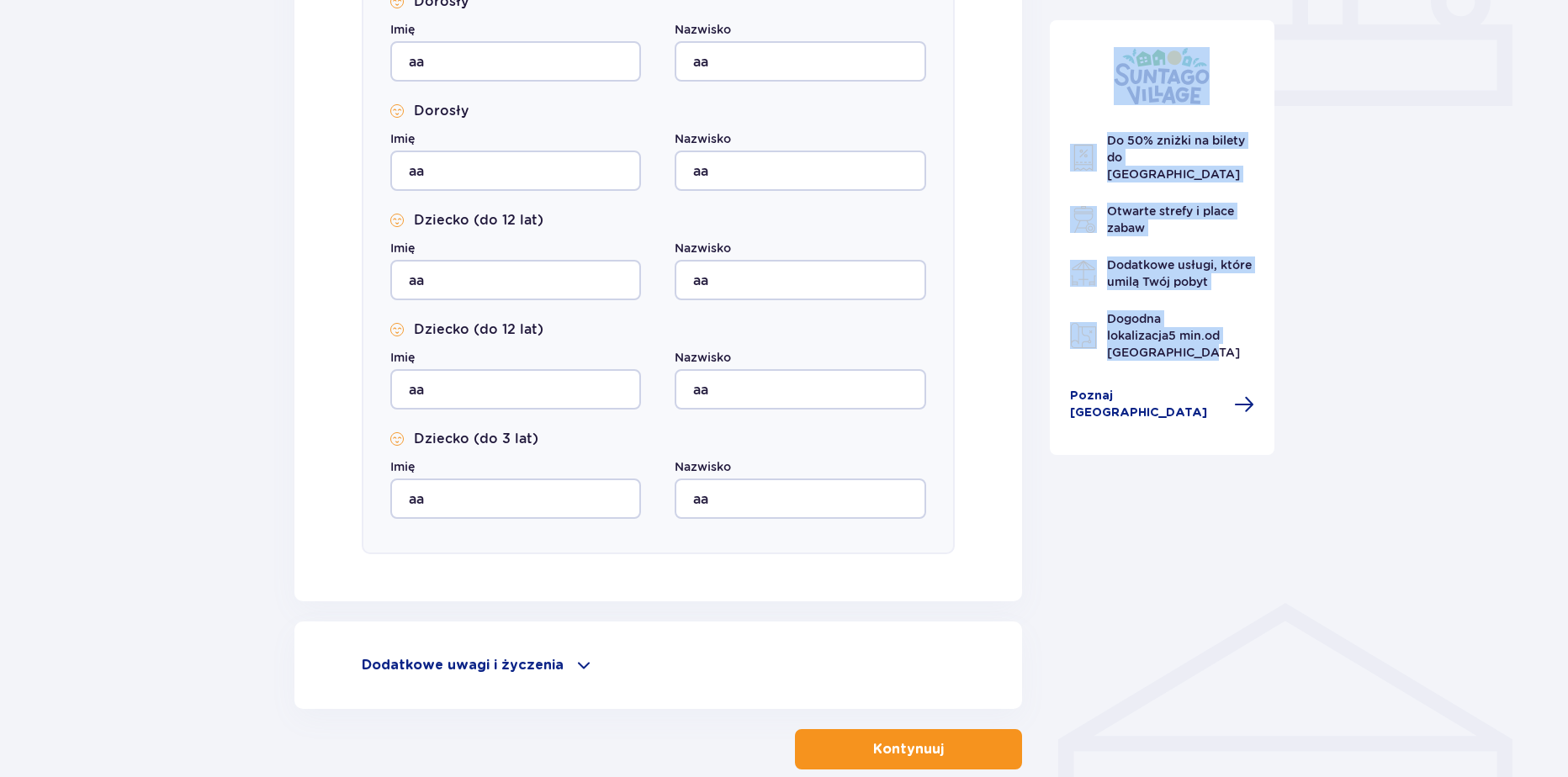
scroll to position [764, 0]
click at [873, 740] on p "Kontynuuj" at bounding box center [908, 749] width 71 height 19
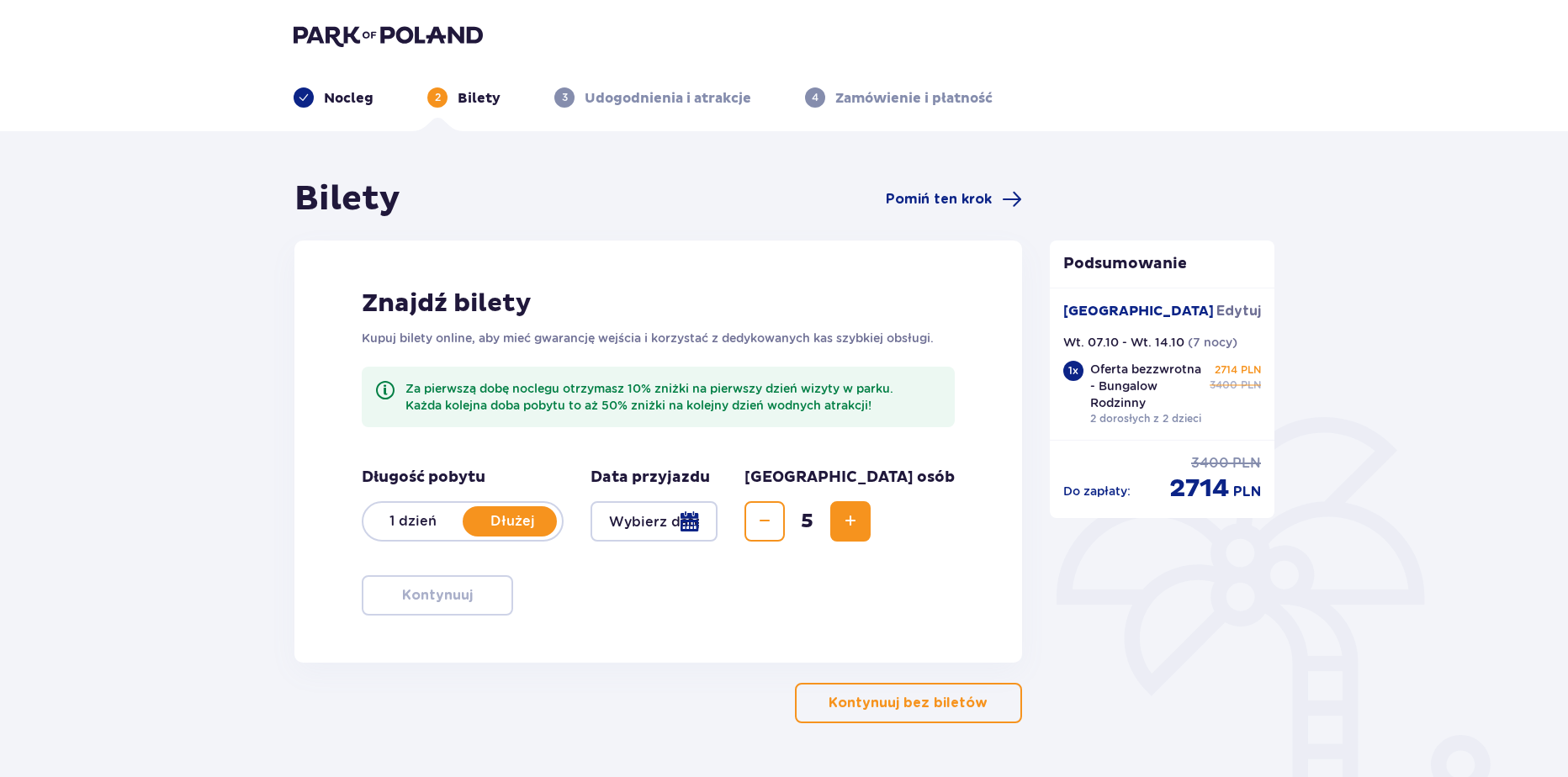
click at [397, 24] on img at bounding box center [388, 35] width 189 height 24
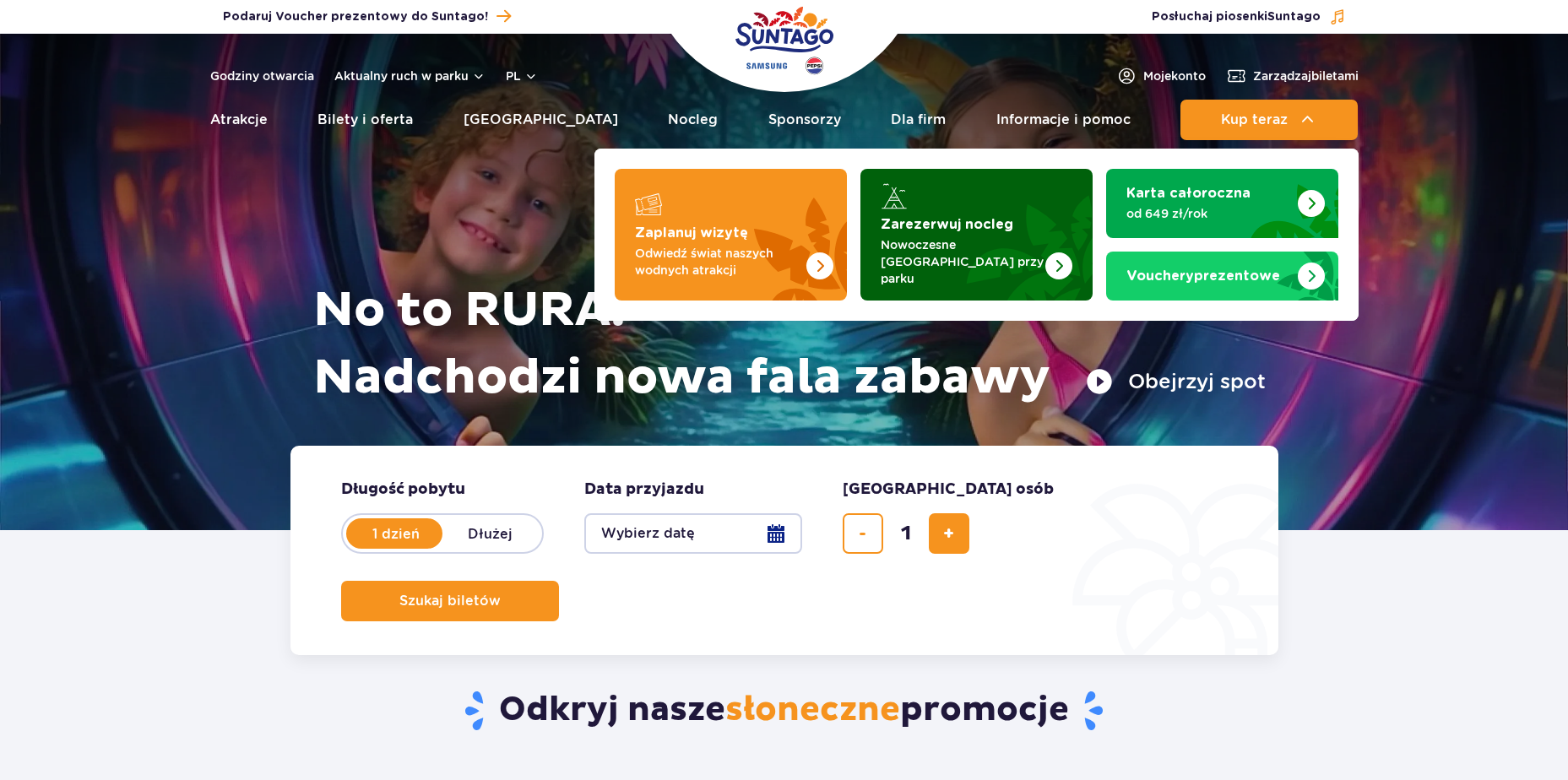
click at [1039, 193] on img "Zarezerwuj nocleg" at bounding box center [1018, 235] width 148 height 132
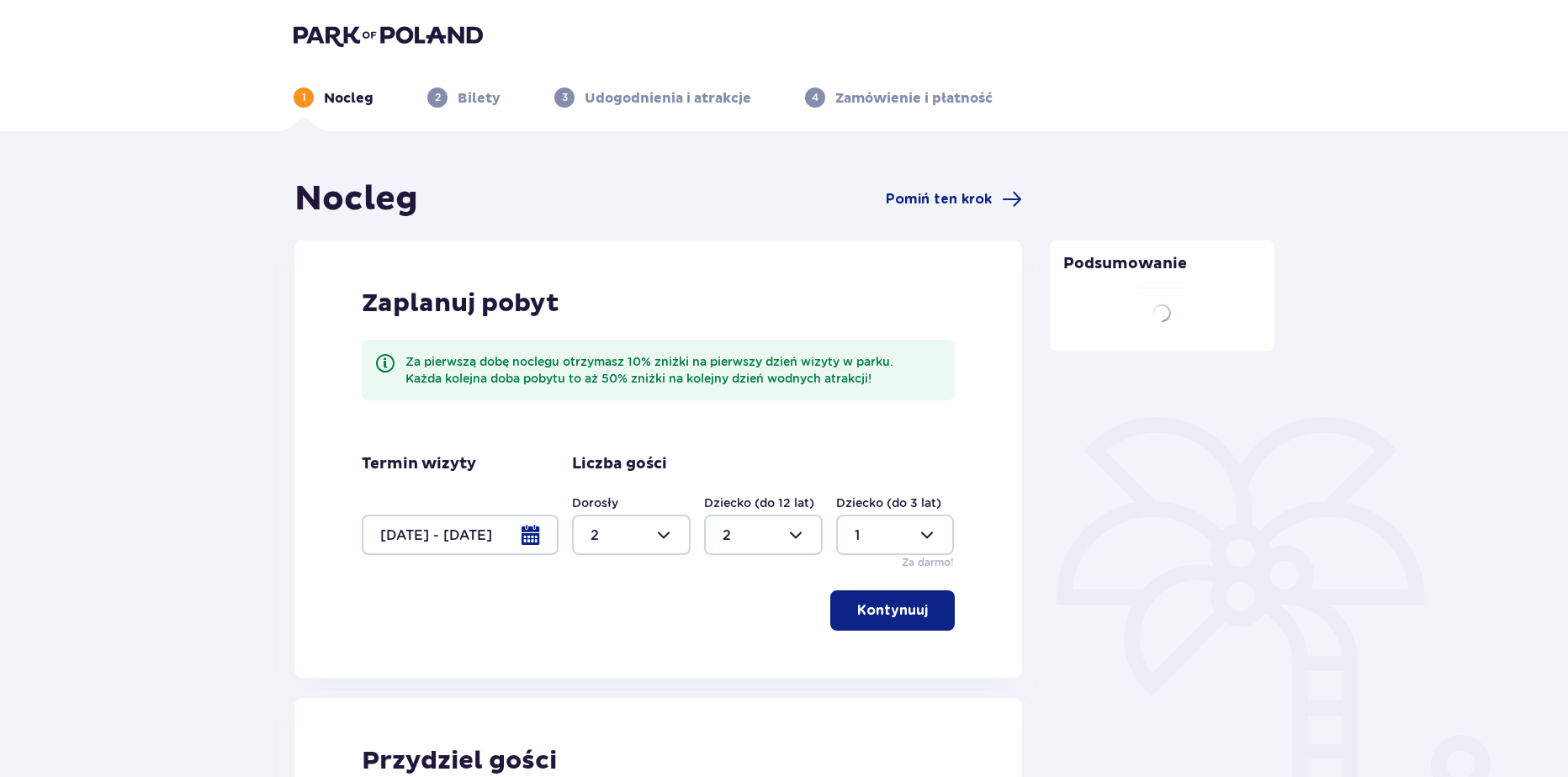
click at [449, 508] on div "Termin wizyty [DATE] - [DATE]" at bounding box center [460, 504] width 197 height 101
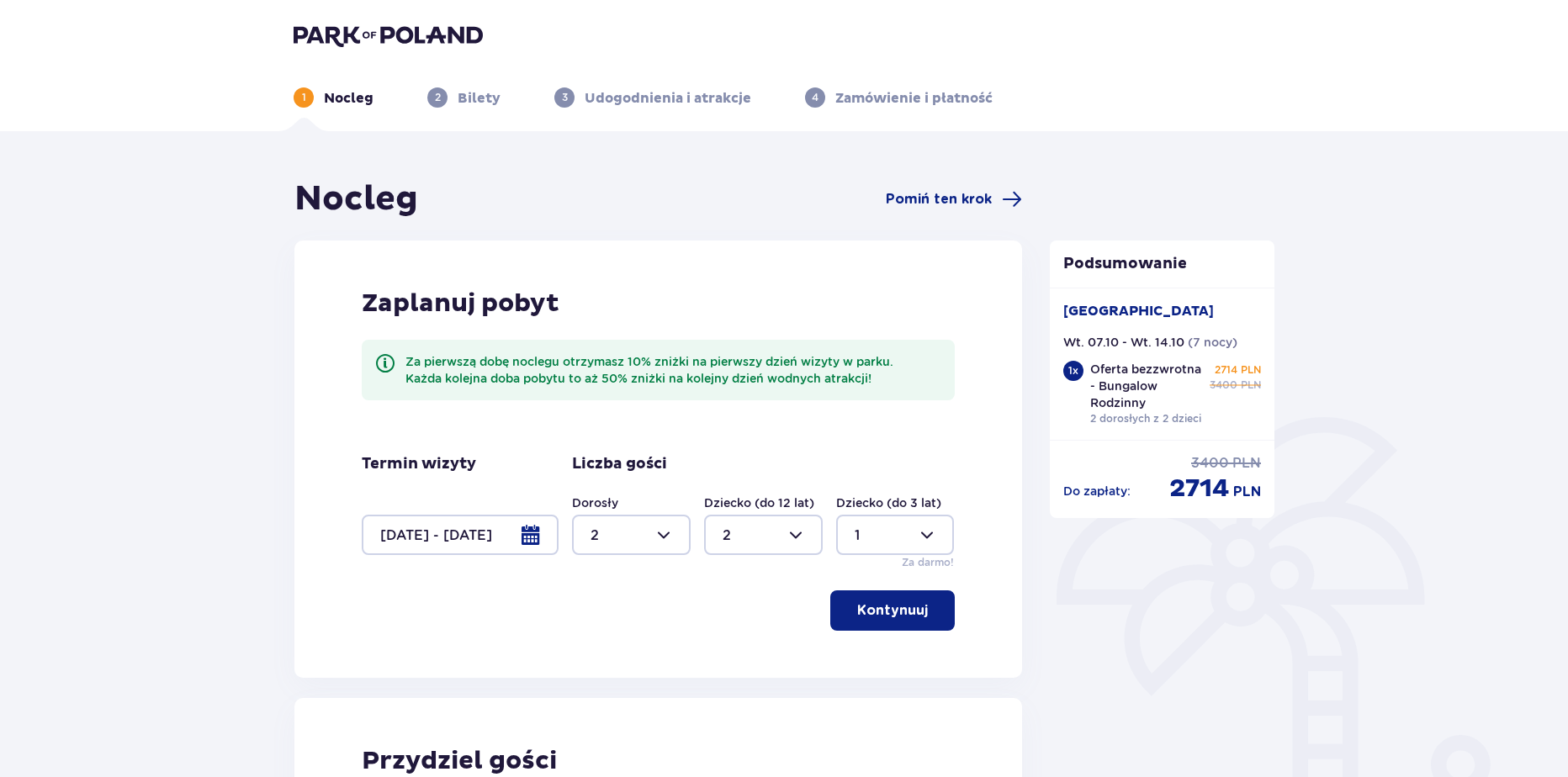
click at [500, 531] on div at bounding box center [460, 535] width 197 height 41
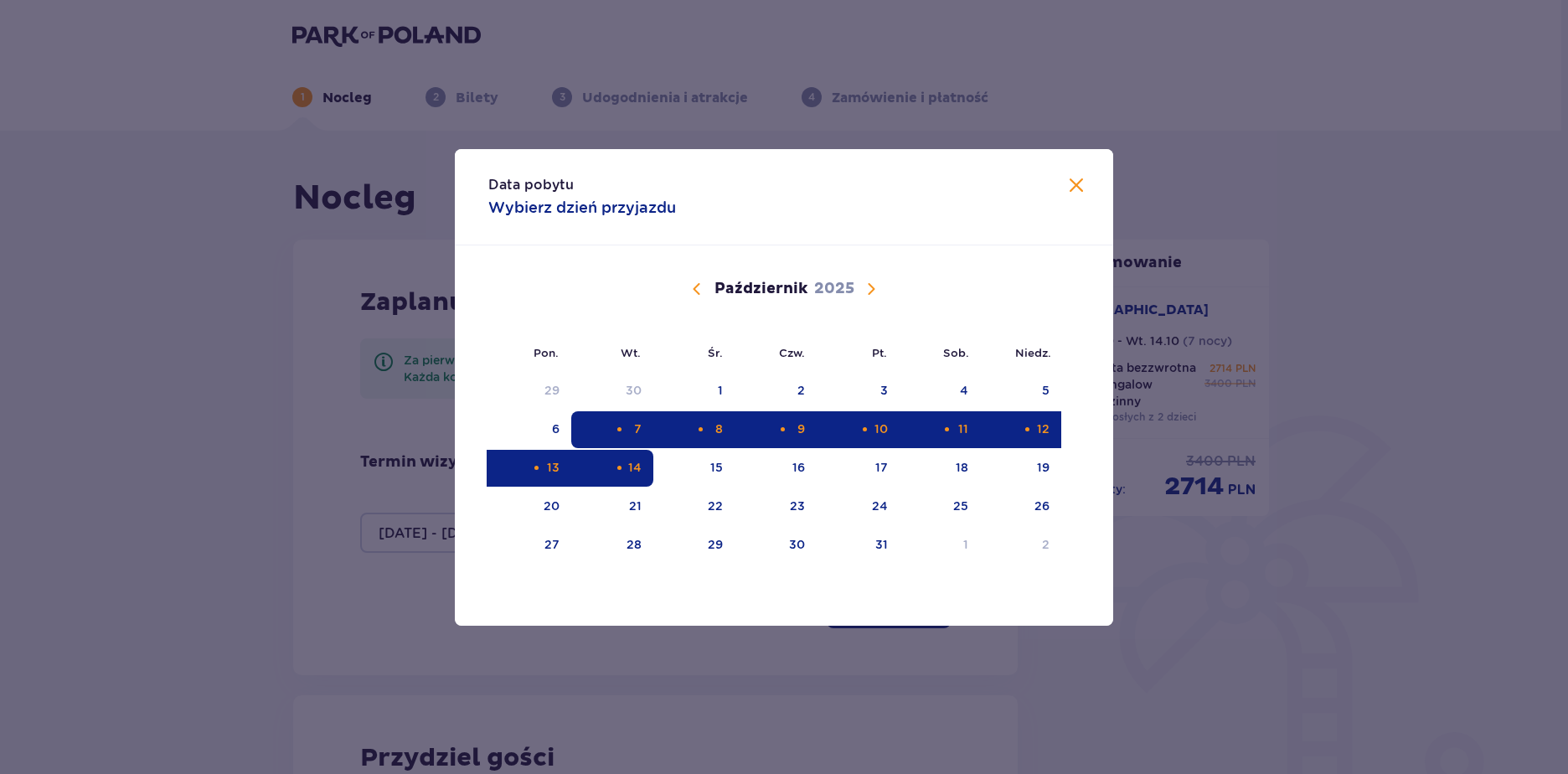
click at [618, 420] on div "7" at bounding box center [613, 429] width 83 height 37
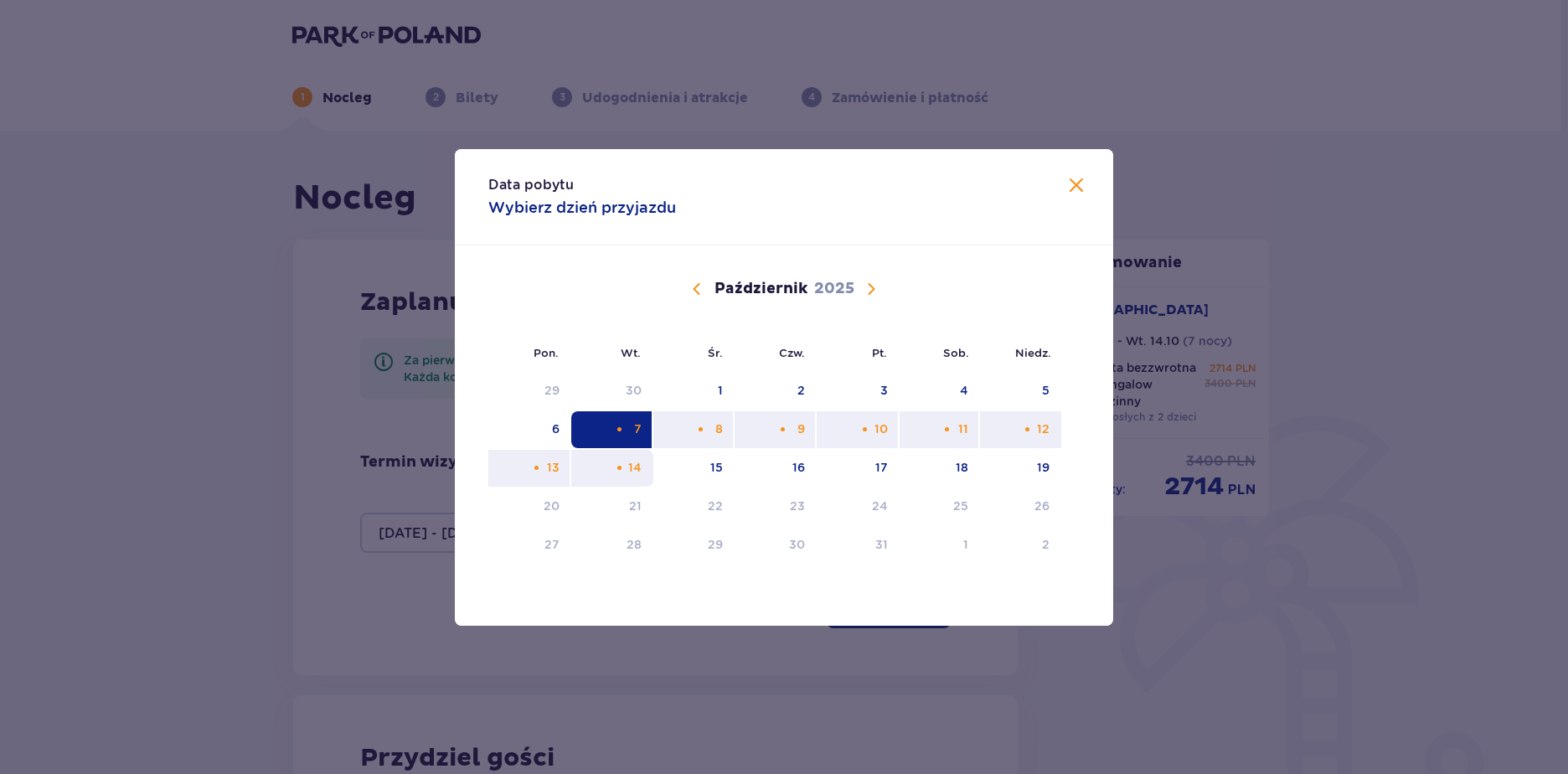
click at [619, 480] on div "14" at bounding box center [613, 468] width 83 height 37
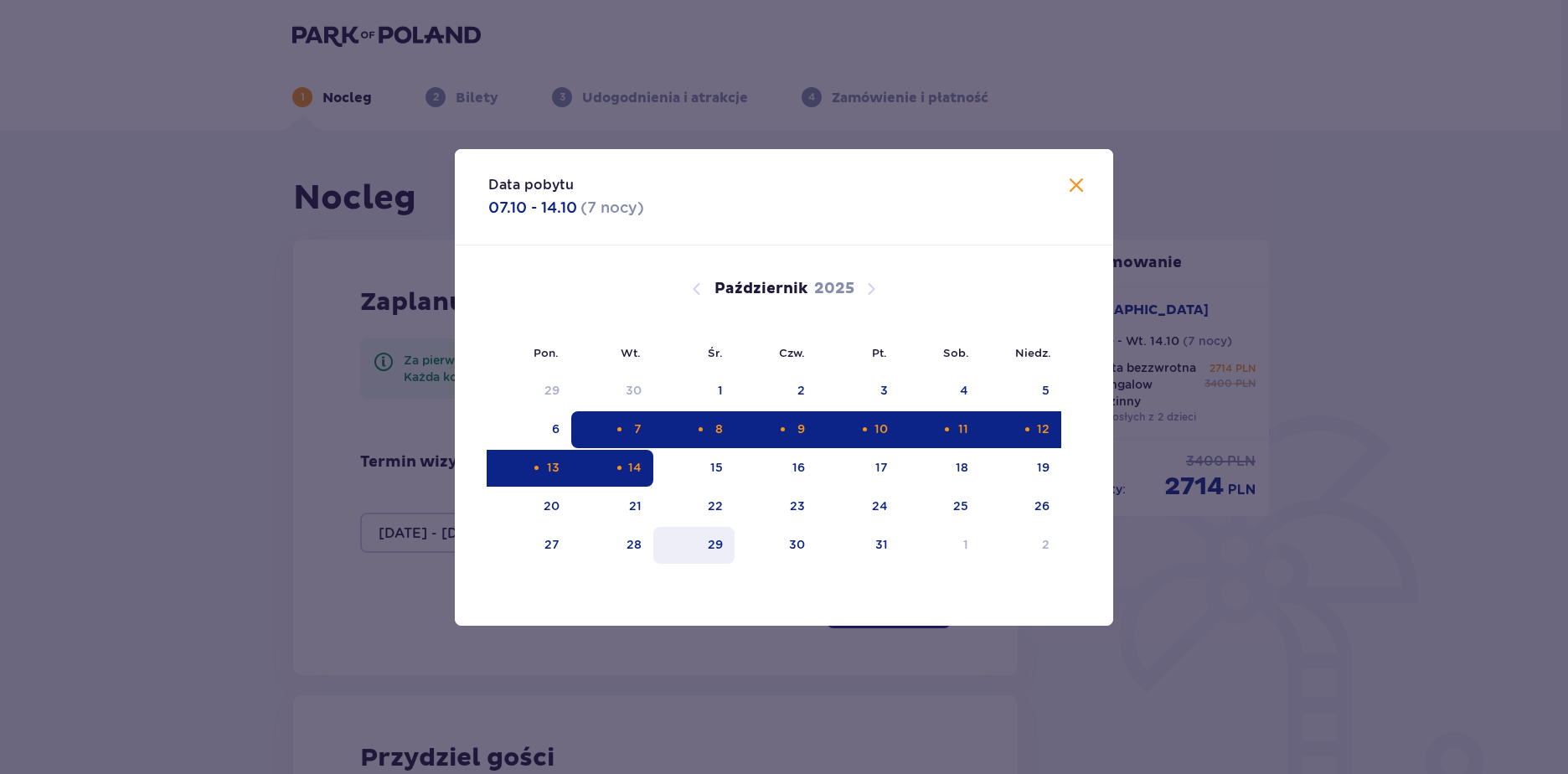
type input "[DATE] - [DATE]"
type input "0"
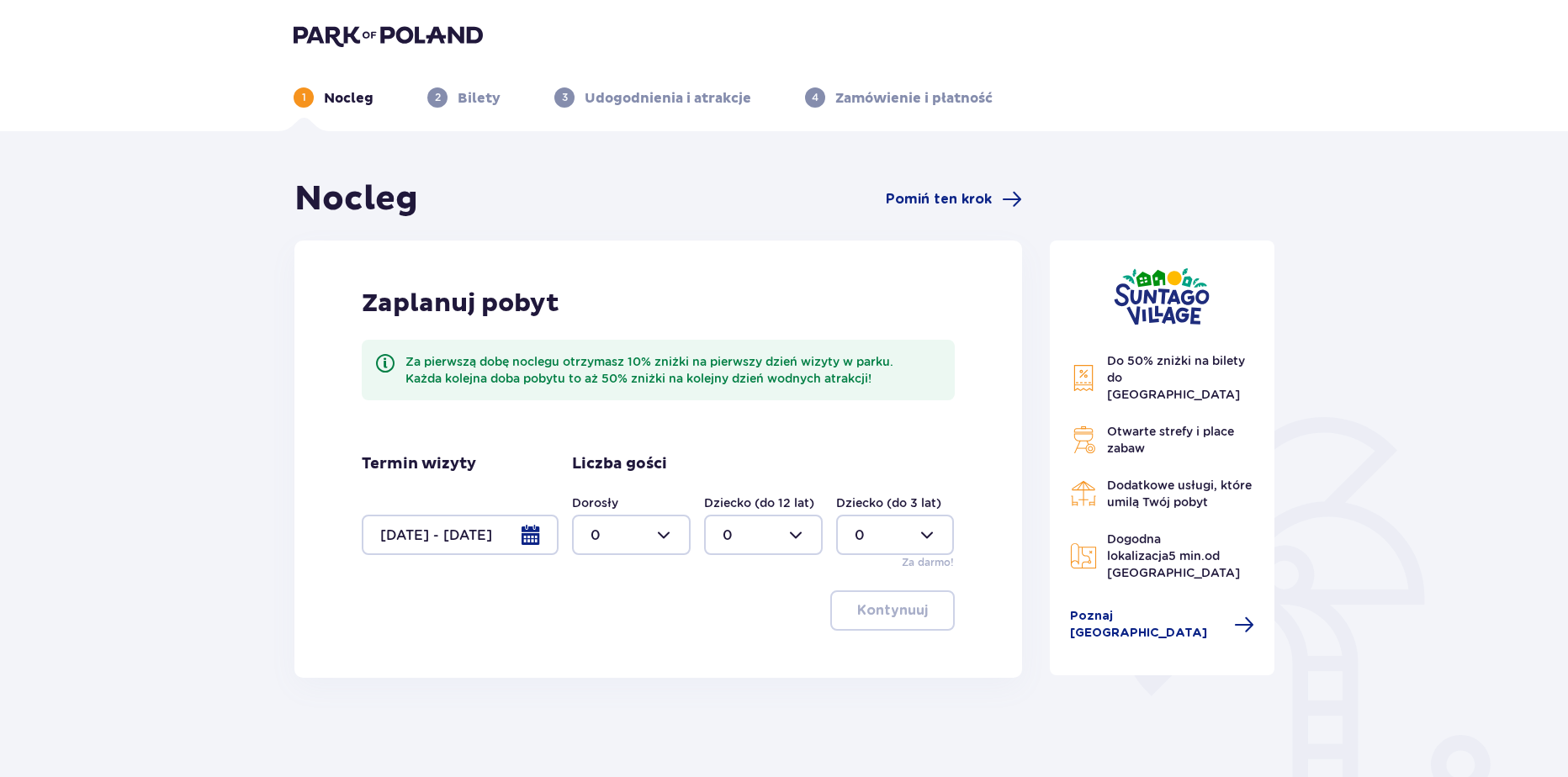
click at [622, 531] on div at bounding box center [631, 535] width 118 height 41
click at [599, 621] on div "1" at bounding box center [632, 622] width 81 height 19
type input "1"
click at [761, 535] on div at bounding box center [763, 535] width 118 height 41
click at [733, 645] on span "2" at bounding box center [763, 656] width 116 height 35
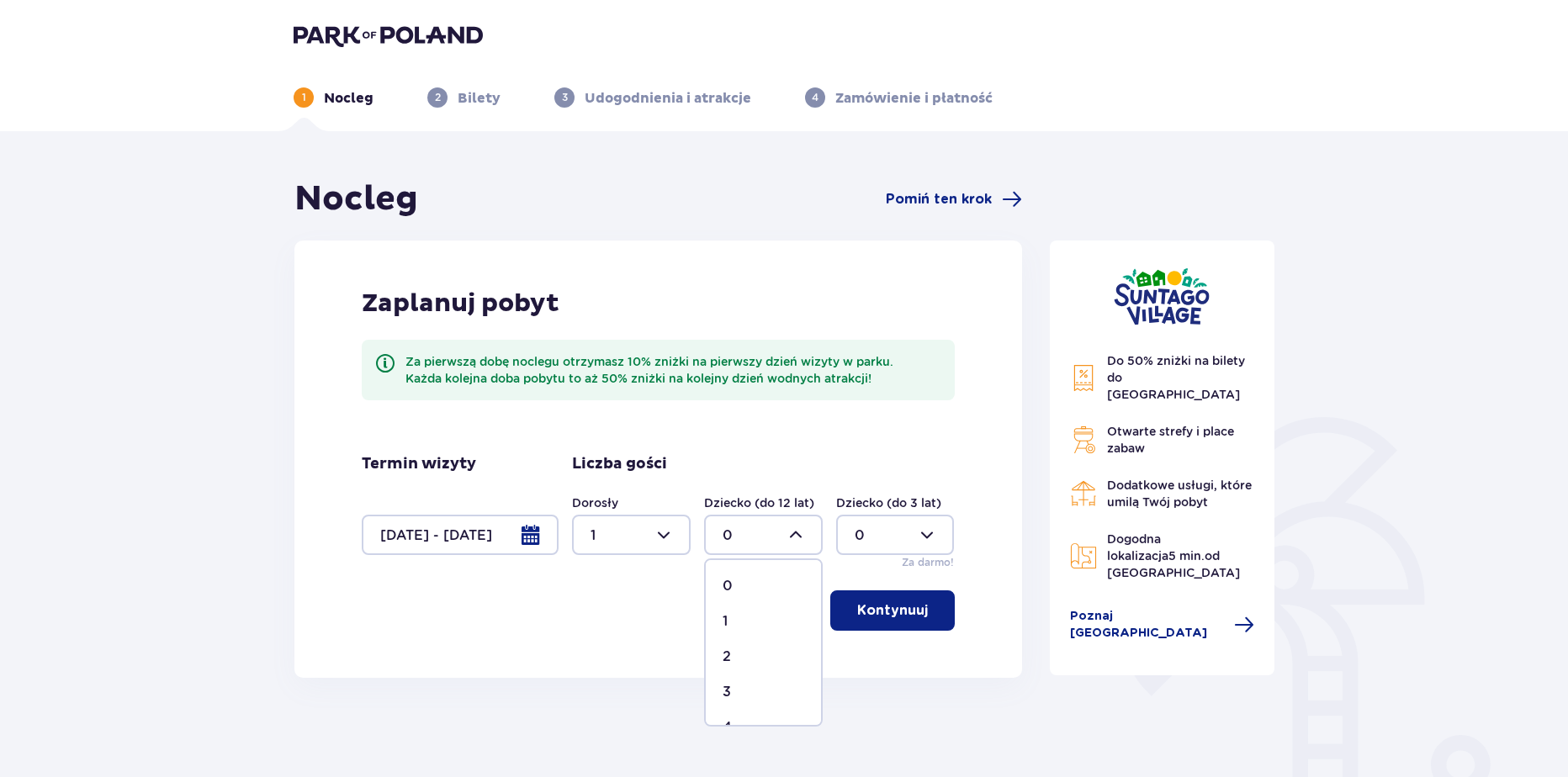
type input "2"
click at [878, 550] on div at bounding box center [895, 535] width 118 height 41
click at [865, 624] on div "1" at bounding box center [896, 622] width 81 height 19
type input "1"
click at [869, 606] on p "Kontynuuj" at bounding box center [892, 610] width 71 height 19
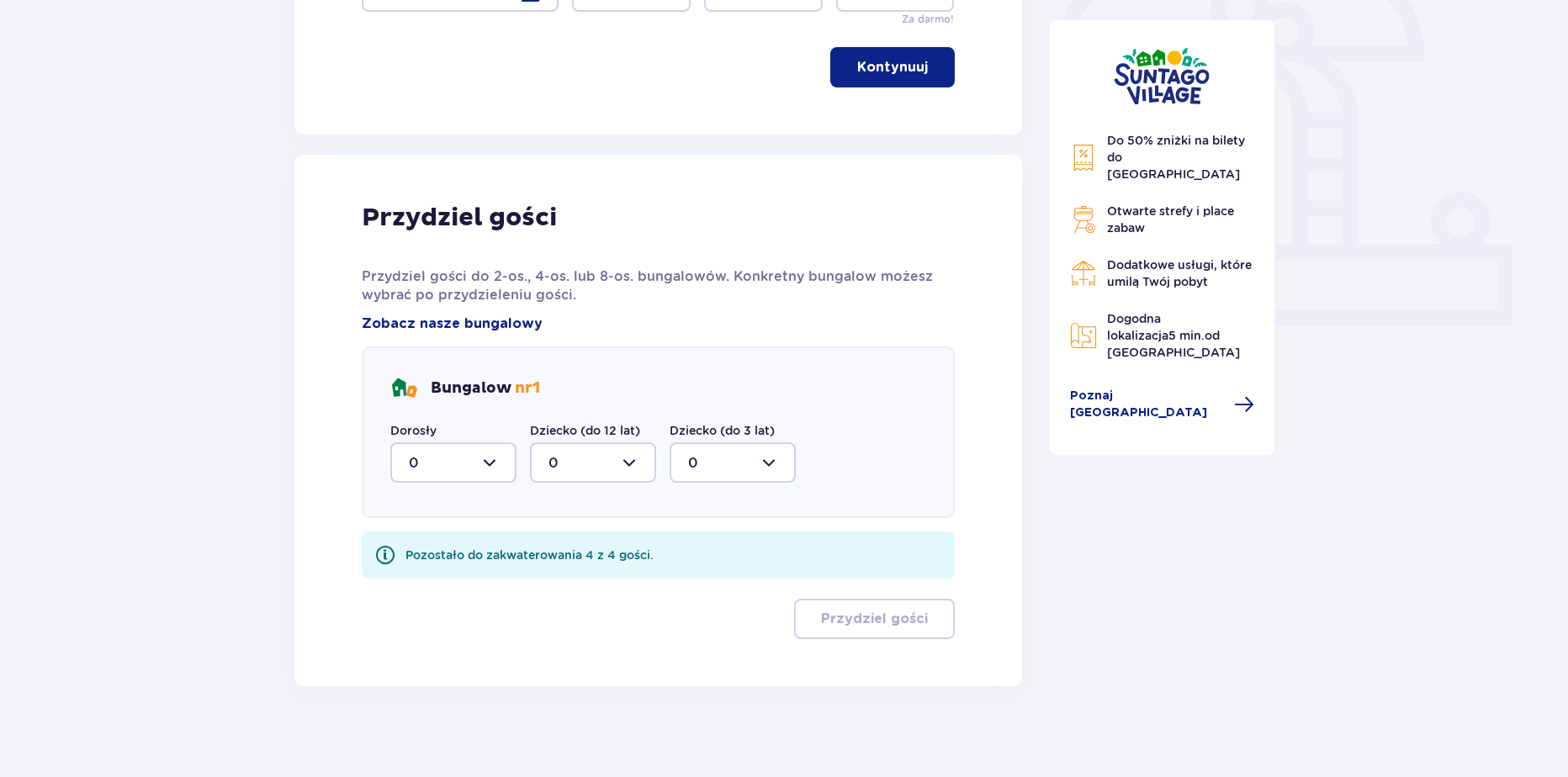
scroll to position [554, 0]
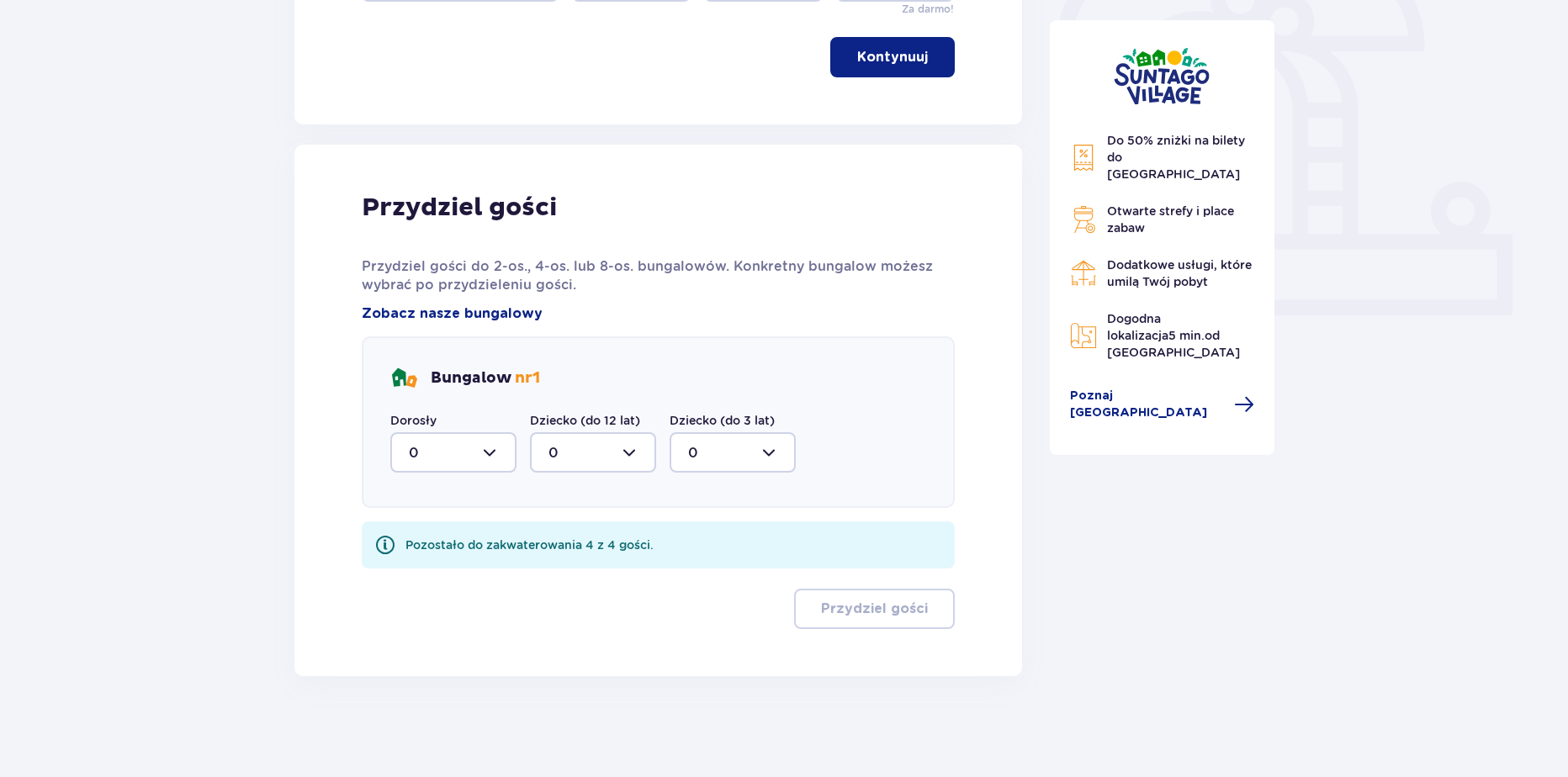
click at [448, 433] on div at bounding box center [453, 452] width 126 height 41
click at [423, 540] on div "1" at bounding box center [454, 539] width 89 height 19
type input "1"
click at [578, 503] on div "Bungalow nr 1 Dorosły 1 Dziecko (do 12 lat) 0 Dziecko (do 3 lat) 0" at bounding box center [658, 421] width 593 height 171
click at [584, 467] on div at bounding box center [593, 452] width 126 height 41
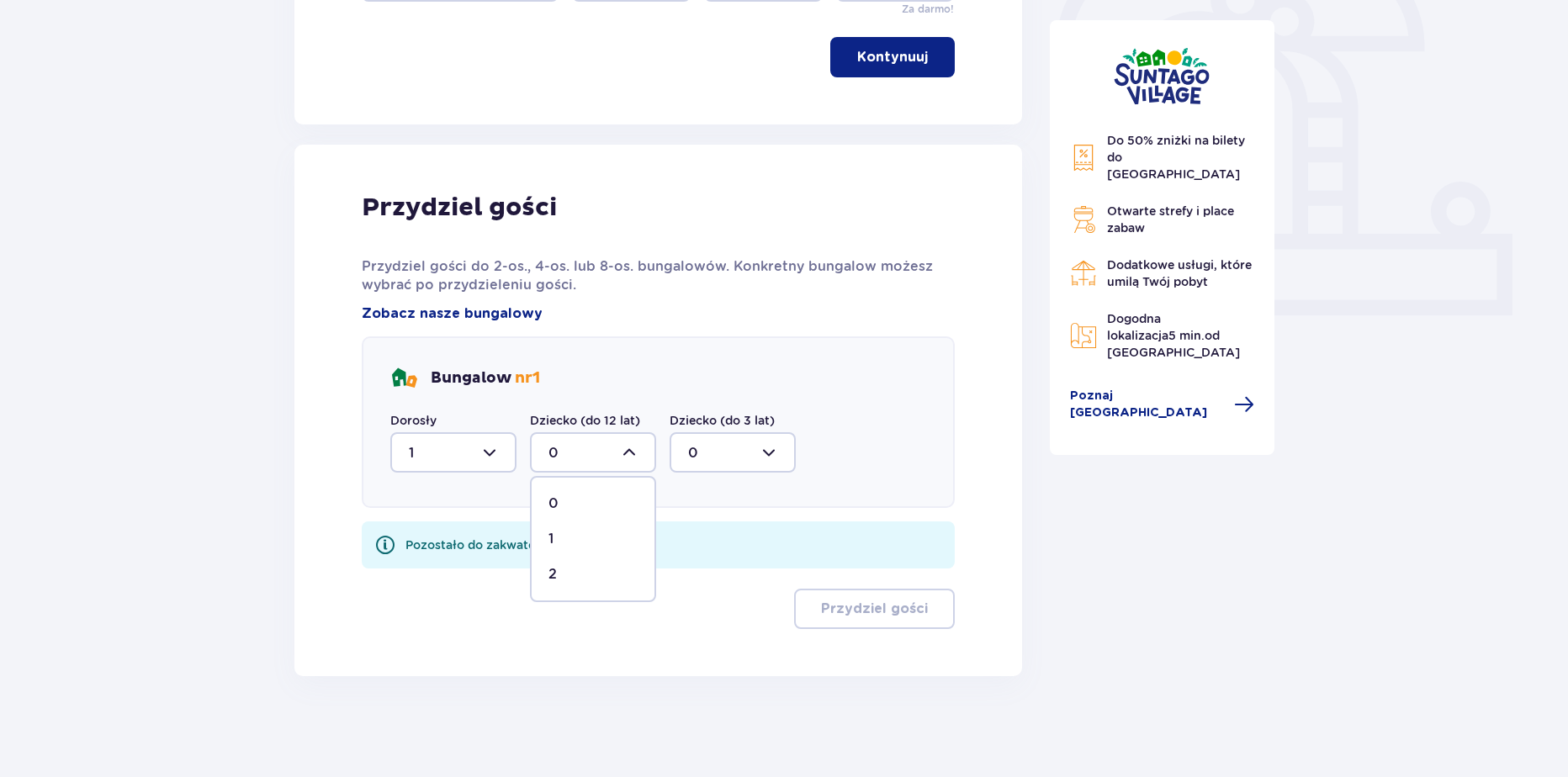
drag, startPoint x: 573, startPoint y: 570, endPoint x: 607, endPoint y: 533, distance: 50.2
click at [576, 569] on div "2" at bounding box center [593, 574] width 89 height 19
type input "2"
click at [692, 459] on div at bounding box center [732, 452] width 126 height 41
drag, startPoint x: 680, startPoint y: 564, endPoint x: 701, endPoint y: 540, distance: 31.9
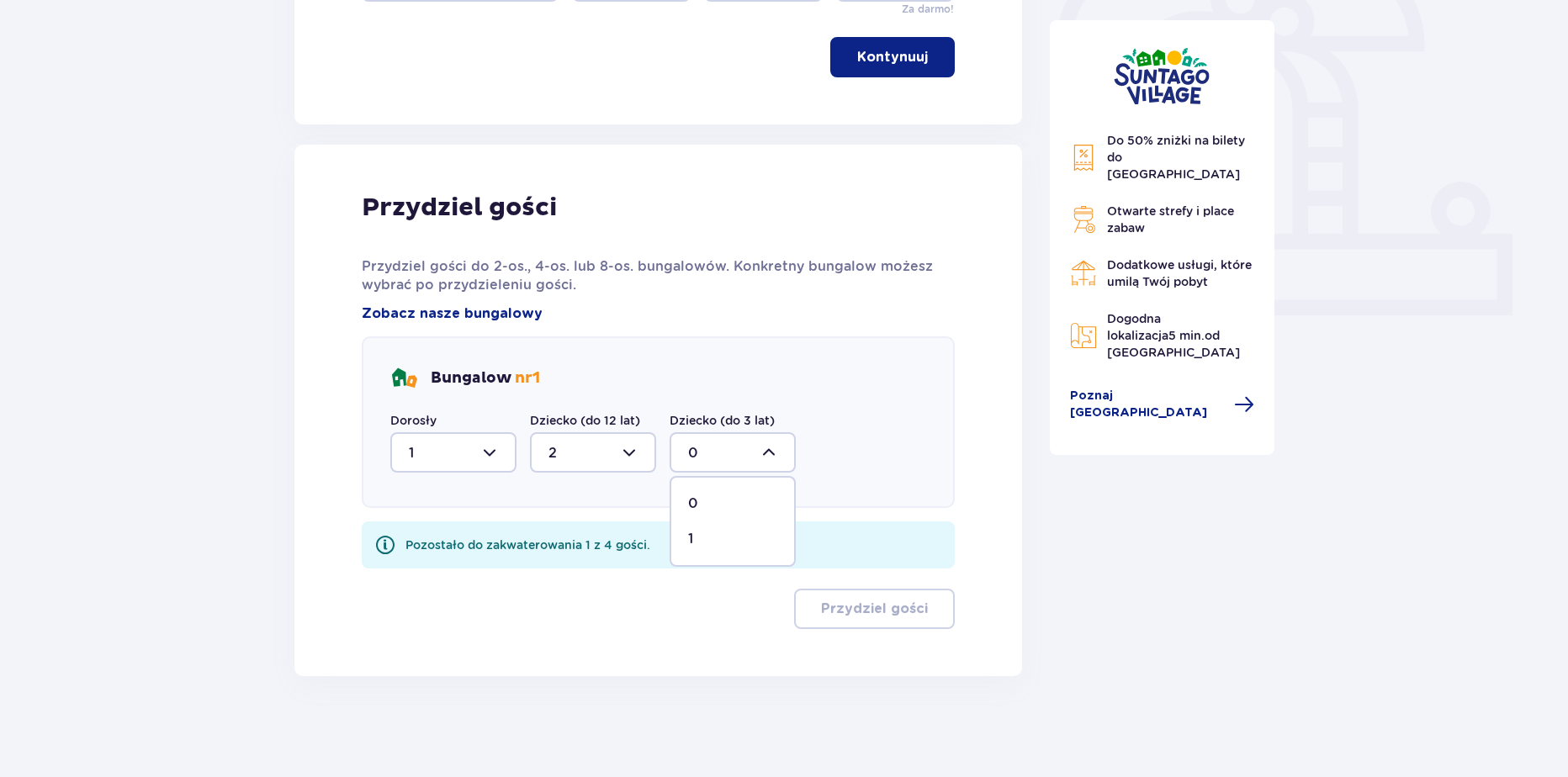
click at [682, 562] on span "0 1" at bounding box center [732, 521] width 126 height 91
drag, startPoint x: 702, startPoint y: 539, endPoint x: 716, endPoint y: 555, distance: 21.3
click at [703, 539] on div "1" at bounding box center [733, 539] width 89 height 19
type input "1"
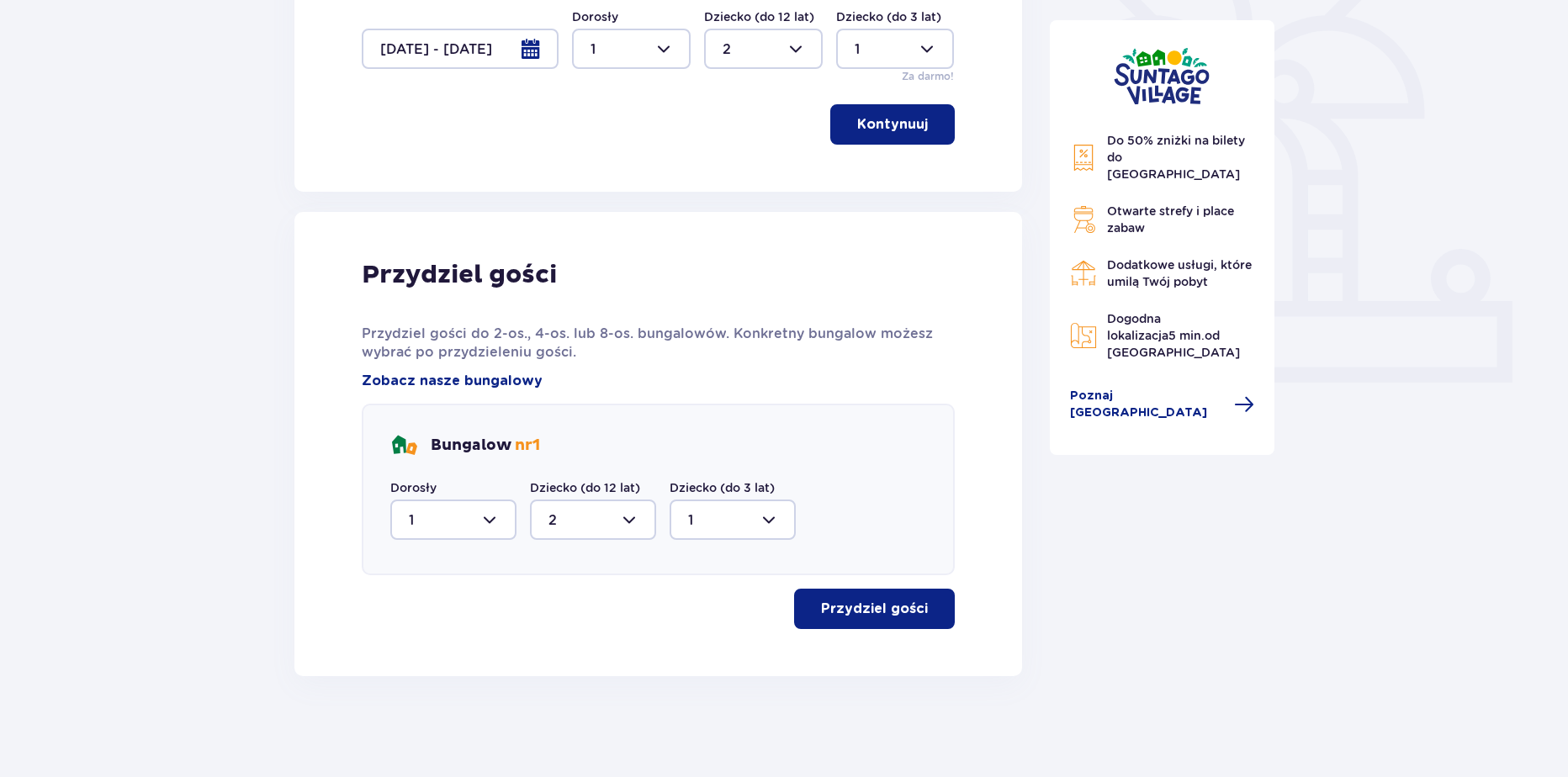
click at [895, 622] on button "Przydziel gości" at bounding box center [875, 609] width 161 height 41
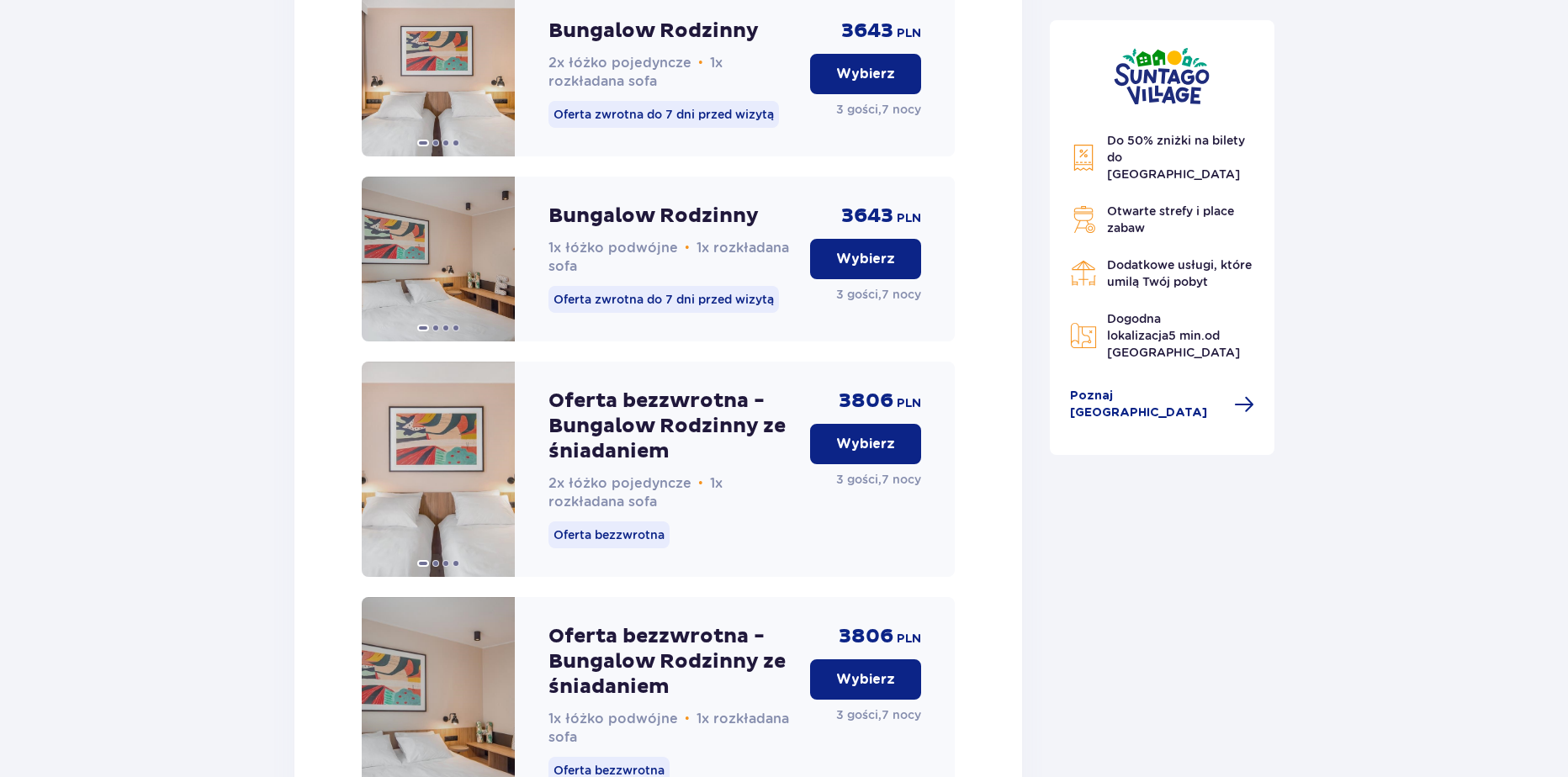
scroll to position [1864, 0]
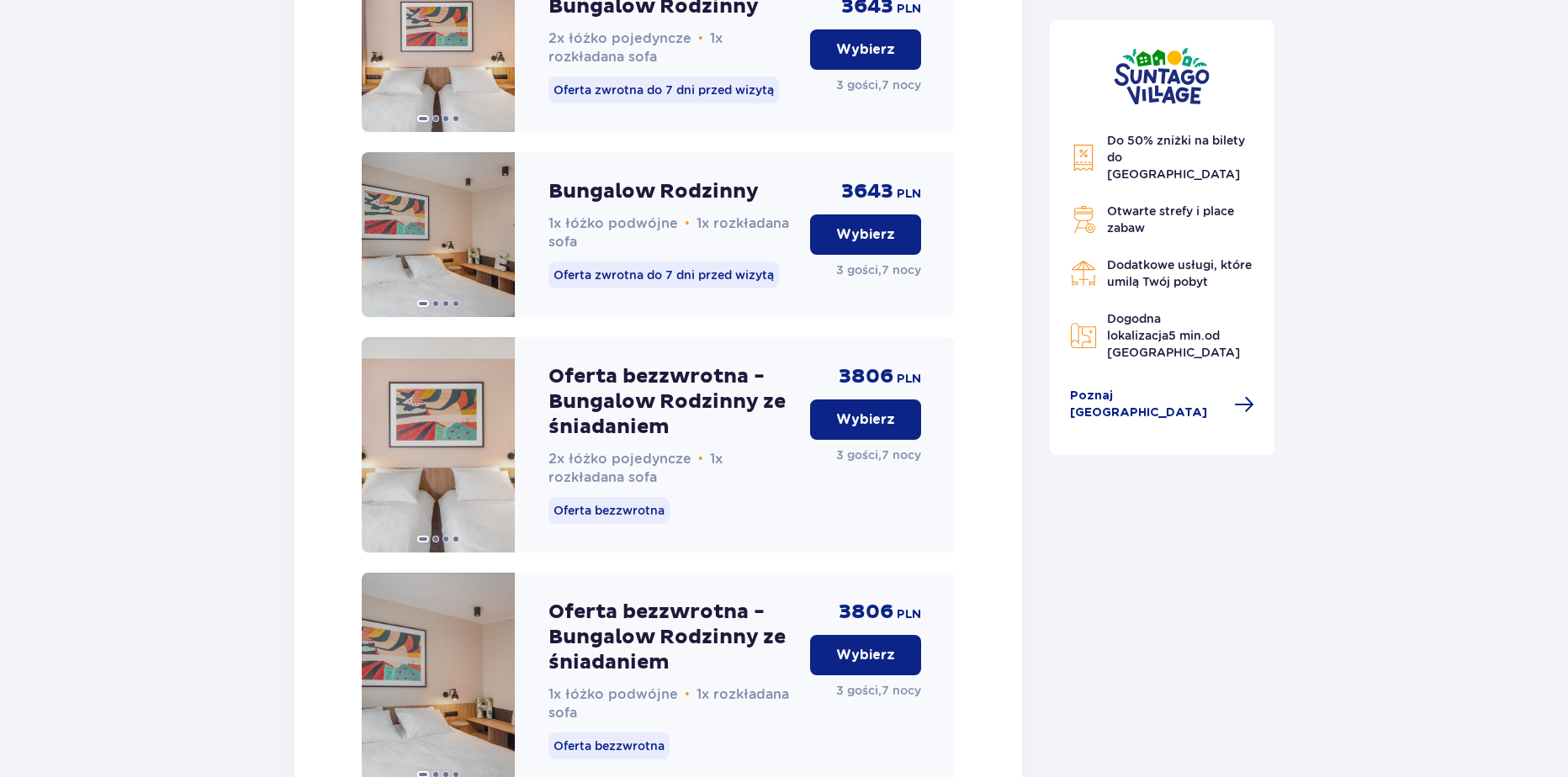
click at [863, 426] on button "Wybierz" at bounding box center [864, 419] width 111 height 41
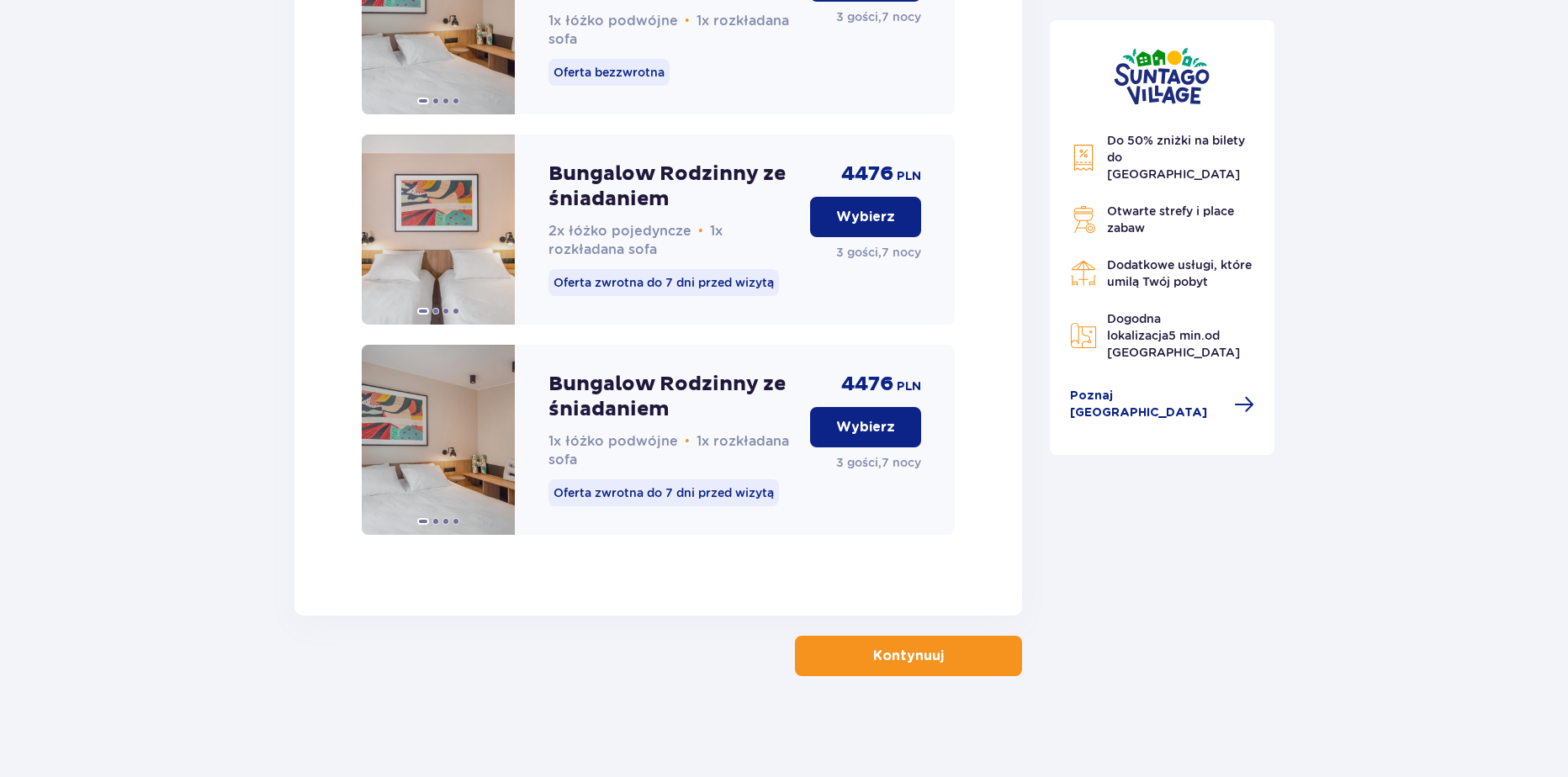
click at [840, 669] on button "Kontynuuj" at bounding box center [909, 656] width 227 height 41
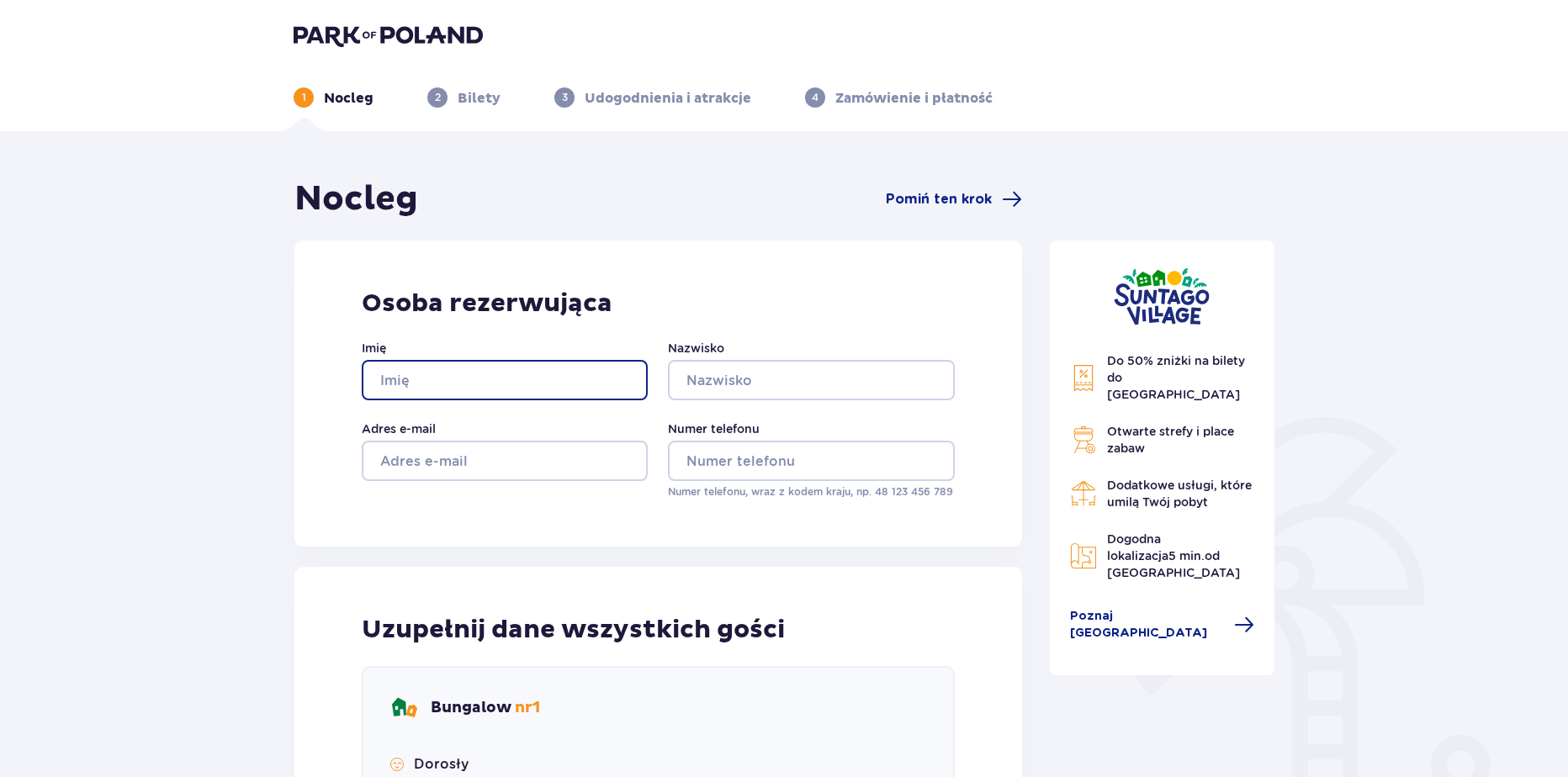
click at [459, 365] on input "Imię" at bounding box center [505, 380] width 286 height 41
type input "Wiktoria"
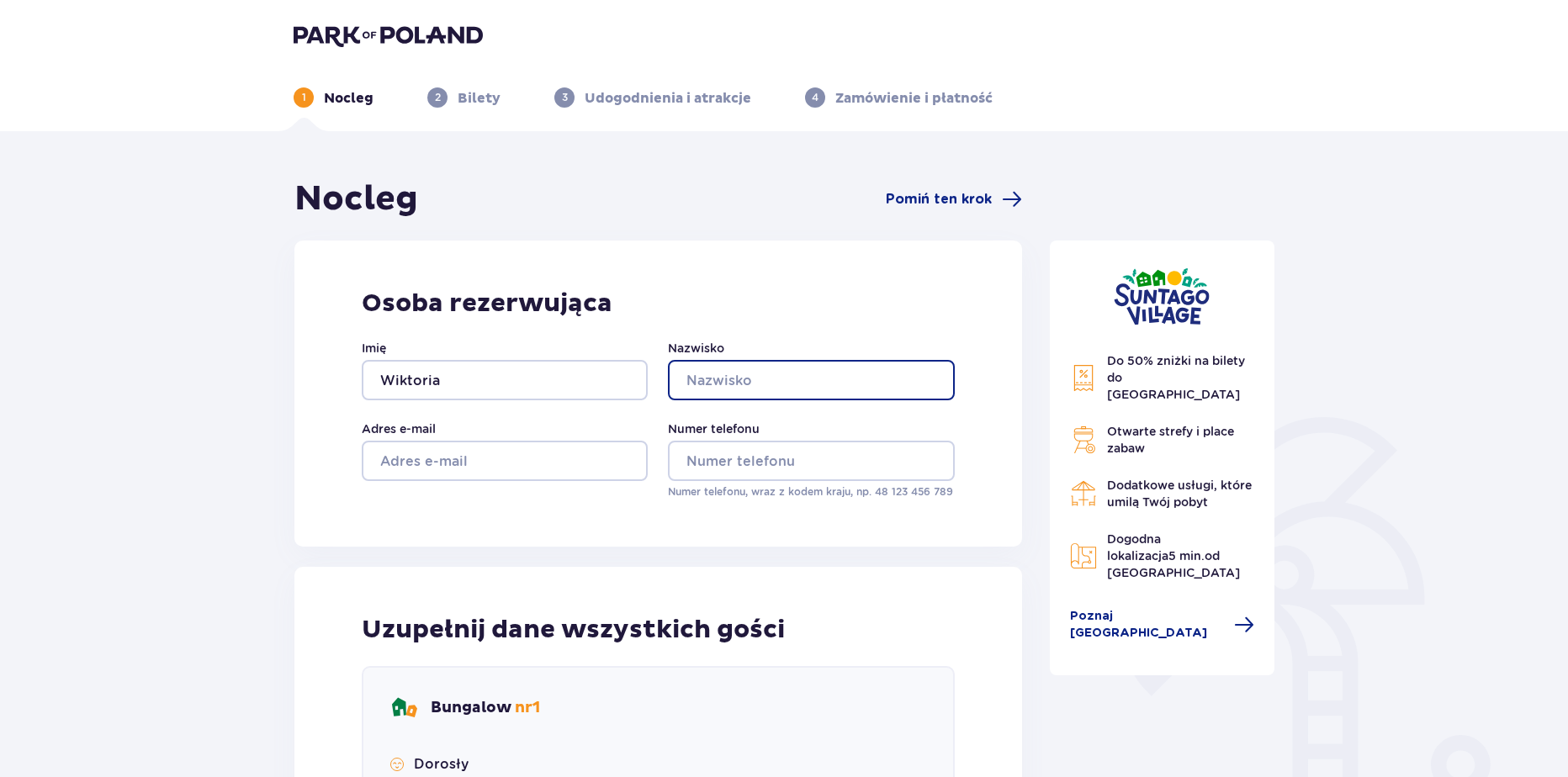
type input "Krakowiak"
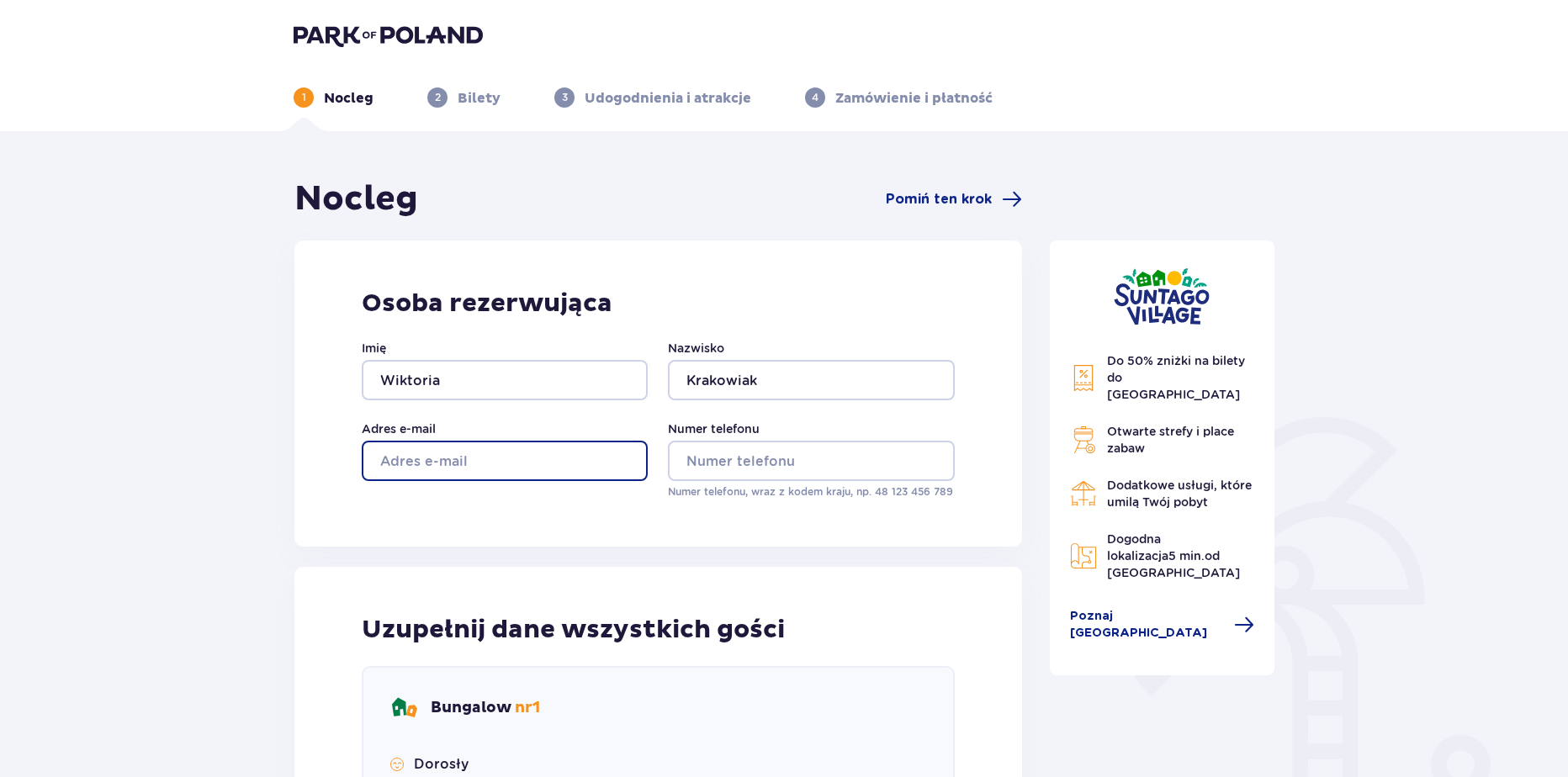
type input "wikoria.krakowiak@parkofpoland.com"
type input "aa"
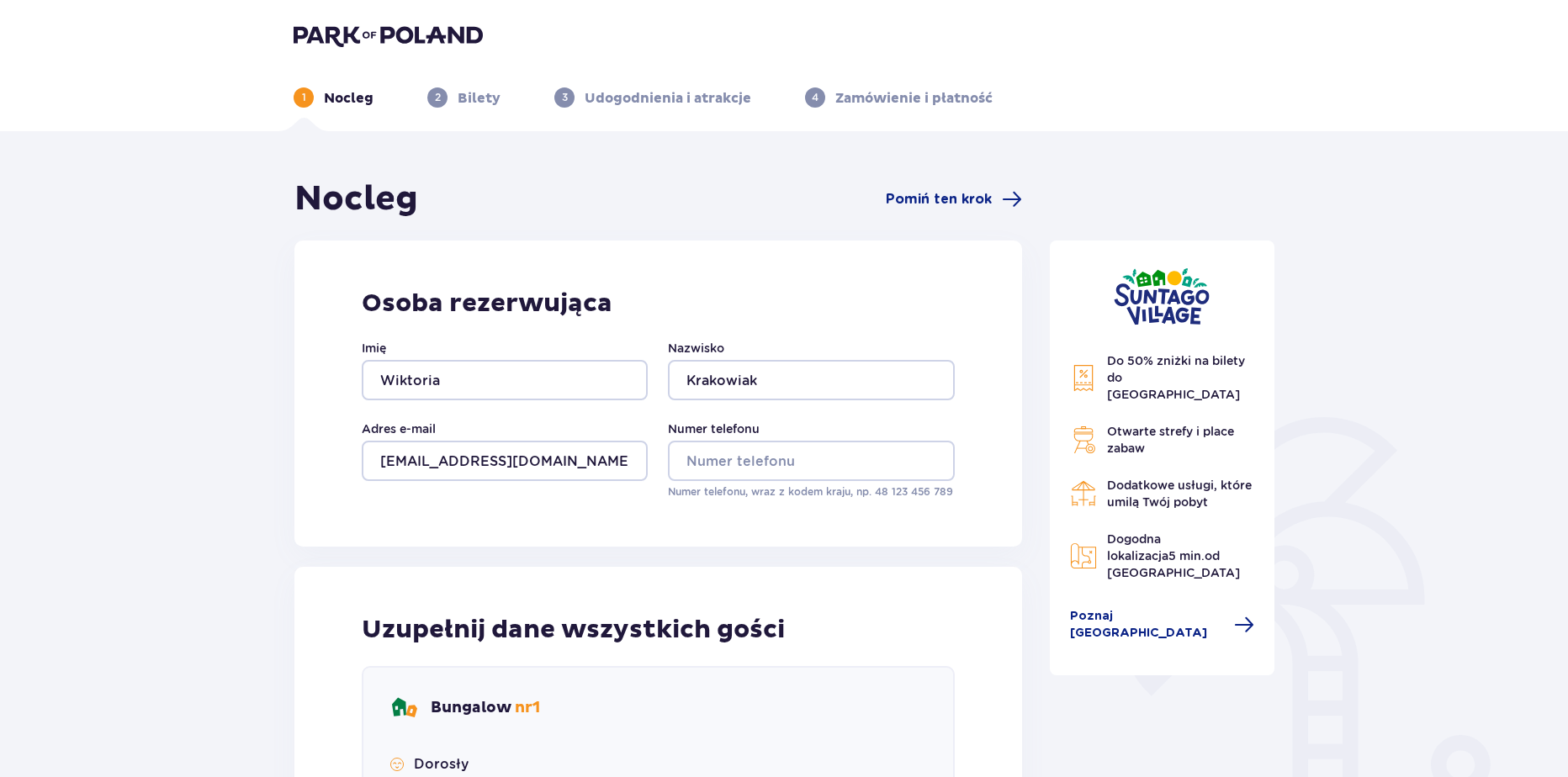
type input "aa"
drag, startPoint x: 765, startPoint y: 480, endPoint x: 770, endPoint y: 470, distance: 11.2
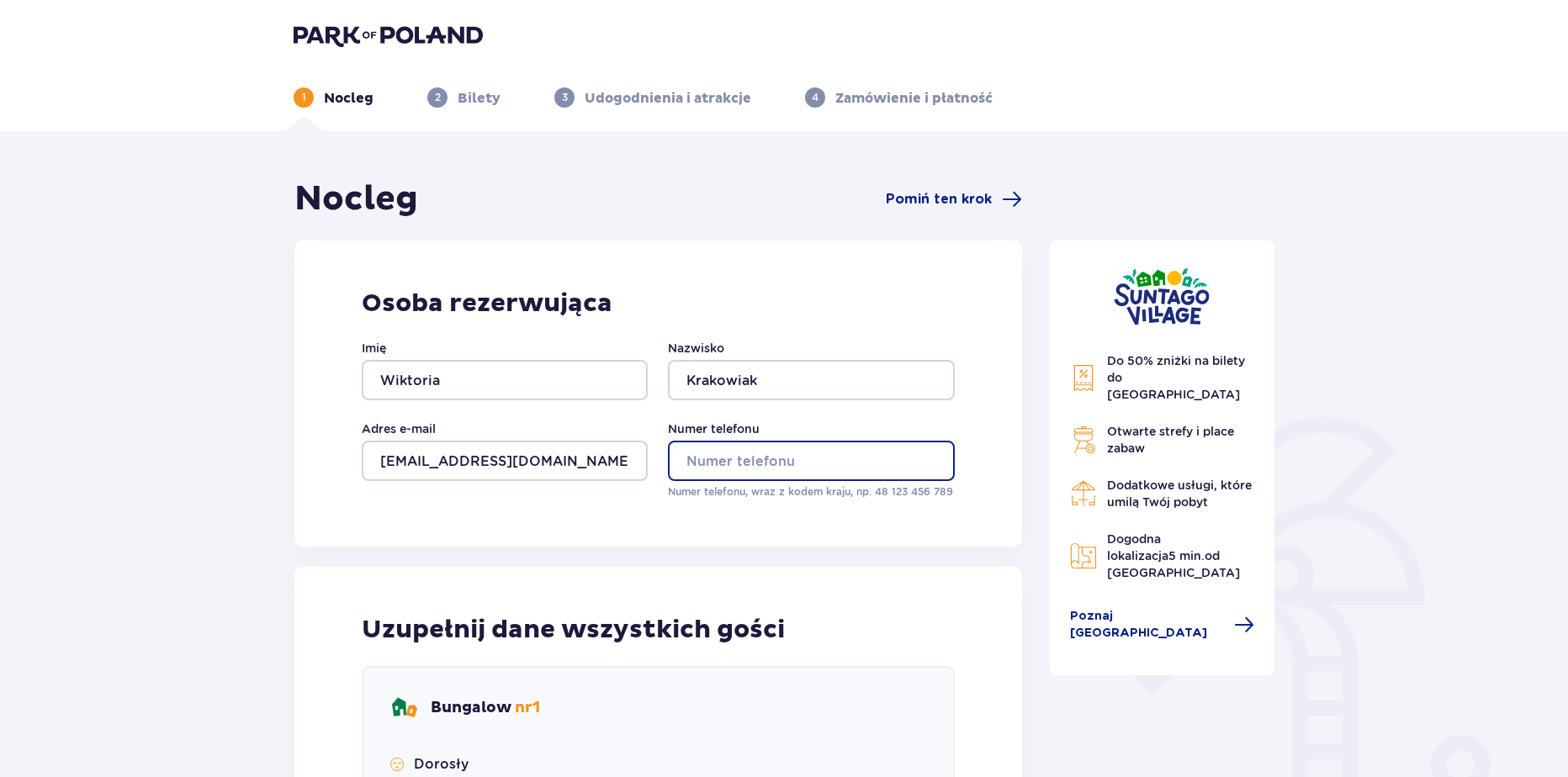
click at [765, 480] on input "Numer telefonu" at bounding box center [811, 461] width 286 height 41
type input "669326651"
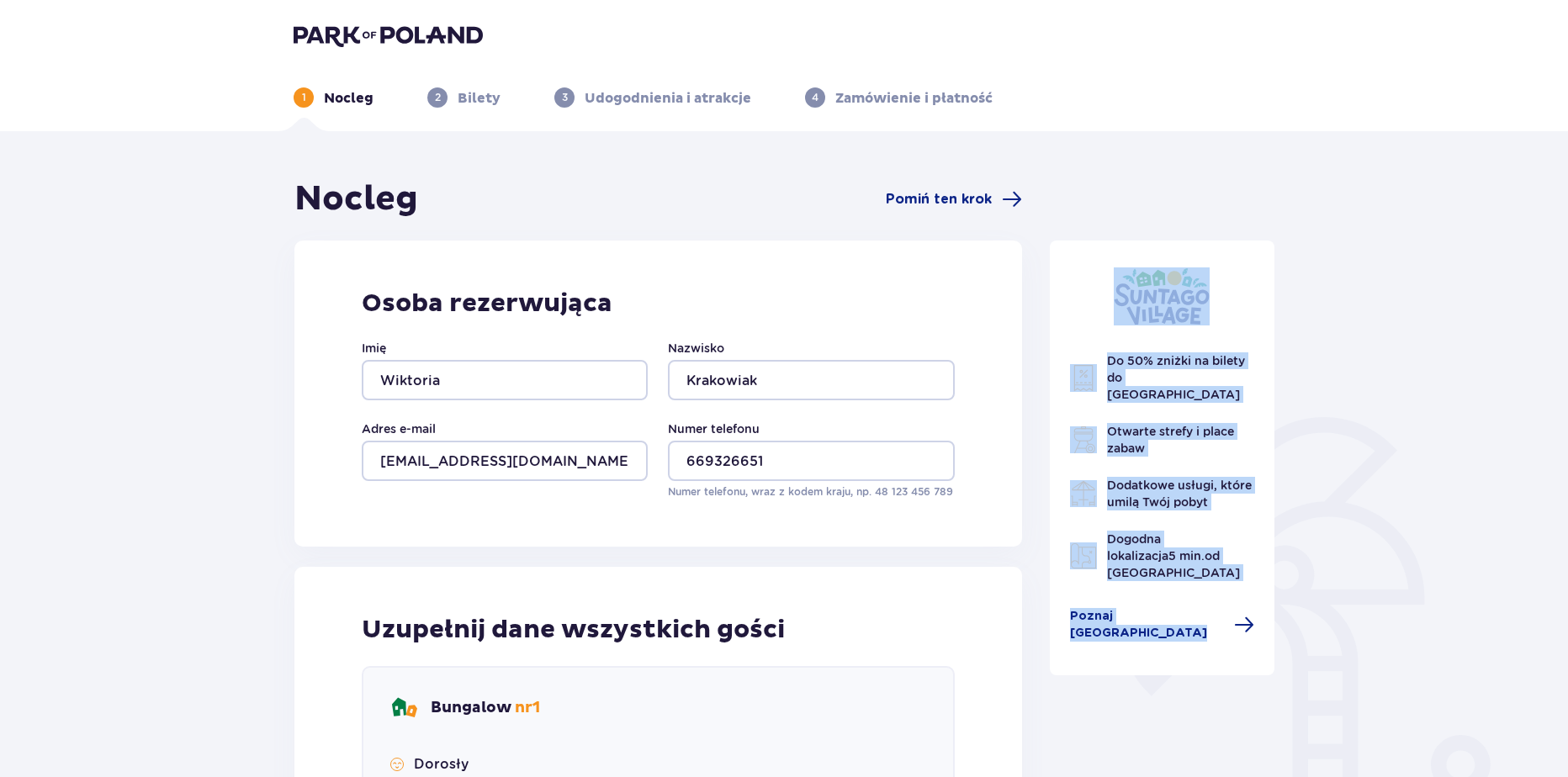
drag, startPoint x: 1567, startPoint y: 258, endPoint x: 1448, endPoint y: 635, distance: 395.3
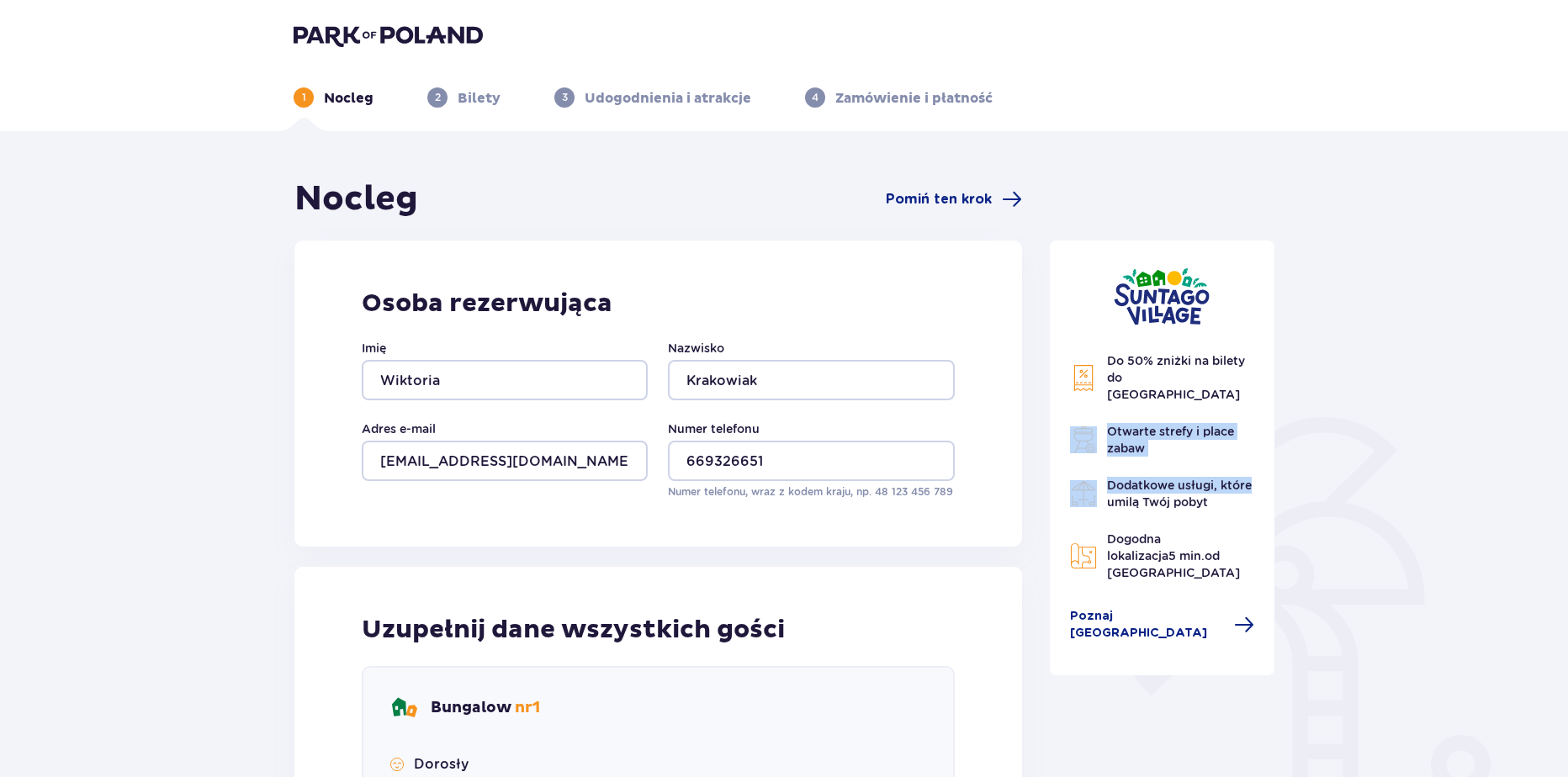
drag, startPoint x: 1566, startPoint y: 373, endPoint x: 1559, endPoint y: 385, distance: 13.9
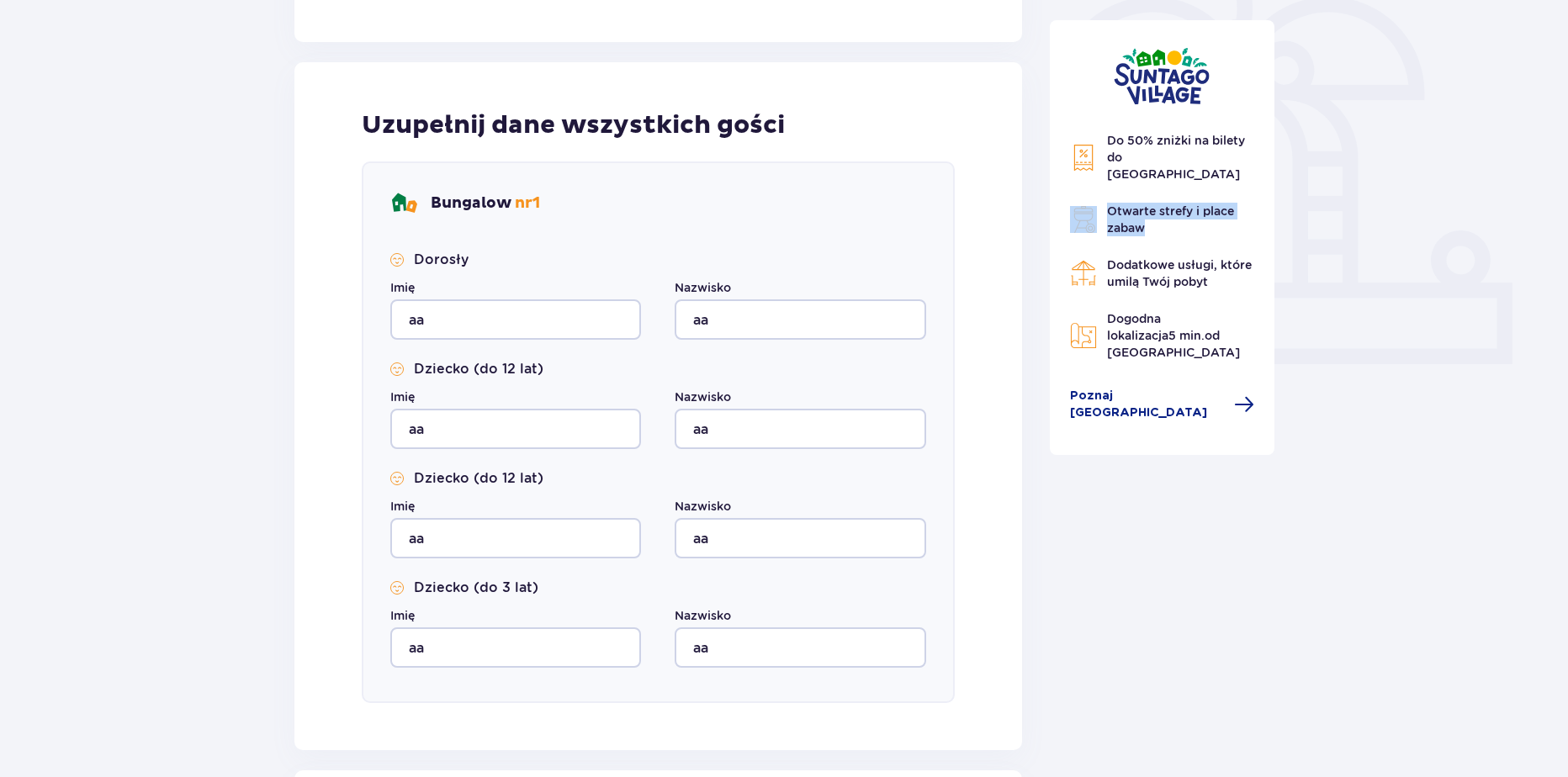
scroll to position [662, 0]
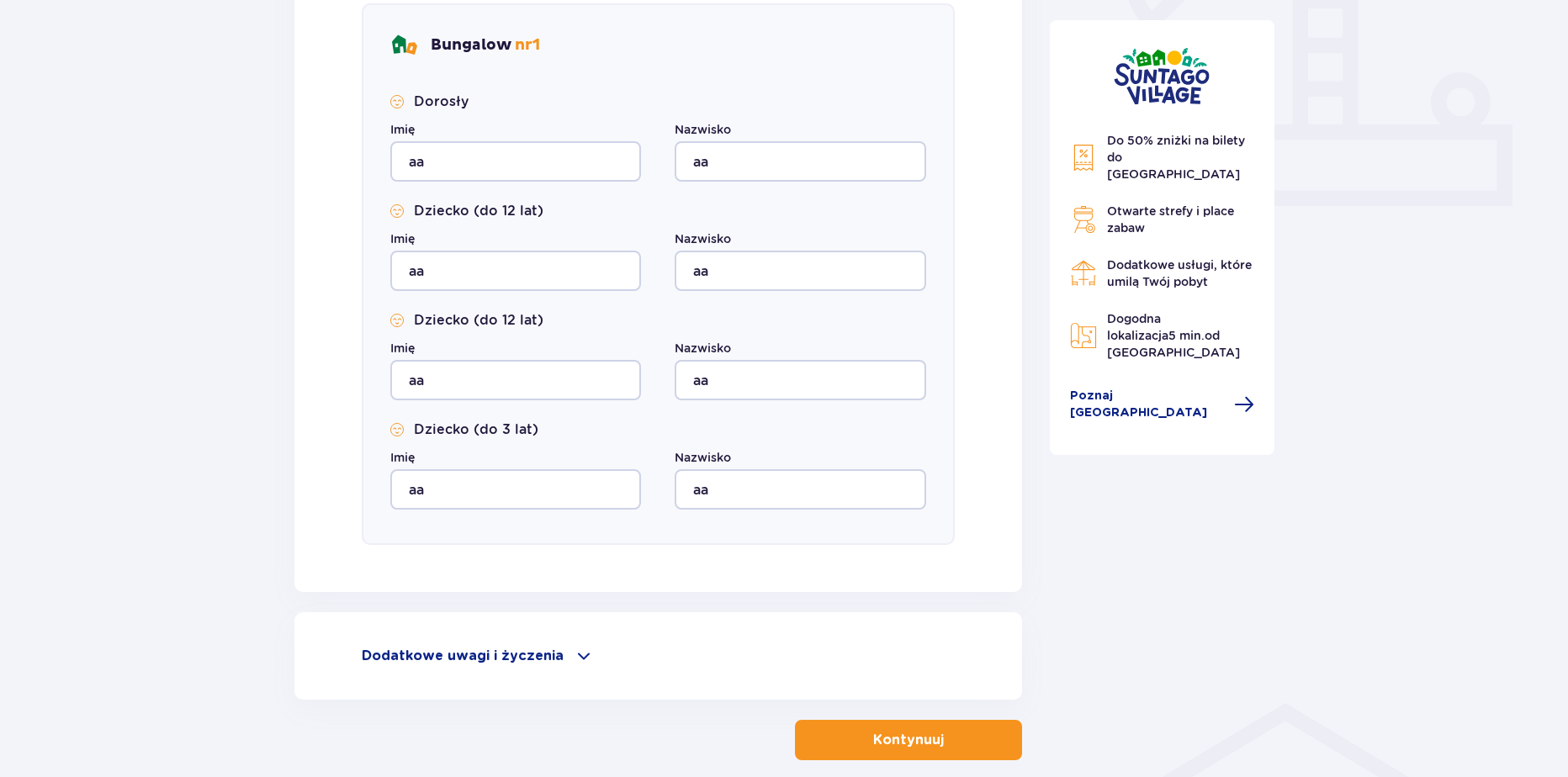
click at [1025, 744] on div "Nocleg Pomiń ten krok Osoba rezerwująca Imię Wiktoria Nazwisko Krakowiak Adres …" at bounding box center [658, 137] width 755 height 1245
click at [1019, 748] on button "Kontynuuj" at bounding box center [909, 739] width 227 height 41
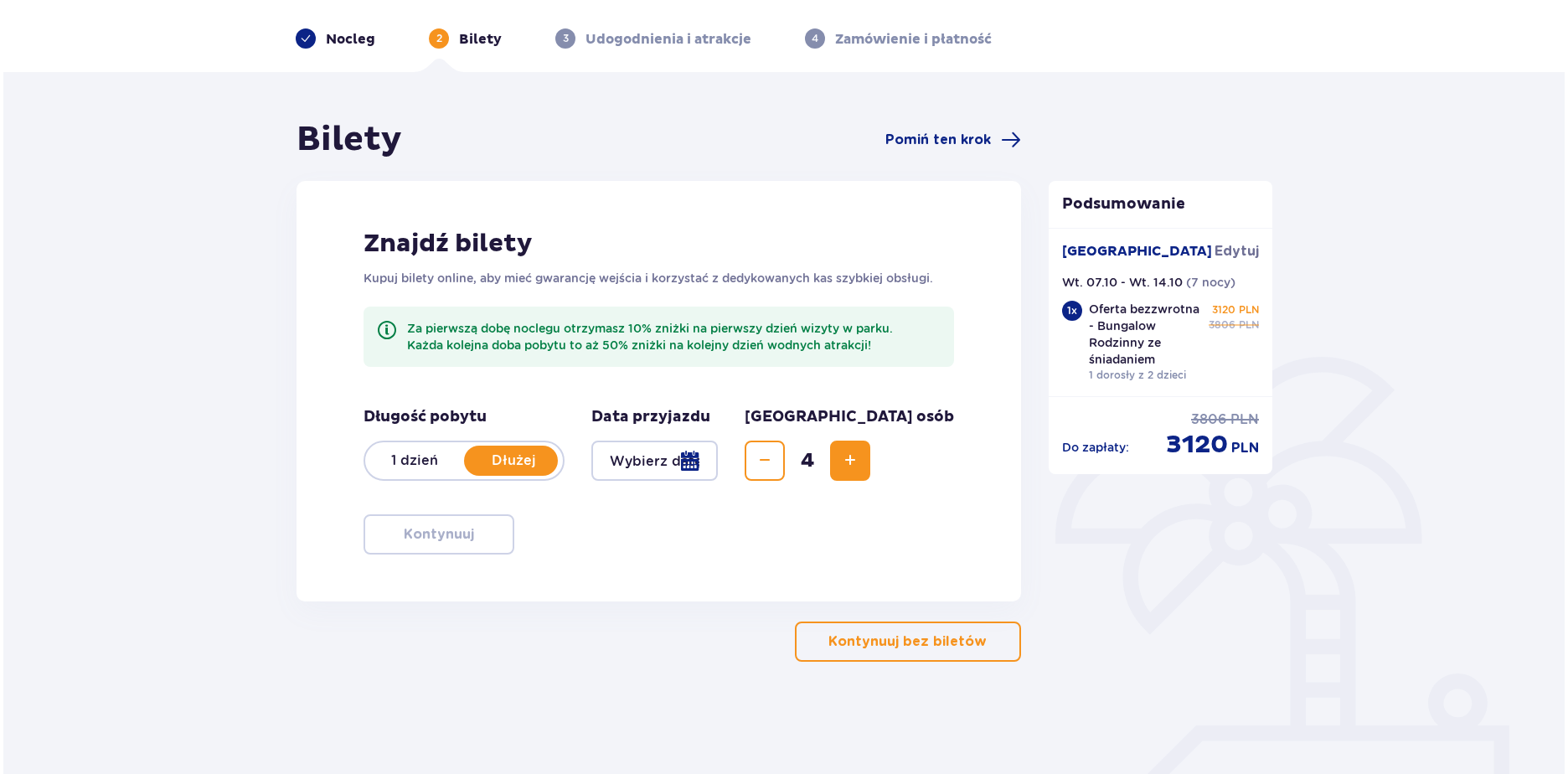
scroll to position [64, 0]
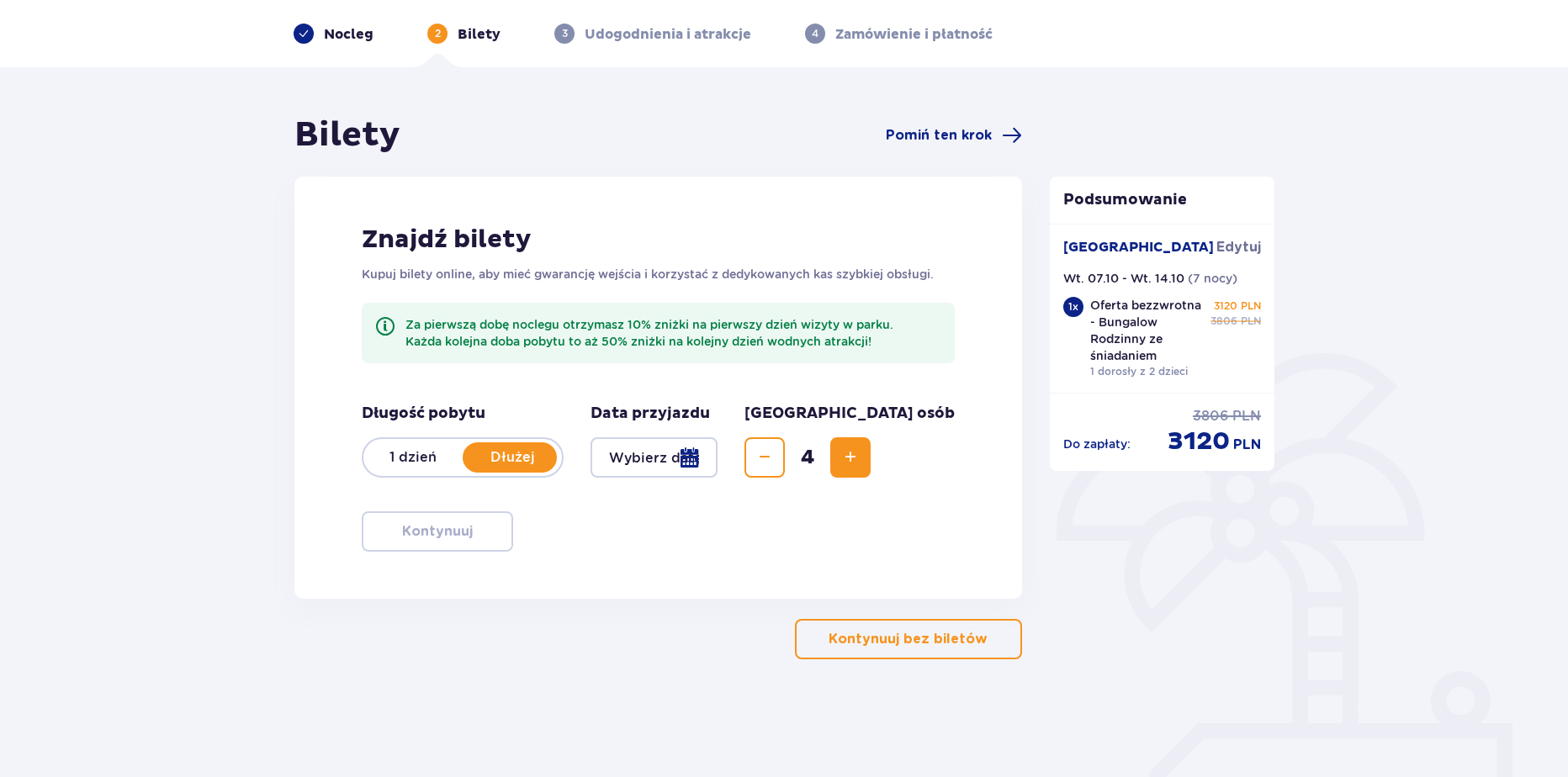
click at [358, 36] on p "Nocleg" at bounding box center [348, 35] width 49 height 19
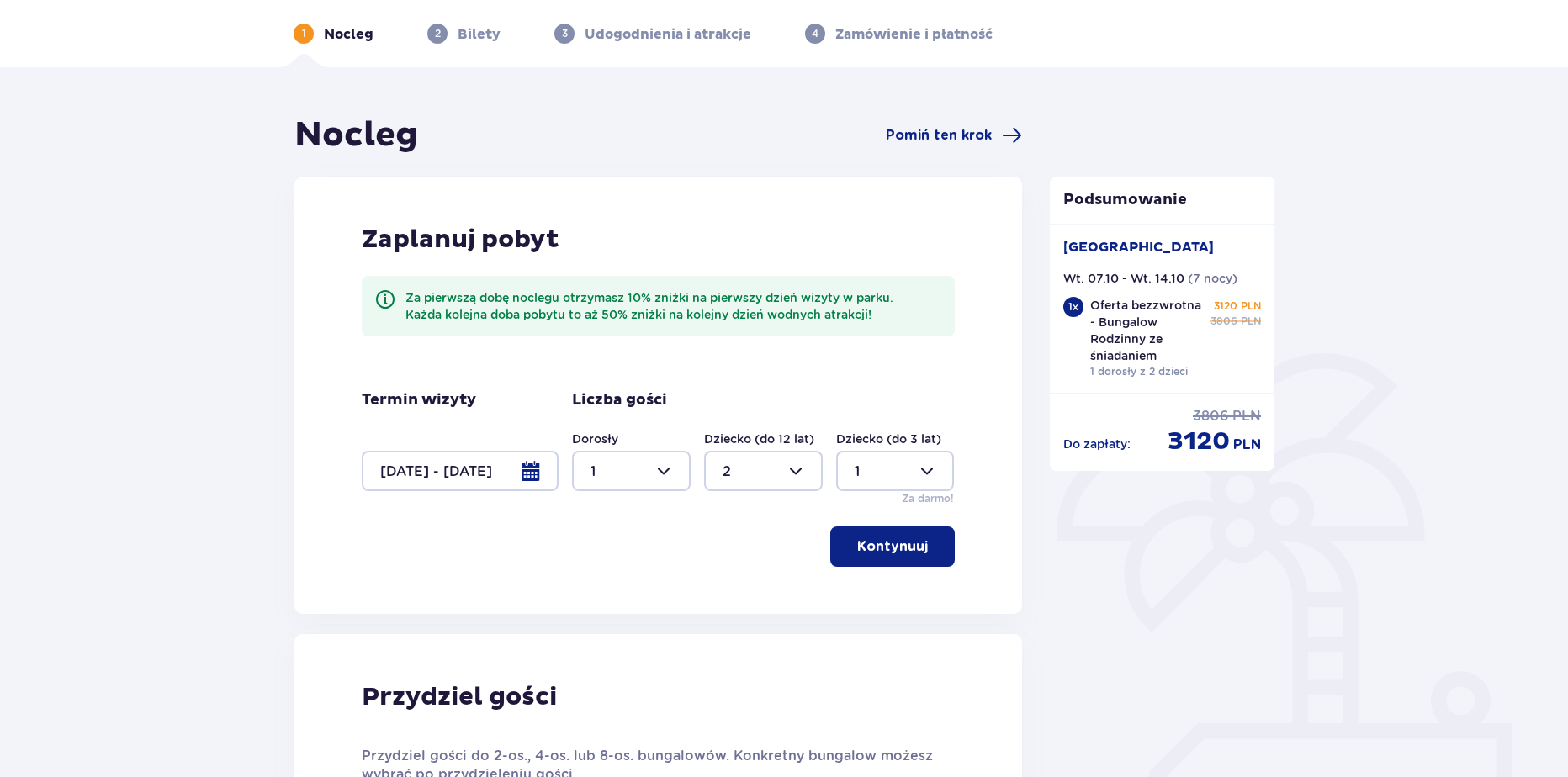
click at [505, 484] on div at bounding box center [460, 470] width 197 height 41
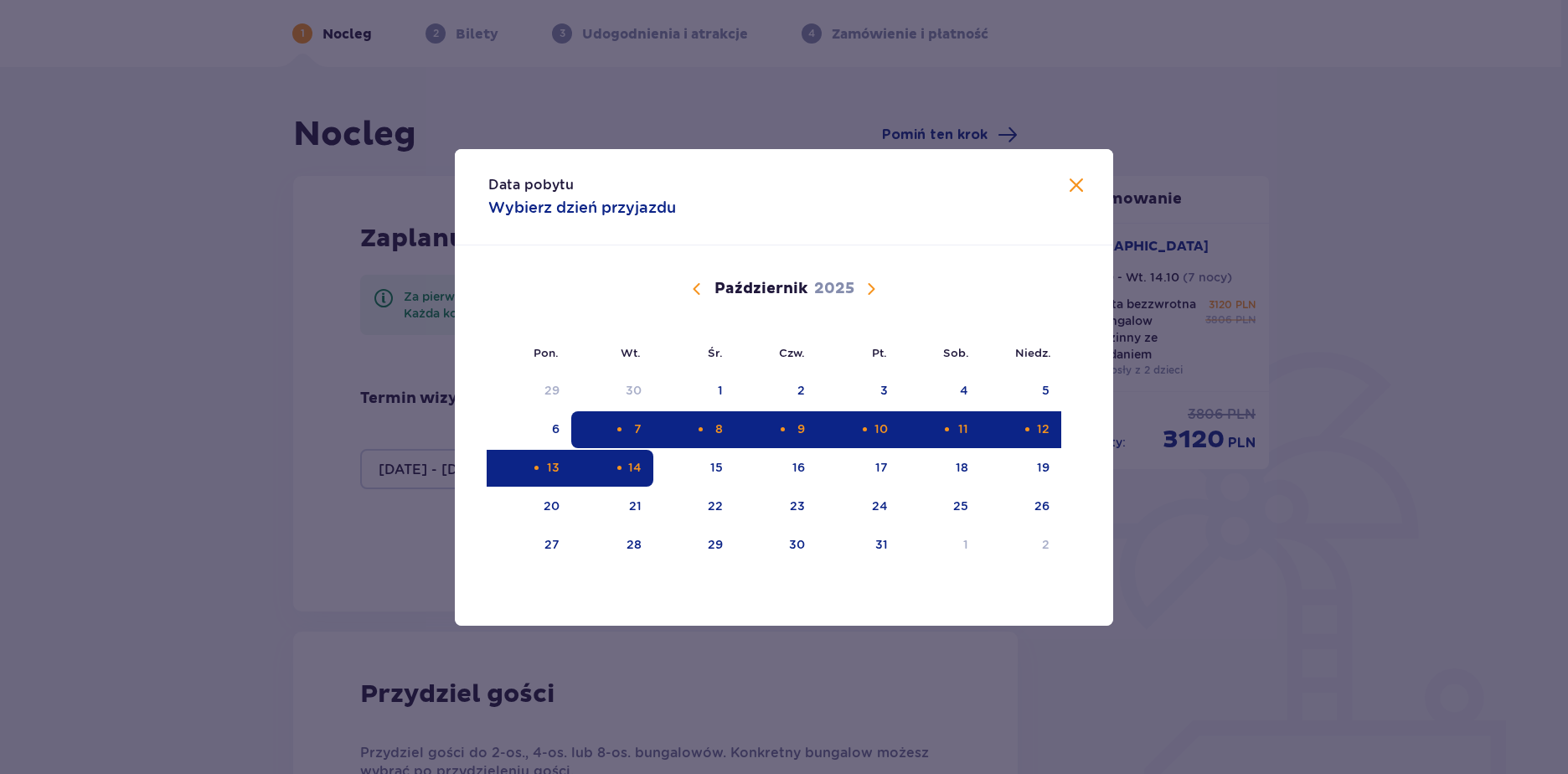
click at [619, 437] on div "7" at bounding box center [613, 429] width 83 height 37
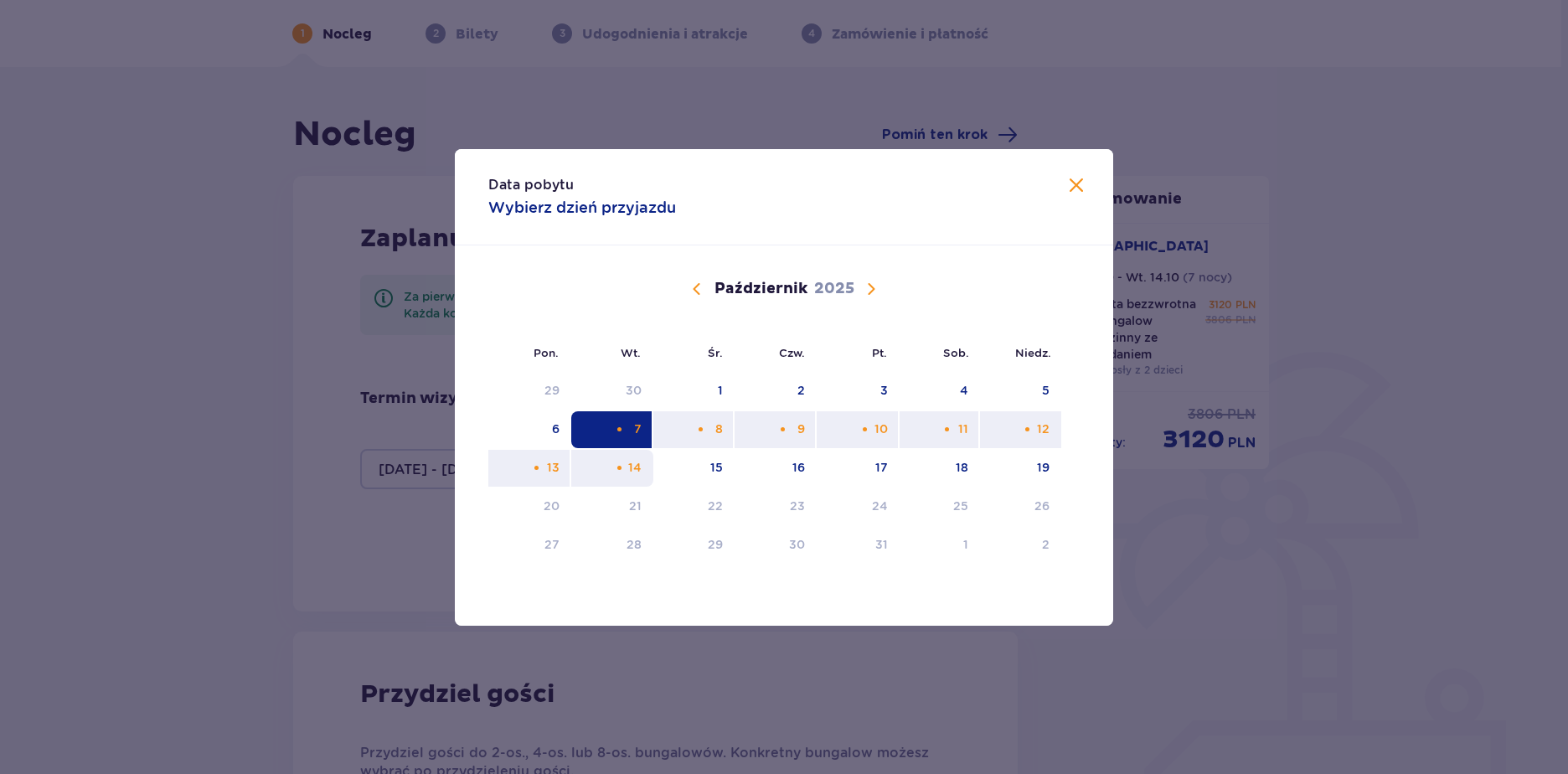
click at [624, 465] on div "Choose wtorek, 14 października 2025 as your check-out date. It’s available." at bounding box center [619, 468] width 11 height 11
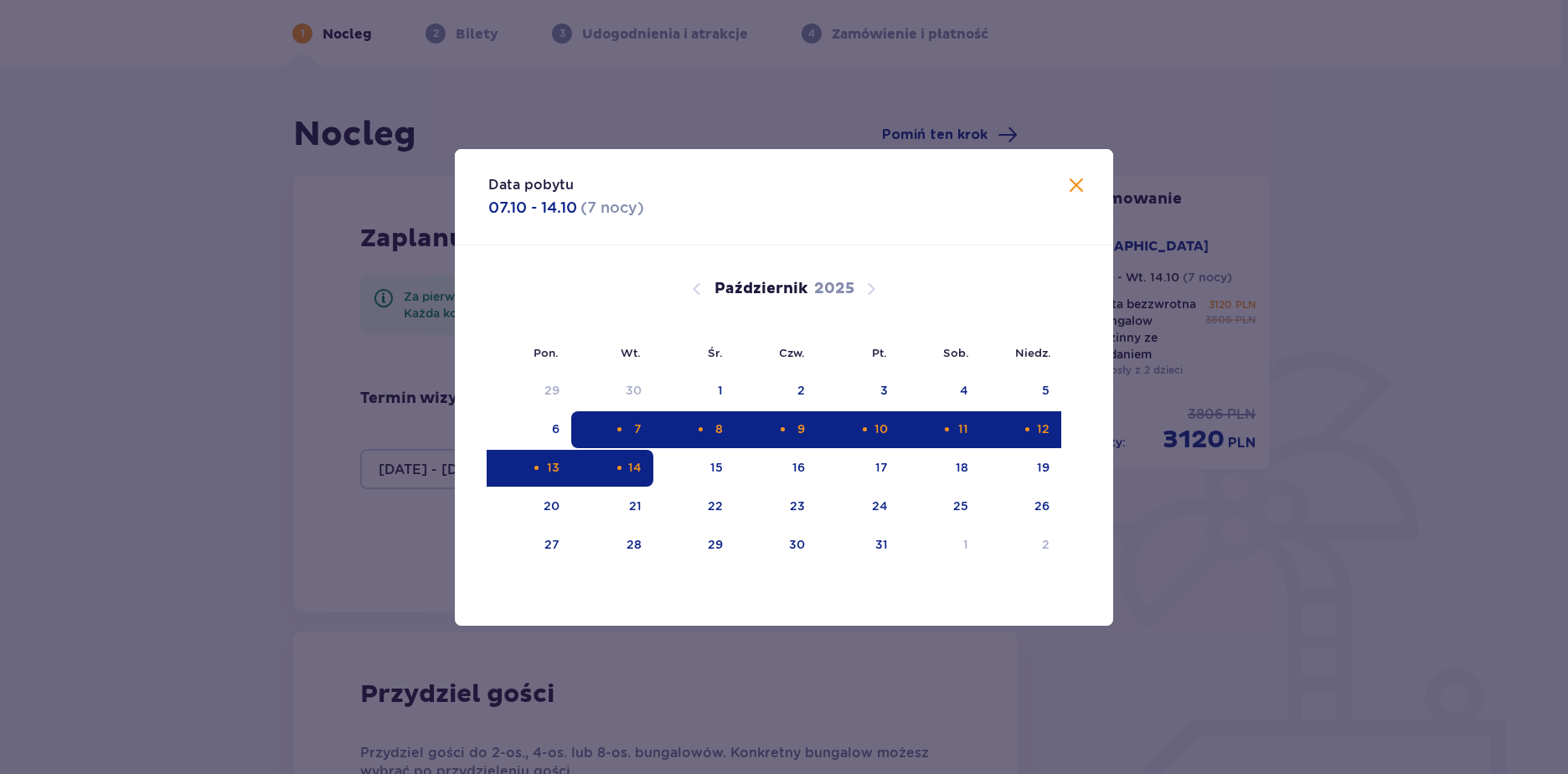
type input "07.10.25 - 14.10.25"
type input "0"
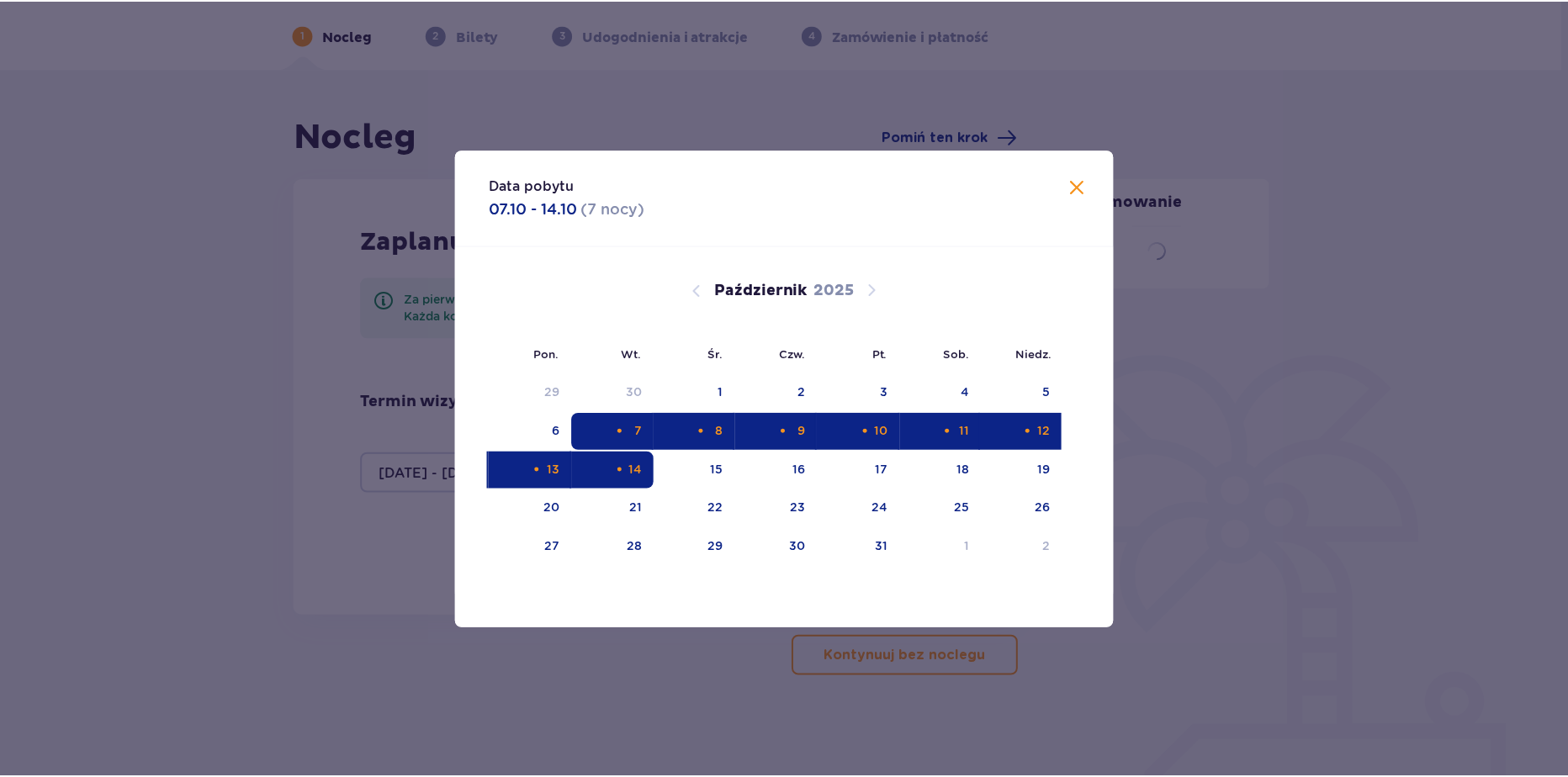
scroll to position [64, 0]
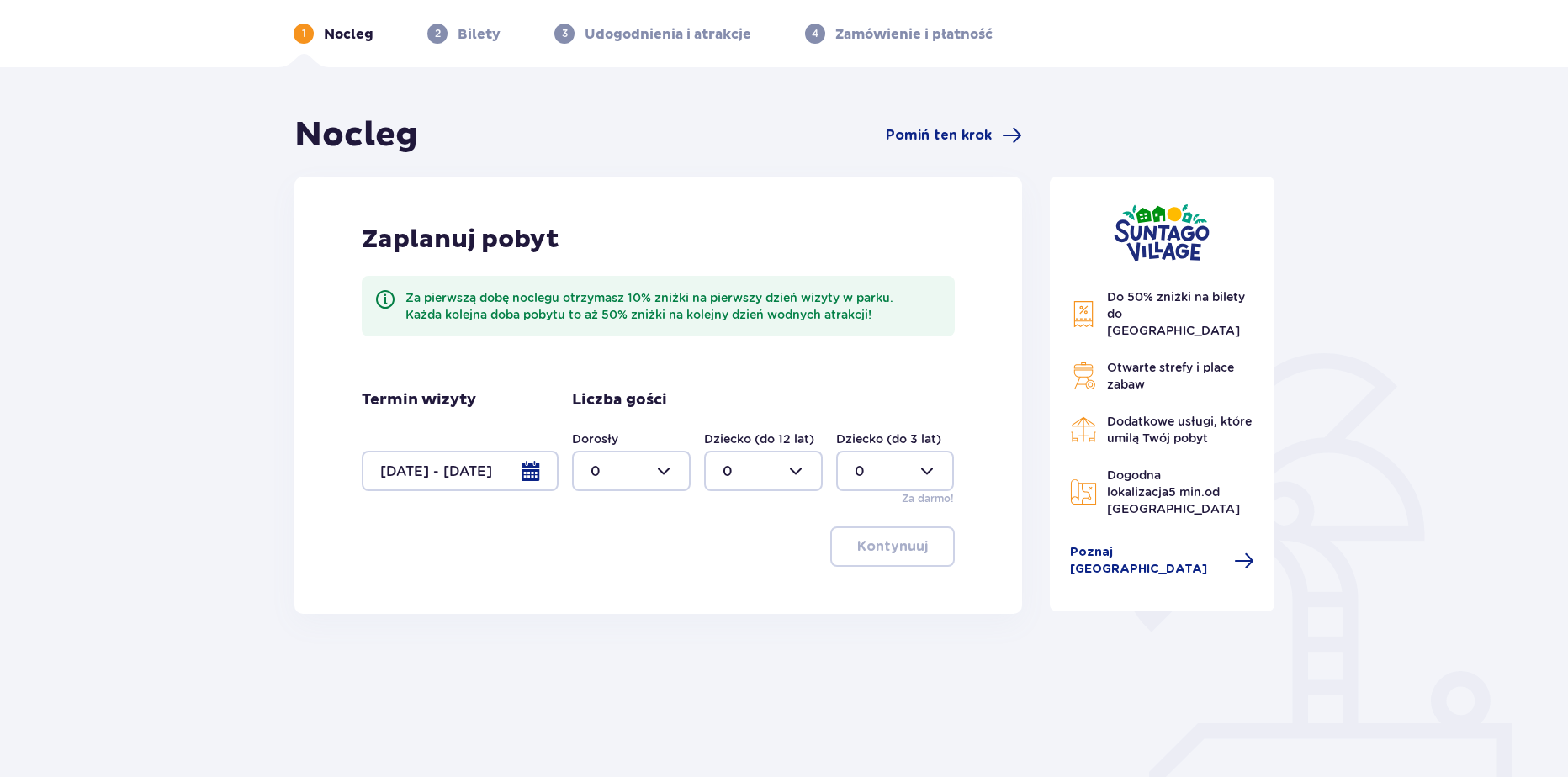
click at [615, 470] on div at bounding box center [631, 470] width 118 height 41
click at [608, 585] on div "2" at bounding box center [632, 593] width 81 height 19
type input "2"
click at [757, 467] on div at bounding box center [763, 470] width 118 height 41
click at [718, 587] on span "2" at bounding box center [763, 592] width 116 height 35
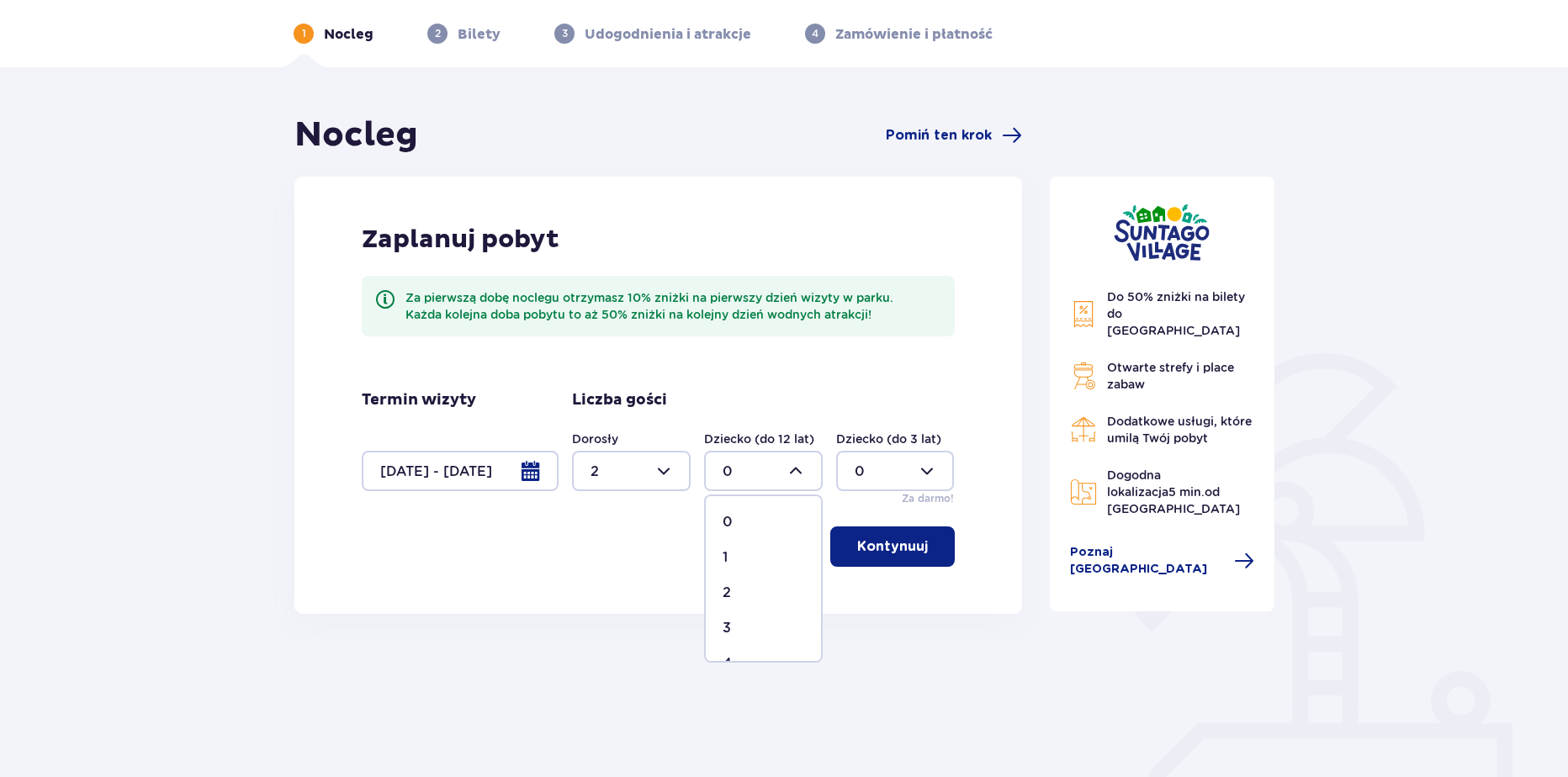
type input "2"
click at [863, 486] on div at bounding box center [895, 470] width 118 height 41
click at [863, 542] on span "1" at bounding box center [896, 556] width 116 height 35
type input "1"
click at [863, 544] on p "Kontynuuj" at bounding box center [892, 547] width 71 height 19
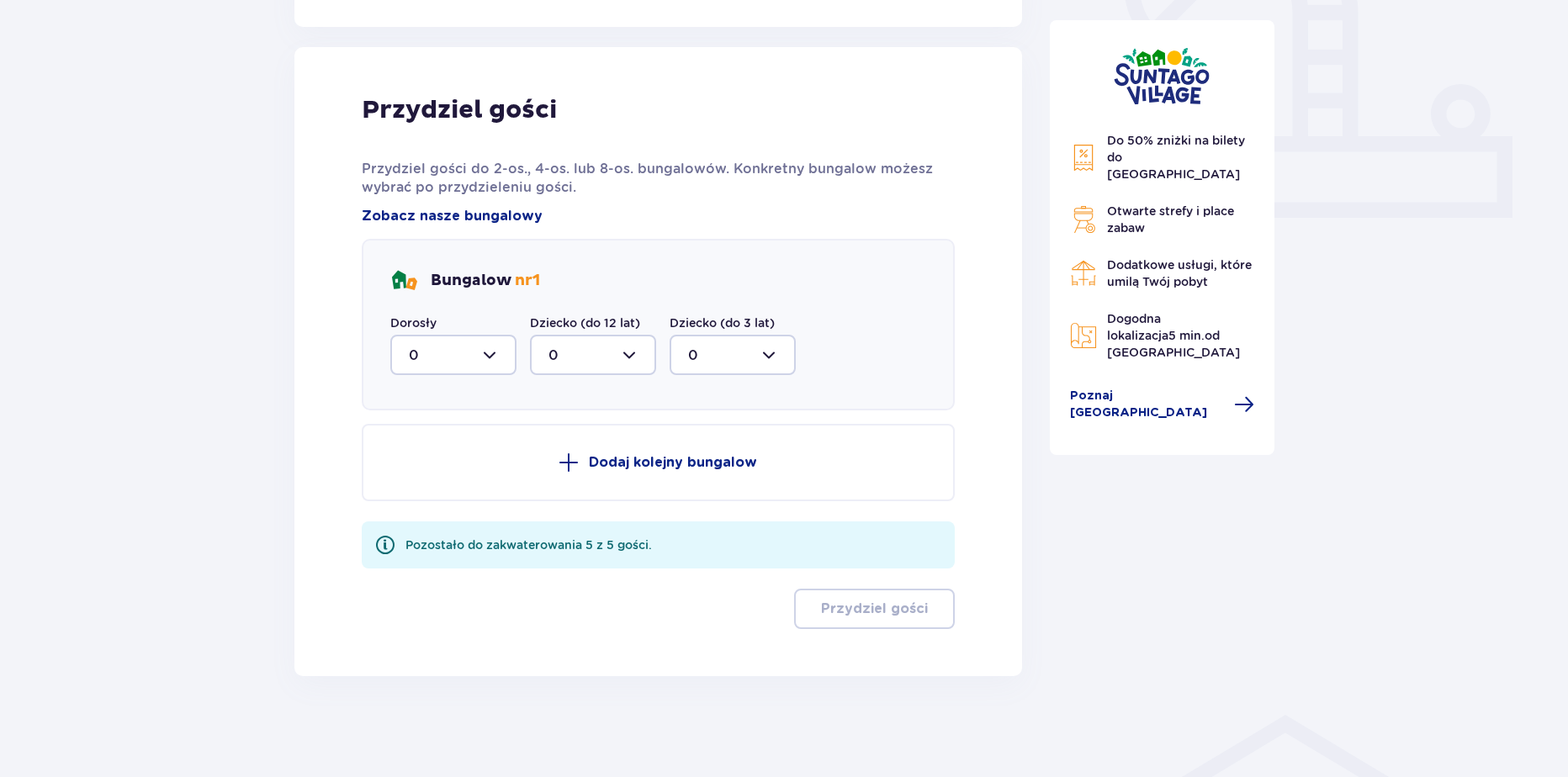
click at [474, 375] on div at bounding box center [453, 355] width 126 height 41
click at [445, 470] on div "2" at bounding box center [454, 477] width 89 height 19
type input "2"
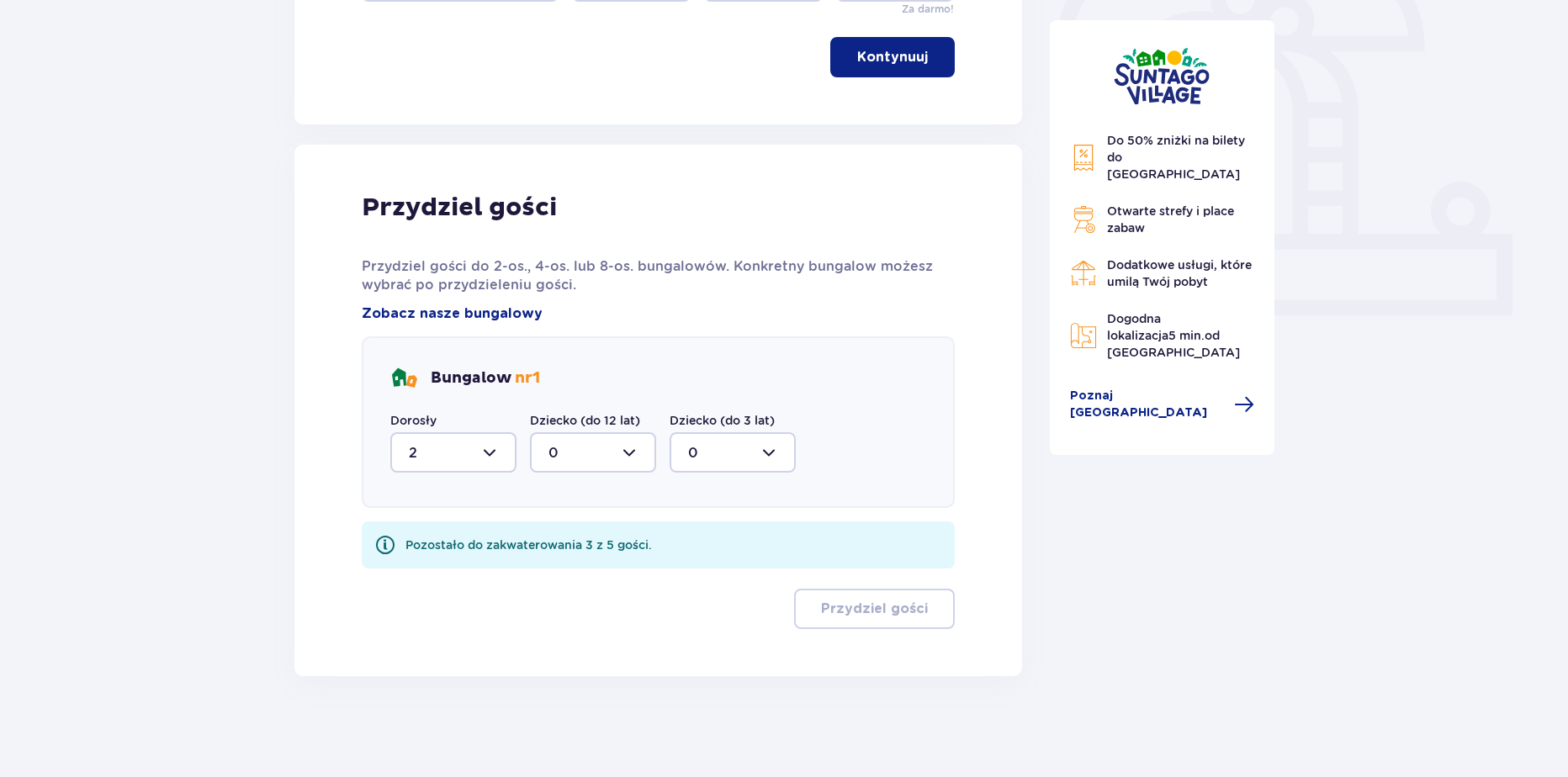
click at [619, 431] on div "Dziecko (do 12 lat) 0" at bounding box center [593, 442] width 126 height 61
click at [606, 452] on div at bounding box center [593, 452] width 126 height 41
click at [561, 572] on div "2" at bounding box center [593, 574] width 89 height 19
type input "2"
drag, startPoint x: 701, startPoint y: 477, endPoint x: 697, endPoint y: 462, distance: 15.5
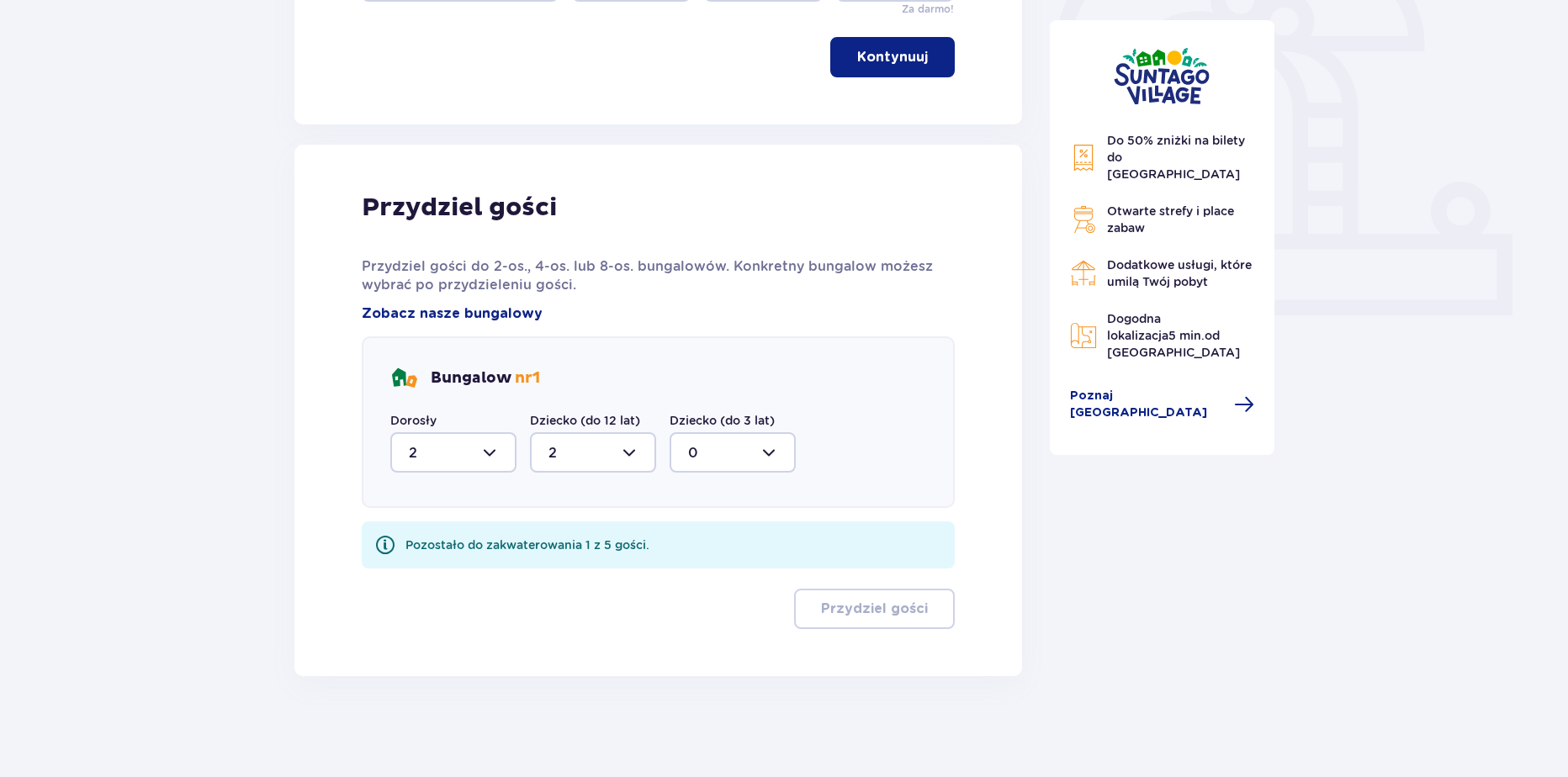
click at [700, 473] on div "Bungalow nr 1 Dorosły 2 Dziecko (do 12 lat) 2 Dziecko (do 3 lat) 0" at bounding box center [658, 421] width 593 height 171
click at [693, 466] on div at bounding box center [732, 452] width 126 height 41
click at [686, 542] on span "1" at bounding box center [733, 539] width 123 height 35
type input "1"
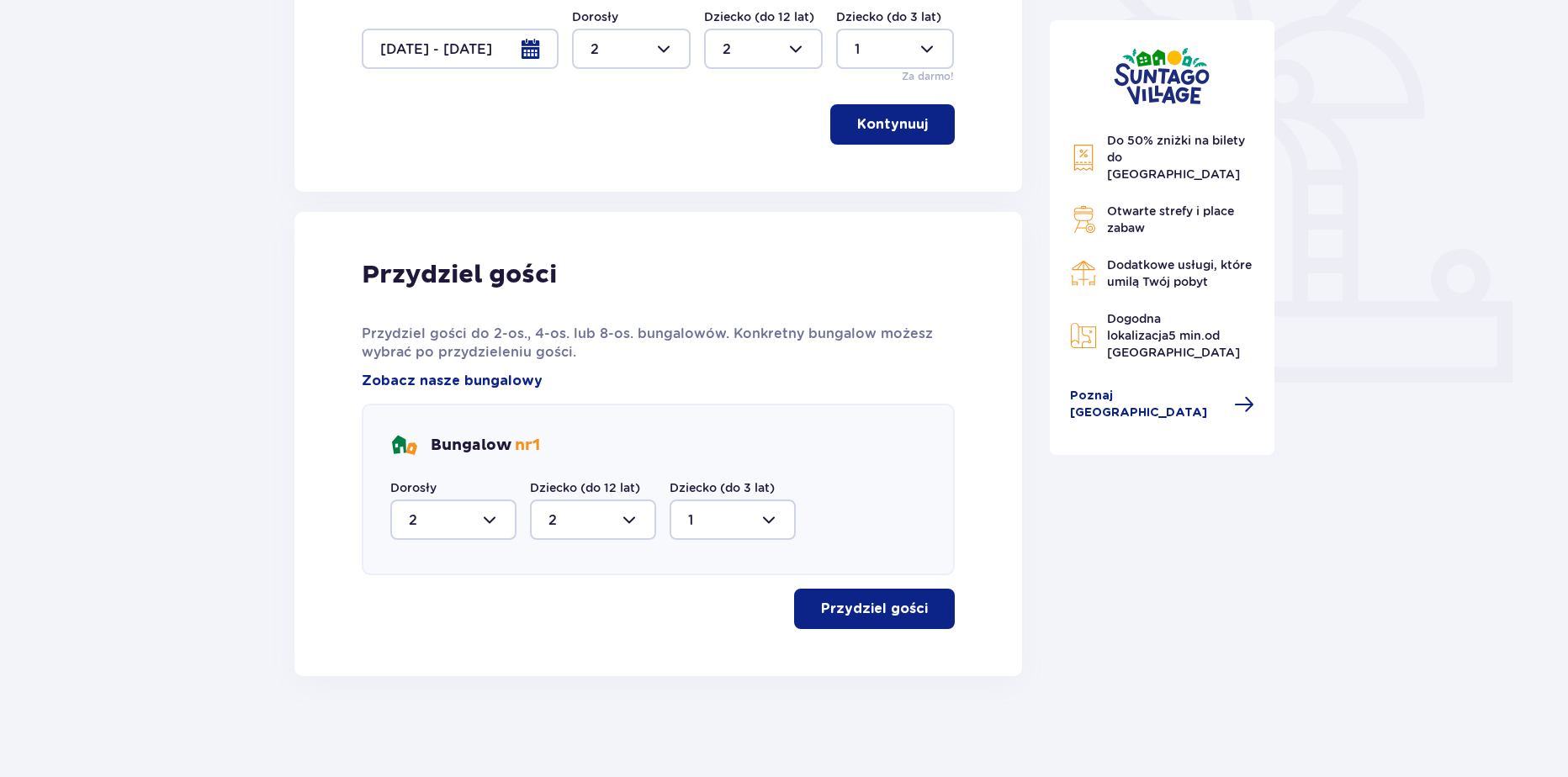
click at [833, 609] on p "Przydziel gości" at bounding box center [874, 609] width 107 height 19
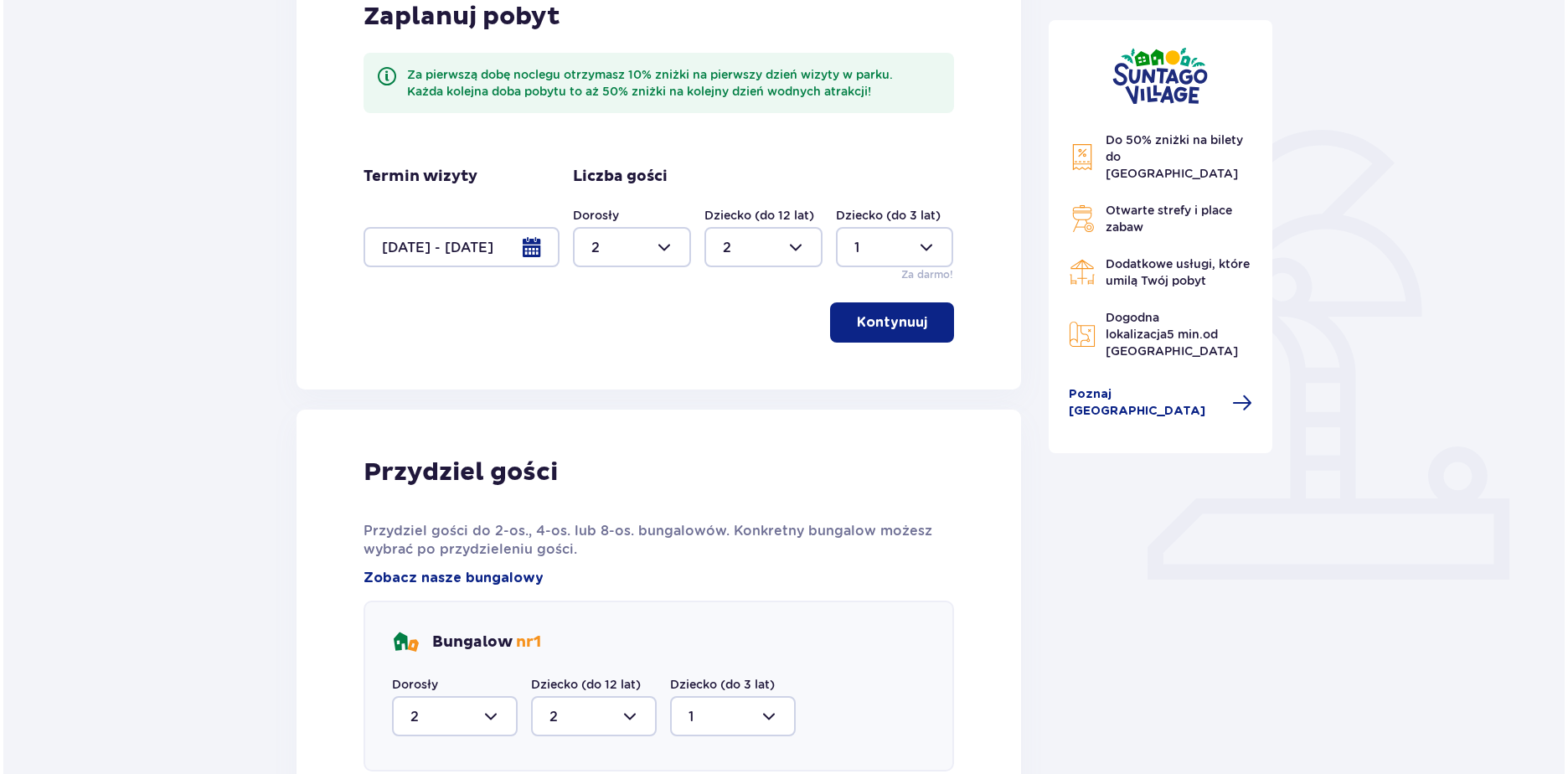
scroll to position [260, 0]
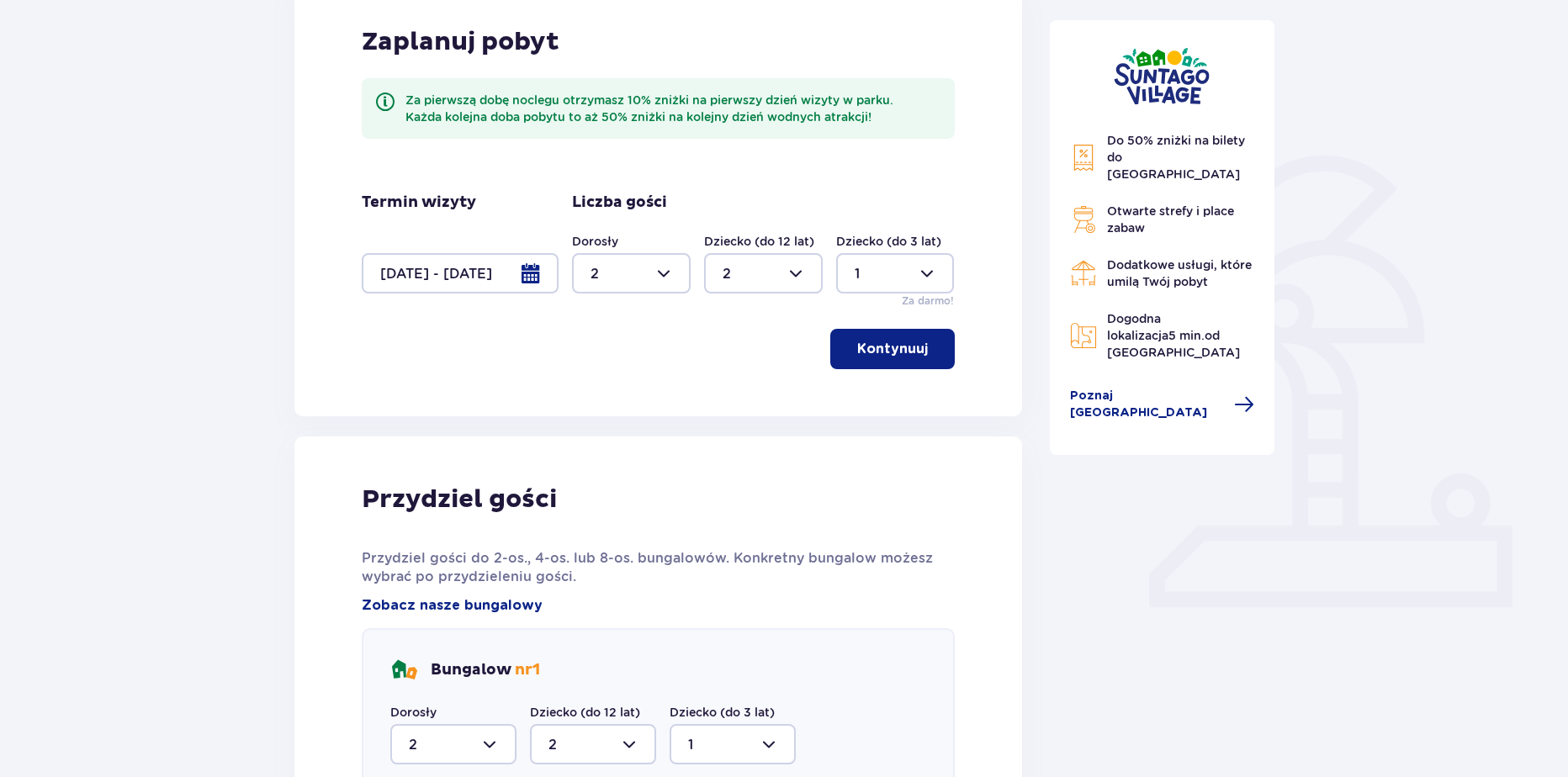
click at [508, 291] on div at bounding box center [460, 273] width 197 height 41
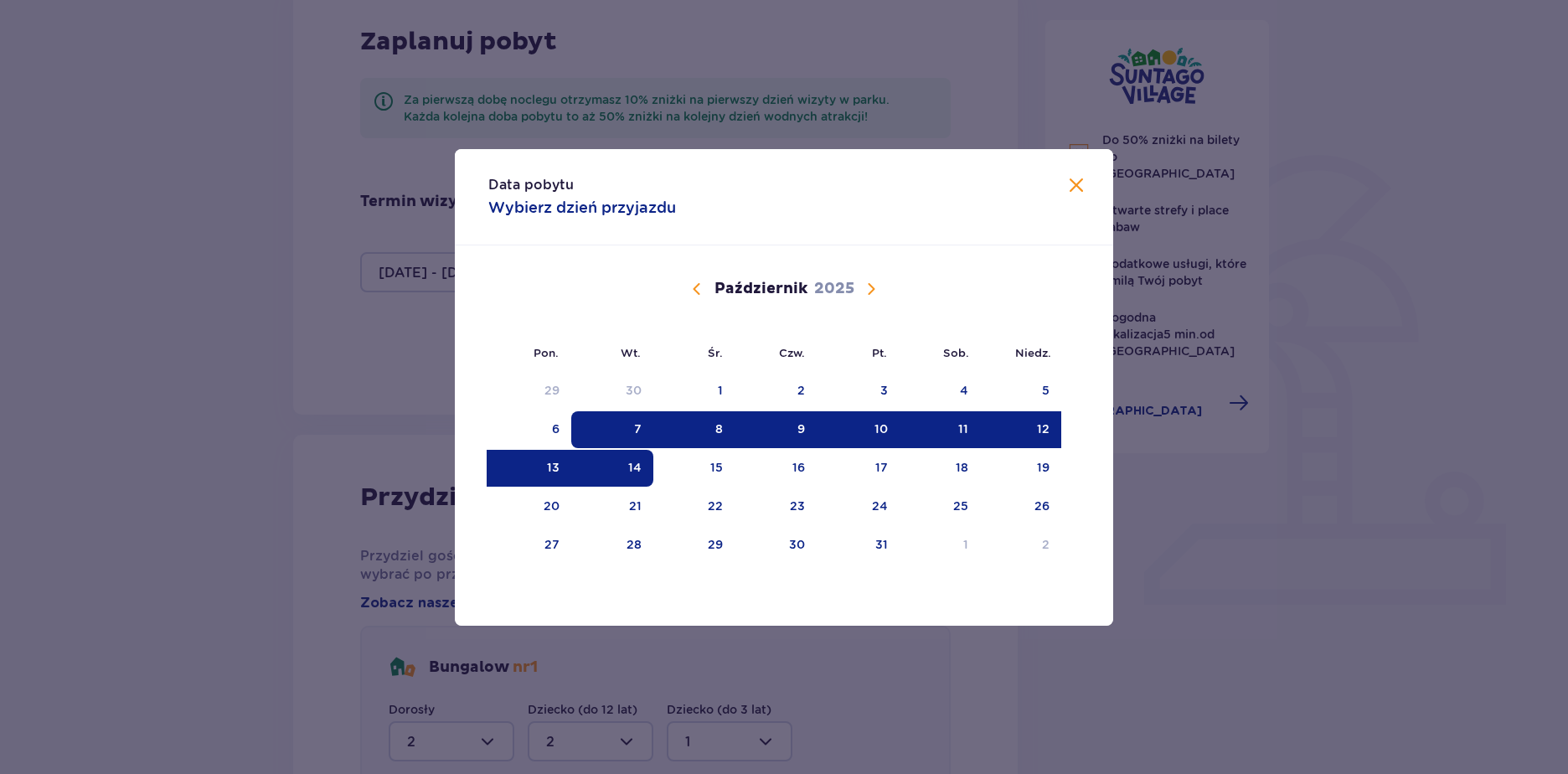
click at [648, 434] on div "7" at bounding box center [613, 429] width 83 height 37
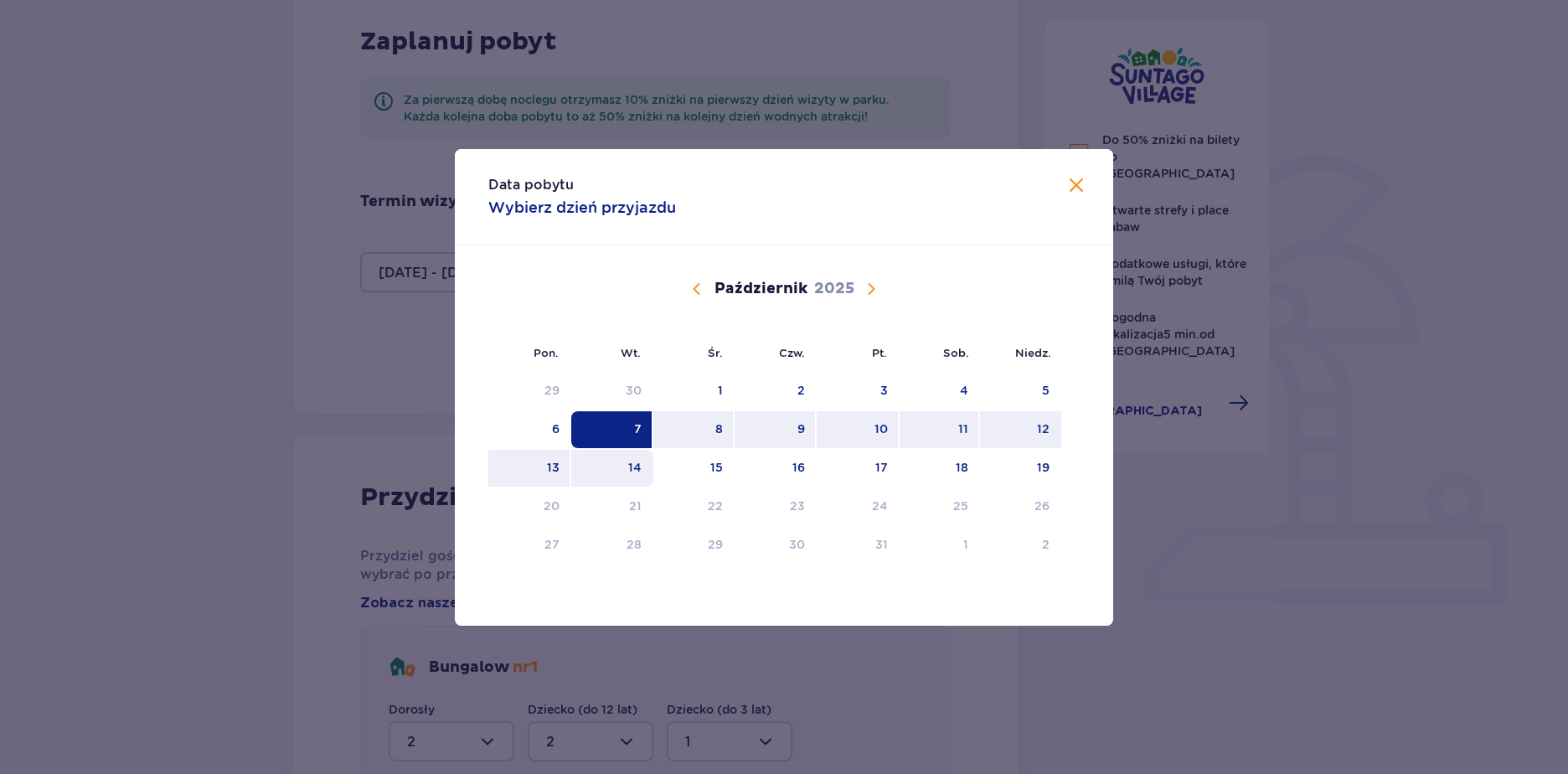
click at [634, 469] on div "14" at bounding box center [635, 468] width 13 height 17
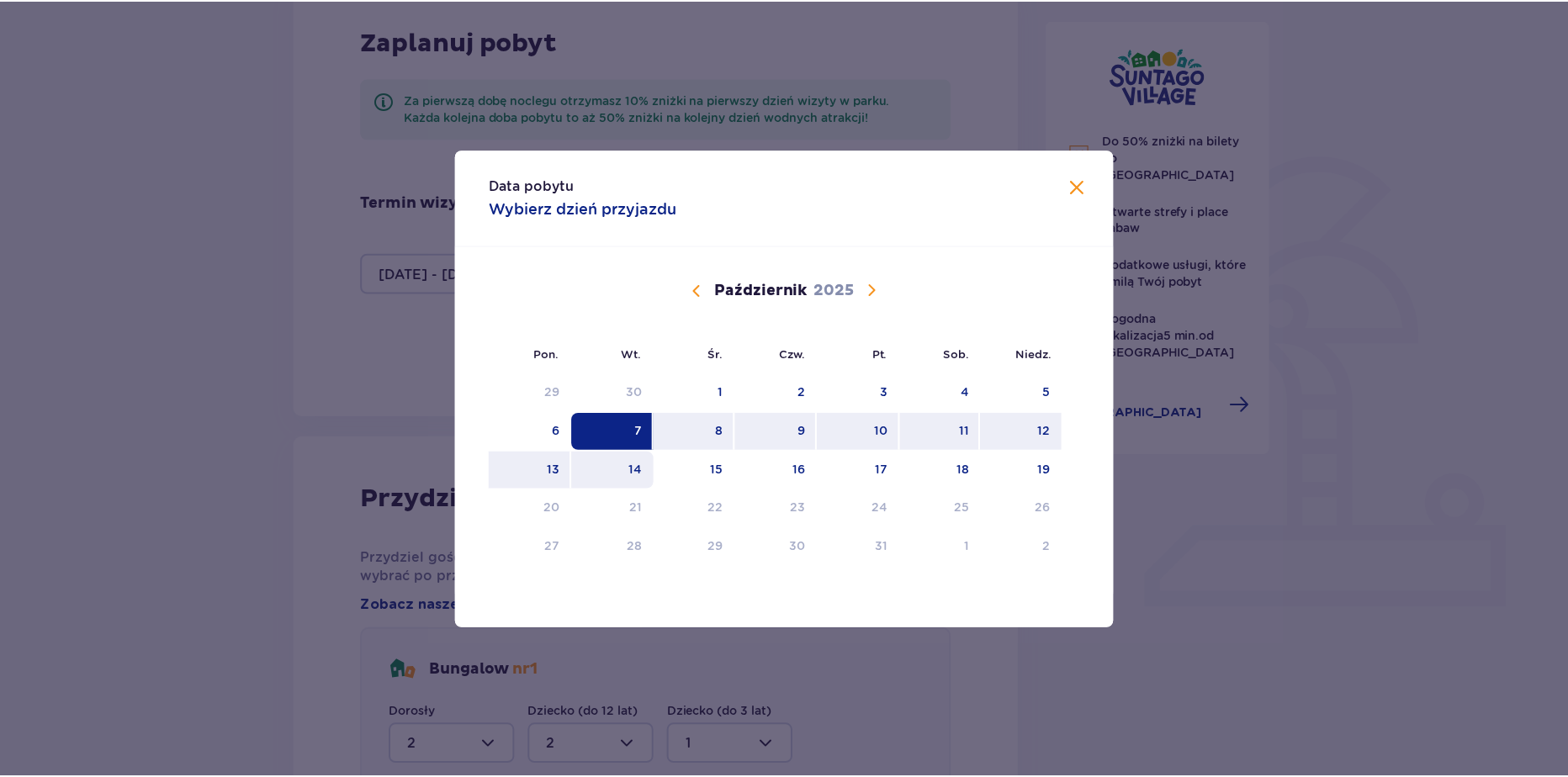
scroll to position [157, 0]
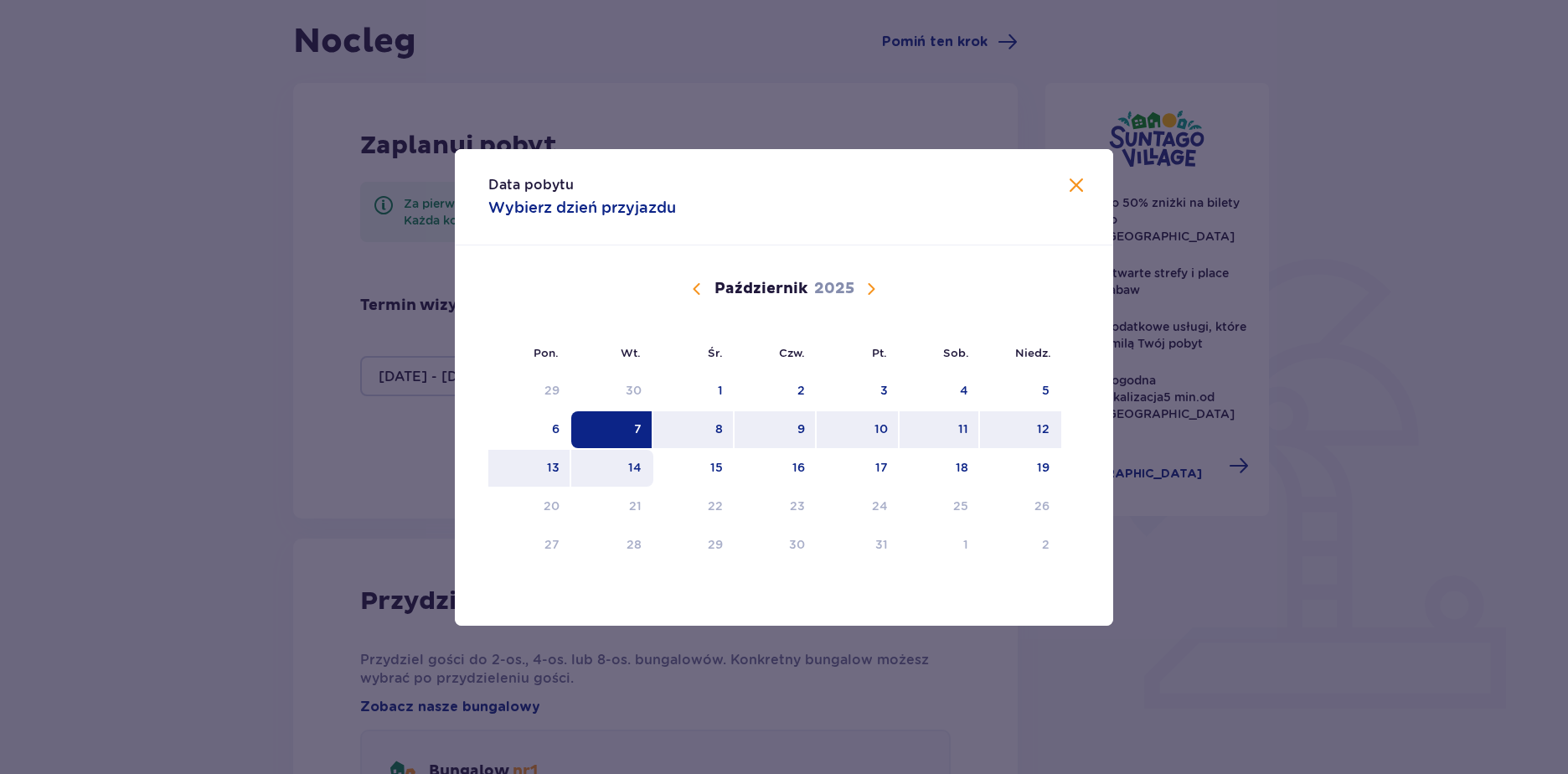
type input "0"
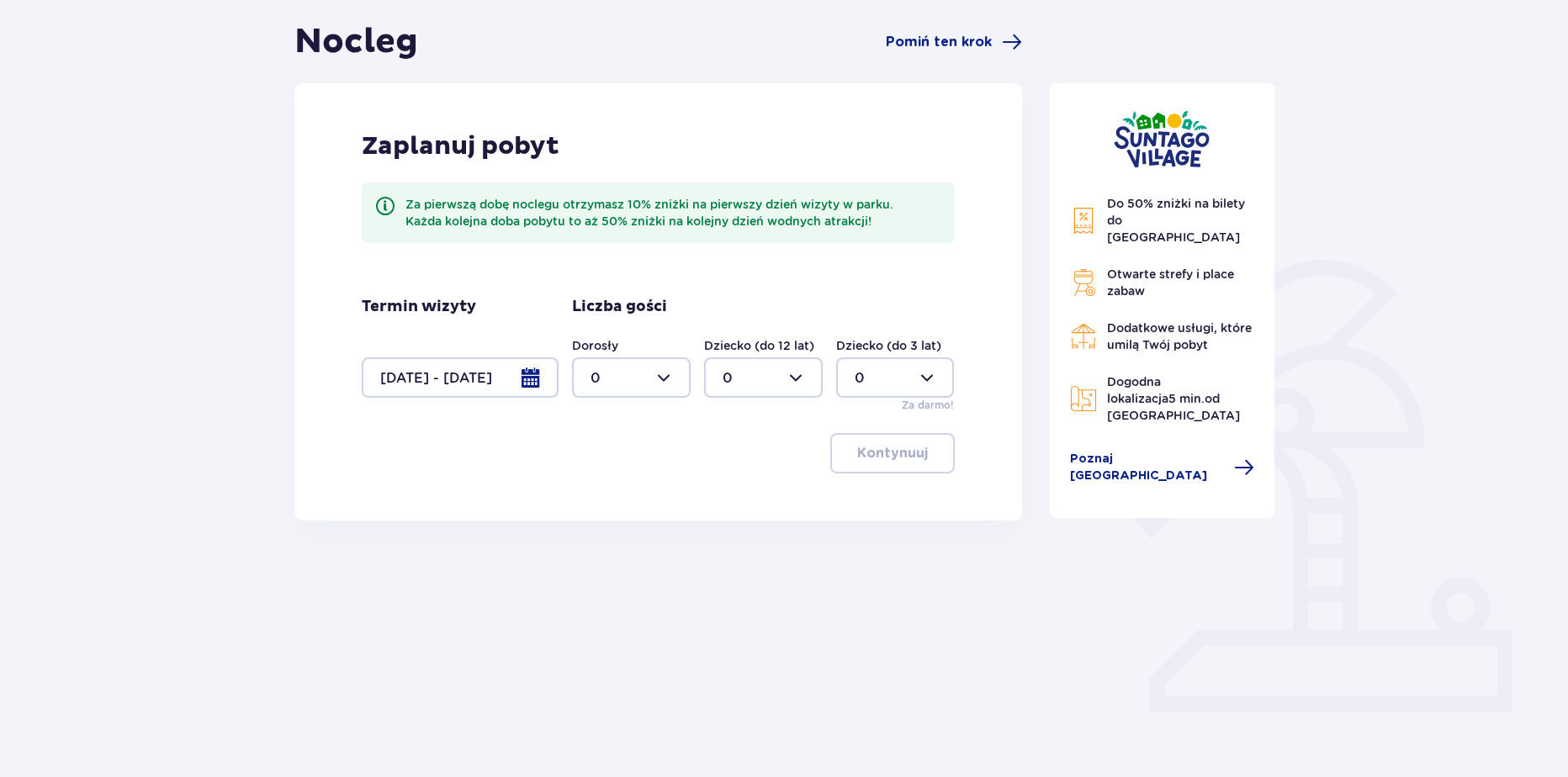
click at [589, 391] on div at bounding box center [631, 378] width 118 height 41
click at [597, 492] on p "2" at bounding box center [595, 500] width 9 height 19
type input "2"
click at [844, 455] on button "Kontynuuj" at bounding box center [892, 453] width 124 height 41
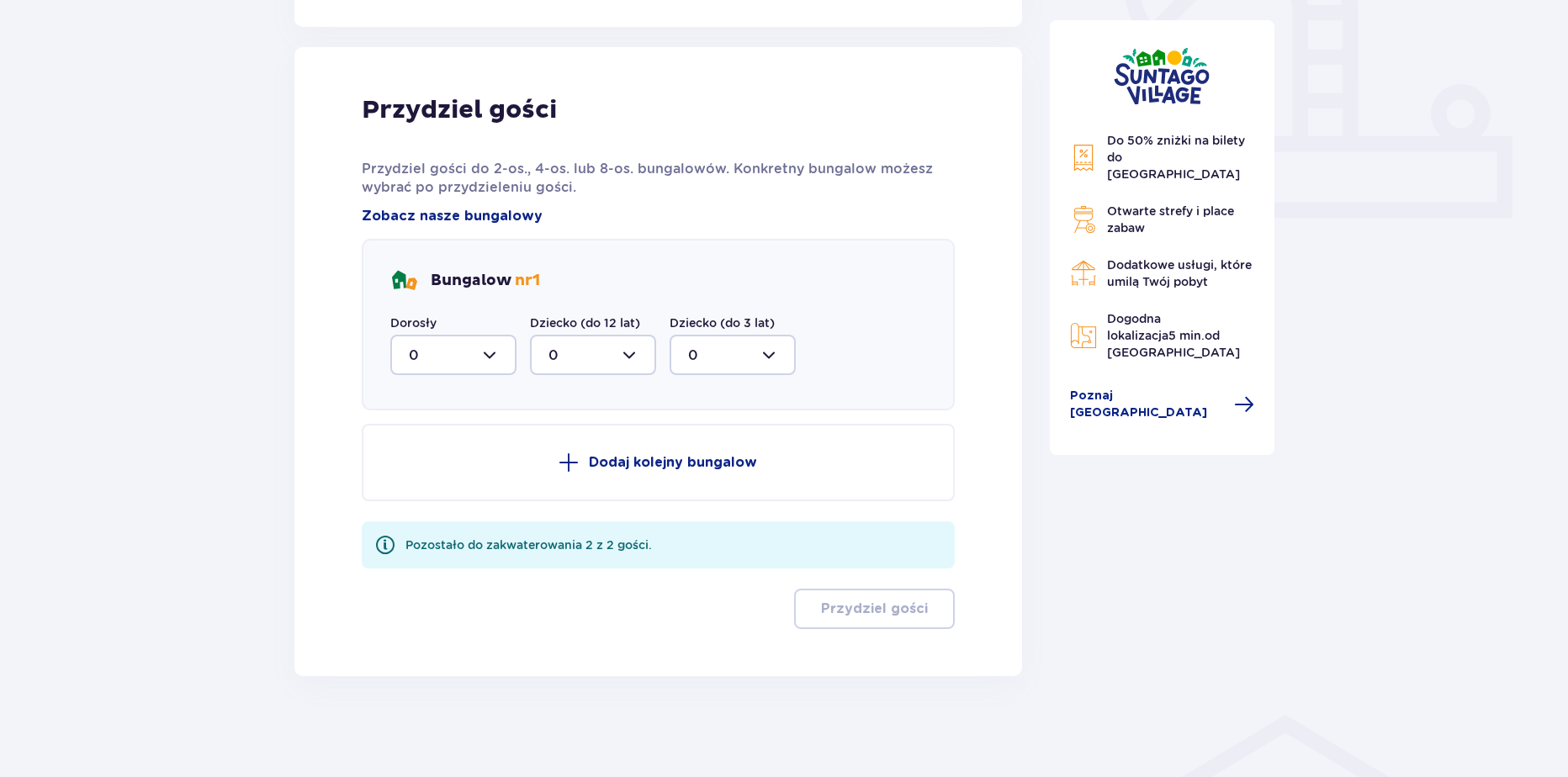
click at [436, 358] on div at bounding box center [453, 355] width 126 height 41
click at [428, 485] on div "2" at bounding box center [454, 477] width 89 height 19
type input "2"
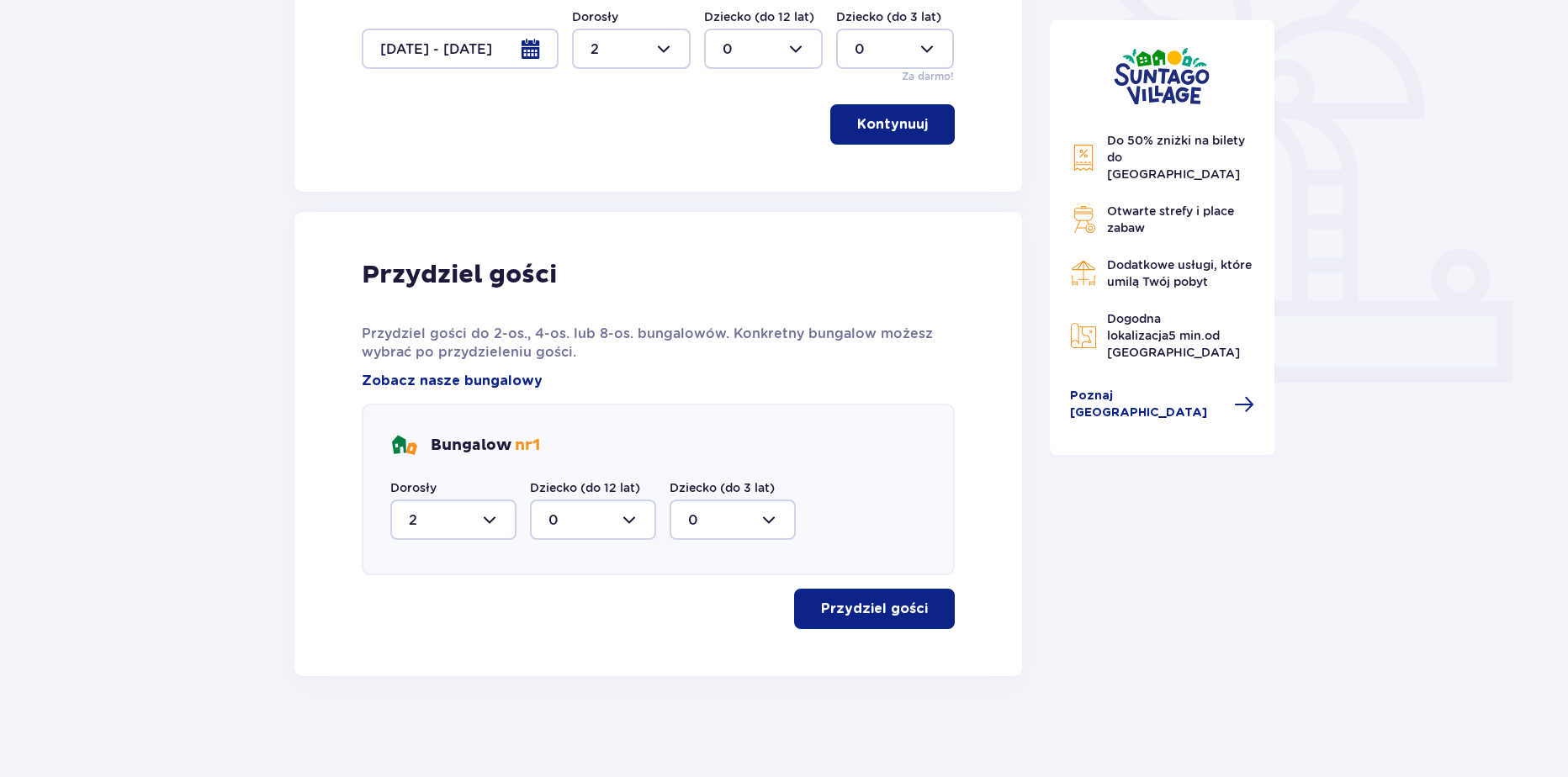
scroll to position [486, 0]
click at [846, 606] on p "Przydziel gości" at bounding box center [874, 609] width 107 height 19
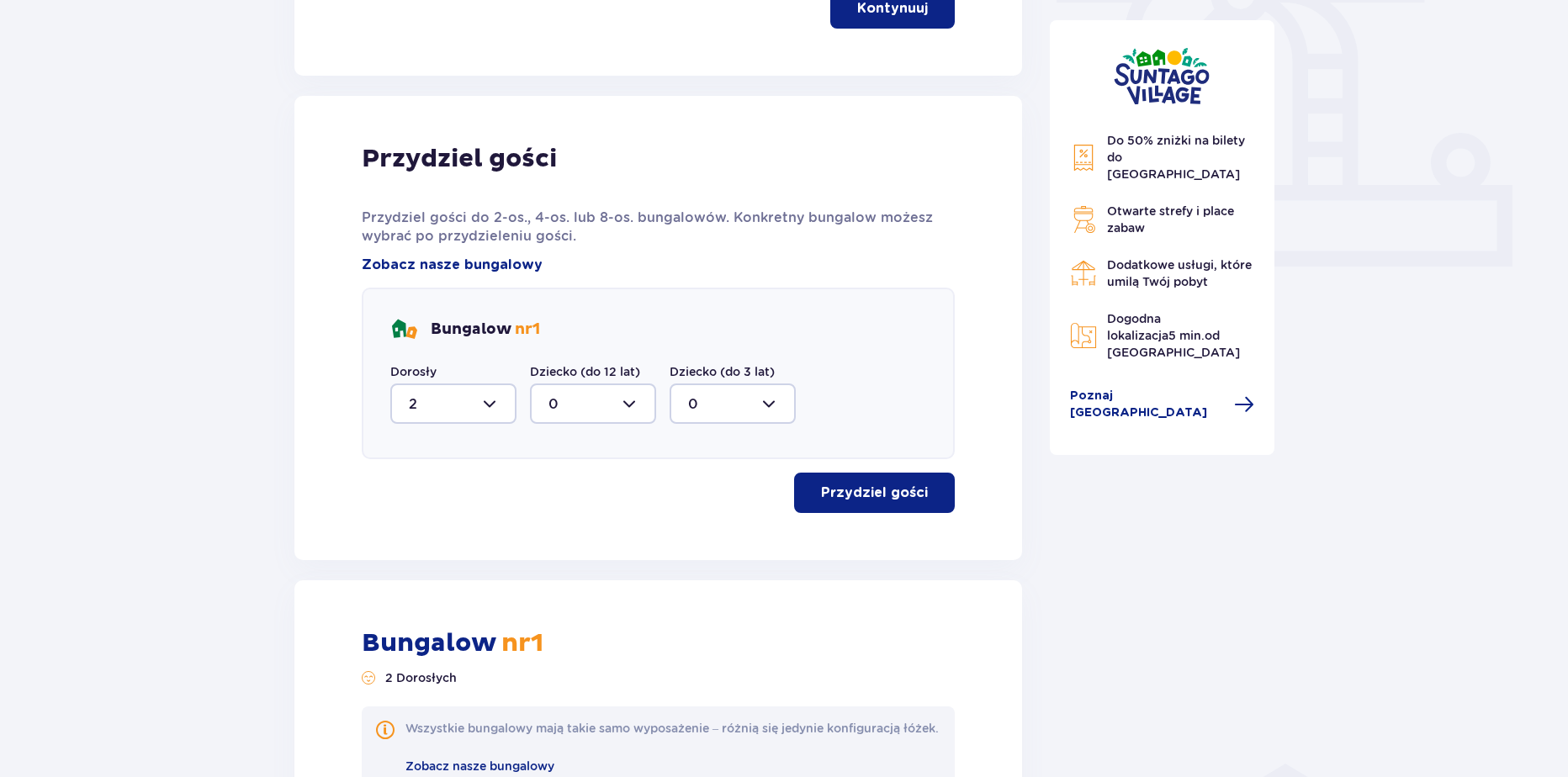
scroll to position [0, 0]
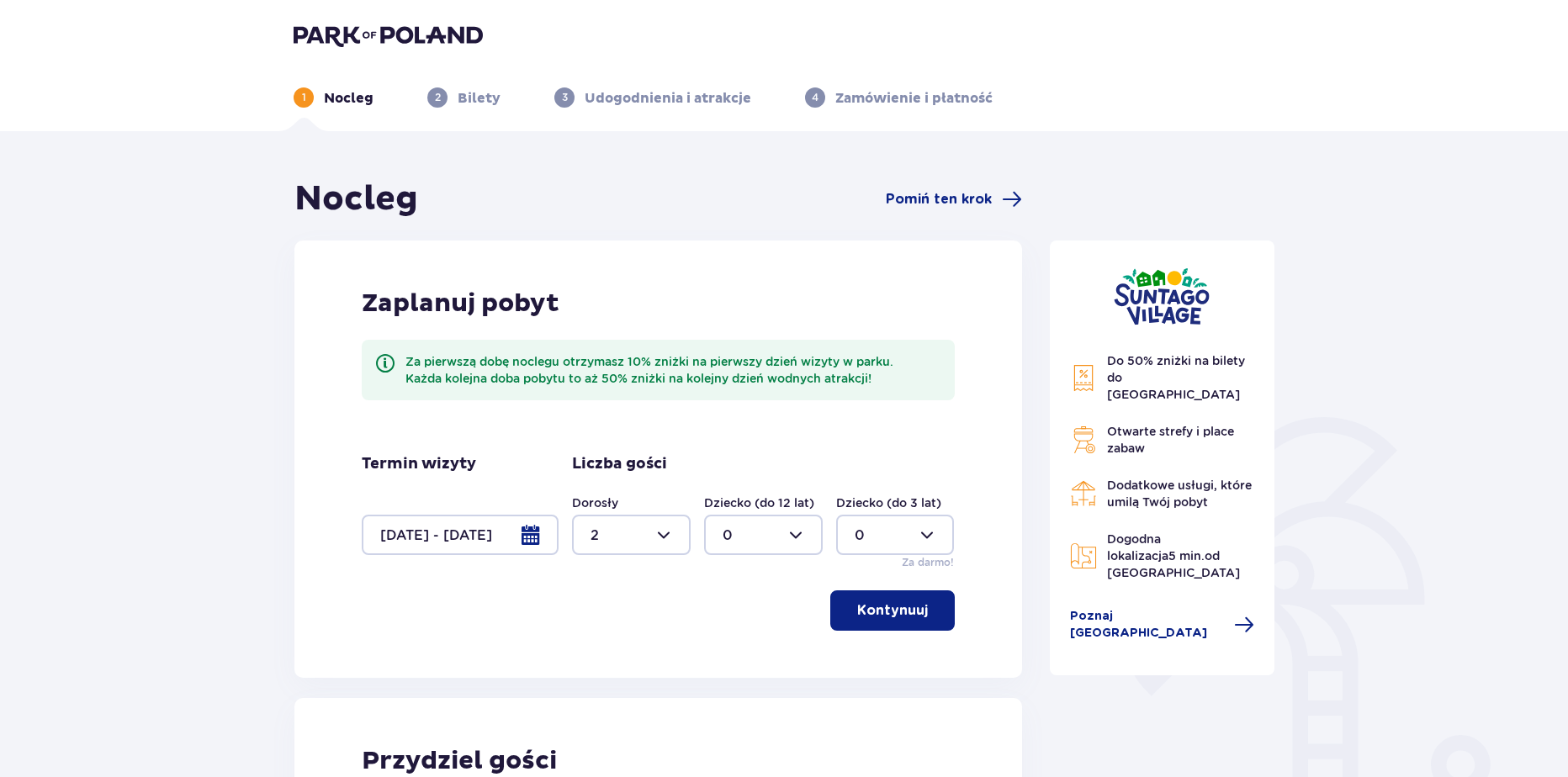
click at [433, 540] on div at bounding box center [460, 535] width 197 height 41
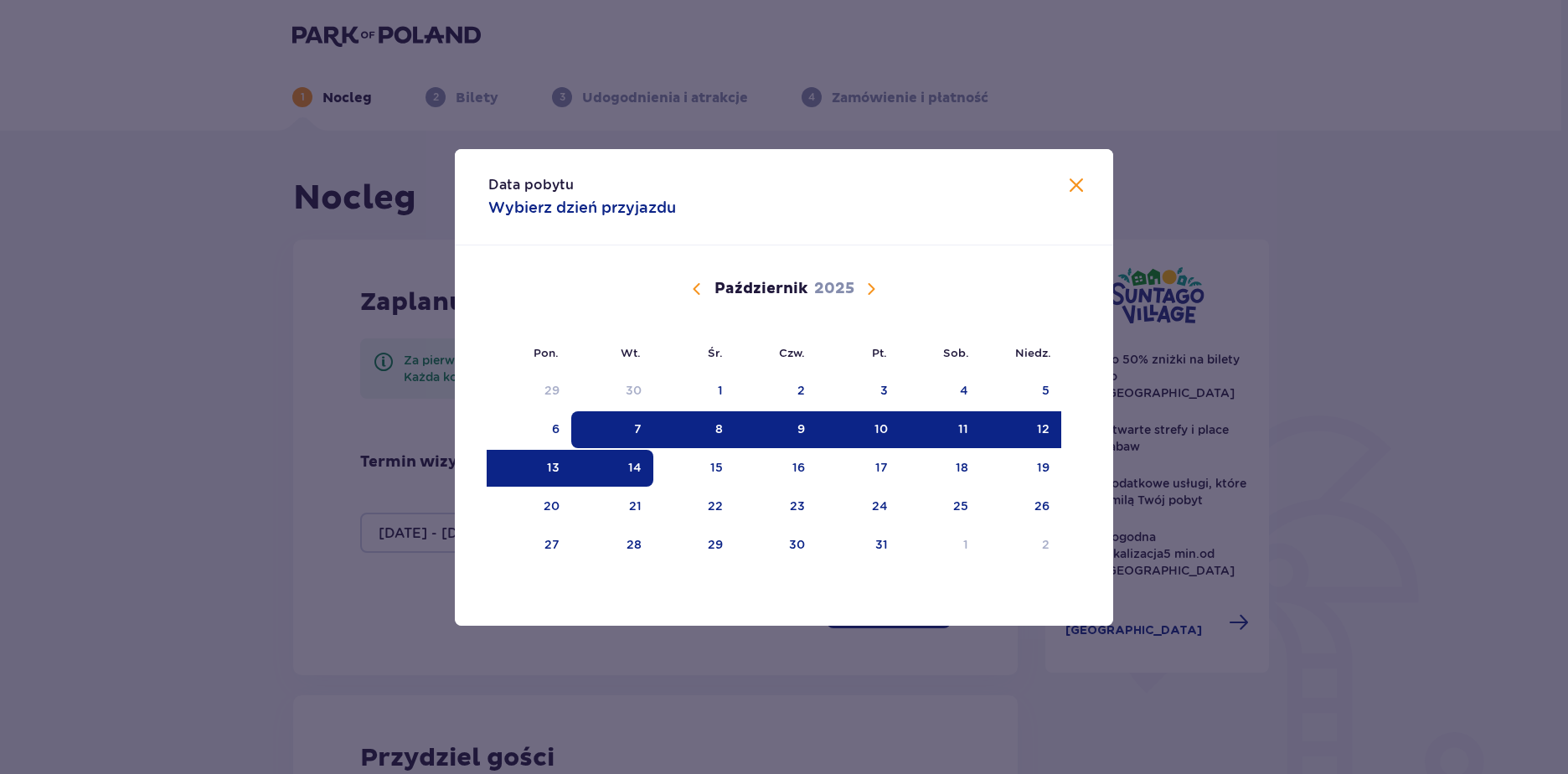
click at [707, 425] on div "8" at bounding box center [694, 429] width 81 height 37
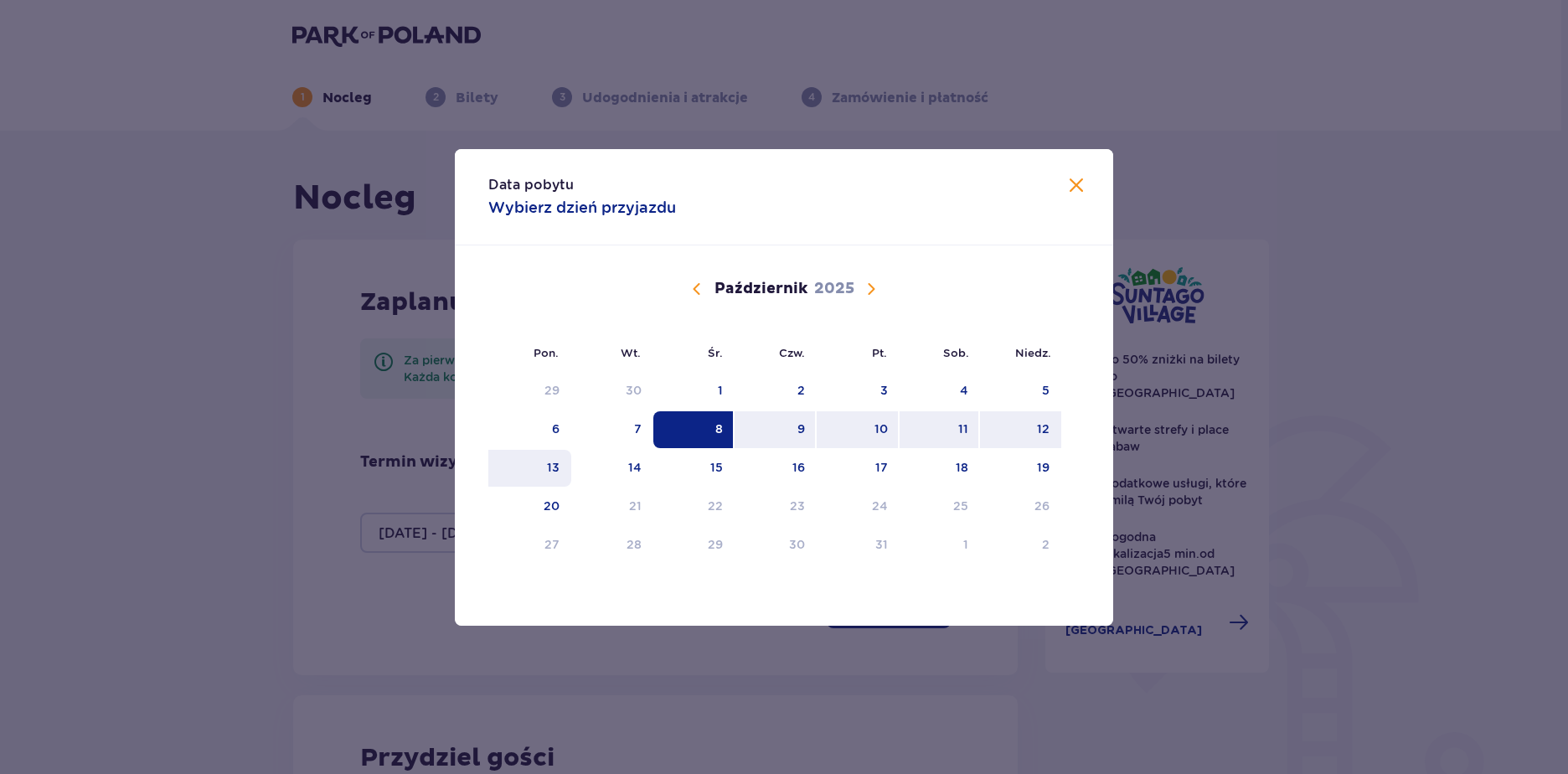
click at [553, 459] on div "13" at bounding box center [553, 468] width 12 height 17
type input "08.10.25 - 13.10.25"
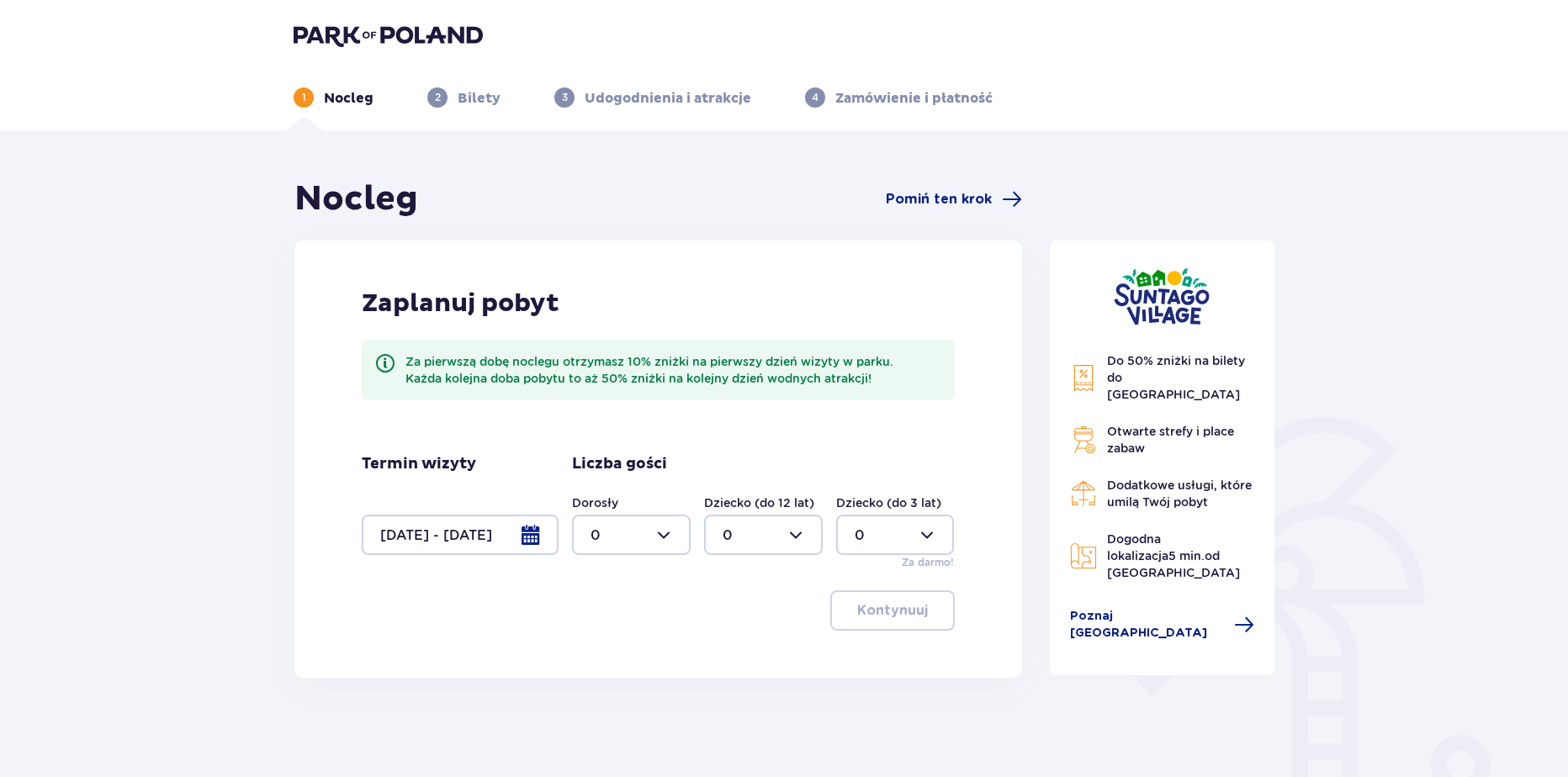
click at [632, 520] on div at bounding box center [631, 535] width 118 height 41
click at [607, 650] on div "2" at bounding box center [632, 657] width 81 height 19
type input "2"
drag, startPoint x: 841, startPoint y: 627, endPoint x: 865, endPoint y: 621, distance: 24.7
click at [845, 627] on div "Kontynuuj" at bounding box center [658, 610] width 593 height 41
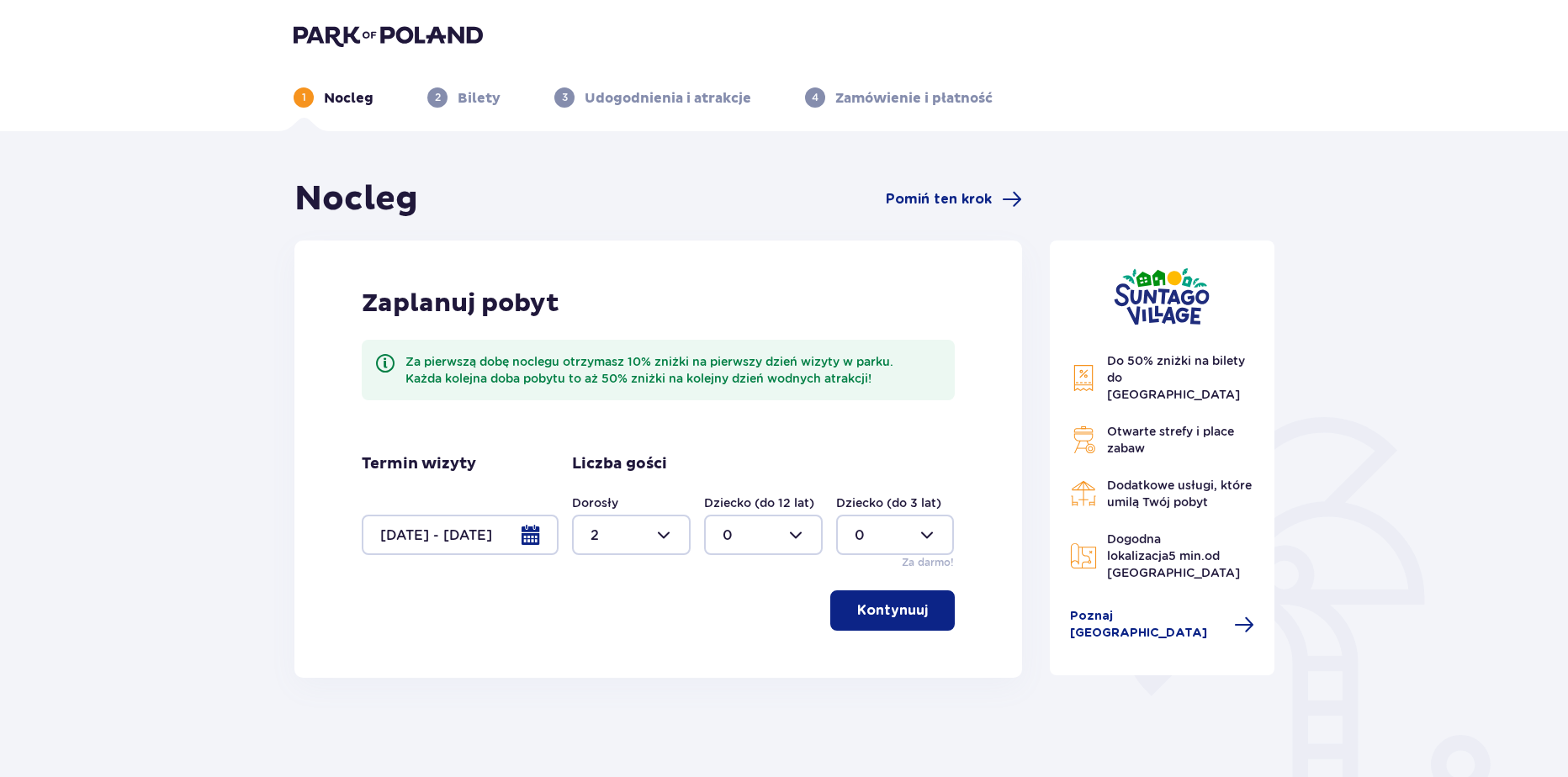
click at [878, 617] on p "Kontynuuj" at bounding box center [892, 610] width 71 height 19
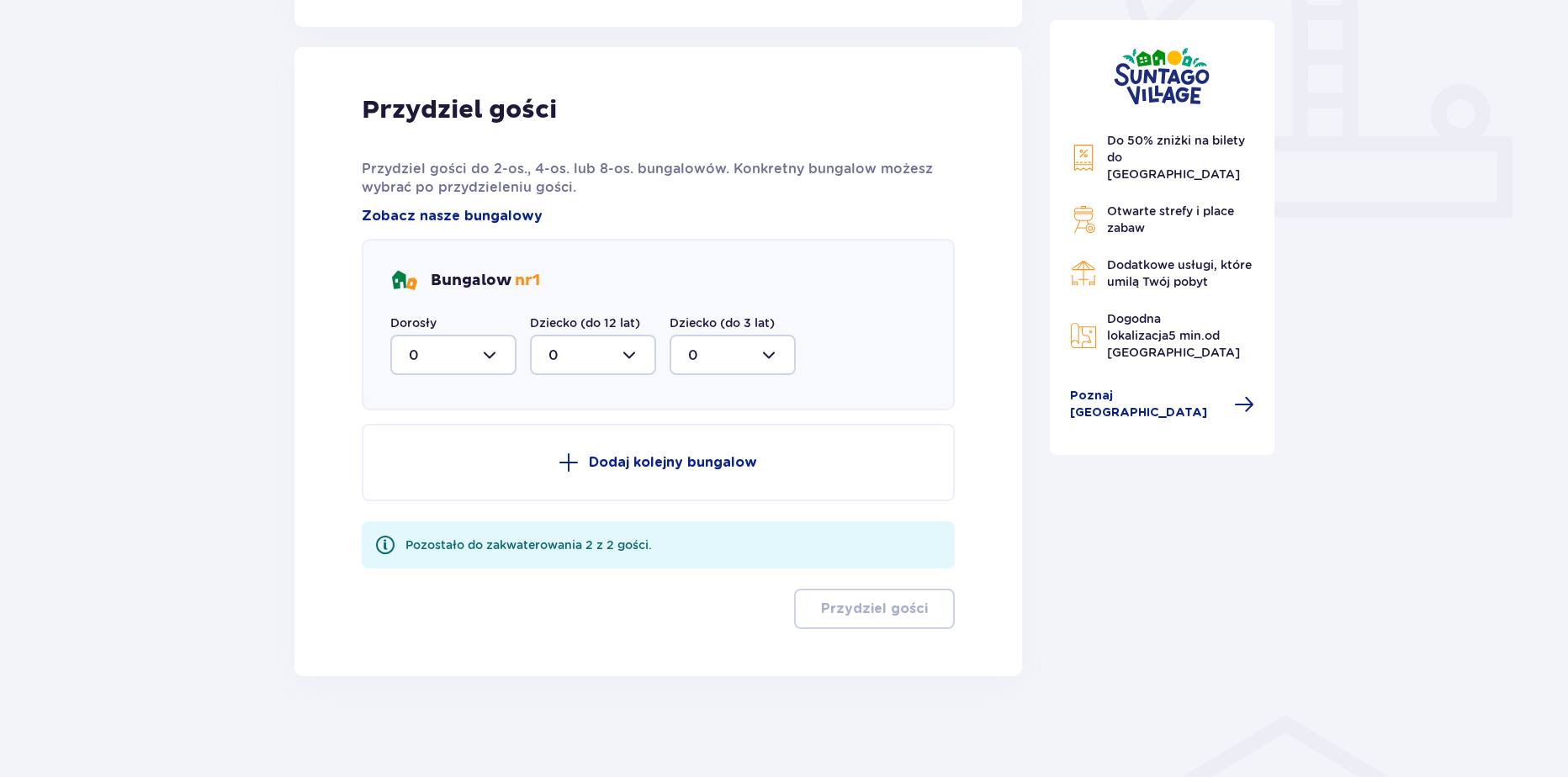
click at [437, 342] on div at bounding box center [453, 355] width 126 height 41
click at [403, 471] on span "2" at bounding box center [454, 476] width 123 height 35
type input "2"
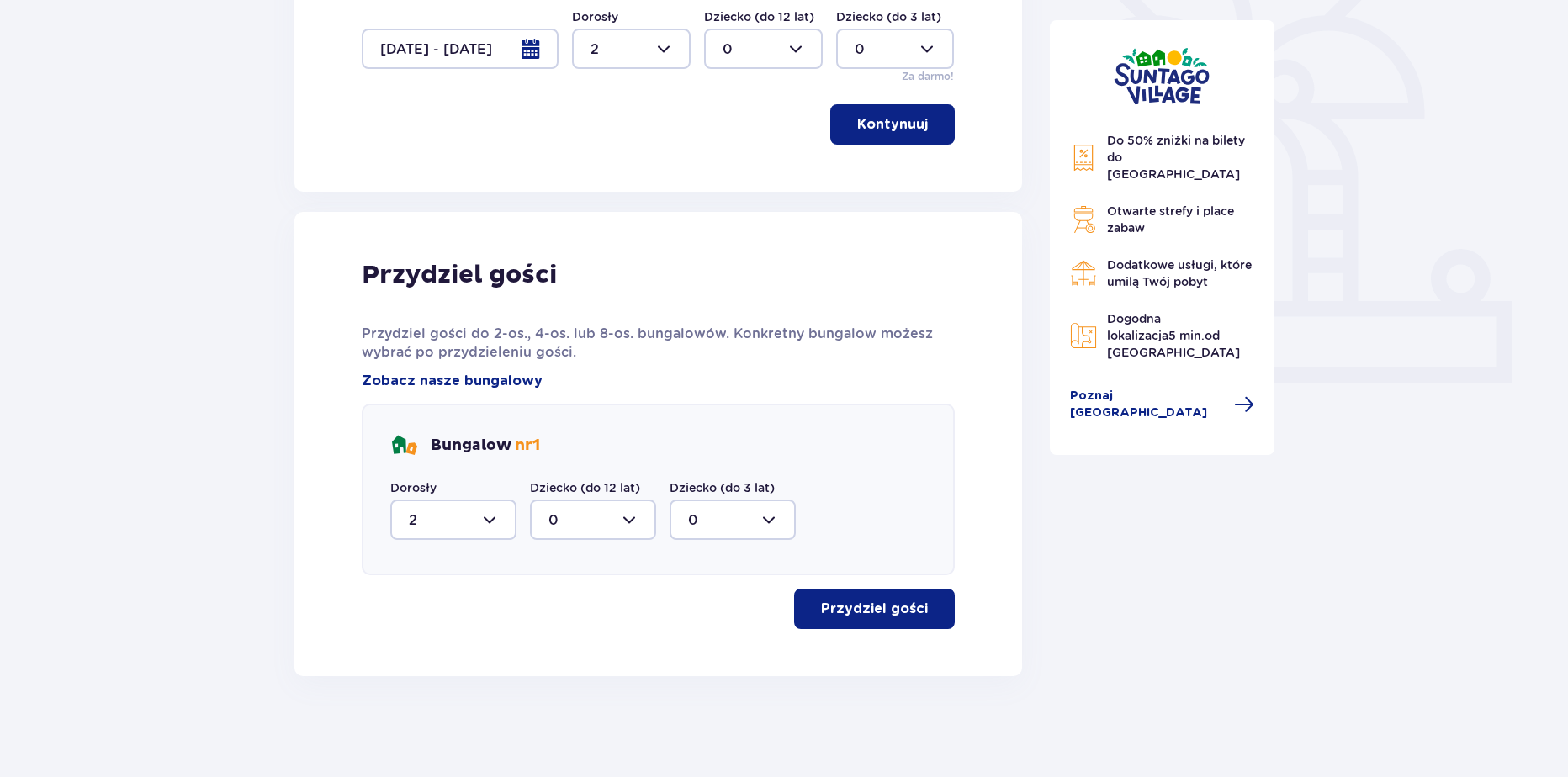
scroll to position [486, 0]
drag, startPoint x: 935, startPoint y: 647, endPoint x: 929, endPoint y: 622, distance: 25.7
click at [935, 637] on div "Przydziel gości Przydziel gości do 2-os., 4-os. lub 8-os. bungalowów. Konkretny…" at bounding box center [658, 444] width 727 height 464
click at [926, 620] on button "Przydziel gości" at bounding box center [875, 609] width 161 height 41
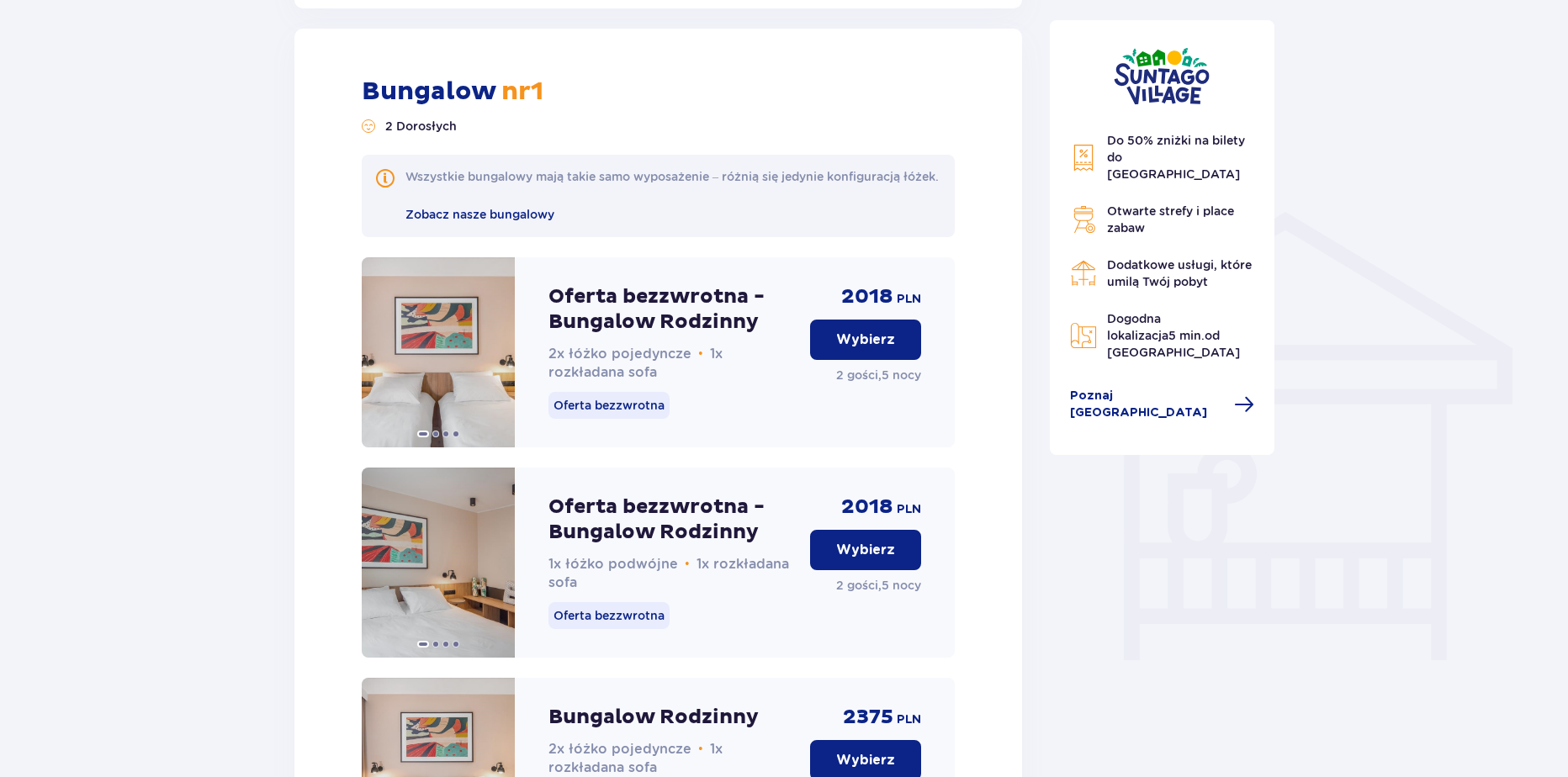
scroll to position [1162, 0]
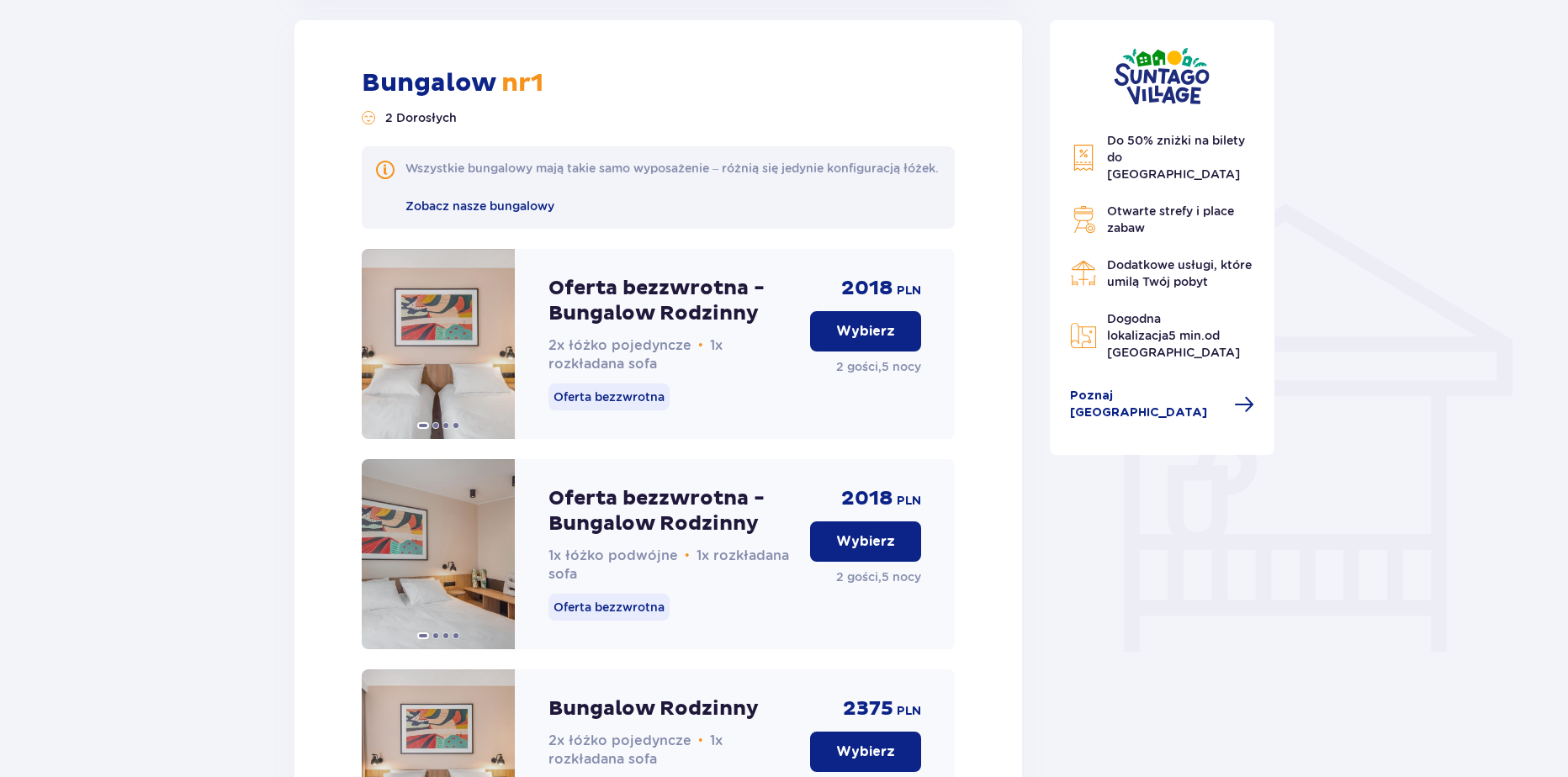
click at [1561, 343] on div "Nocleg Pomiń ten krok Zaplanuj pobyt Za pierwszą dobę noclegu otrzymasz 10% zni…" at bounding box center [784, 530] width 1568 height 3122
drag, startPoint x: 1567, startPoint y: 343, endPoint x: 1562, endPoint y: 73, distance: 270.0
click at [1562, 19] on div "Nocleg Pomiń ten krok Zaplanuj pobyt Za pierwszą dobę noclegu otrzymasz 10% zni…" at bounding box center [784, 530] width 1568 height 3122
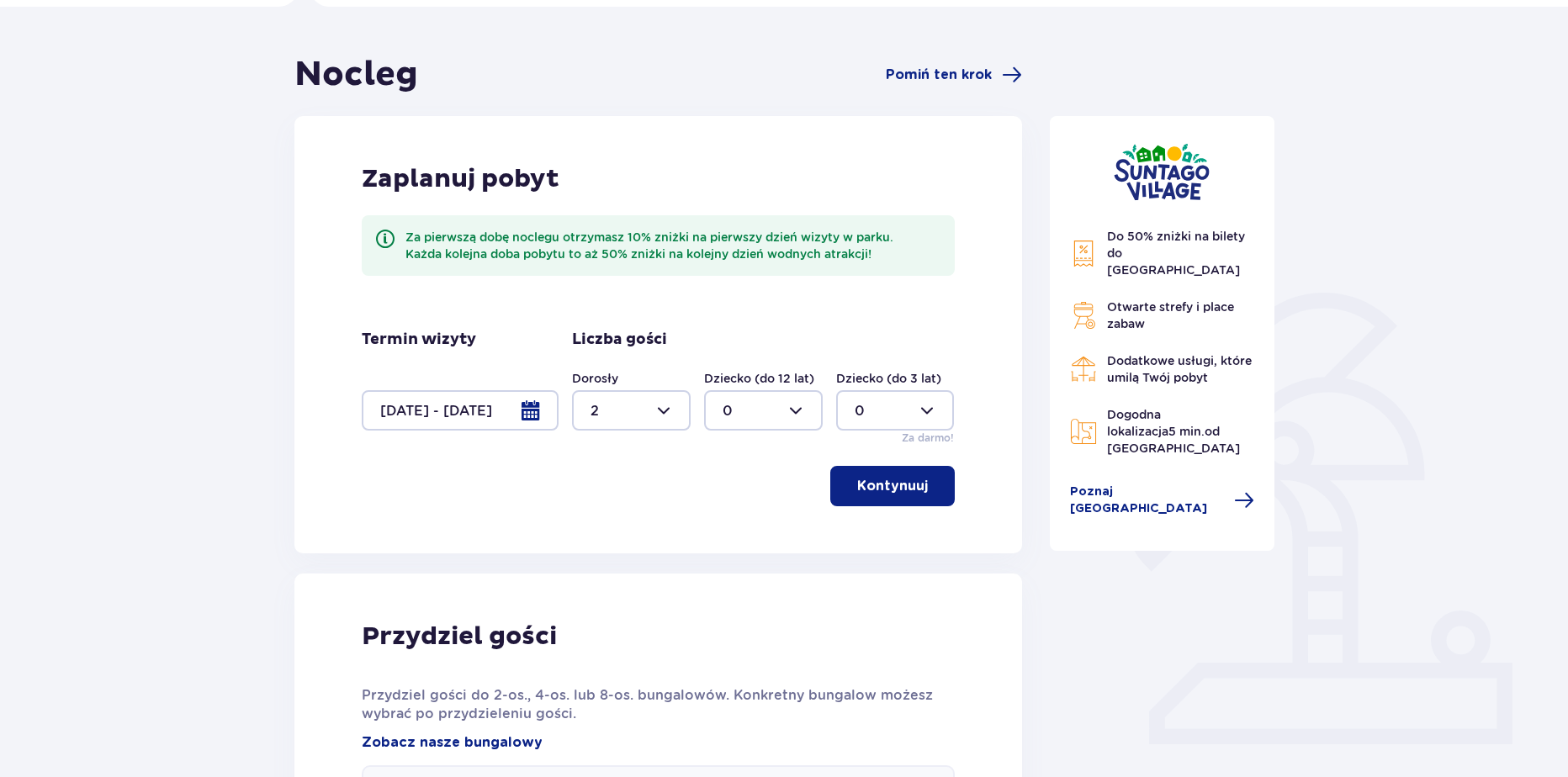
scroll to position [0, 0]
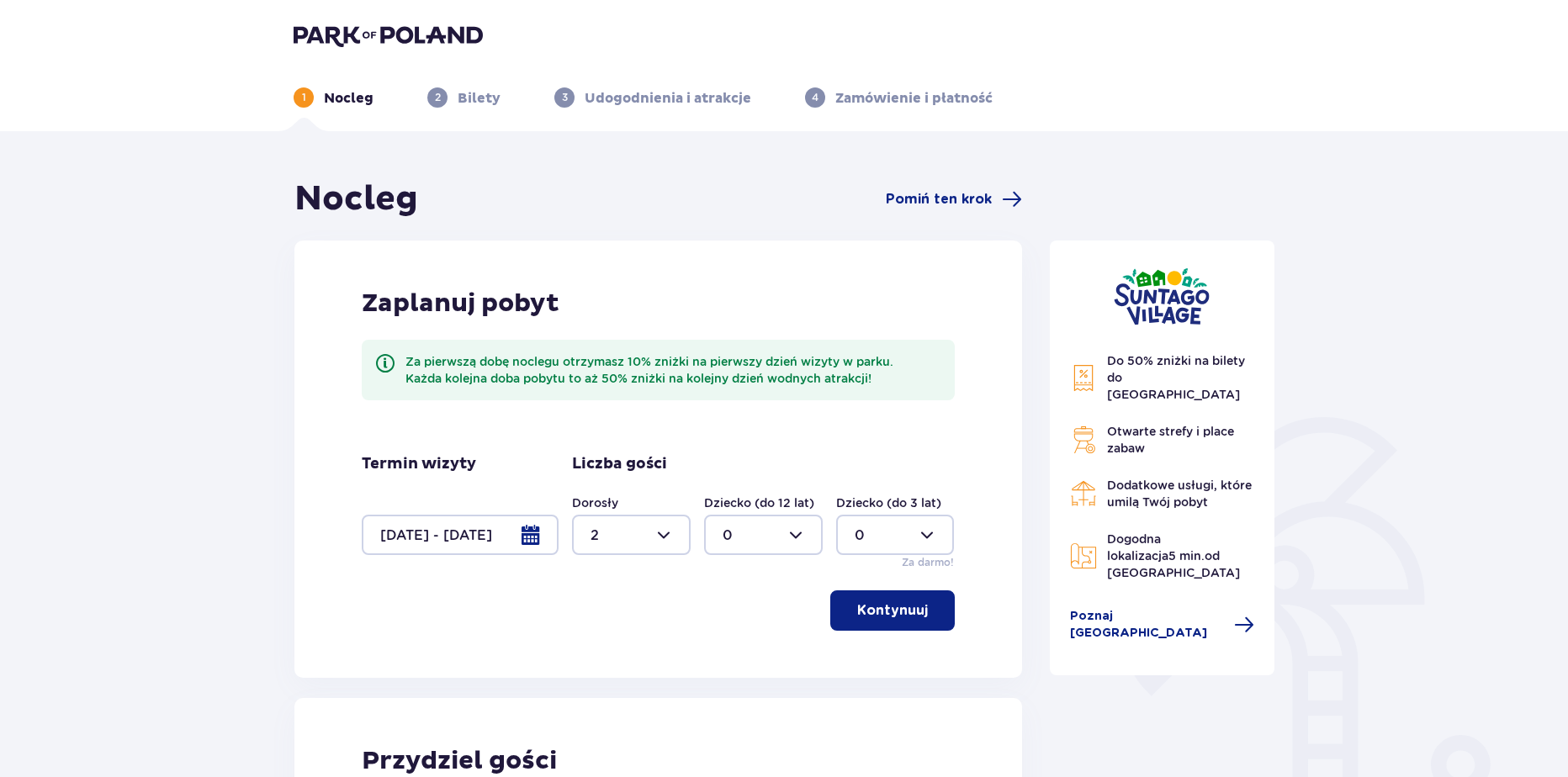
click at [347, 41] on img at bounding box center [388, 35] width 189 height 24
